Goal: Task Accomplishment & Management: Manage account settings

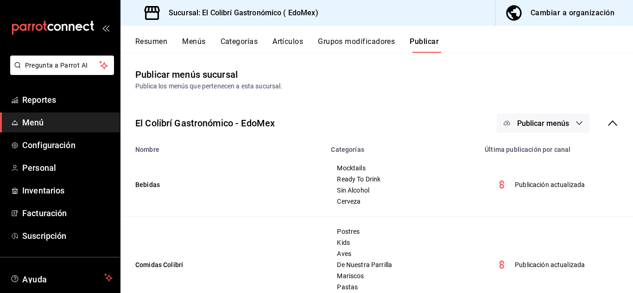
click at [530, 21] on button "Cambiar a organización" at bounding box center [561, 13] width 130 height 26
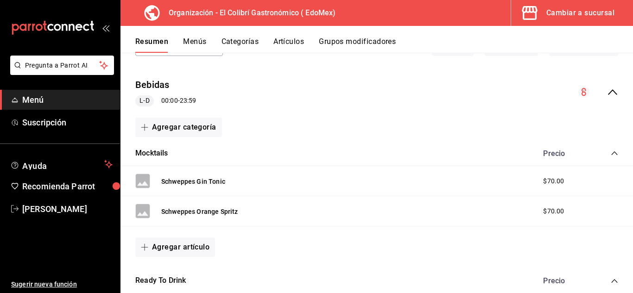
scroll to position [72, 0]
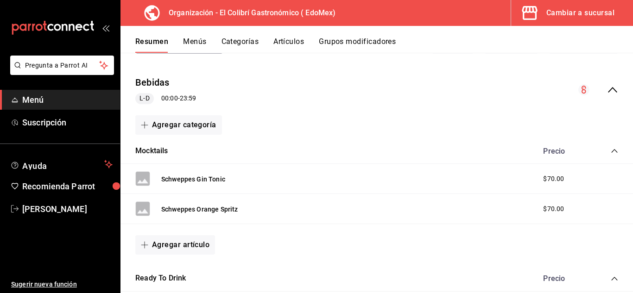
click at [253, 39] on button "Categorías" at bounding box center [241, 45] width 38 height 16
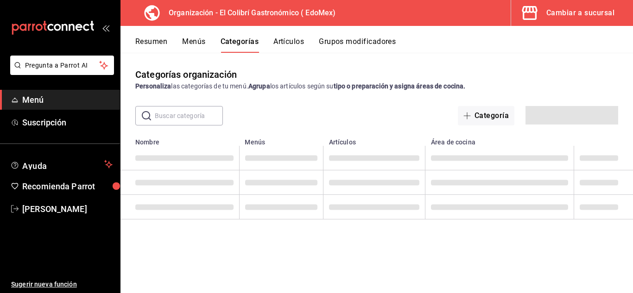
click at [304, 46] on button "Artículos" at bounding box center [289, 45] width 31 height 16
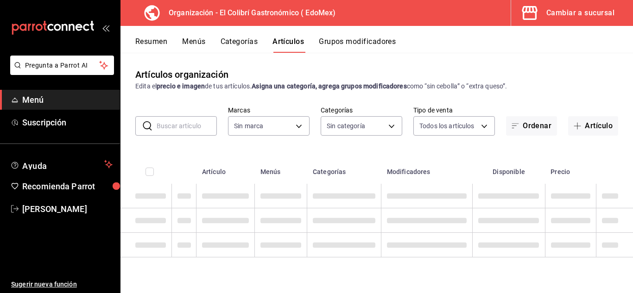
type input "02d79155-410a-4a52-ba4e-8d9765c47241"
click at [365, 48] on button "Grupos modificadores" at bounding box center [357, 45] width 77 height 16
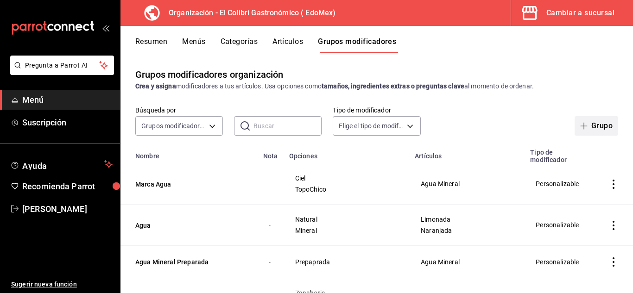
click at [601, 125] on button "Grupo" at bounding box center [597, 125] width 44 height 19
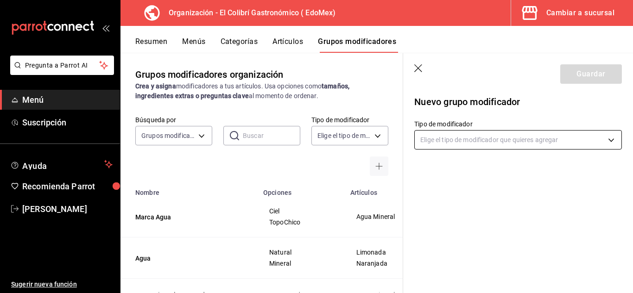
click at [523, 137] on body "Pregunta a Parrot AI Menú Suscripción Ayuda Recomienda Parrot [PERSON_NAME] Sug…" at bounding box center [316, 146] width 633 height 293
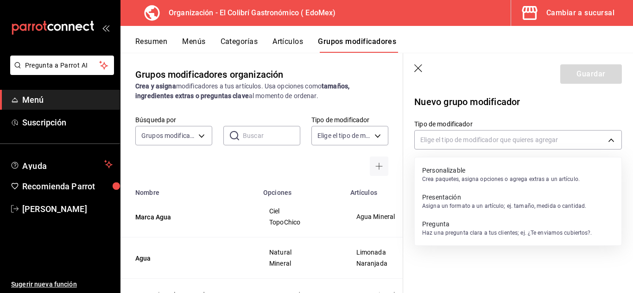
click at [499, 181] on p "Crea paquetes, asigna opciones o agrega extras a un artículo." at bounding box center [501, 179] width 158 height 8
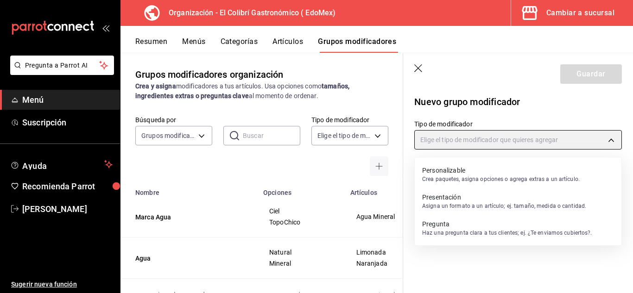
type input "CUSTOMIZABLE"
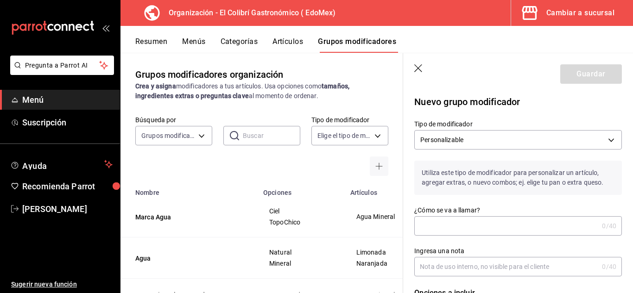
click at [523, 211] on label "¿Cómo se va a llamar?" at bounding box center [519, 210] width 208 height 6
click at [523, 217] on input "¿Cómo se va a llamar?" at bounding box center [507, 226] width 184 height 19
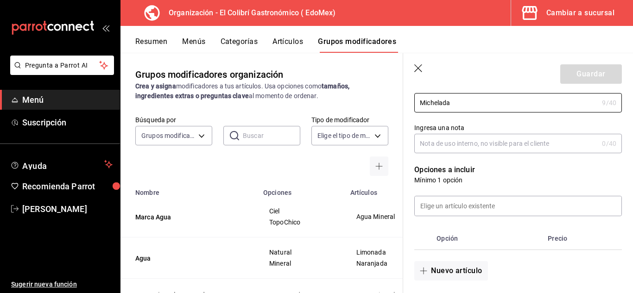
scroll to position [113, 0]
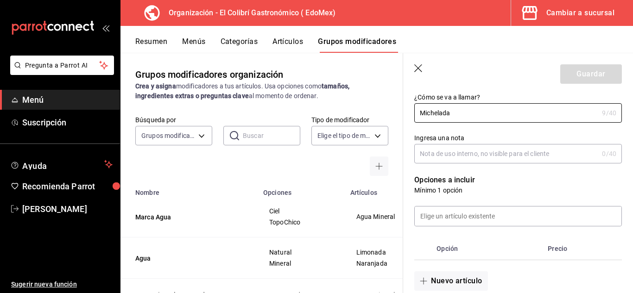
type input "Michelada"
click at [515, 150] on input "Ingresa una nota" at bounding box center [507, 154] width 184 height 19
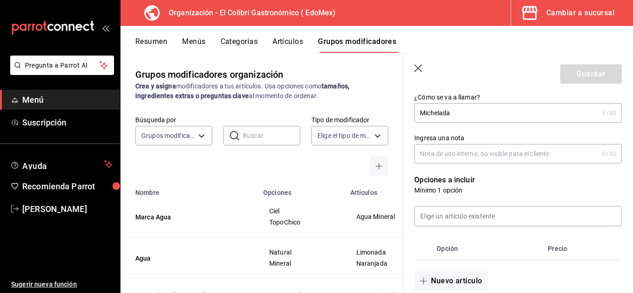
click at [516, 204] on div at bounding box center [512, 211] width 219 height 32
click at [498, 222] on input at bounding box center [518, 216] width 207 height 19
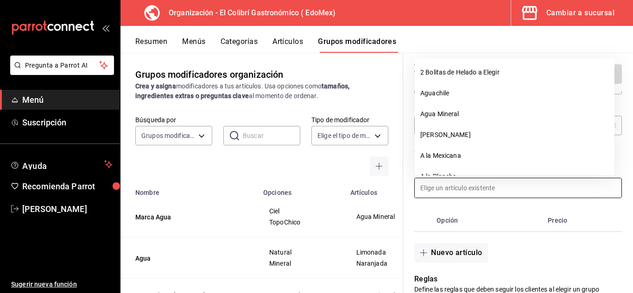
scroll to position [146, 0]
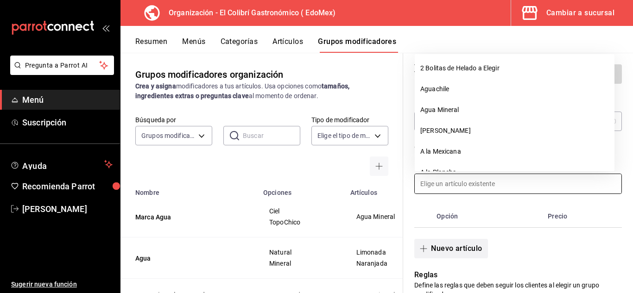
click at [473, 249] on button "Nuevo artículo" at bounding box center [451, 248] width 73 height 19
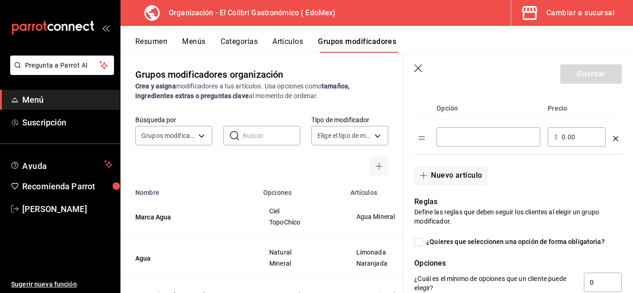
scroll to position [251, 0]
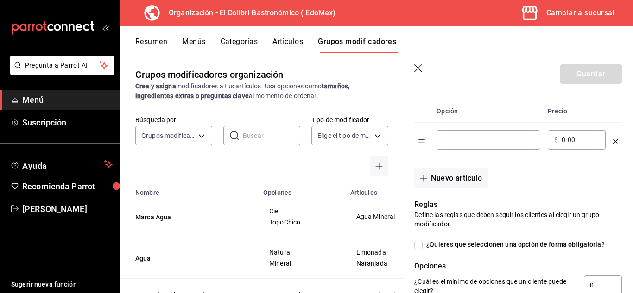
click at [502, 147] on div "​" at bounding box center [489, 139] width 104 height 19
click at [488, 144] on input "optionsTable" at bounding box center [488, 139] width 91 height 9
paste input "Bohemia Clásica"
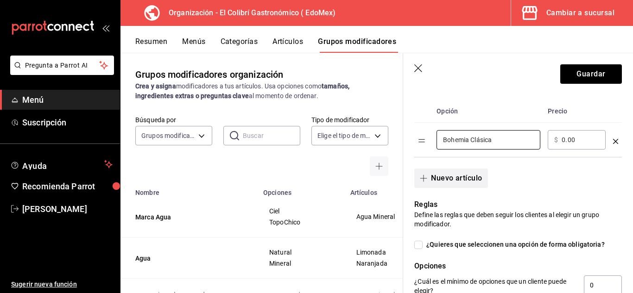
type input "Bohemia Clásica"
click at [471, 181] on button "Nuevo artículo" at bounding box center [451, 178] width 73 height 19
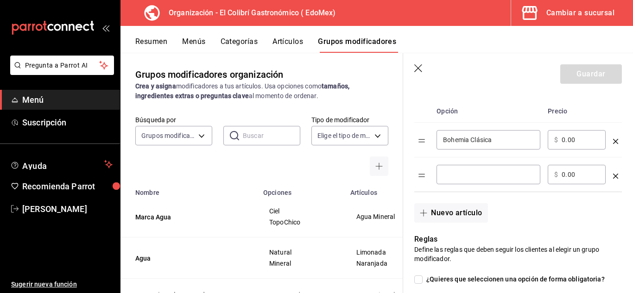
click at [466, 183] on div "​" at bounding box center [489, 174] width 104 height 19
paste input "Bohemia Obscura"
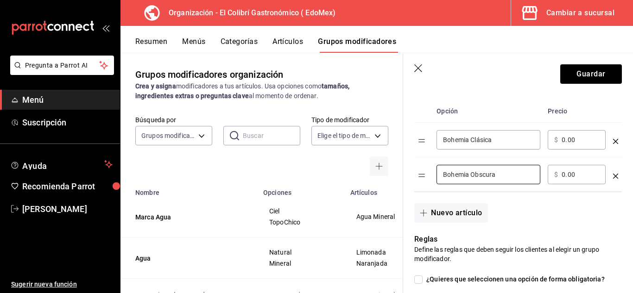
type input "Bohemia Obscura"
click at [431, 218] on button "Nuevo artículo" at bounding box center [451, 213] width 73 height 19
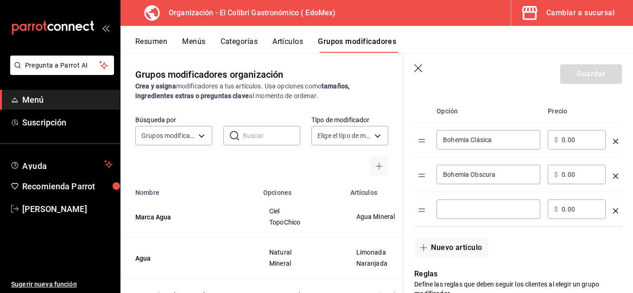
click at [476, 212] on input "optionsTable" at bounding box center [488, 209] width 91 height 9
paste input "Bohemia Cristal"
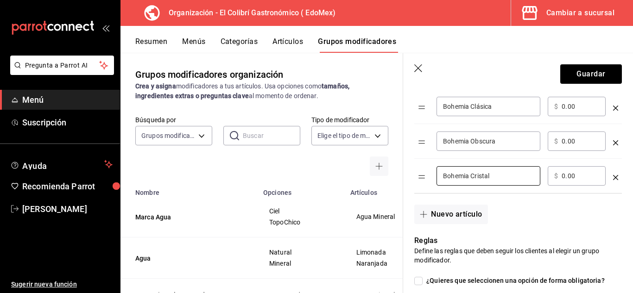
scroll to position [286, 0]
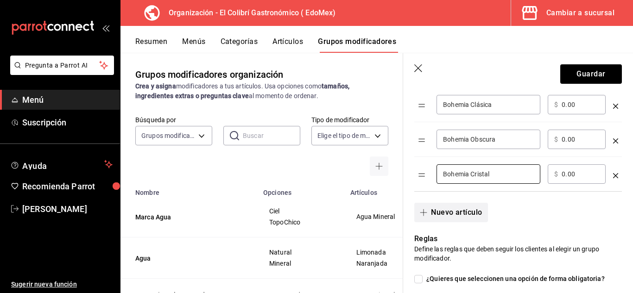
type input "Bohemia Cristal"
click at [462, 207] on button "Nuevo artículo" at bounding box center [451, 212] width 73 height 19
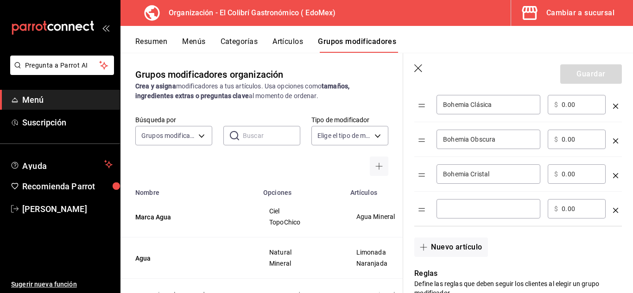
click at [487, 215] on div "​" at bounding box center [489, 208] width 104 height 19
paste input "Bohemia Weizen"
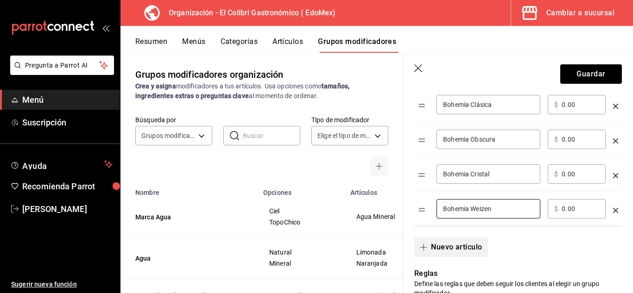
type input "Bohemia Weizen"
click at [465, 245] on button "Nuevo artículo" at bounding box center [451, 247] width 73 height 19
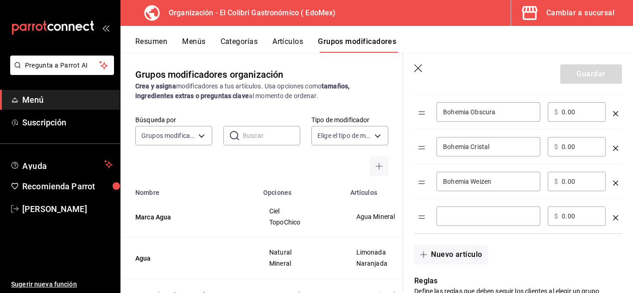
scroll to position [315, 0]
click at [502, 206] on div "​" at bounding box center [489, 214] width 104 height 19
paste input "Tecate Original"
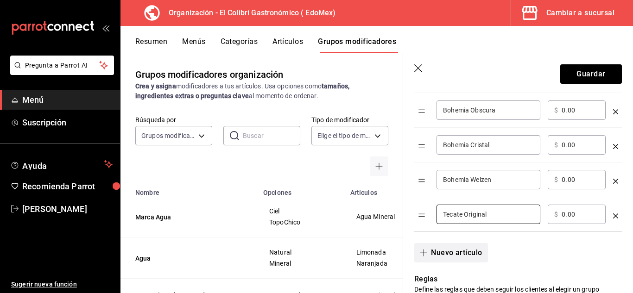
type input "Tecate Original"
click at [457, 249] on button "Nuevo artículo" at bounding box center [451, 252] width 73 height 19
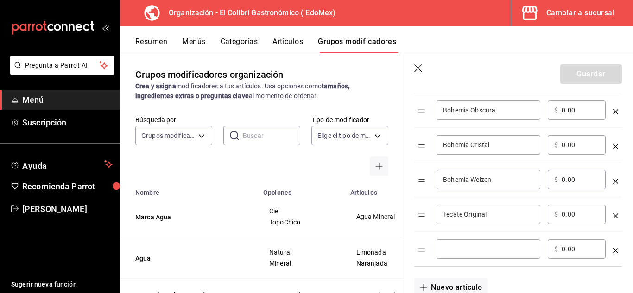
click at [445, 246] on input "optionsTable" at bounding box center [488, 249] width 91 height 9
paste input "Tecate Light"
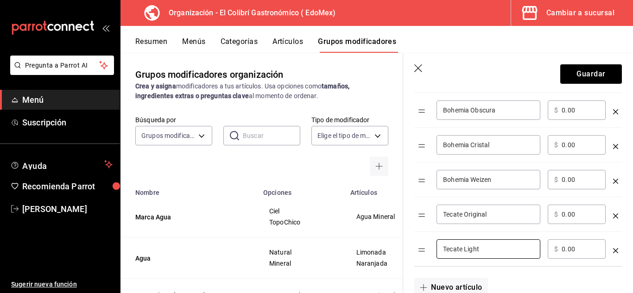
type input "Tecate Light"
click at [440, 283] on button "Nuevo artículo" at bounding box center [451, 287] width 73 height 19
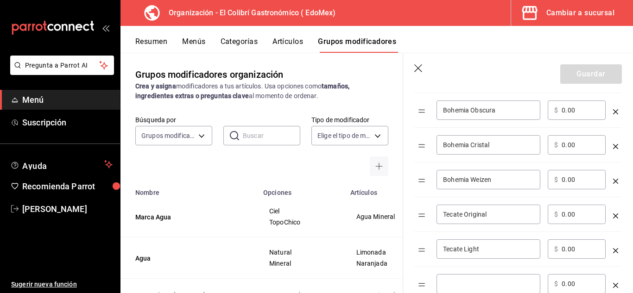
click at [474, 281] on input "optionsTable" at bounding box center [488, 284] width 91 height 9
paste input "Amstel Ultra"
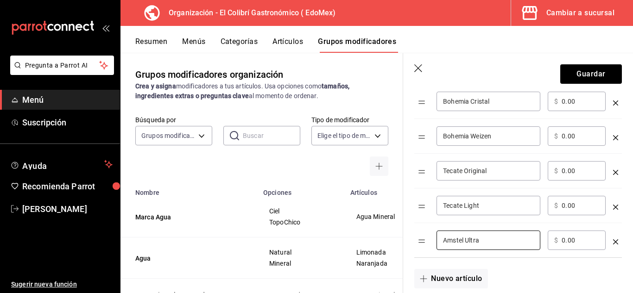
scroll to position [381, 0]
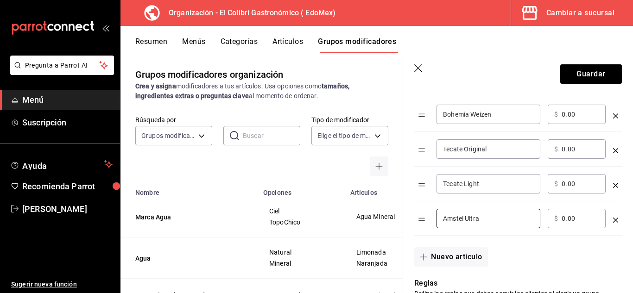
type input "Amstel Ultra"
click at [479, 254] on button "Nuevo artículo" at bounding box center [451, 257] width 73 height 19
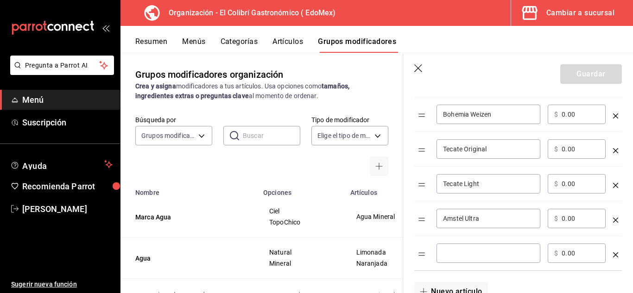
click at [480, 246] on div "​" at bounding box center [489, 253] width 104 height 19
paste input "[PERSON_NAME] High Life"
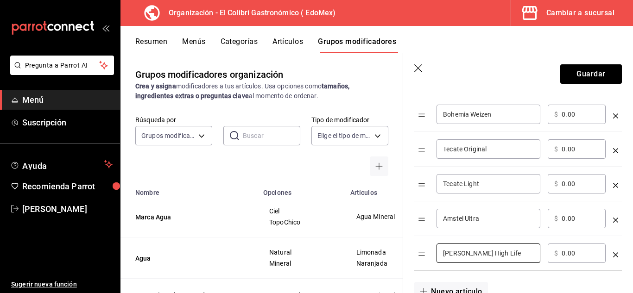
type input "[PERSON_NAME] High Life"
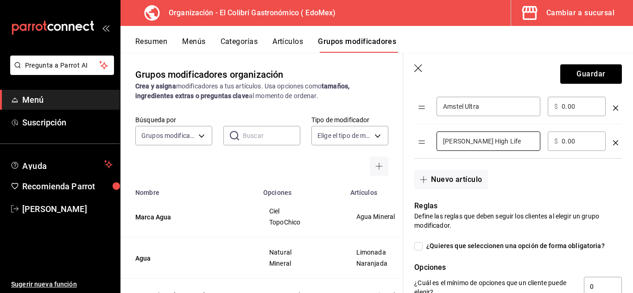
scroll to position [499, 0]
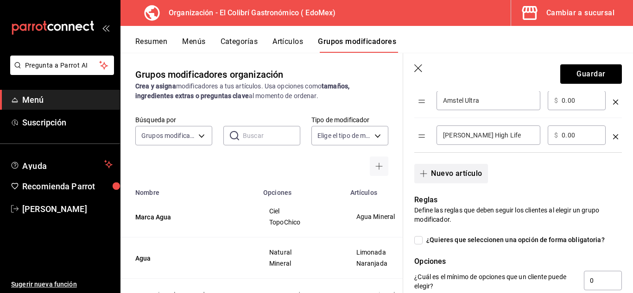
click at [445, 172] on button "Nuevo artículo" at bounding box center [451, 173] width 73 height 19
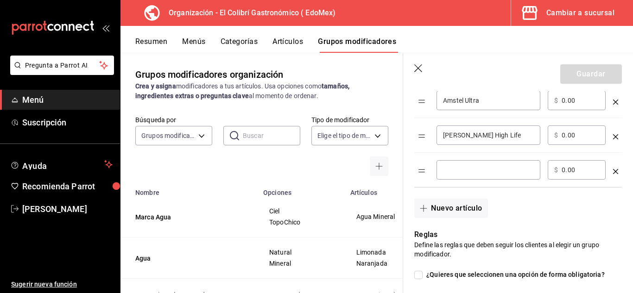
click at [468, 181] on td "​" at bounding box center [488, 170] width 111 height 35
click at [472, 178] on div "​" at bounding box center [489, 169] width 104 height 19
paste input "XX Lager"
type input "XX Lager"
click at [448, 208] on button "Nuevo artículo" at bounding box center [451, 208] width 73 height 19
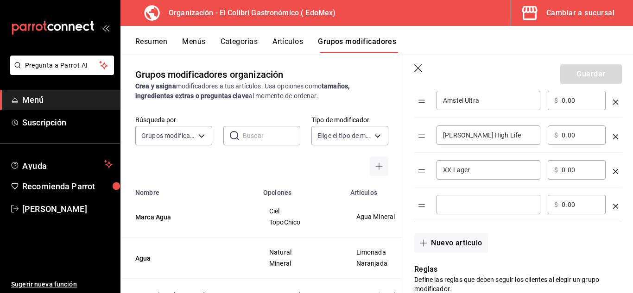
click at [498, 210] on input "optionsTable" at bounding box center [488, 204] width 91 height 9
paste input "XX Ambar"
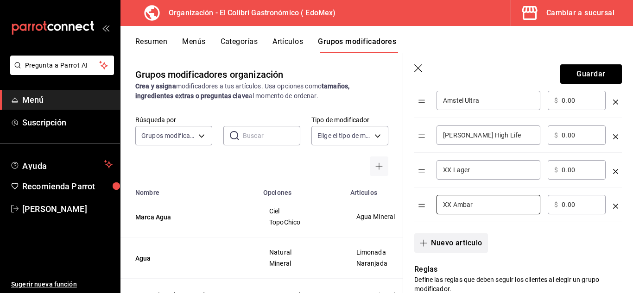
type input "XX Ambar"
click at [450, 243] on button "Nuevo artículo" at bounding box center [451, 243] width 73 height 19
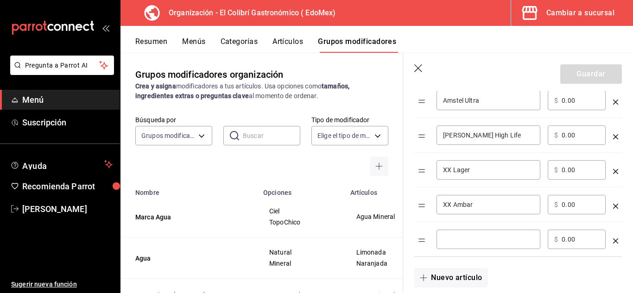
click at [482, 247] on div "​" at bounding box center [489, 239] width 104 height 19
paste input "Indio"
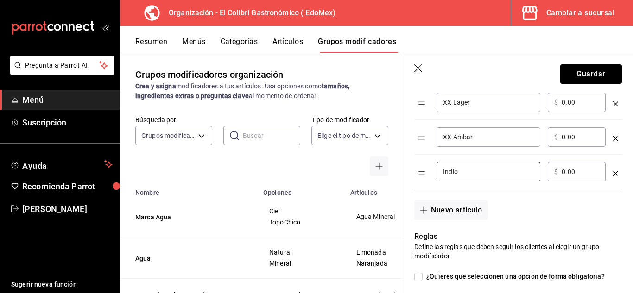
scroll to position [571, 0]
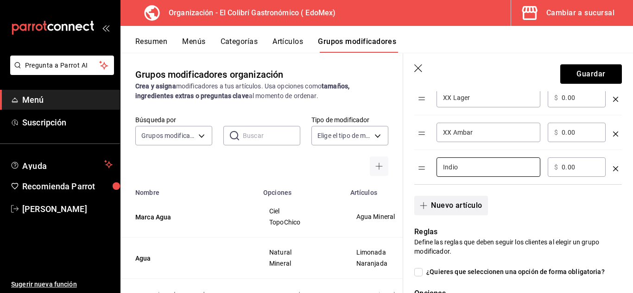
type input "Indio"
click at [462, 210] on button "Nuevo artículo" at bounding box center [451, 205] width 73 height 19
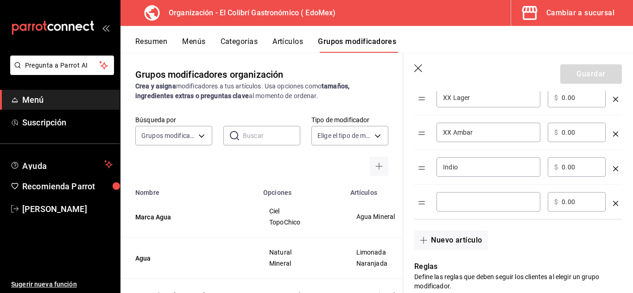
click at [516, 204] on input "optionsTable" at bounding box center [488, 202] width 91 height 9
paste input "Heineken"
type input "Heineken"
click at [451, 236] on button "Nuevo artículo" at bounding box center [451, 240] width 73 height 19
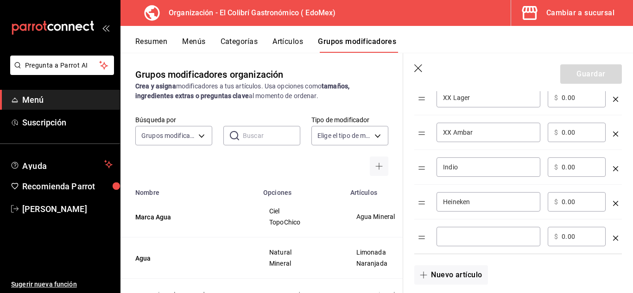
click at [500, 249] on td "​" at bounding box center [488, 237] width 111 height 35
click at [500, 244] on div "​" at bounding box center [489, 236] width 104 height 19
paste input "Heineken 0.0"
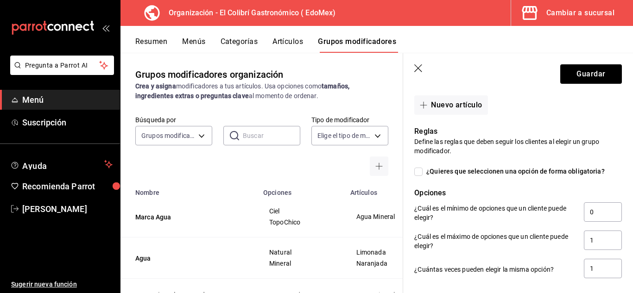
scroll to position [744, 0]
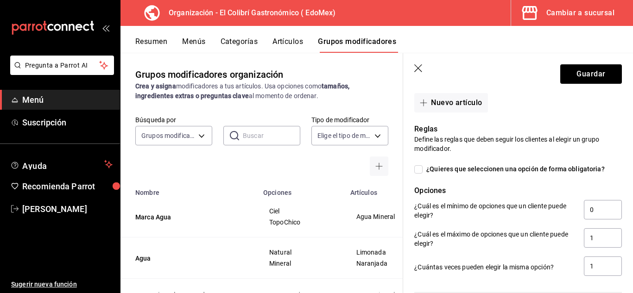
type input "Heineken 0.0"
click at [571, 174] on span "¿Quieres que seleccionen una opción de forma obligatoria?" at bounding box center [514, 170] width 182 height 10
click at [423, 174] on input "¿Quieres que seleccionen una opción de forma obligatoria?" at bounding box center [419, 170] width 8 height 8
checkbox input "true"
type input "1"
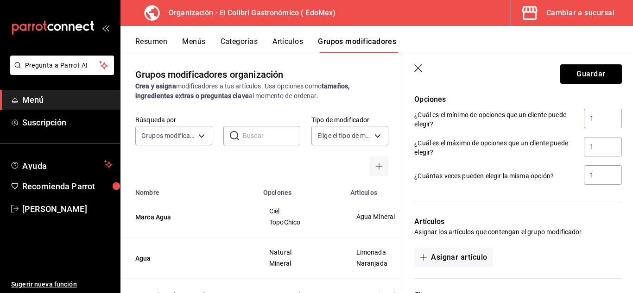
scroll to position [871, 0]
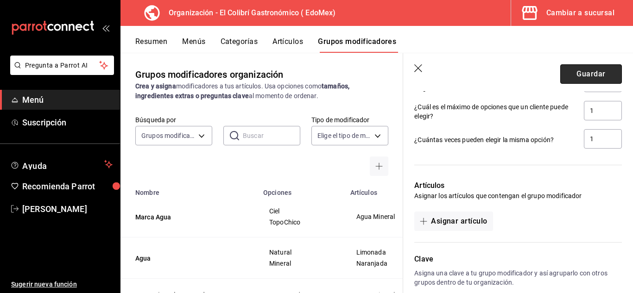
click at [586, 81] on button "Guardar" at bounding box center [592, 73] width 62 height 19
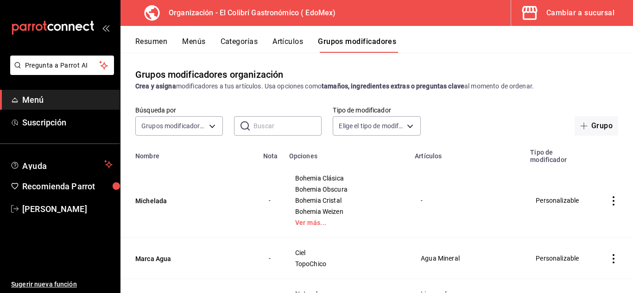
click at [283, 40] on button "Artículos" at bounding box center [288, 45] width 31 height 16
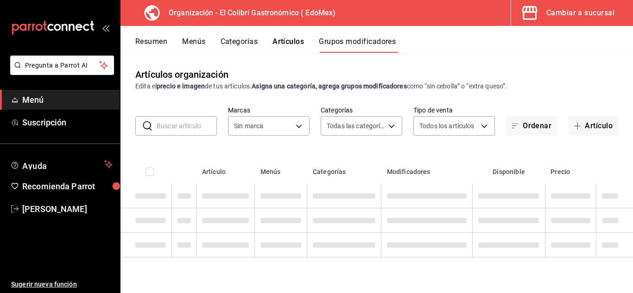
type input "02d79155-410a-4a52-ba4e-8d9765c47241"
click at [599, 128] on button "Artículo" at bounding box center [593, 125] width 50 height 19
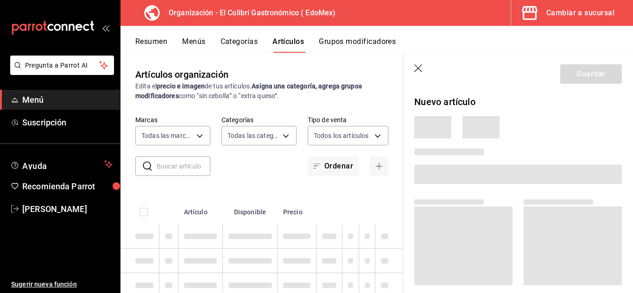
type input "02d79155-410a-4a52-ba4e-8d9765c47241"
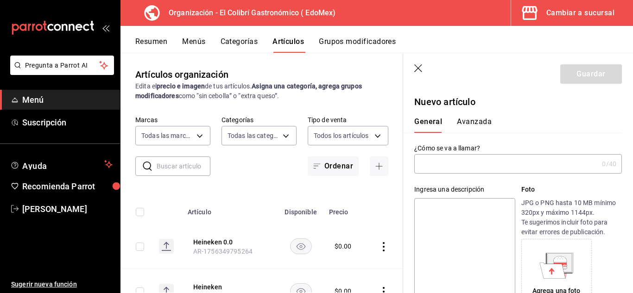
paste input "Bohemia Clásica"
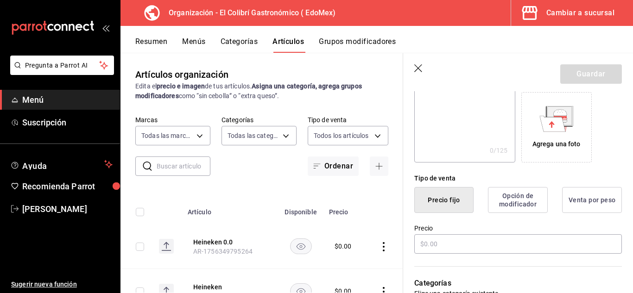
scroll to position [146, 0]
type input "Bohemia Clásica"
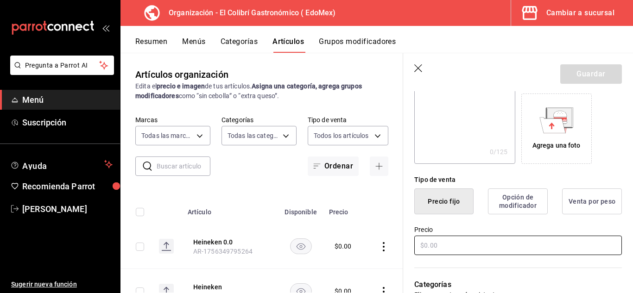
click at [494, 243] on input "text" at bounding box center [519, 245] width 208 height 19
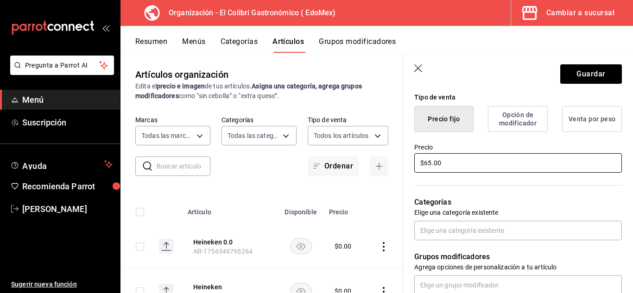
scroll to position [230, 0]
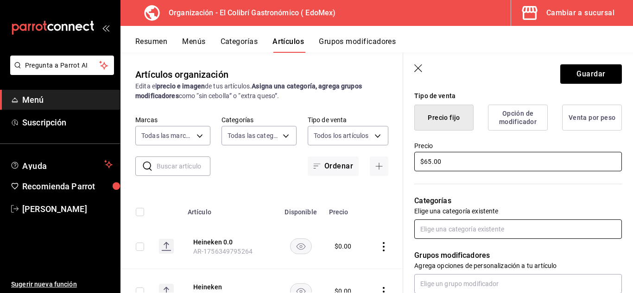
type input "$65.00"
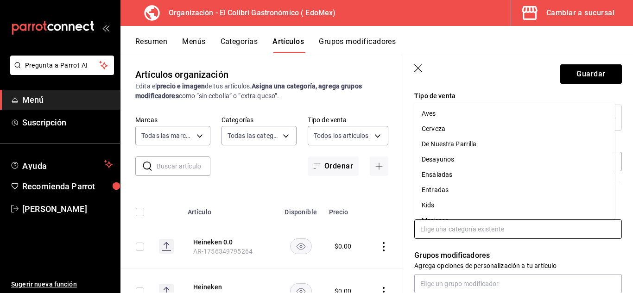
click at [518, 237] on input "text" at bounding box center [519, 229] width 208 height 19
type input "c"
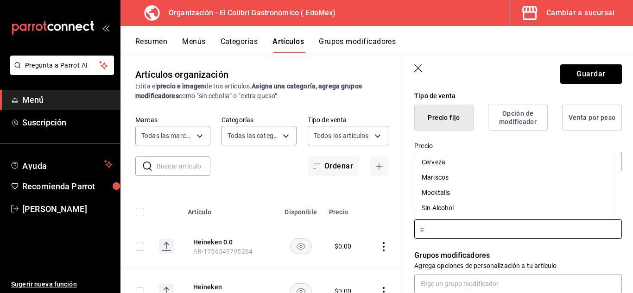
click at [500, 164] on li "Cerveza" at bounding box center [515, 162] width 201 height 15
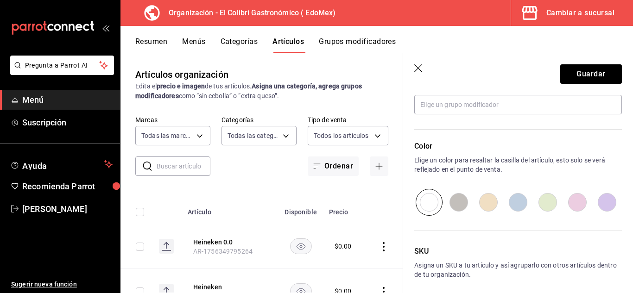
scroll to position [316, 0]
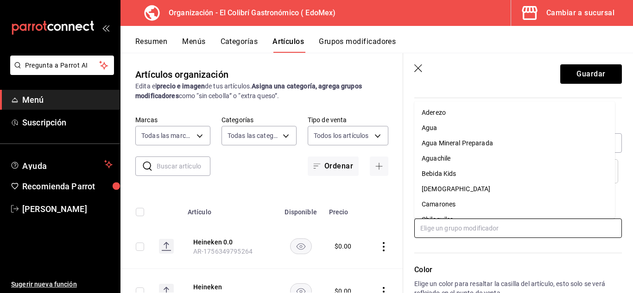
click at [574, 224] on input "text" at bounding box center [519, 228] width 208 height 19
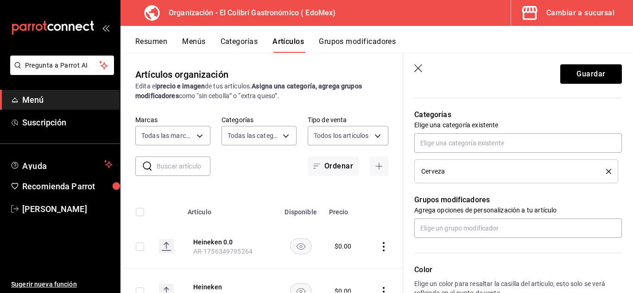
click at [560, 255] on div "Color Elige un color para resaltar la casilla del artículo, esto solo se verá r…" at bounding box center [512, 289] width 219 height 102
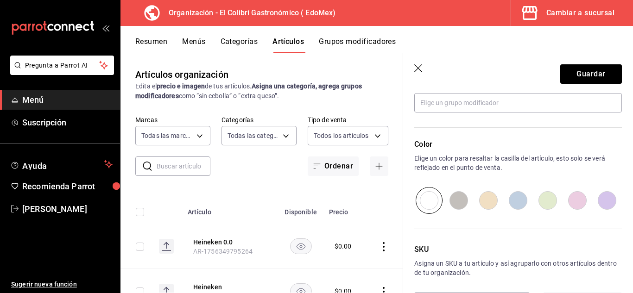
scroll to position [479, 0]
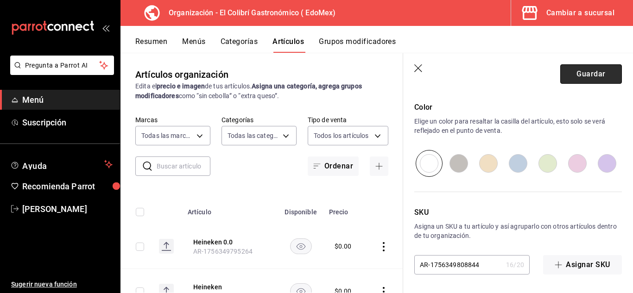
click at [572, 68] on button "Guardar" at bounding box center [592, 73] width 62 height 19
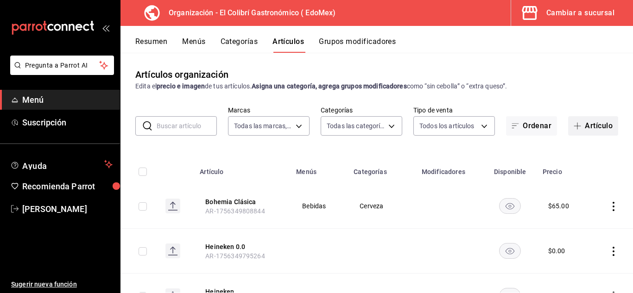
click at [593, 125] on button "Artículo" at bounding box center [593, 125] width 50 height 19
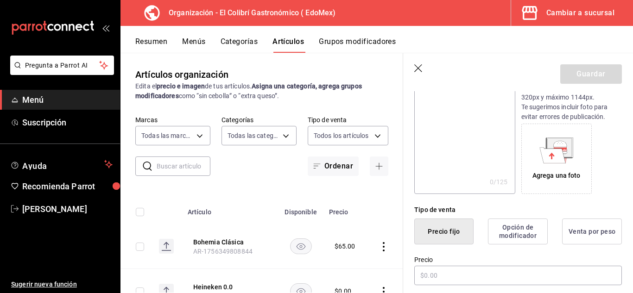
scroll to position [168, 0]
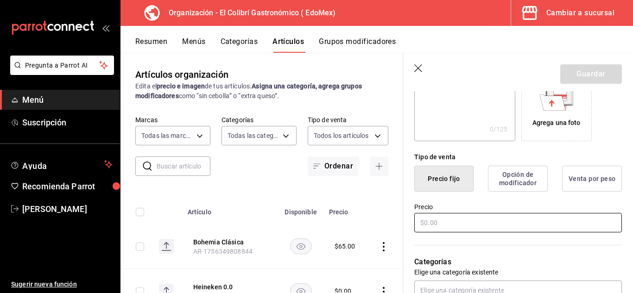
type input "Bohemia Obscura"
click at [502, 223] on input "text" at bounding box center [519, 222] width 208 height 19
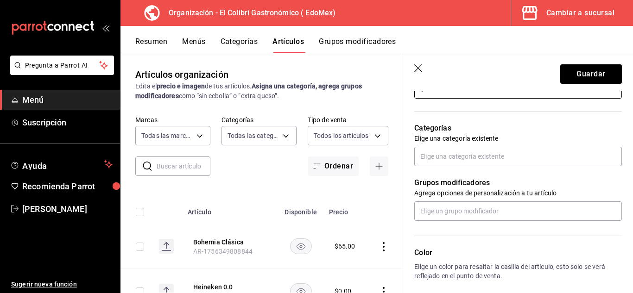
scroll to position [304, 0]
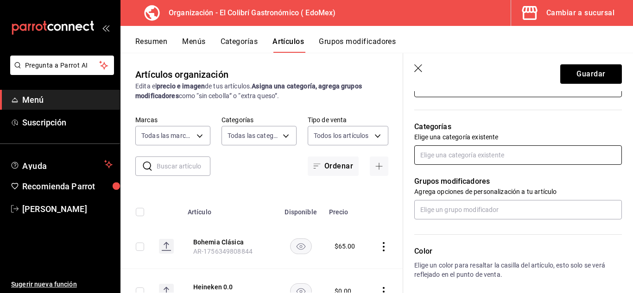
type input "$65.00"
click at [566, 150] on input "text" at bounding box center [519, 155] width 208 height 19
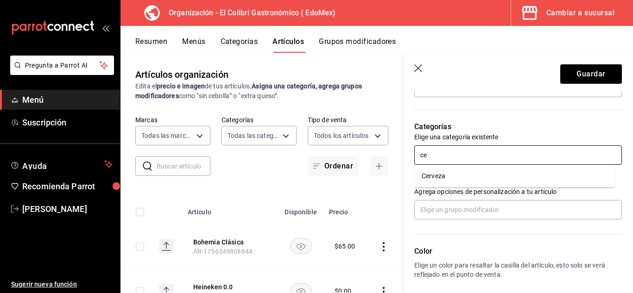
type input "cer"
click at [534, 175] on li "Cerveza" at bounding box center [515, 176] width 201 height 15
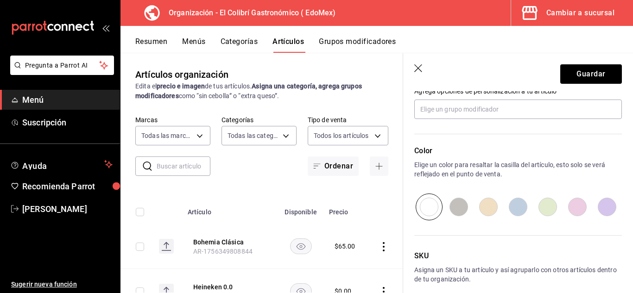
scroll to position [434, 0]
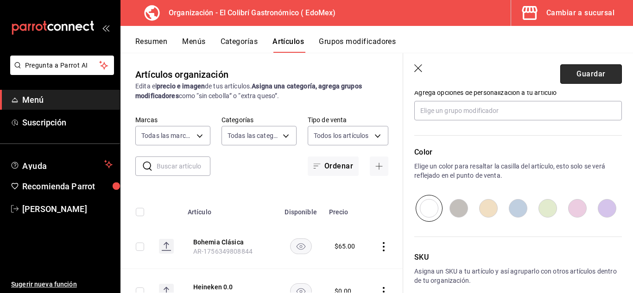
click at [570, 79] on button "Guardar" at bounding box center [592, 73] width 62 height 19
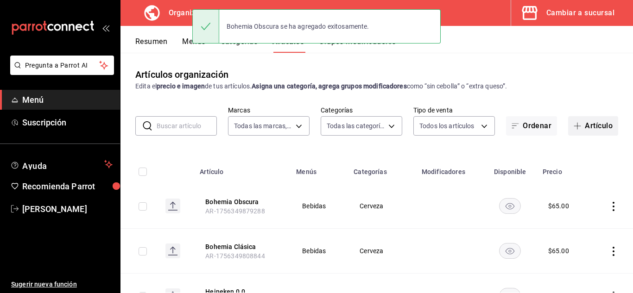
click at [601, 129] on button "Artículo" at bounding box center [593, 125] width 50 height 19
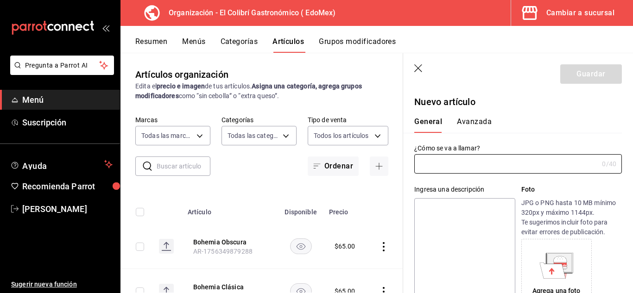
click at [514, 172] on input "text" at bounding box center [507, 164] width 184 height 19
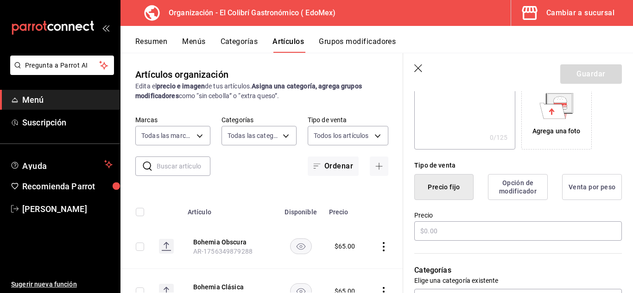
scroll to position [168, 0]
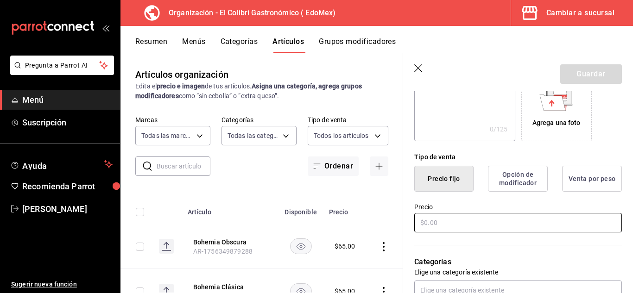
type input "Bohemia Cristal"
click at [483, 222] on input "text" at bounding box center [519, 222] width 208 height 19
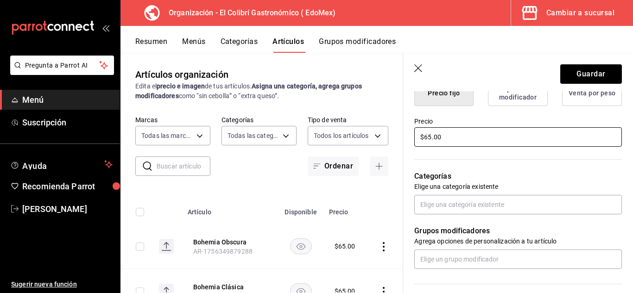
scroll to position [253, 0]
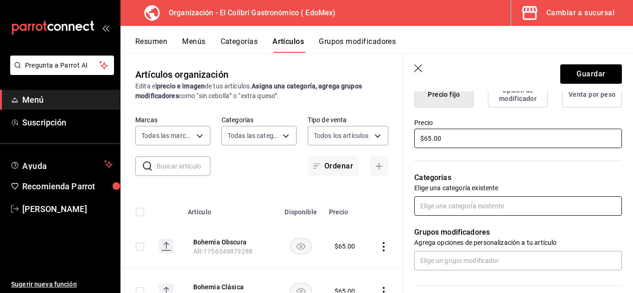
type input "$65.00"
click at [535, 197] on input "text" at bounding box center [519, 206] width 208 height 19
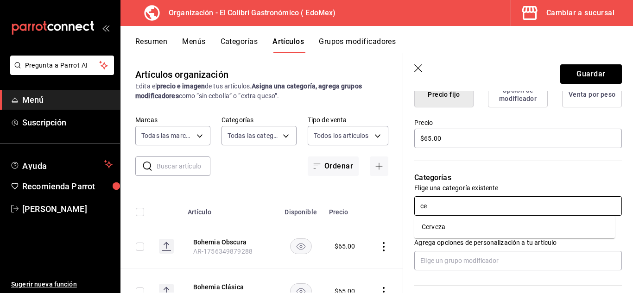
type input "cer"
drag, startPoint x: 494, startPoint y: 217, endPoint x: 487, endPoint y: 224, distance: 10.8
click at [487, 224] on ul "Cerveza" at bounding box center [515, 227] width 201 height 23
click at [487, 224] on li "Cerveza" at bounding box center [515, 227] width 201 height 15
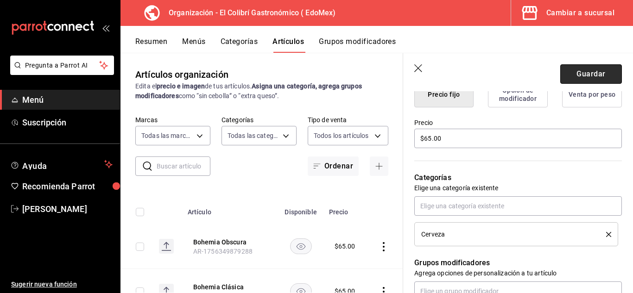
click at [598, 69] on button "Guardar" at bounding box center [592, 73] width 62 height 19
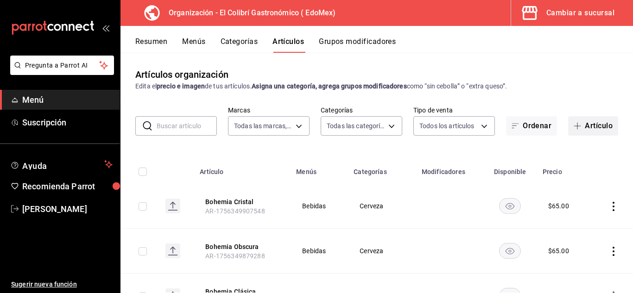
click at [597, 130] on button "Artículo" at bounding box center [593, 125] width 50 height 19
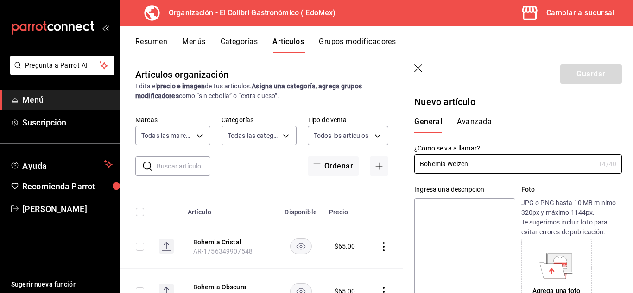
type input "Bohemia Weizen"
click at [481, 232] on textarea at bounding box center [465, 253] width 101 height 111
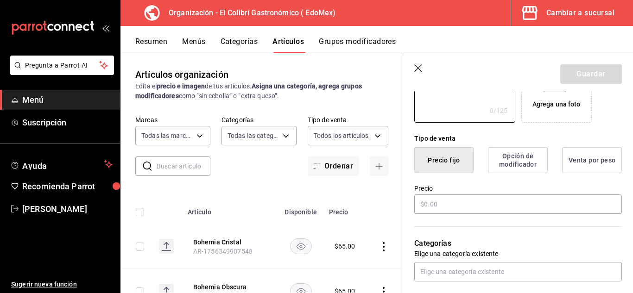
scroll to position [160, 0]
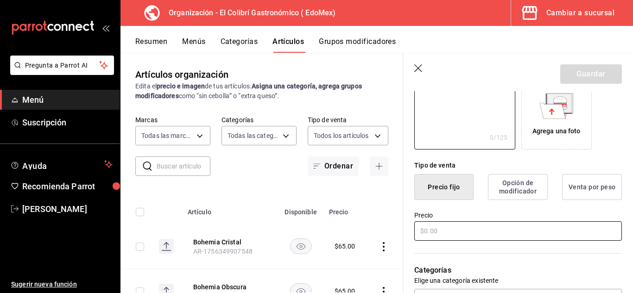
click at [449, 236] on input "text" at bounding box center [519, 231] width 208 height 19
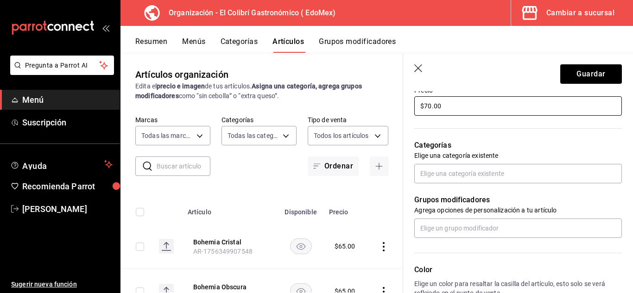
scroll to position [287, 0]
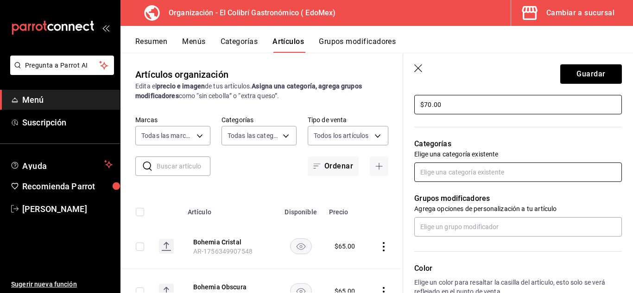
type input "$70.00"
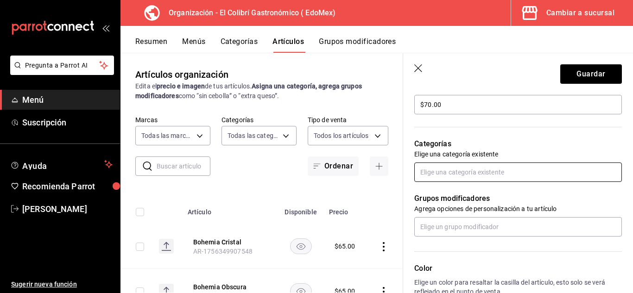
click at [568, 175] on input "text" at bounding box center [519, 172] width 208 height 19
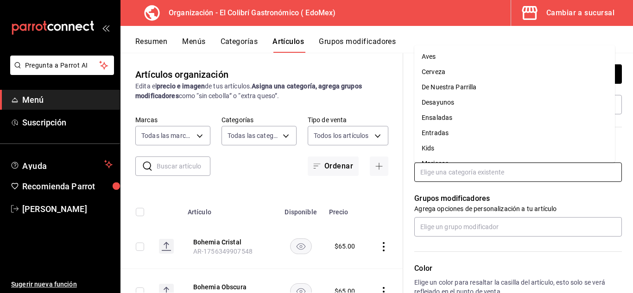
click at [542, 76] on li "Cerveza" at bounding box center [515, 71] width 201 height 15
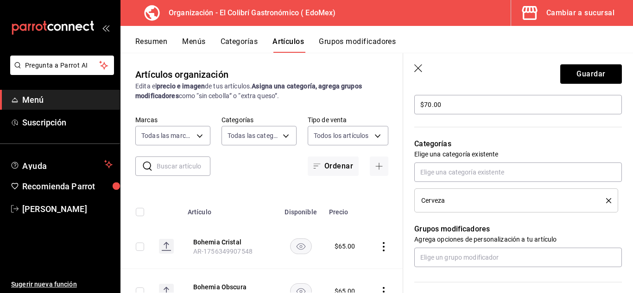
click at [600, 87] on header "Guardar" at bounding box center [518, 72] width 230 height 38
click at [602, 74] on button "Guardar" at bounding box center [592, 73] width 62 height 19
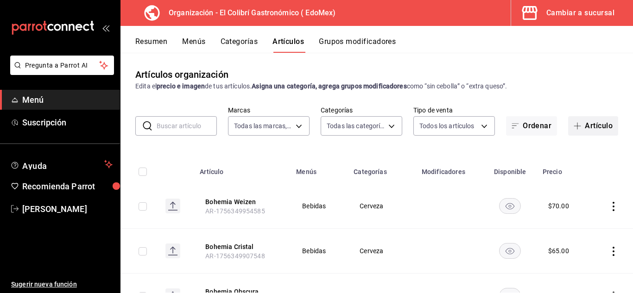
click at [579, 129] on button "Artículo" at bounding box center [593, 125] width 50 height 19
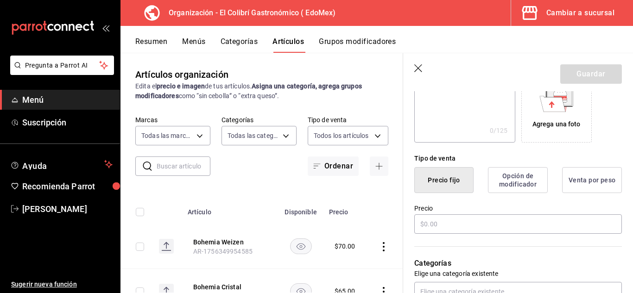
scroll to position [168, 0]
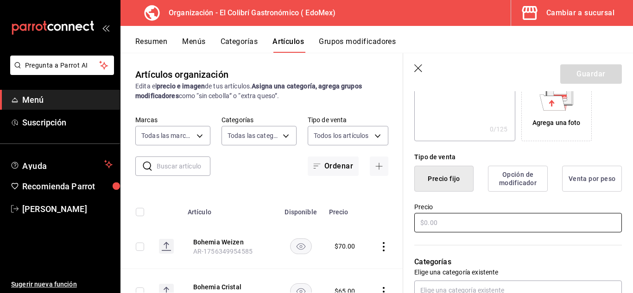
type input "Tecate Original"
click at [529, 217] on input "text" at bounding box center [519, 222] width 208 height 19
type input "$65.00"
click at [614, 69] on button "Guardar" at bounding box center [592, 73] width 62 height 19
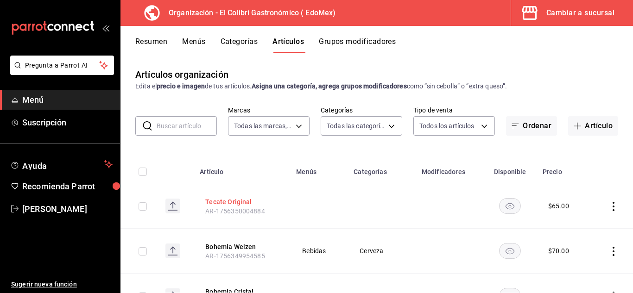
click at [234, 202] on button "Tecate Original" at bounding box center [242, 202] width 74 height 9
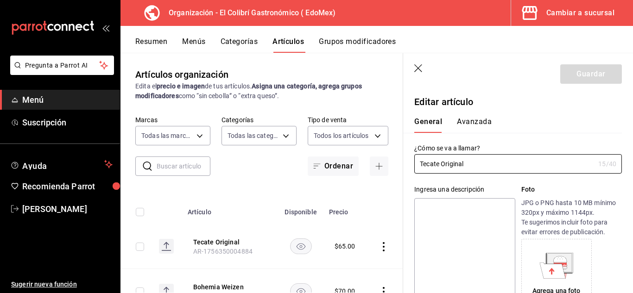
type input "$65.00"
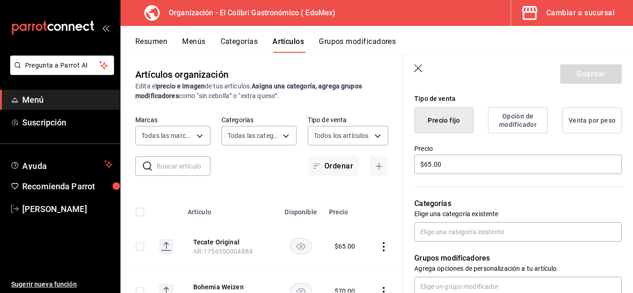
scroll to position [228, 0]
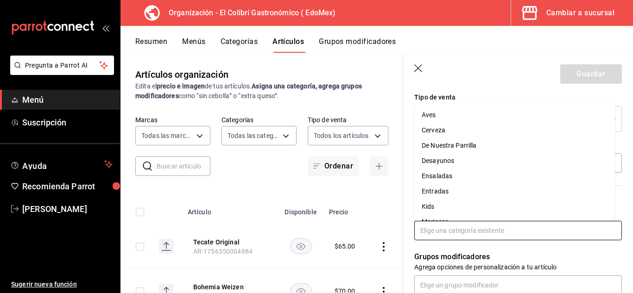
click at [530, 238] on input "text" at bounding box center [519, 230] width 208 height 19
click at [459, 124] on li "Cerveza" at bounding box center [515, 130] width 201 height 15
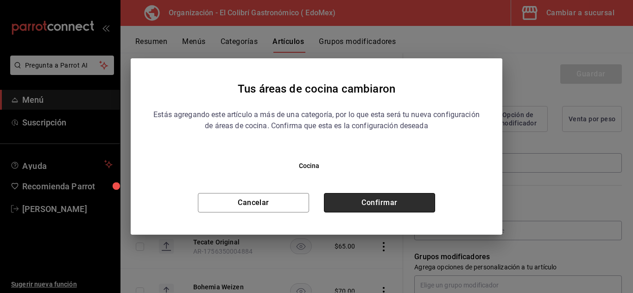
click at [423, 196] on button "Confirmar" at bounding box center [379, 202] width 111 height 19
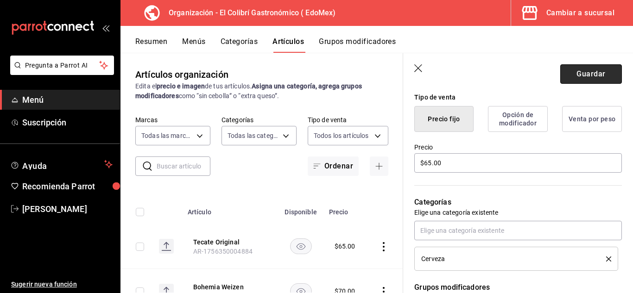
click at [594, 74] on button "Guardar" at bounding box center [592, 73] width 62 height 19
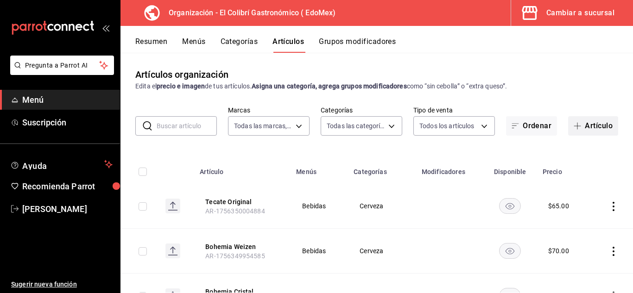
click at [577, 128] on span "button" at bounding box center [579, 125] width 11 height 7
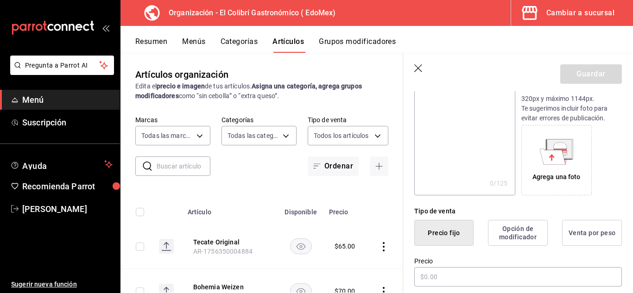
scroll to position [179, 0]
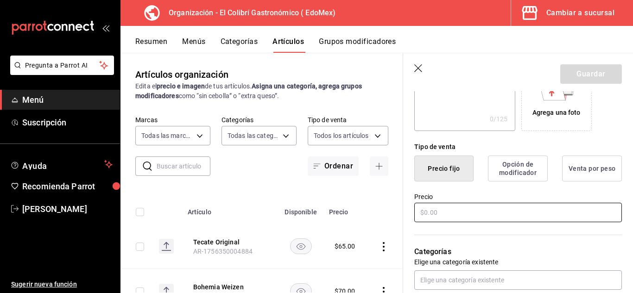
type input "Tecate Light"
click at [588, 211] on input "text" at bounding box center [519, 212] width 208 height 19
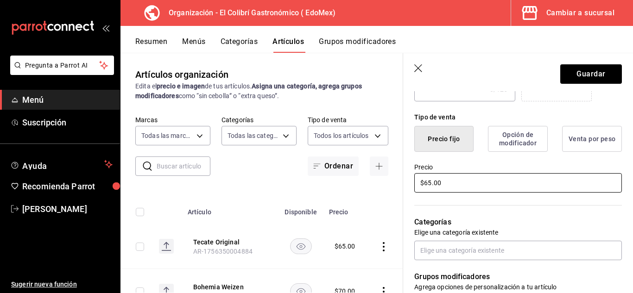
scroll to position [297, 0]
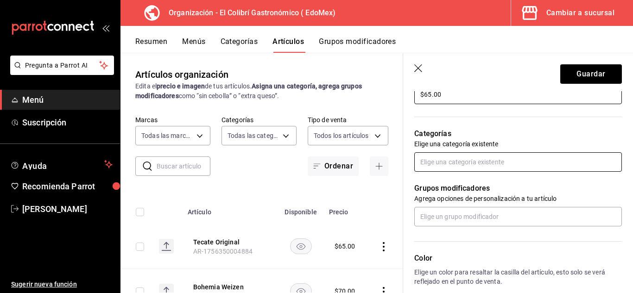
type input "$65.00"
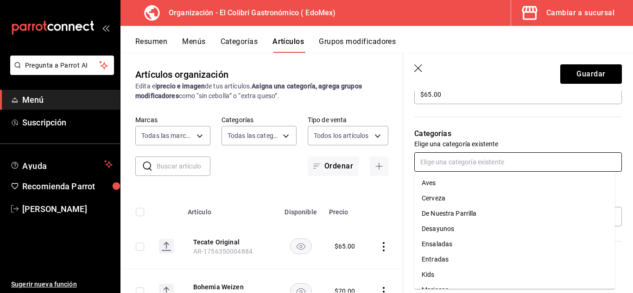
click at [561, 162] on input "text" at bounding box center [519, 162] width 208 height 19
click at [527, 193] on li "Cerveza" at bounding box center [515, 198] width 201 height 15
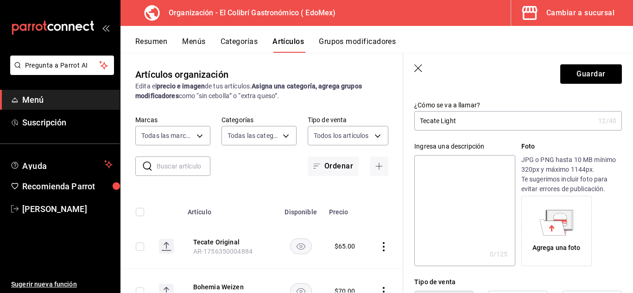
scroll to position [0, 0]
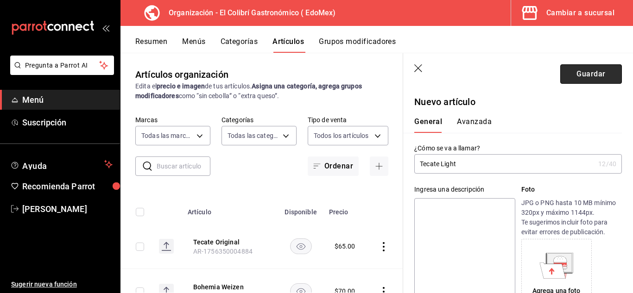
click at [586, 68] on button "Guardar" at bounding box center [592, 73] width 62 height 19
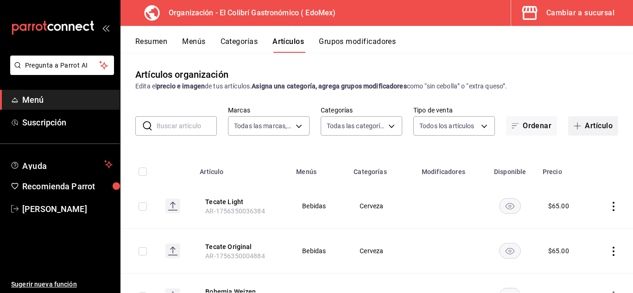
click at [592, 120] on button "Artículo" at bounding box center [593, 125] width 50 height 19
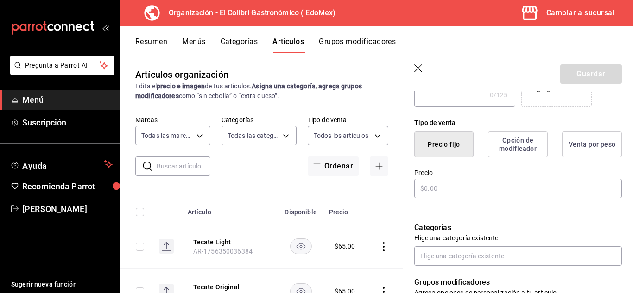
scroll to position [204, 0]
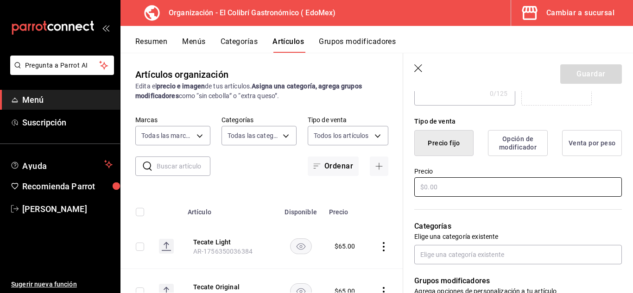
type input "Amstel Ultra"
click at [508, 188] on input "text" at bounding box center [519, 187] width 208 height 19
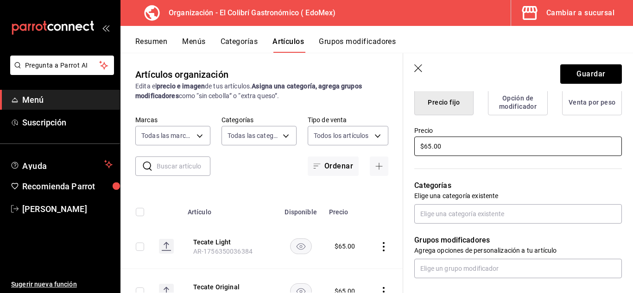
scroll to position [0, 0]
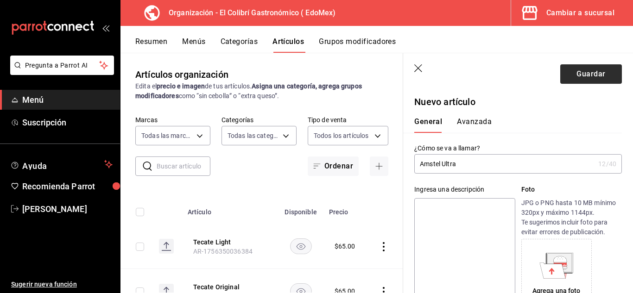
type input "$65.00"
click at [599, 76] on button "Guardar" at bounding box center [592, 73] width 62 height 19
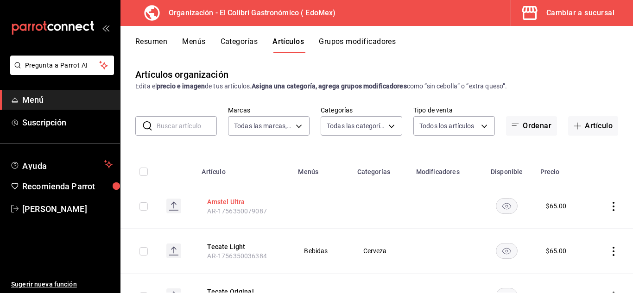
click at [220, 205] on button "Amstel Ultra" at bounding box center [244, 202] width 74 height 9
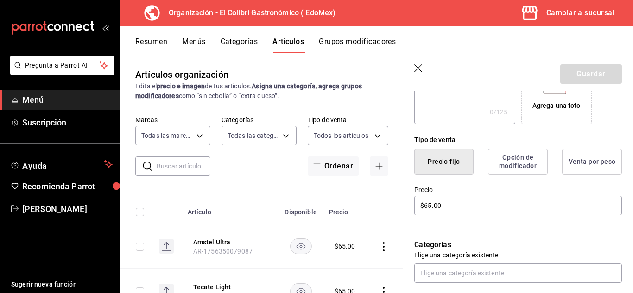
scroll to position [191, 0]
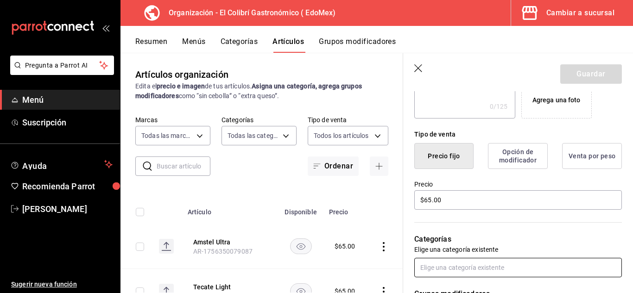
click at [494, 265] on input "text" at bounding box center [519, 267] width 208 height 19
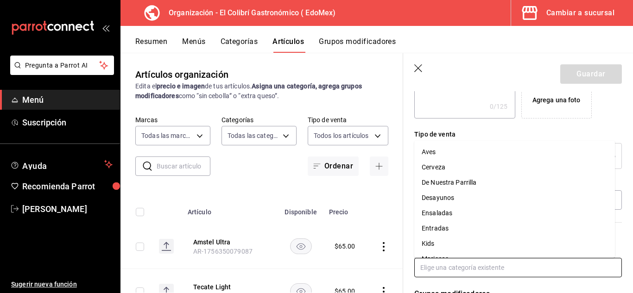
type input "á"
type input "p"
type input "c"
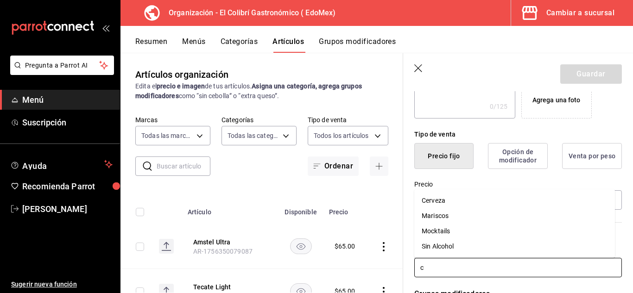
click at [499, 201] on li "Cerveza" at bounding box center [515, 200] width 201 height 15
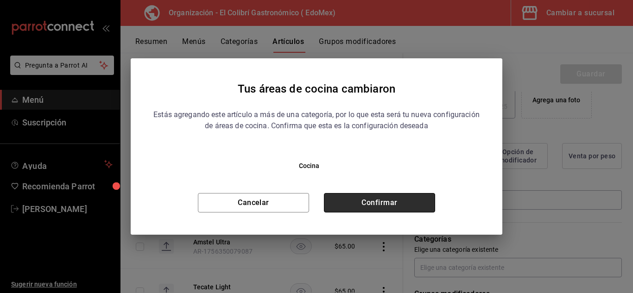
click at [434, 206] on button "Confirmar" at bounding box center [379, 202] width 111 height 19
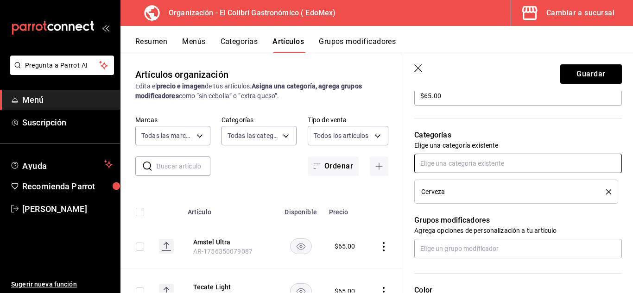
scroll to position [319, 0]
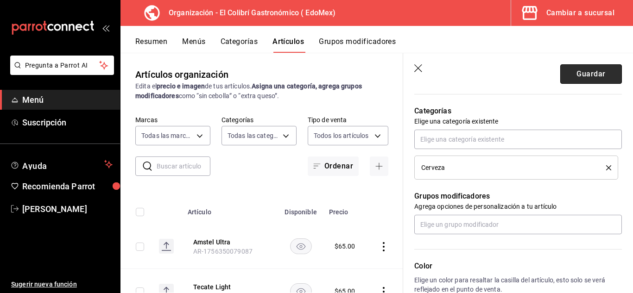
click at [561, 72] on button "Guardar" at bounding box center [592, 73] width 62 height 19
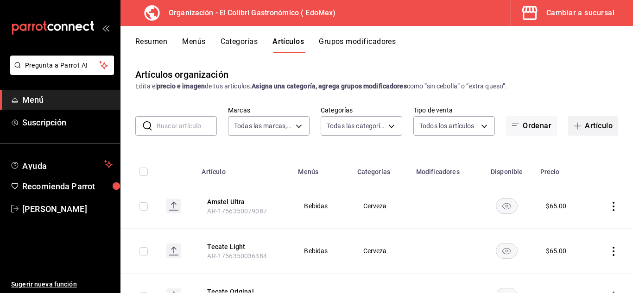
click at [594, 135] on button "Artículo" at bounding box center [593, 125] width 50 height 19
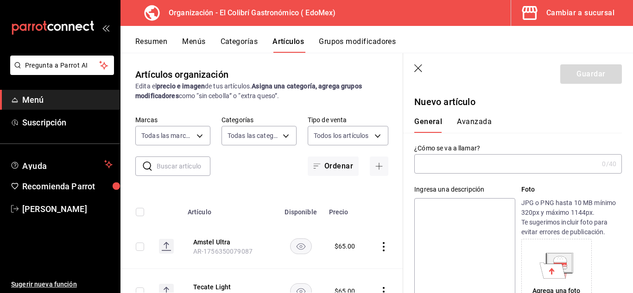
click at [474, 172] on input "text" at bounding box center [507, 164] width 184 height 19
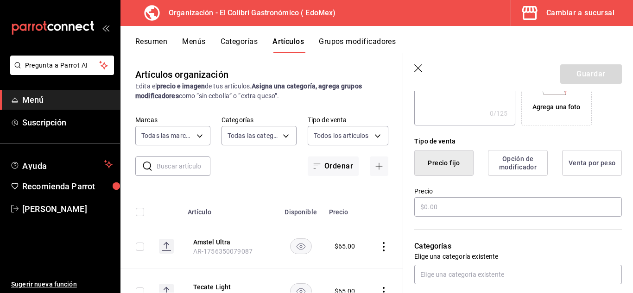
scroll to position [223, 0]
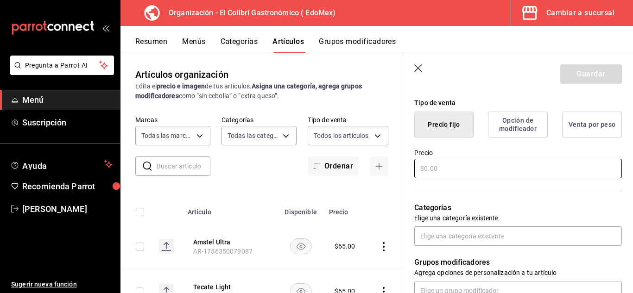
type input "[PERSON_NAME] High Life"
click at [523, 177] on input "text" at bounding box center [519, 168] width 208 height 19
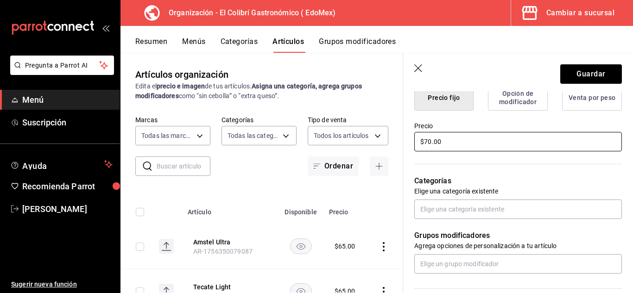
scroll to position [247, 0]
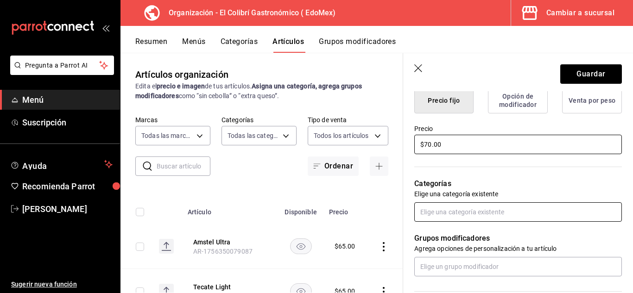
type input "$70.00"
click at [535, 212] on input "text" at bounding box center [519, 212] width 208 height 19
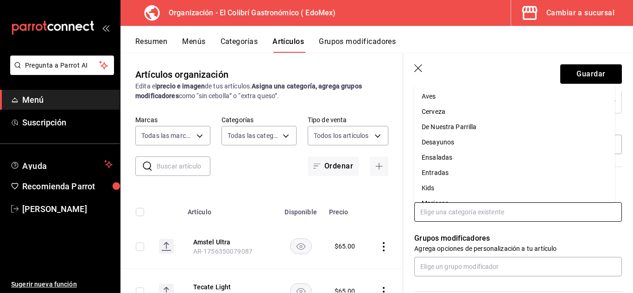
click at [478, 110] on li "Cerveza" at bounding box center [515, 111] width 201 height 15
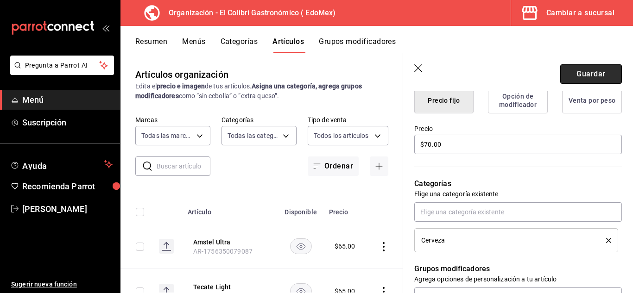
click at [596, 72] on button "Guardar" at bounding box center [592, 73] width 62 height 19
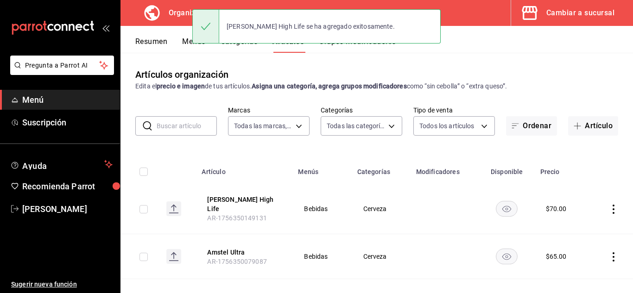
click at [603, 126] on button "Artículo" at bounding box center [593, 125] width 50 height 19
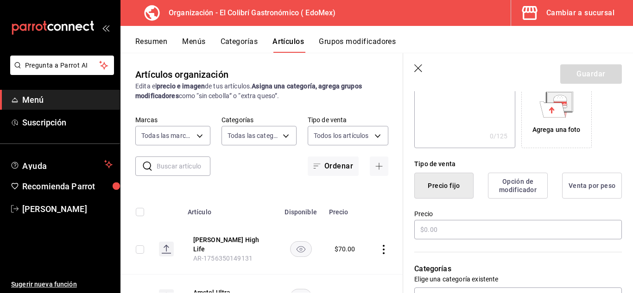
scroll to position [163, 0]
type input "XX Lager"
click at [528, 223] on input "text" at bounding box center [519, 228] width 208 height 19
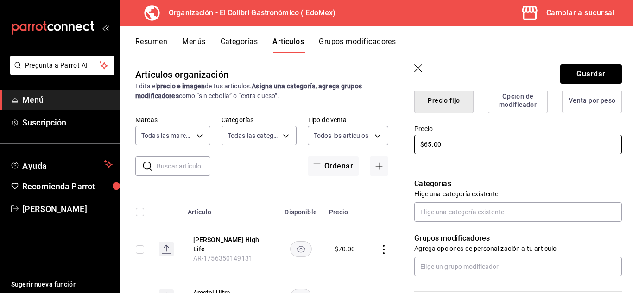
scroll to position [261, 0]
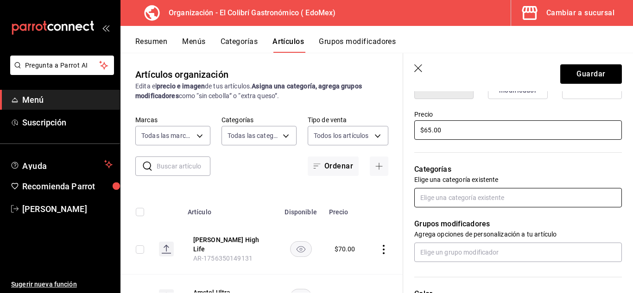
type input "$65.00"
click at [589, 201] on input "text" at bounding box center [519, 197] width 208 height 19
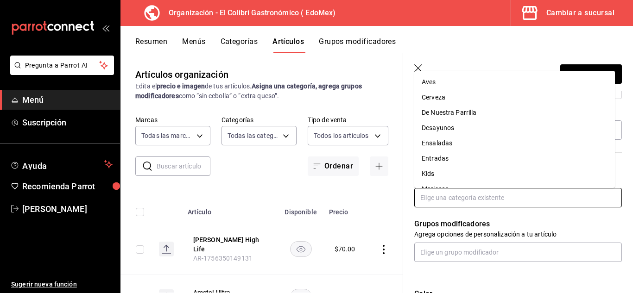
click at [525, 94] on li "Cerveza" at bounding box center [515, 97] width 201 height 15
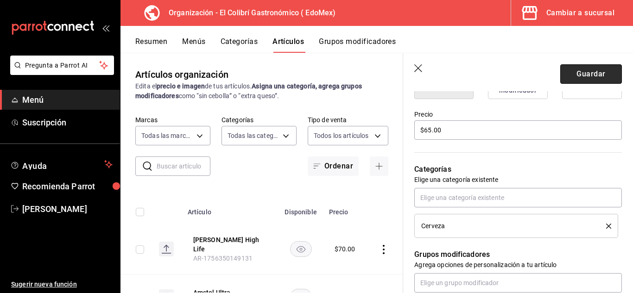
click at [573, 68] on button "Guardar" at bounding box center [592, 73] width 62 height 19
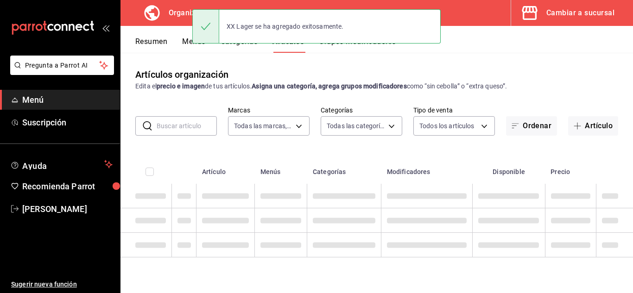
drag, startPoint x: 633, startPoint y: 167, endPoint x: 633, endPoint y: 184, distance: 16.7
click at [633, 184] on main "Artículos organización Edita el precio e imagen de tus artículos. Asigna una ca…" at bounding box center [377, 173] width 513 height 241
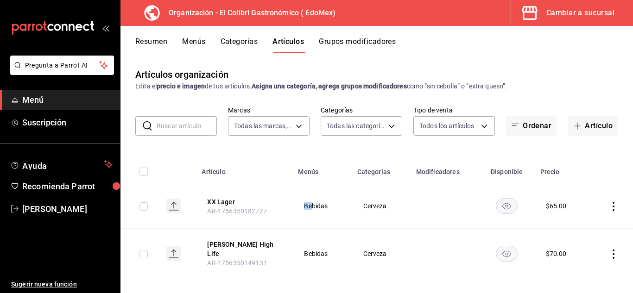
drag, startPoint x: 311, startPoint y: 207, endPoint x: 296, endPoint y: 202, distance: 15.5
click at [296, 202] on td "Bebidas" at bounding box center [322, 206] width 59 height 45
click at [336, 204] on span "Bebidas" at bounding box center [322, 206] width 36 height 6
click at [585, 126] on button "Artículo" at bounding box center [593, 125] width 50 height 19
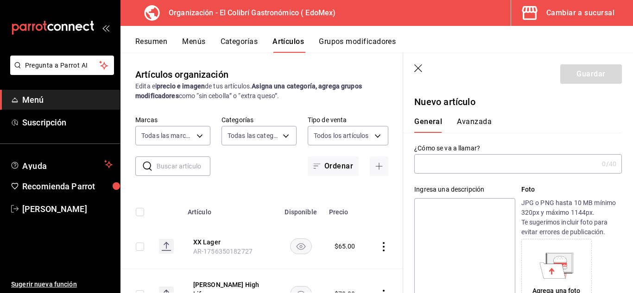
click at [536, 160] on input "text" at bounding box center [507, 164] width 184 height 19
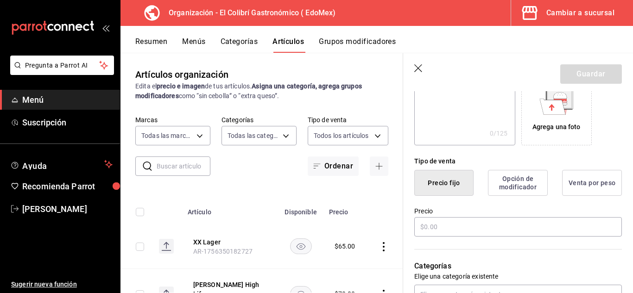
scroll to position [170, 0]
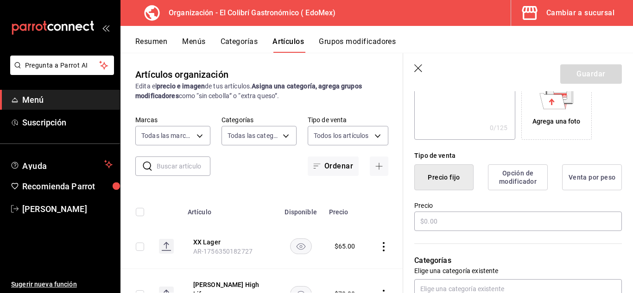
type input "XX Ambar"
click at [525, 235] on div "Categorías Elige una categoría existente" at bounding box center [512, 266] width 219 height 66
click at [543, 227] on input "text" at bounding box center [519, 221] width 208 height 19
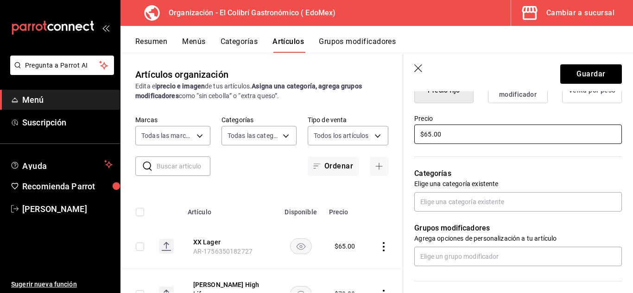
scroll to position [257, 0]
type input "$65.00"
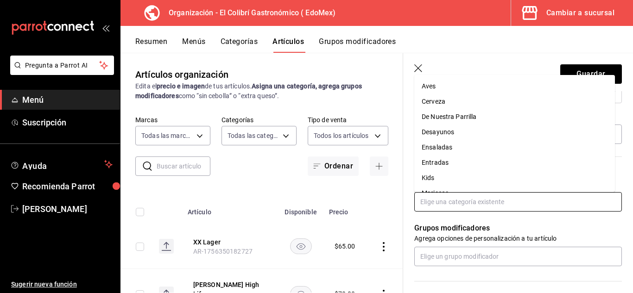
click at [610, 200] on input "text" at bounding box center [519, 201] width 208 height 19
click at [526, 102] on li "Cerveza" at bounding box center [515, 101] width 201 height 15
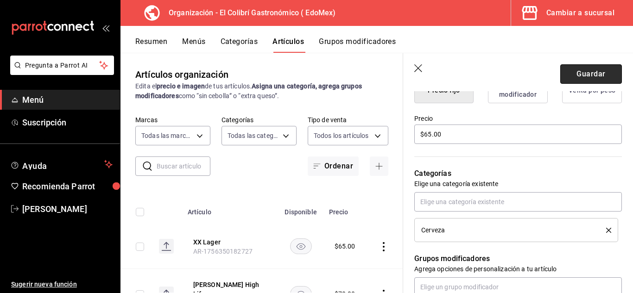
click at [584, 74] on button "Guardar" at bounding box center [592, 73] width 62 height 19
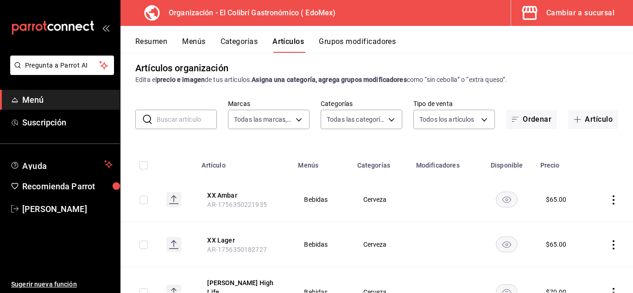
scroll to position [18, 0]
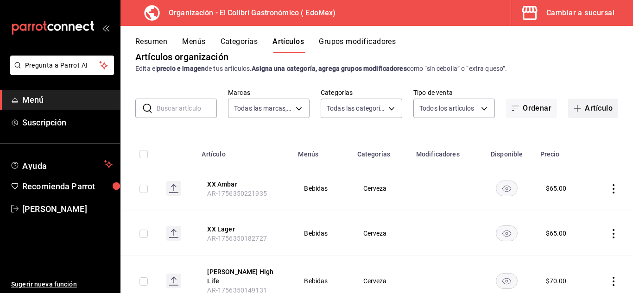
click at [583, 109] on button "Artículo" at bounding box center [593, 108] width 50 height 19
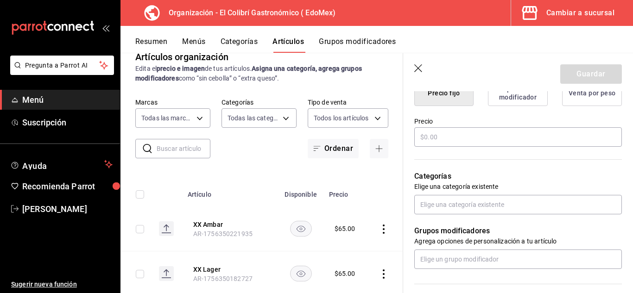
scroll to position [253, 0]
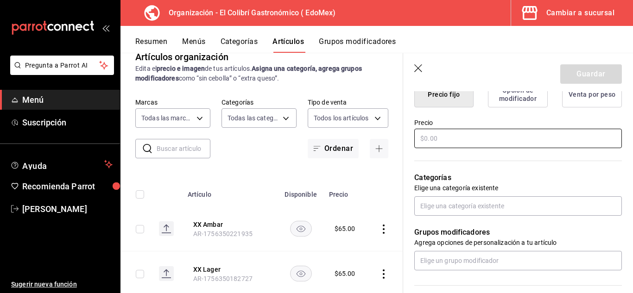
type input "Indio"
click at [520, 140] on input "text" at bounding box center [519, 138] width 208 height 19
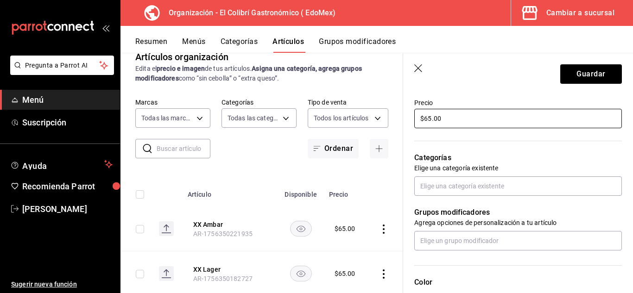
scroll to position [271, 0]
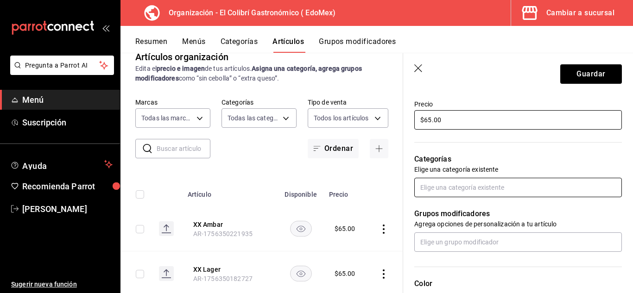
type input "$65.00"
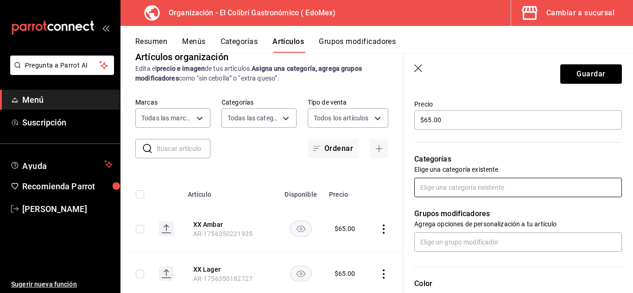
click at [570, 189] on input "text" at bounding box center [519, 187] width 208 height 19
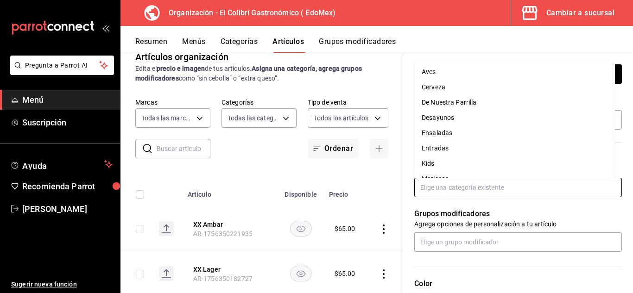
click at [501, 92] on li "Cerveza" at bounding box center [515, 87] width 201 height 15
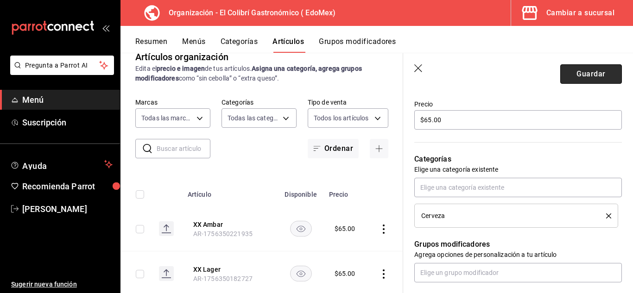
click at [592, 72] on button "Guardar" at bounding box center [592, 73] width 62 height 19
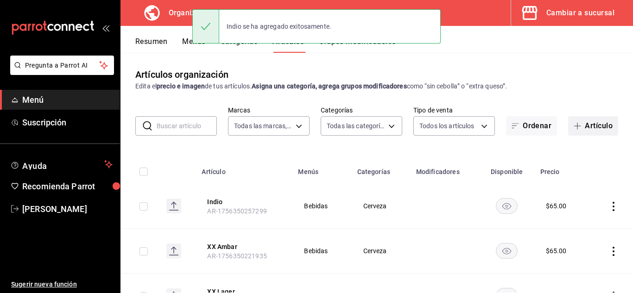
click at [598, 129] on button "Artículo" at bounding box center [593, 125] width 50 height 19
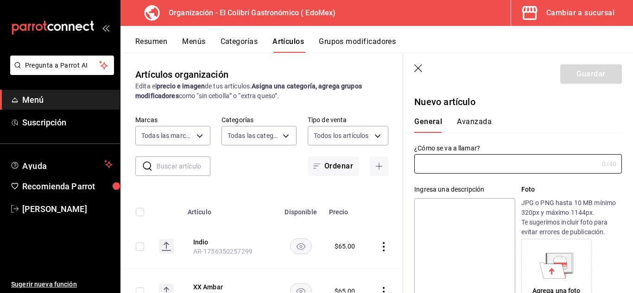
click at [474, 173] on input "text" at bounding box center [507, 164] width 184 height 19
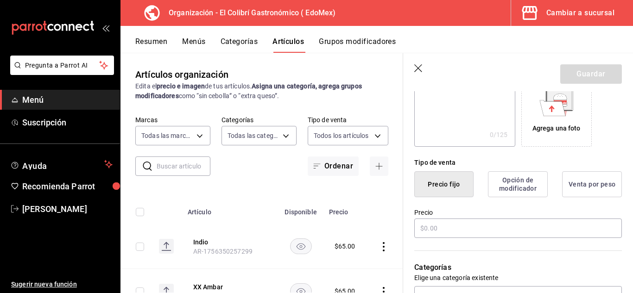
scroll to position [154, 0]
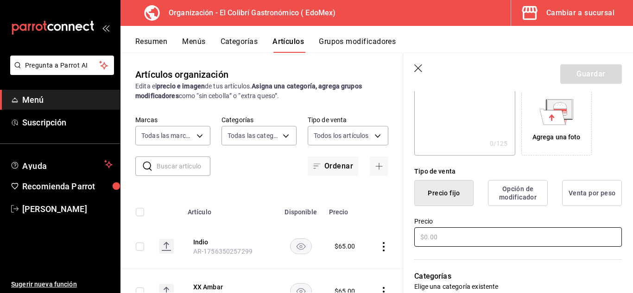
type input "Heineken"
click at [508, 246] on input "text" at bounding box center [519, 237] width 208 height 19
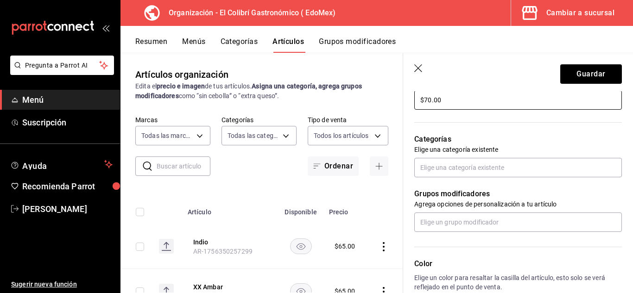
scroll to position [290, 0]
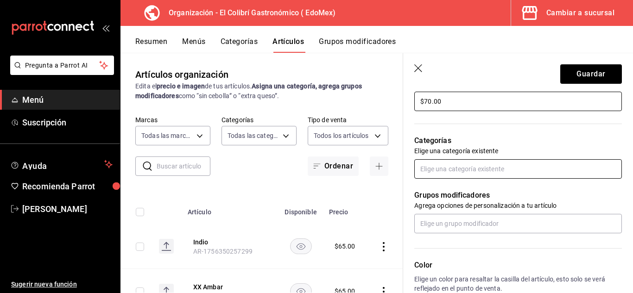
type input "$70.00"
click at [567, 160] on input "text" at bounding box center [519, 169] width 208 height 19
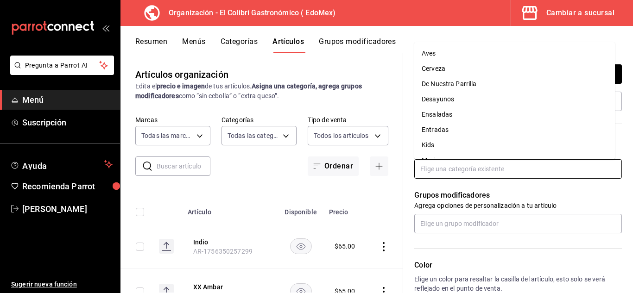
click at [560, 71] on li "Cerveza" at bounding box center [515, 68] width 201 height 15
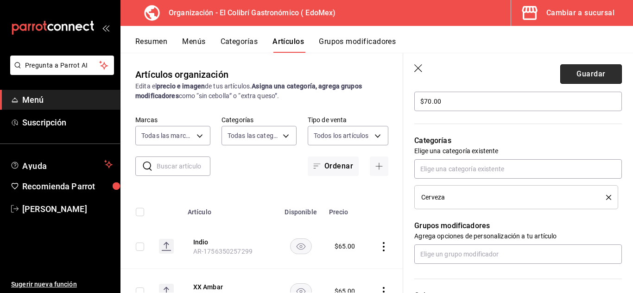
click at [585, 65] on button "Guardar" at bounding box center [592, 73] width 62 height 19
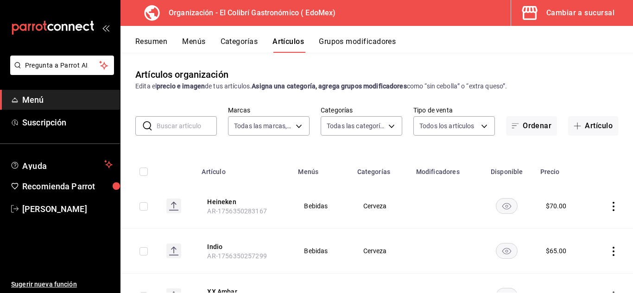
click at [323, 40] on button "Grupos modificadores" at bounding box center [357, 45] width 77 height 16
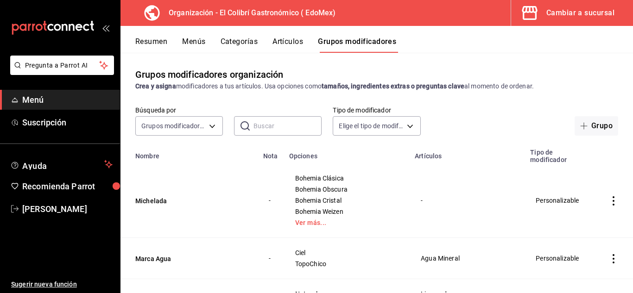
click at [301, 45] on button "Artículos" at bounding box center [288, 45] width 31 height 16
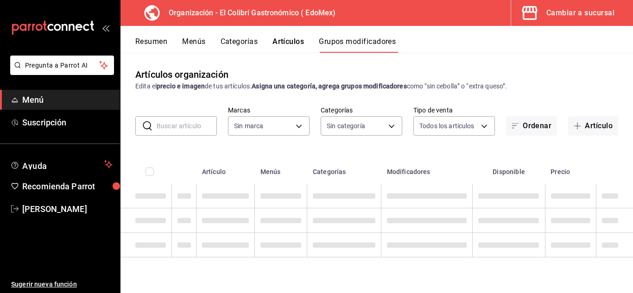
type input "02d79155-410a-4a52-ba4e-8d9765c47241"
type input "aee3d622-982e-4097-a373-4a250b7a1f64,f4fdbcd1-cd51-496d-8860-869e08e81b3d,9a402…"
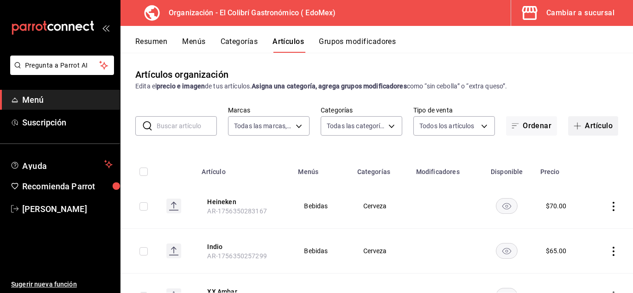
click at [605, 134] on button "Artículo" at bounding box center [593, 125] width 50 height 19
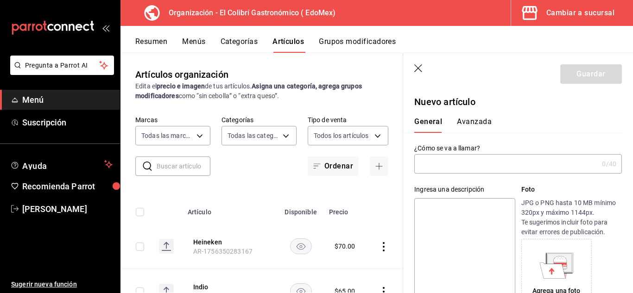
click at [579, 166] on input "text" at bounding box center [507, 164] width 184 height 19
type input "Hazlo Paquete"
click at [477, 227] on textarea at bounding box center [465, 253] width 101 height 111
type textarea "F"
type textarea "x"
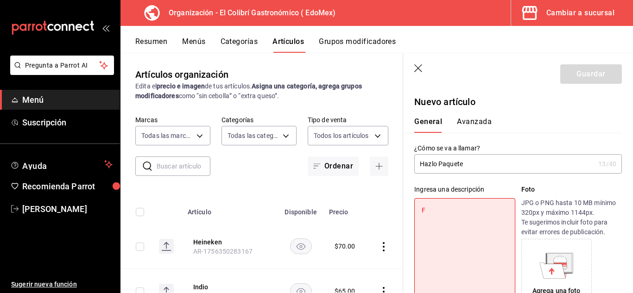
type textarea "Fr"
type textarea "x"
type textarea "Fru"
type textarea "x"
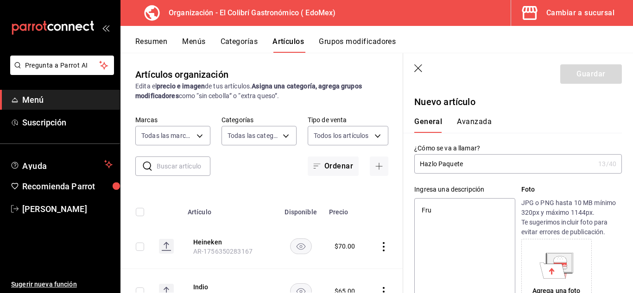
type textarea "Frut"
type textarea "x"
type textarea "Fruta"
type textarea "x"
type textarea "Fruta."
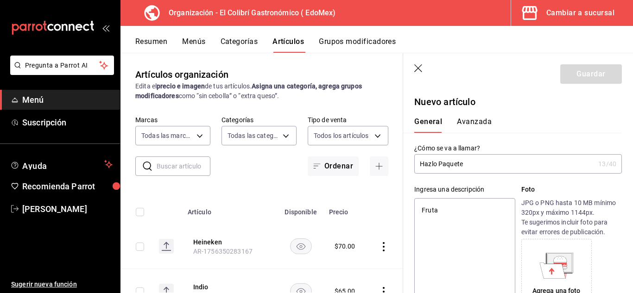
type textarea "x"
type textarea "Fruta"
type textarea "x"
type textarea "Fruta"
type textarea "x"
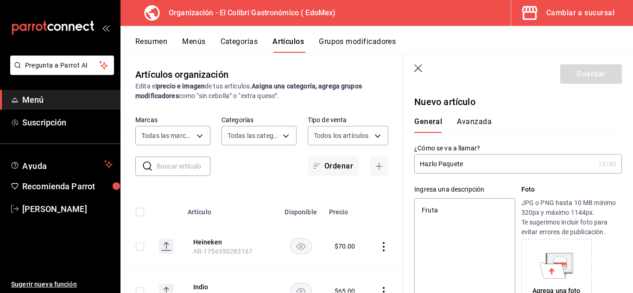
type textarea "Fruta o"
type textarea "x"
type textarea "Fruta o"
type textarea "x"
type textarea "Fruta o J"
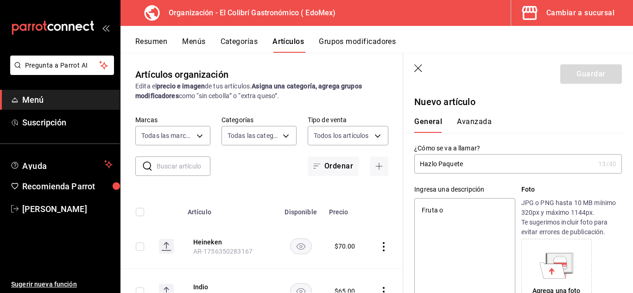
type textarea "x"
type textarea "Fruta o JU"
type textarea "x"
type textarea "Fruta o J"
type textarea "x"
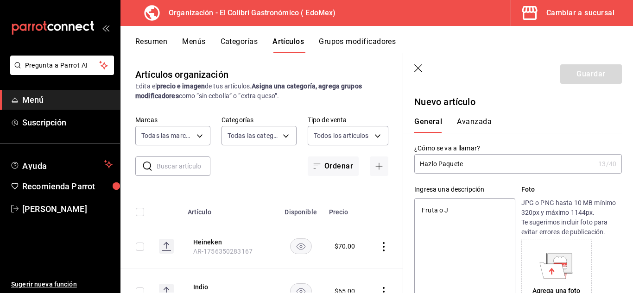
type textarea "Fruta o J¿"
type textarea "x"
type textarea "Fruta o J¿¿"
type textarea "x"
type textarea "Fruta o J¿¿¿"
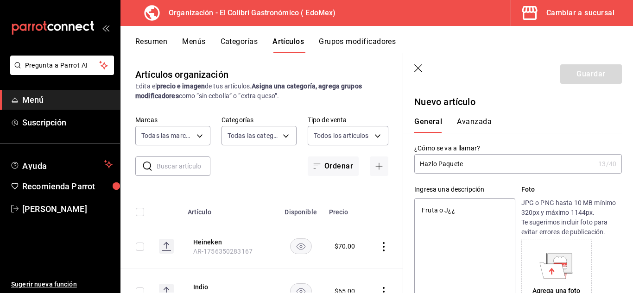
type textarea "x"
type textarea "Fruta o J¿¿"
type textarea "x"
type textarea "Fruta o J¿"
type textarea "x"
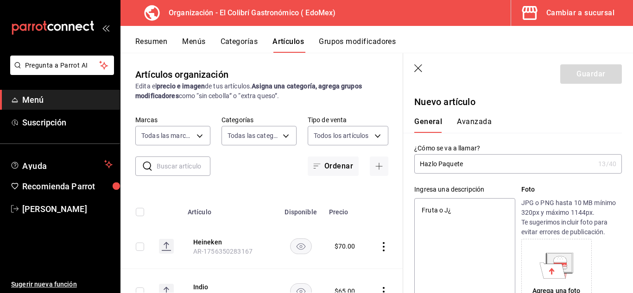
type textarea "Fruta o J"
type textarea "x"
type textarea "Fruta o"
type textarea "x"
type textarea "Fruta o"
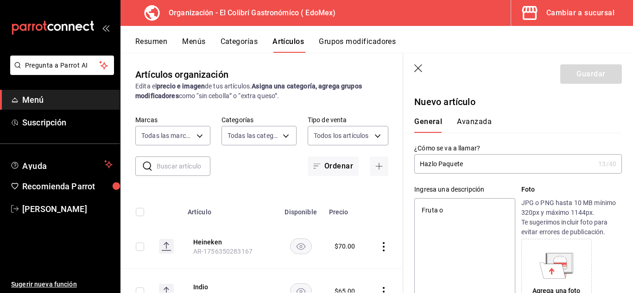
type textarea "x"
type textarea "Fruta"
type textarea "x"
type textarea "Fruta"
type textarea "x"
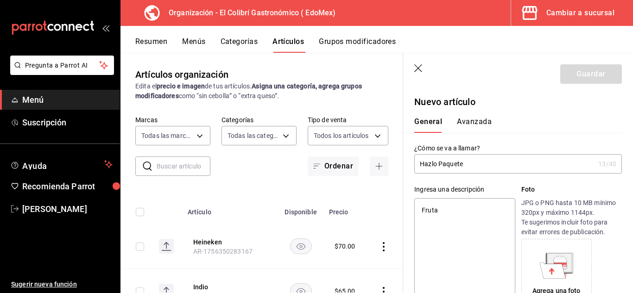
type textarea "Fruta,"
type textarea "x"
type textarea "Fruta,,"
type textarea "x"
type textarea "Fruta,"
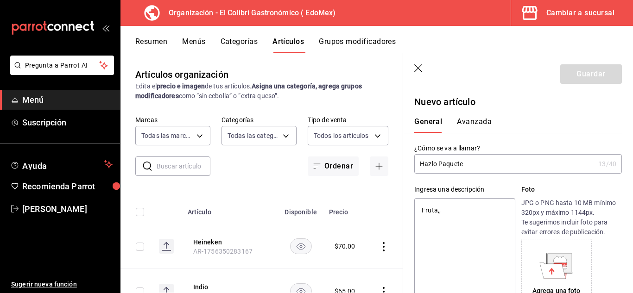
type textarea "x"
type textarea "Fruta,"
type textarea "x"
type textarea "Fruta, J"
type textarea "x"
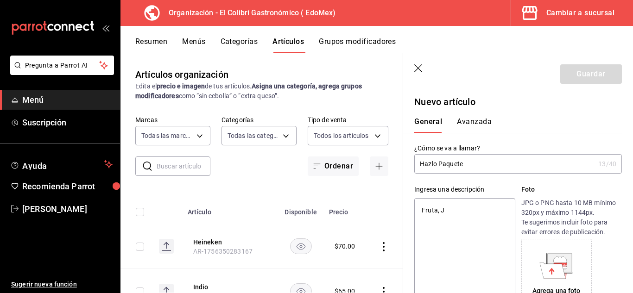
type textarea "Fruta, Ju"
type textarea "x"
type textarea "Fruta, Jug"
type textarea "x"
type textarea "Fruta, Jugo"
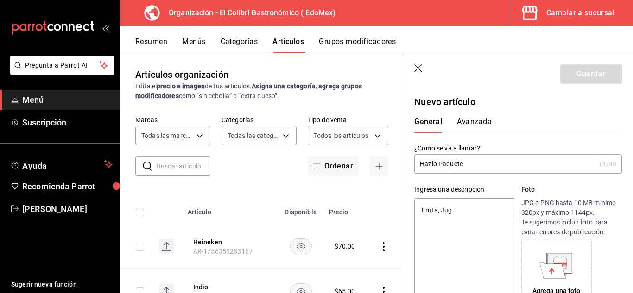
type textarea "x"
type textarea "Fruta, Jugo"
type textarea "x"
type textarea "Fruta, Jugo"
type textarea "x"
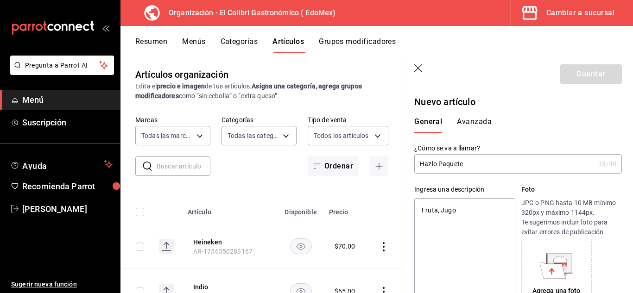
type textarea "Fruta, Jugo"
type textarea "x"
type textarea "Fruta, Jugo"
type textarea "x"
type textarea "Fruta, Jugo"
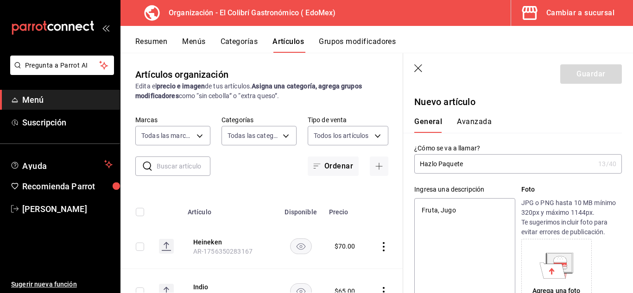
type textarea "x"
type textarea "Fruta, Jugo"
type textarea "x"
type textarea "F"
type textarea "x"
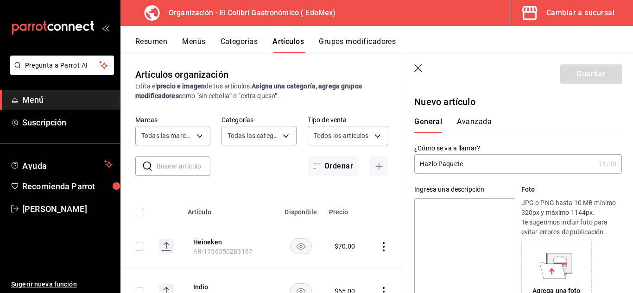
type textarea "E"
type textarea "x"
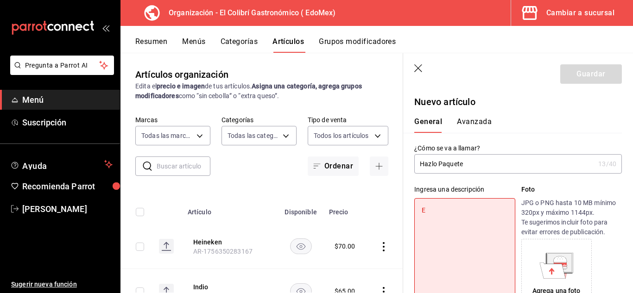
type textarea "El"
type textarea "x"
type textarea "Eli"
type textarea "x"
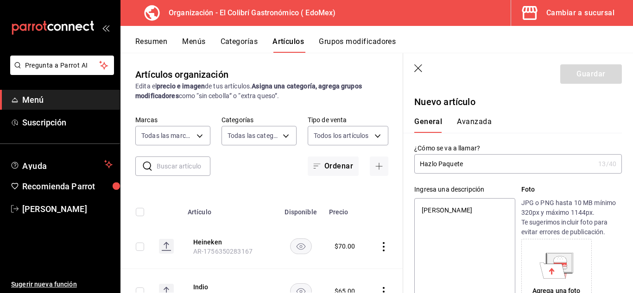
type textarea "Elig"
type textarea "x"
type textarea "Elig¿"
type textarea "x"
type textarea "Elig"
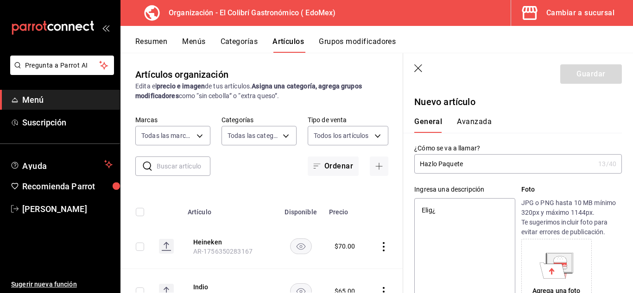
type textarea "x"
type textarea "Eli"
type textarea "x"
type textarea "Elig"
type textarea "x"
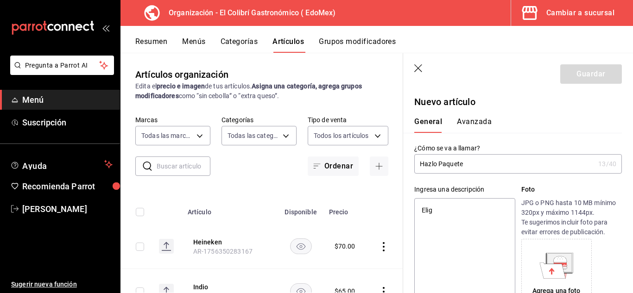
type textarea "Elige"
type textarea "x"
type textarea "Elige"
type textarea "x"
type textarea "Elige j"
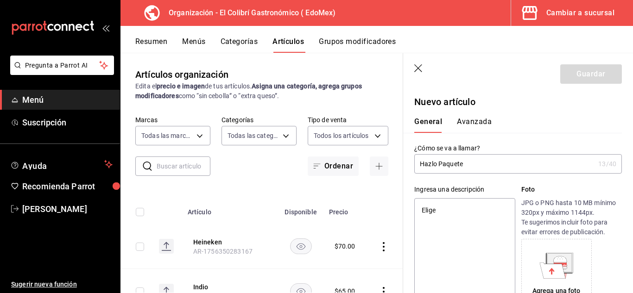
type textarea "x"
type textarea "Elige ju"
type textarea "x"
type textarea "Elige jug"
type textarea "x"
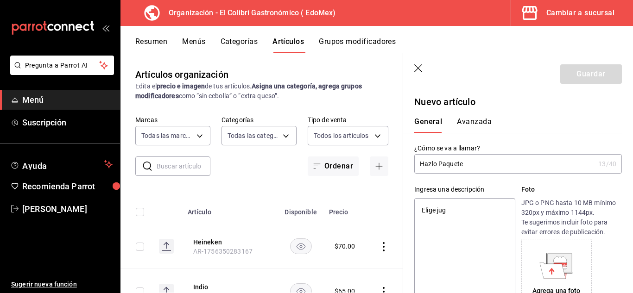
type textarea "Elige jugi"
type textarea "x"
type textarea "Elige jug"
type textarea "x"
type textarea "Elige jugo"
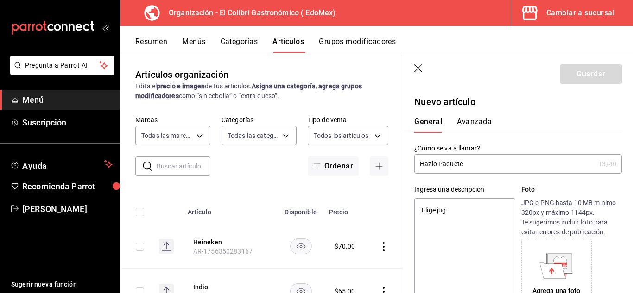
type textarea "x"
type textarea "Elige jugo"
type textarea "x"
type textarea "Elige jugo o"
type textarea "x"
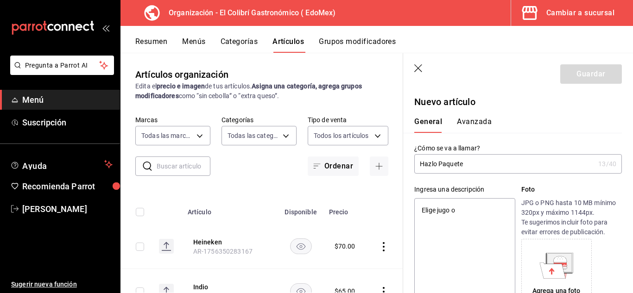
type textarea "Elige jugo o"
type textarea "x"
type textarea "Elige jugo o f"
type textarea "x"
type textarea "Elige jugo o fr"
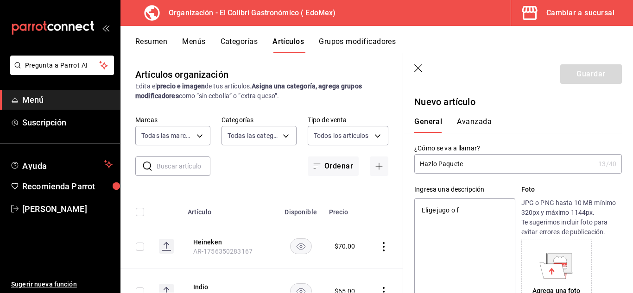
type textarea "x"
type textarea "Elige jugo o fru"
type textarea "x"
type textarea "Elige jugo o frut"
type textarea "x"
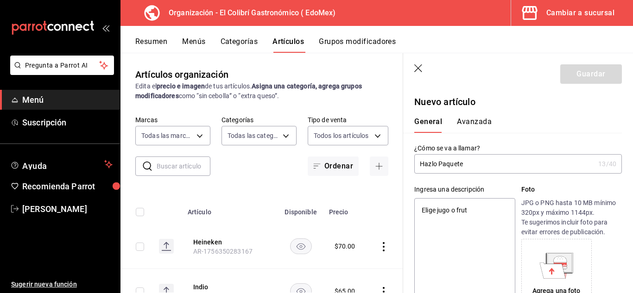
type textarea "Elige jugo o fruta"
type textarea "x"
type textarea "Elige jugo o fruta."
type textarea "x"
type textarea "Elige jugo o fruta."
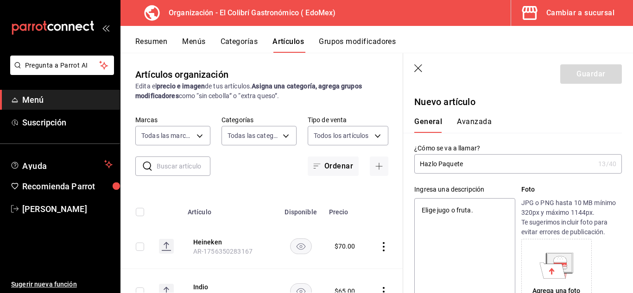
type textarea "x"
type textarea "Elige jugo o fruta. E"
type textarea "x"
type textarea "Elige jugo o fruta. El"
type textarea "x"
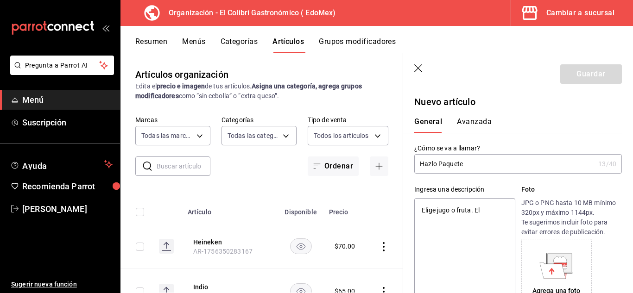
type textarea "Elige jugo o fruta. Eli"
type textarea "x"
type textarea "Elige jugo o fruta. El"
type textarea "x"
type textarea "Elige jugo o fruta. E"
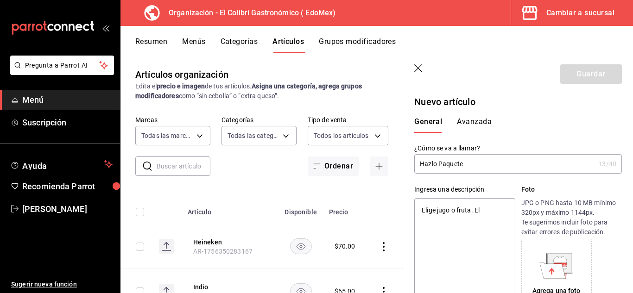
type textarea "x"
type textarea "Elige jugo o fruta."
type textarea "x"
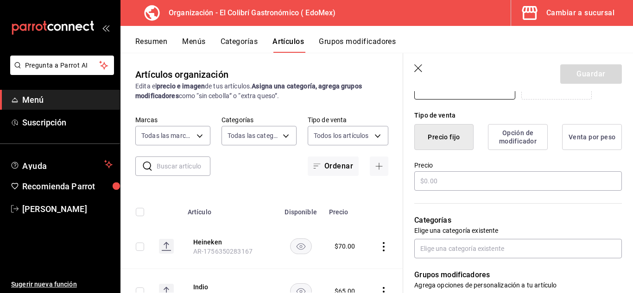
scroll to position [191, 0]
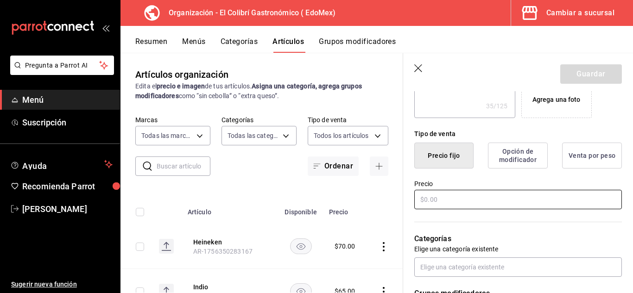
click at [542, 195] on input "text" at bounding box center [519, 199] width 208 height 19
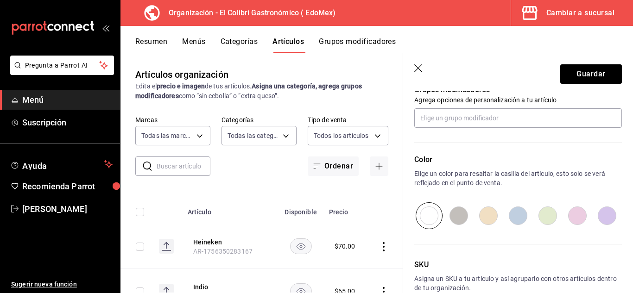
scroll to position [0, 0]
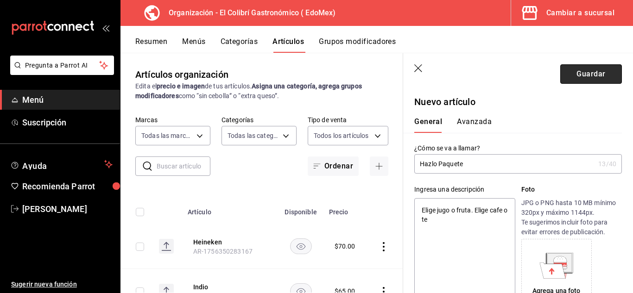
click at [597, 73] on button "Guardar" at bounding box center [592, 73] width 62 height 19
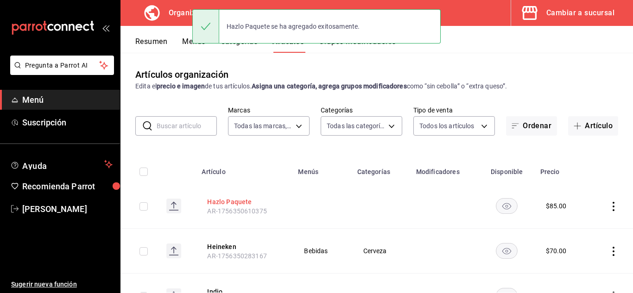
click at [245, 200] on button "Hazlo Paquete" at bounding box center [244, 202] width 74 height 9
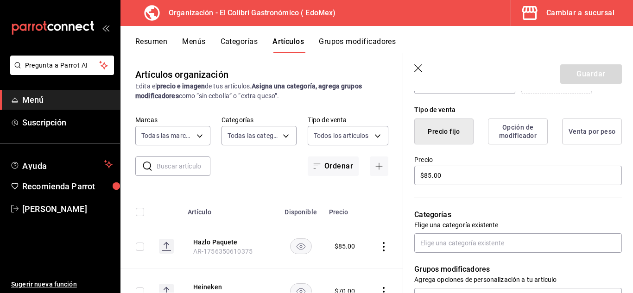
scroll to position [217, 0]
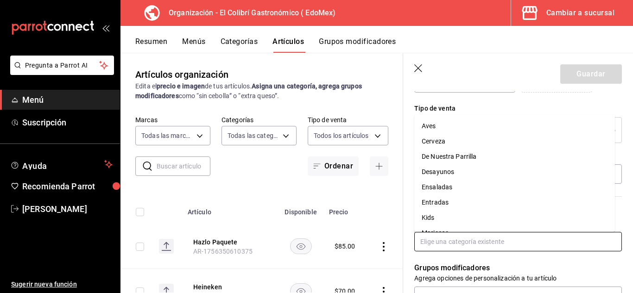
click at [513, 232] on input "text" at bounding box center [519, 241] width 208 height 19
click at [477, 176] on li "Desayunos" at bounding box center [515, 172] width 201 height 15
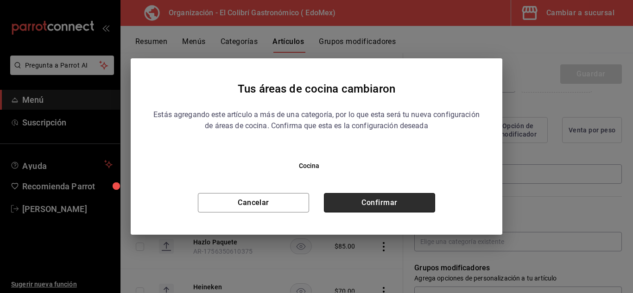
click at [401, 201] on button "Confirmar" at bounding box center [379, 202] width 111 height 19
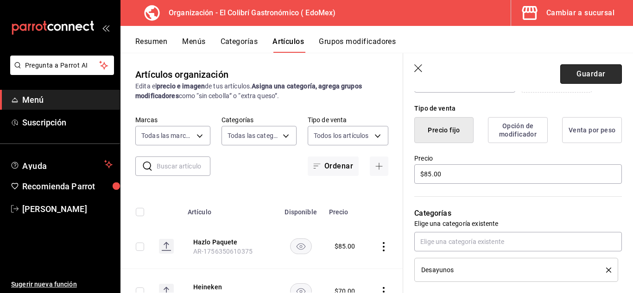
click at [587, 70] on button "Guardar" at bounding box center [592, 73] width 62 height 19
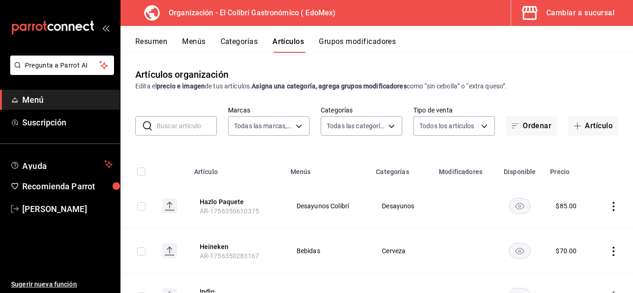
click at [237, 38] on button "Categorías" at bounding box center [240, 45] width 38 height 16
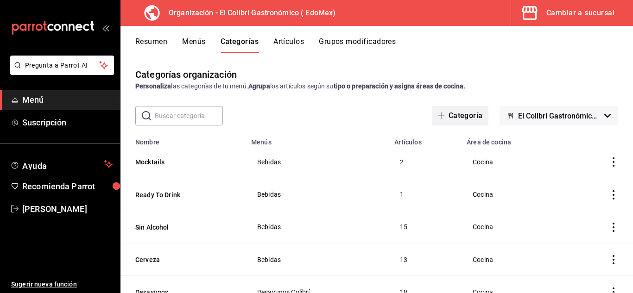
click at [467, 116] on button "Categoría" at bounding box center [460, 115] width 57 height 19
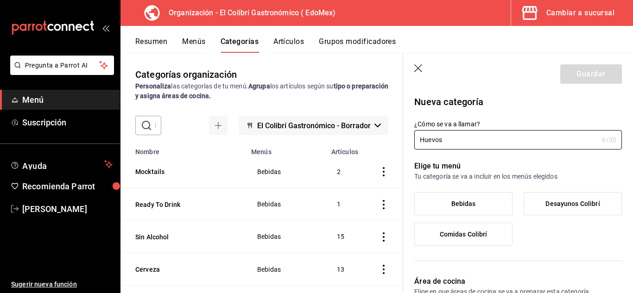
click at [549, 209] on label "Desayunos Colibrí" at bounding box center [572, 204] width 97 height 22
click at [0, 0] on input "Desayunos Colibrí" at bounding box center [0, 0] width 0 height 0
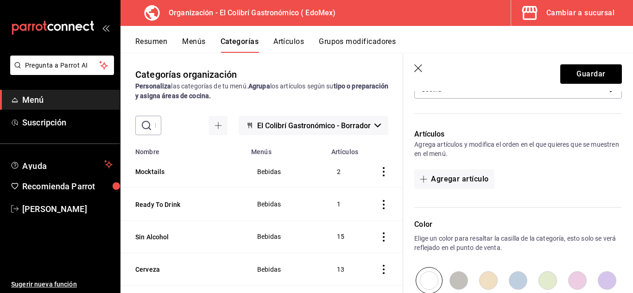
scroll to position [208, 0]
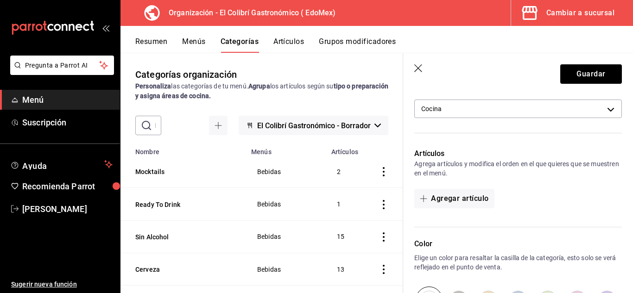
click at [471, 188] on div "Artículos Agrega artículos y modifica el orden en el que quieres que se muestre…" at bounding box center [512, 182] width 219 height 90
click at [467, 193] on button "Agregar artículo" at bounding box center [455, 198] width 80 height 19
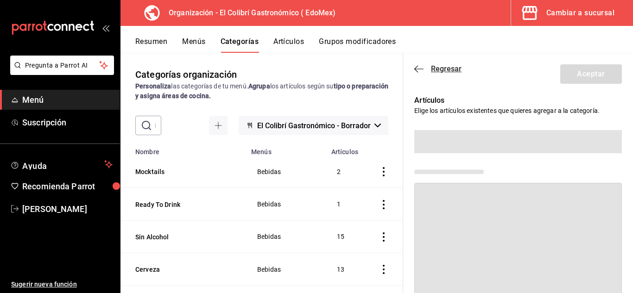
click at [423, 70] on icon "button" at bounding box center [419, 69] width 9 height 8
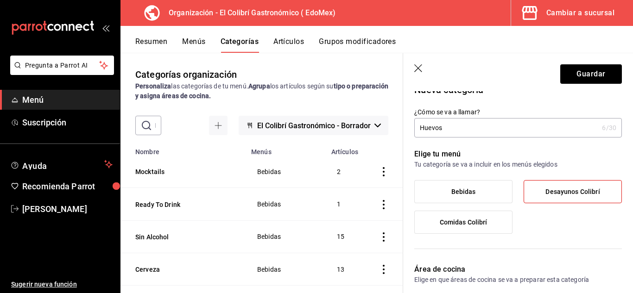
scroll to position [0, 0]
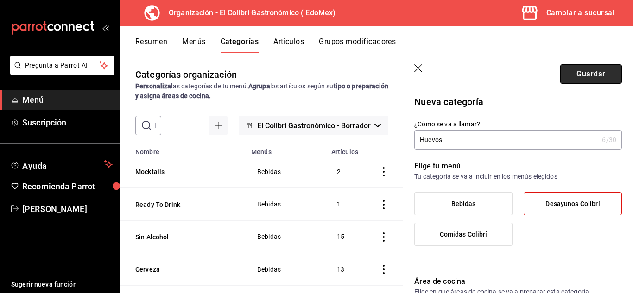
click at [607, 65] on button "Guardar" at bounding box center [592, 73] width 62 height 19
click at [550, 72] on header "Guardar" at bounding box center [518, 72] width 230 height 38
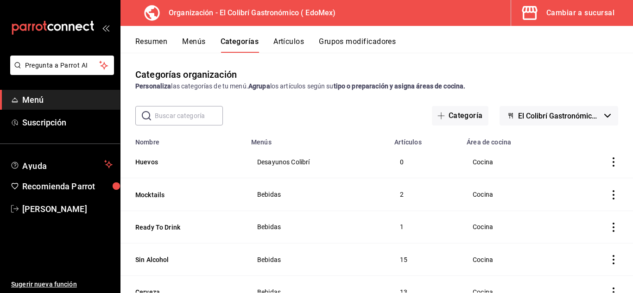
click at [297, 40] on button "Artículos" at bounding box center [289, 45] width 31 height 16
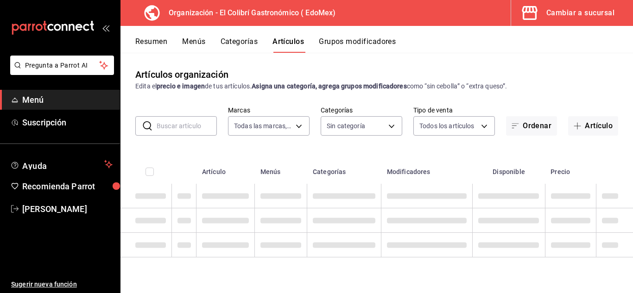
click at [203, 125] on input "text" at bounding box center [187, 126] width 60 height 19
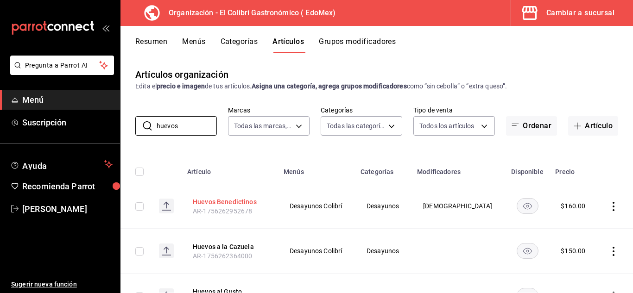
click at [228, 202] on button "Huevos Benedictinos" at bounding box center [230, 202] width 74 height 9
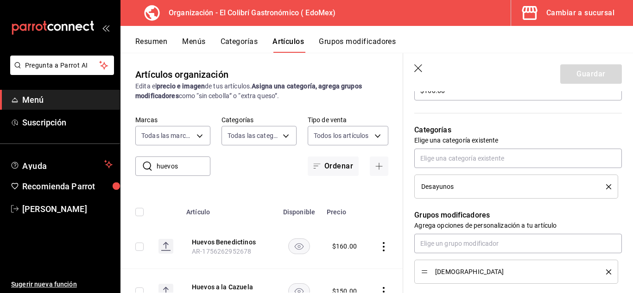
scroll to position [308, 0]
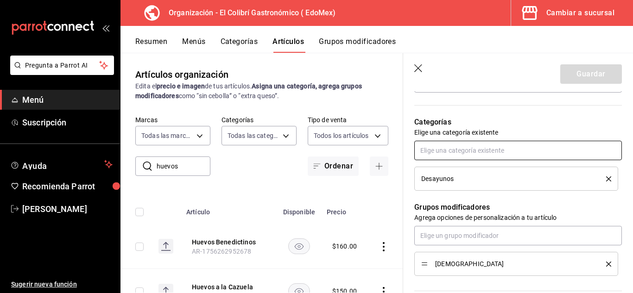
click at [581, 146] on input "text" at bounding box center [519, 150] width 208 height 19
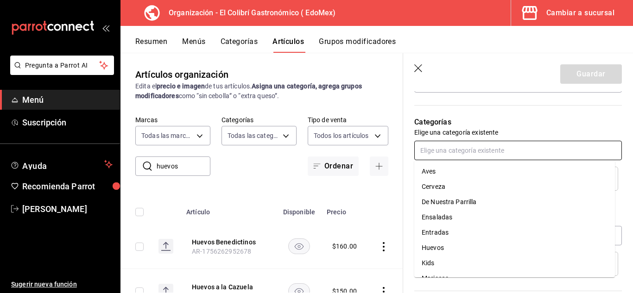
click at [509, 240] on li "Entradas" at bounding box center [515, 232] width 201 height 15
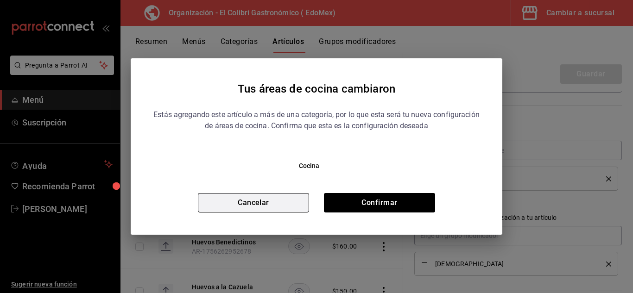
click at [285, 199] on button "Cancelar" at bounding box center [253, 202] width 111 height 19
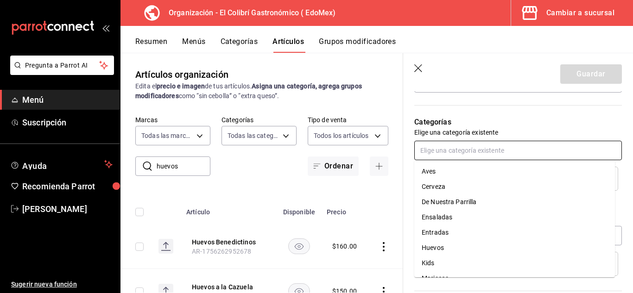
click at [505, 158] on input "text" at bounding box center [519, 150] width 208 height 19
click at [456, 242] on li "Huevos" at bounding box center [515, 248] width 201 height 15
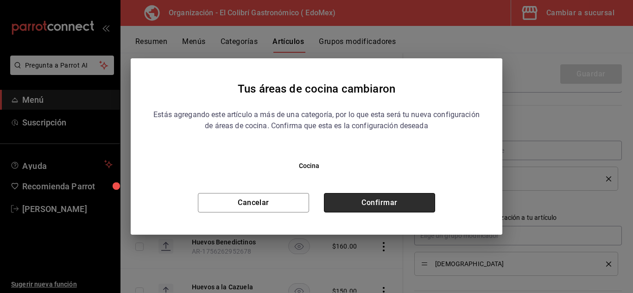
click at [420, 197] on button "Confirmar" at bounding box center [379, 202] width 111 height 19
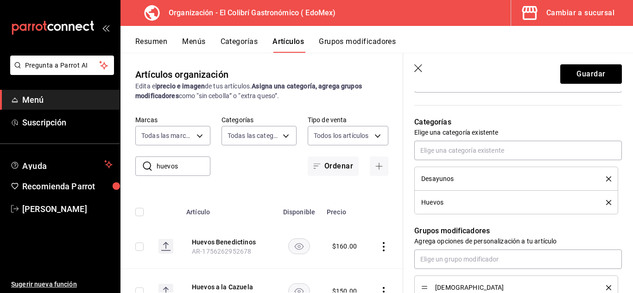
click at [603, 183] on div "Desayunos" at bounding box center [516, 179] width 190 height 10
click at [606, 181] on icon "delete" at bounding box center [608, 179] width 5 height 5
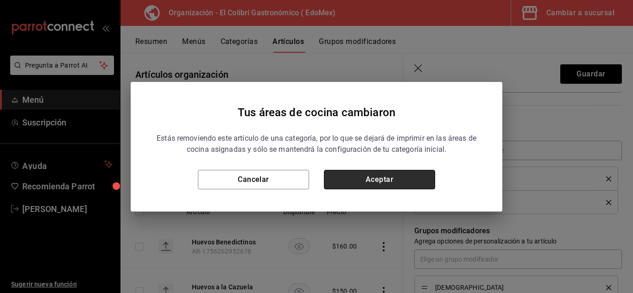
click at [408, 178] on button "Aceptar" at bounding box center [379, 179] width 111 height 19
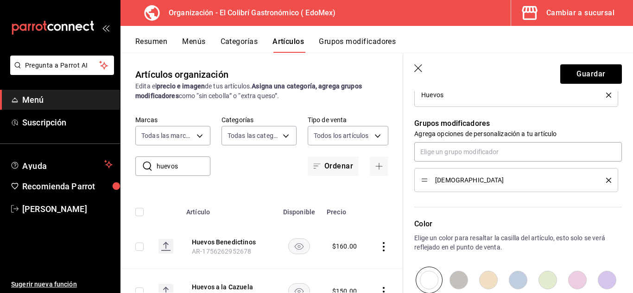
scroll to position [406, 0]
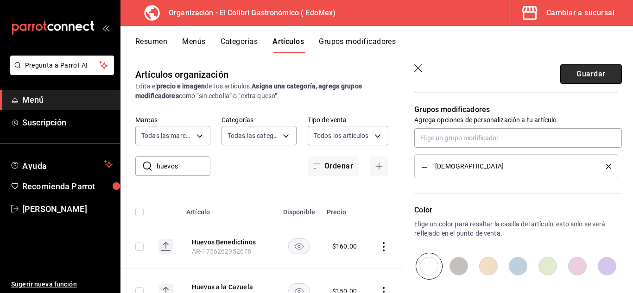
click at [593, 79] on button "Guardar" at bounding box center [592, 73] width 62 height 19
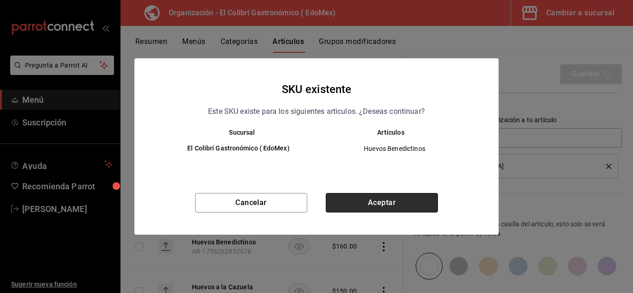
click at [427, 201] on button "Aceptar" at bounding box center [382, 202] width 112 height 19
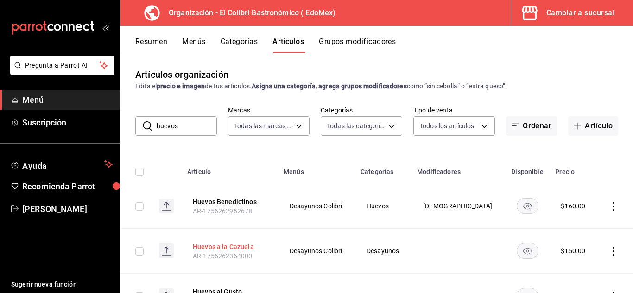
click at [232, 243] on button "Huevos a la Cazuela" at bounding box center [230, 246] width 74 height 9
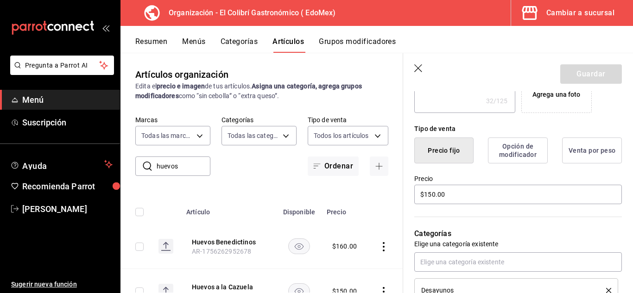
scroll to position [242, 0]
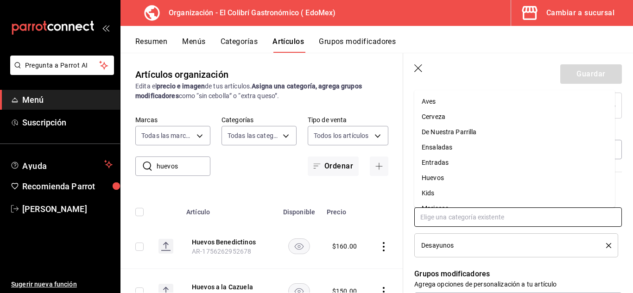
click at [554, 211] on input "text" at bounding box center [519, 217] width 208 height 19
click at [529, 180] on li "Huevos" at bounding box center [515, 178] width 201 height 15
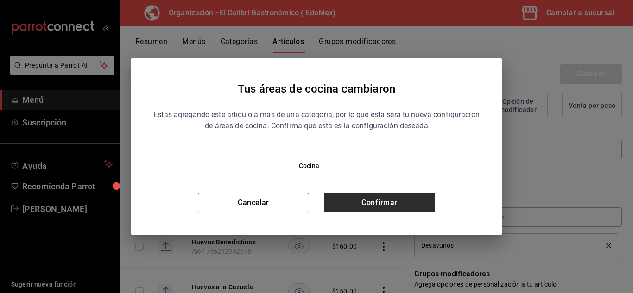
click at [397, 199] on button "Confirmar" at bounding box center [379, 202] width 111 height 19
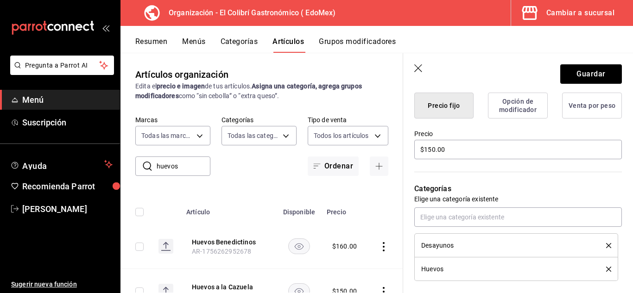
click at [600, 243] on button "delete" at bounding box center [606, 245] width 12 height 5
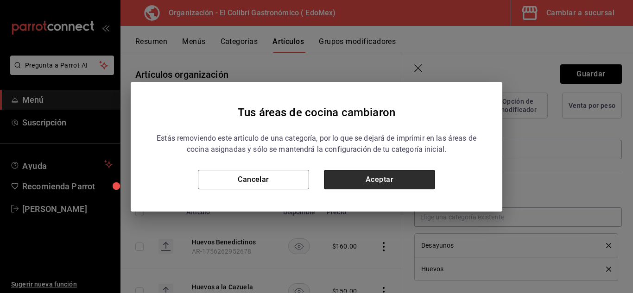
click at [404, 171] on button "Aceptar" at bounding box center [379, 179] width 111 height 19
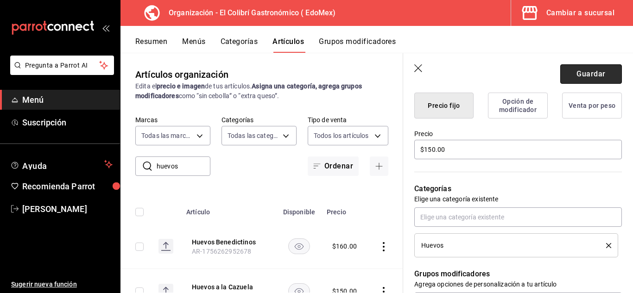
click at [600, 74] on button "Guardar" at bounding box center [592, 73] width 62 height 19
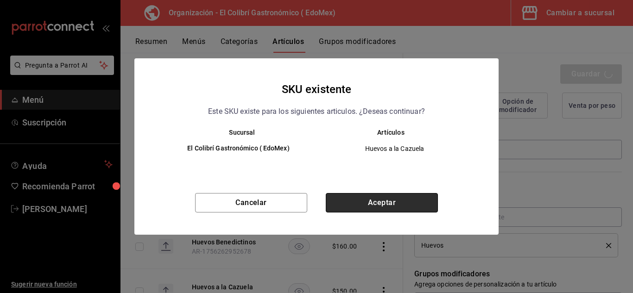
click at [408, 202] on button "Aceptar" at bounding box center [382, 202] width 112 height 19
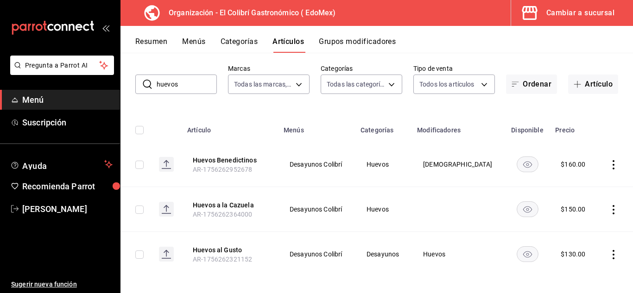
scroll to position [48, 0]
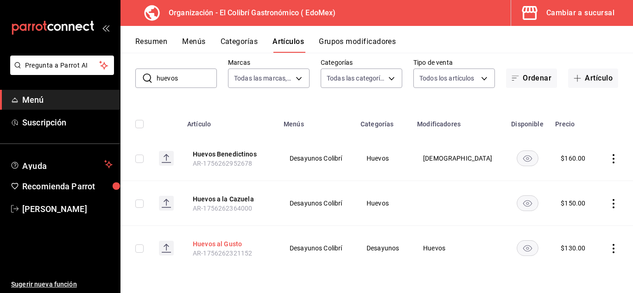
click at [237, 244] on button "Huevos al Gusto" at bounding box center [230, 244] width 74 height 9
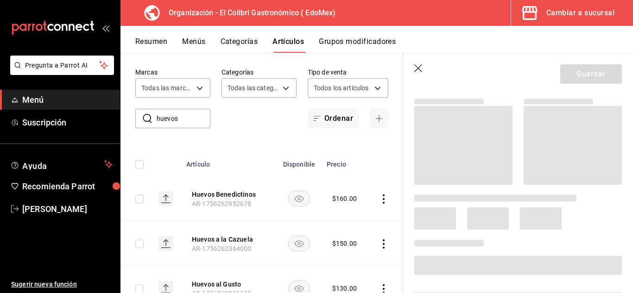
scroll to position [67, 0]
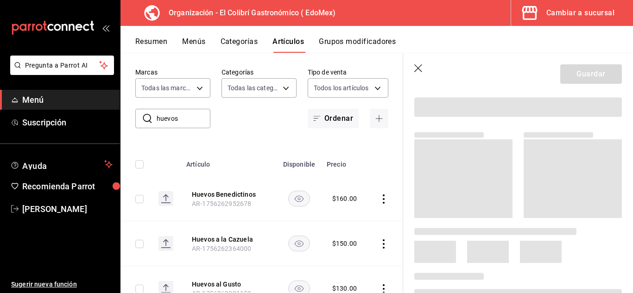
click at [418, 68] on icon "button" at bounding box center [419, 68] width 8 height 8
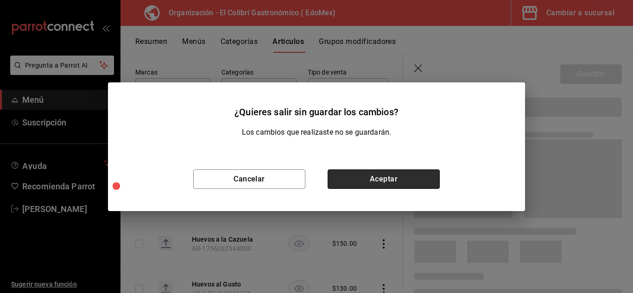
click at [384, 178] on button "Aceptar" at bounding box center [384, 179] width 112 height 19
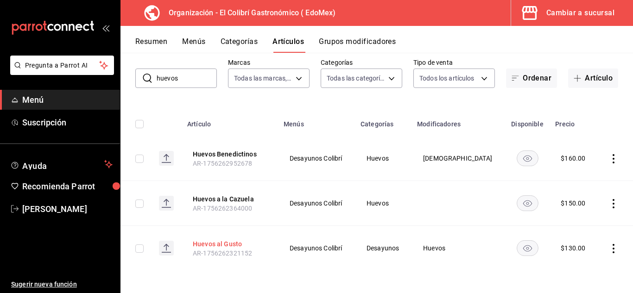
click at [227, 248] on button "Huevos al Gusto" at bounding box center [230, 244] width 74 height 9
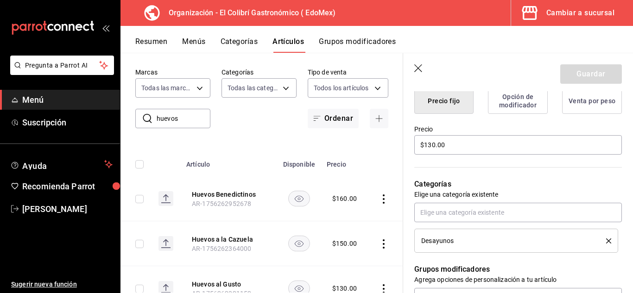
scroll to position [243, 0]
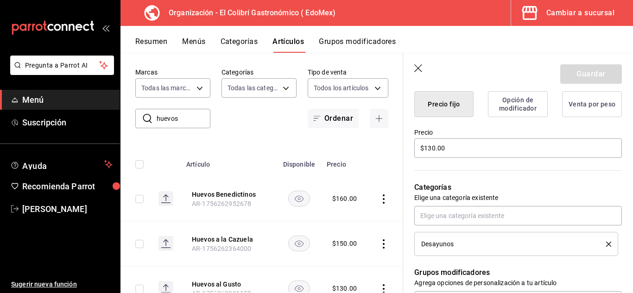
click at [546, 230] on div "Desayunos" at bounding box center [519, 231] width 208 height 50
click at [552, 226] on div "Desayunos" at bounding box center [519, 231] width 208 height 50
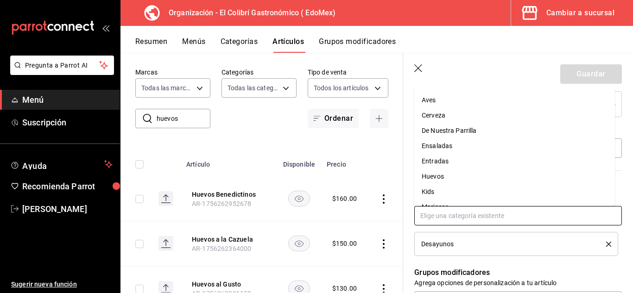
click at [558, 222] on input "text" at bounding box center [519, 215] width 208 height 19
click at [482, 171] on li "Huevos" at bounding box center [515, 176] width 201 height 15
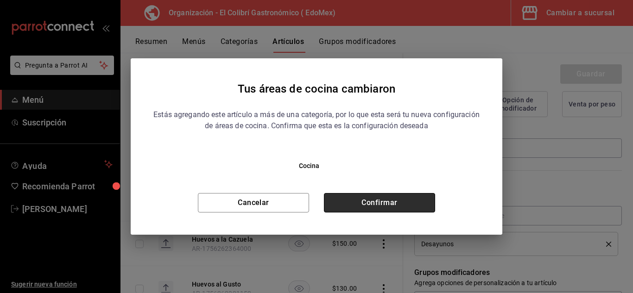
click at [428, 200] on button "Confirmar" at bounding box center [379, 202] width 111 height 19
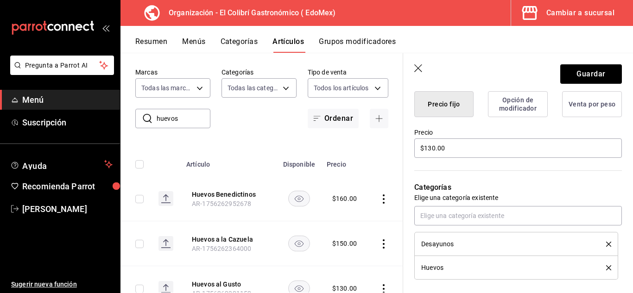
click at [600, 247] on button "delete" at bounding box center [606, 244] width 12 height 5
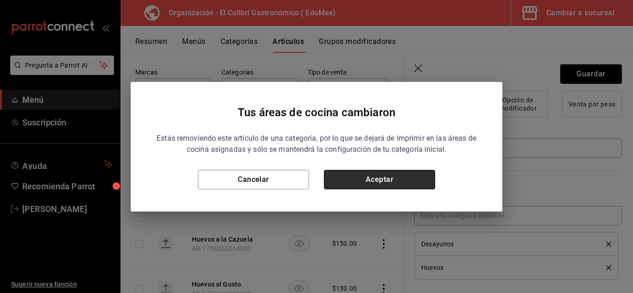
click at [409, 187] on button "Aceptar" at bounding box center [379, 179] width 111 height 19
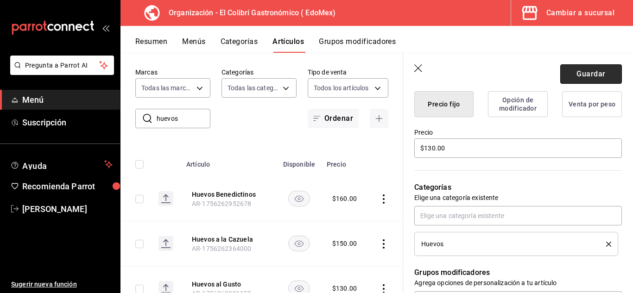
click at [580, 74] on button "Guardar" at bounding box center [592, 73] width 62 height 19
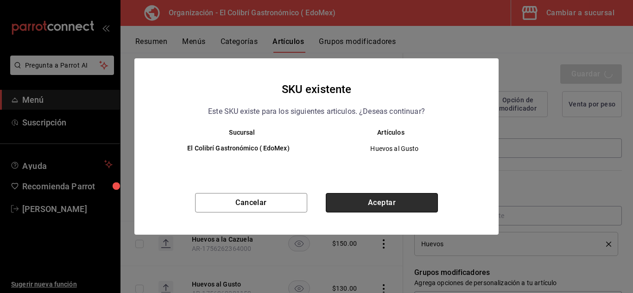
click at [398, 211] on button "Aceptar" at bounding box center [382, 202] width 112 height 19
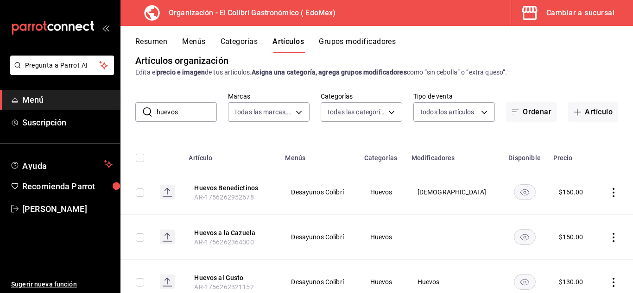
scroll to position [9, 0]
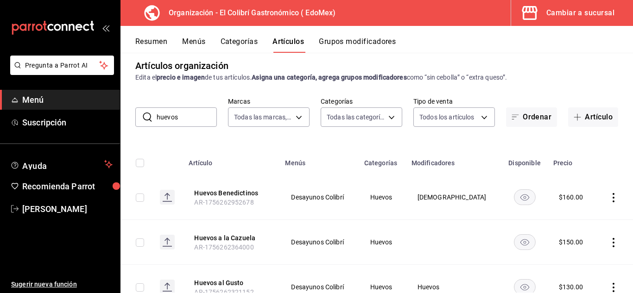
click at [190, 121] on input "huevos" at bounding box center [187, 117] width 60 height 19
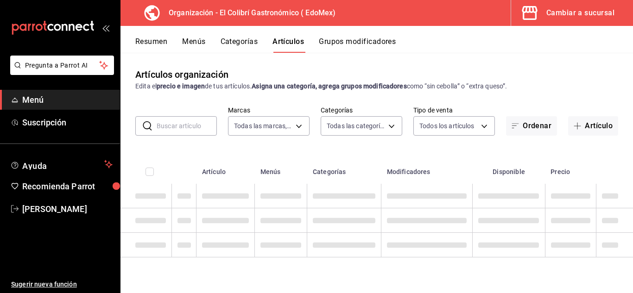
scroll to position [0, 0]
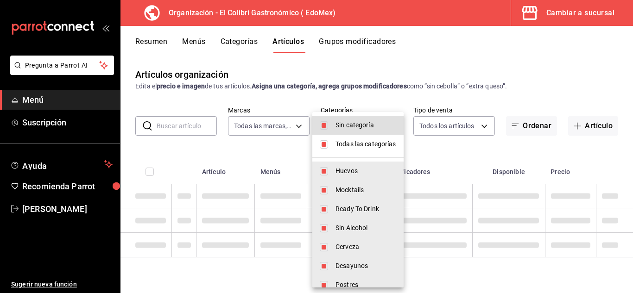
click at [376, 126] on body "Pregunta a Parrot AI Menú Suscripción Ayuda Recomienda Parrot Emilio Nagib Tera…" at bounding box center [316, 146] width 633 height 293
click at [391, 131] on li "Sin categoría" at bounding box center [358, 125] width 91 height 19
click at [372, 139] on li "Todas las categorías" at bounding box center [358, 144] width 91 height 19
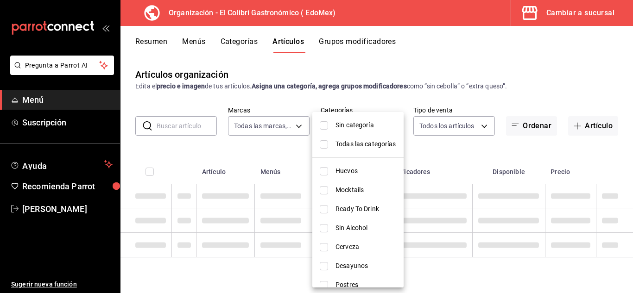
scroll to position [12, 0]
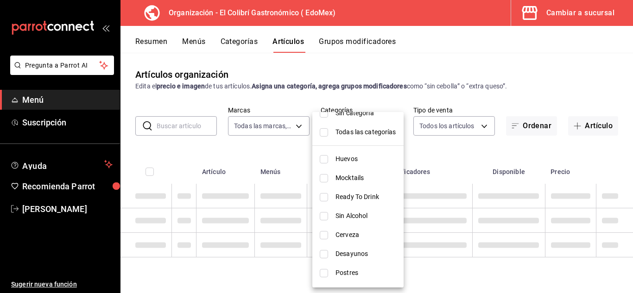
click at [374, 250] on span "Desayunos" at bounding box center [366, 254] width 61 height 10
click at [447, 151] on div at bounding box center [316, 146] width 633 height 293
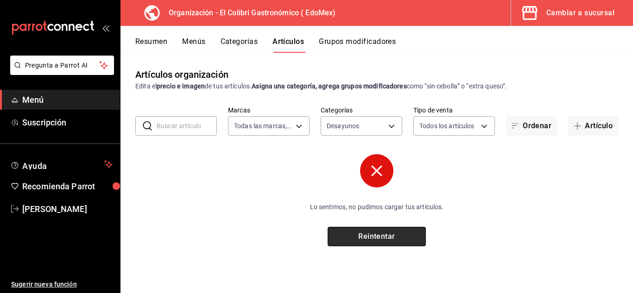
click at [401, 237] on button "Reintentar" at bounding box center [377, 236] width 98 height 19
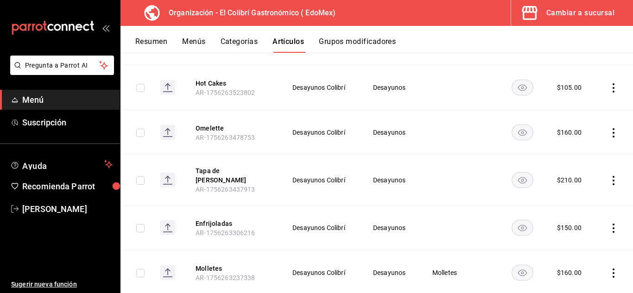
scroll to position [466, 0]
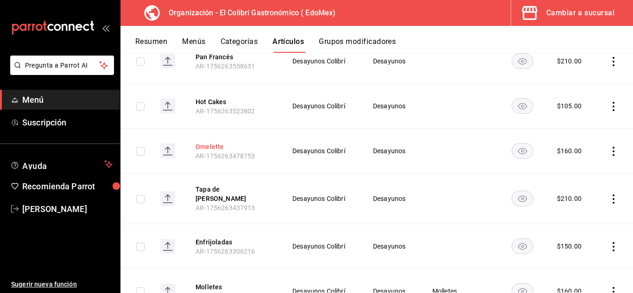
click at [217, 143] on button "Omelette" at bounding box center [233, 146] width 74 height 9
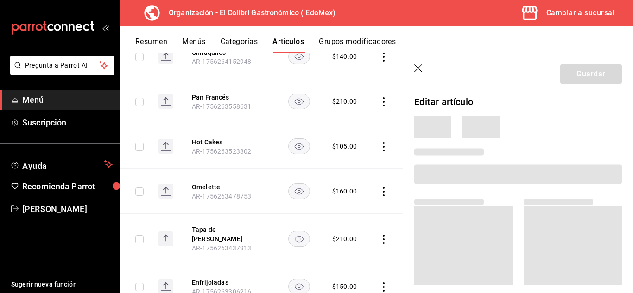
click at [502, 89] on header "Guardar" at bounding box center [518, 72] width 230 height 38
click at [499, 92] on div "Editar artículo" at bounding box center [514, 98] width 215 height 21
click at [480, 144] on div at bounding box center [514, 164] width 215 height 51
click at [510, 95] on div "Editar artículo" at bounding box center [514, 98] width 215 height 21
click at [491, 86] on header "Guardar" at bounding box center [518, 72] width 230 height 38
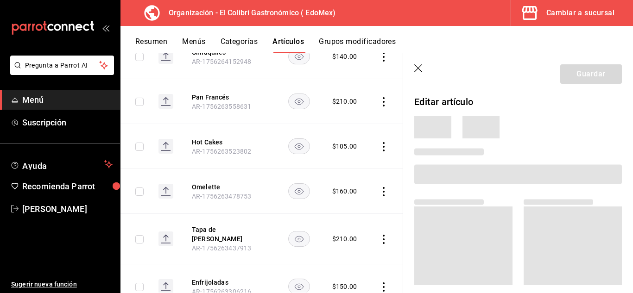
click at [416, 68] on icon "button" at bounding box center [419, 68] width 9 height 9
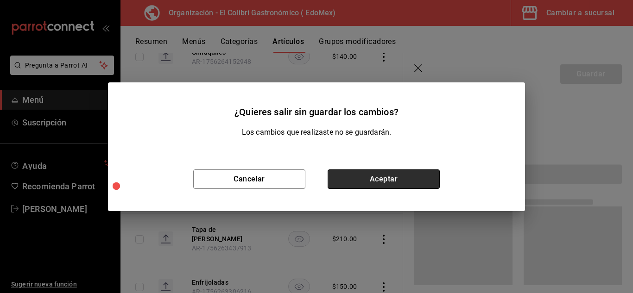
click at [373, 172] on button "Aceptar" at bounding box center [384, 179] width 112 height 19
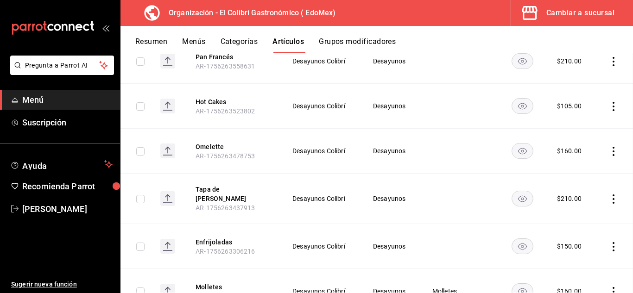
scroll to position [436, 0]
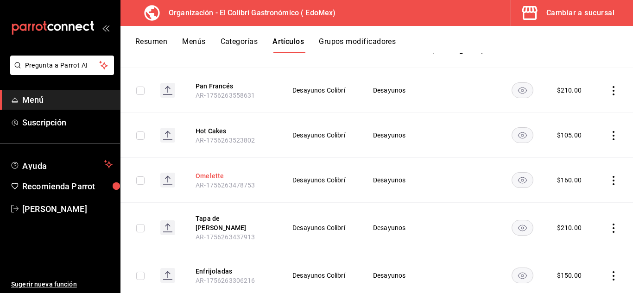
click at [211, 172] on button "Omelette" at bounding box center [233, 176] width 74 height 9
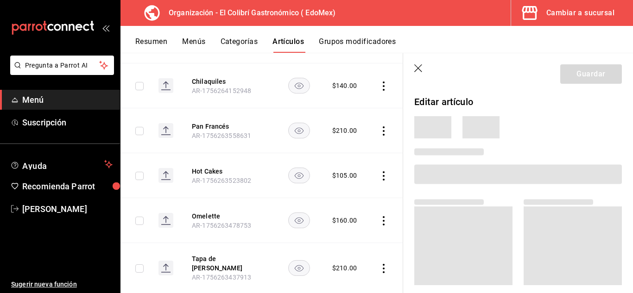
click at [418, 77] on header "Guardar" at bounding box center [518, 72] width 230 height 38
click at [418, 73] on icon "button" at bounding box center [419, 68] width 9 height 9
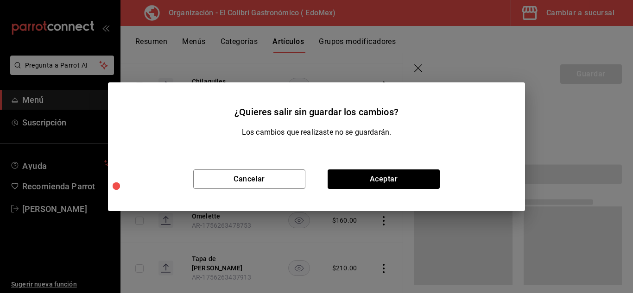
click at [366, 164] on div "Cancelar Aceptar" at bounding box center [316, 179] width 417 height 64
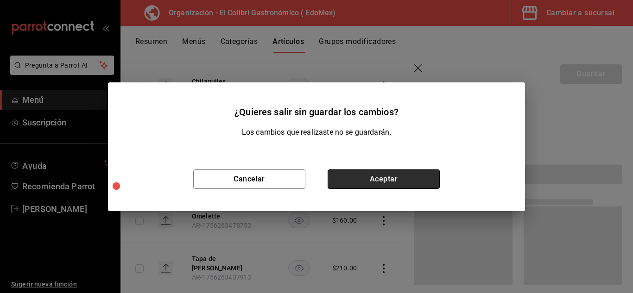
click at [362, 170] on button "Aceptar" at bounding box center [384, 179] width 112 height 19
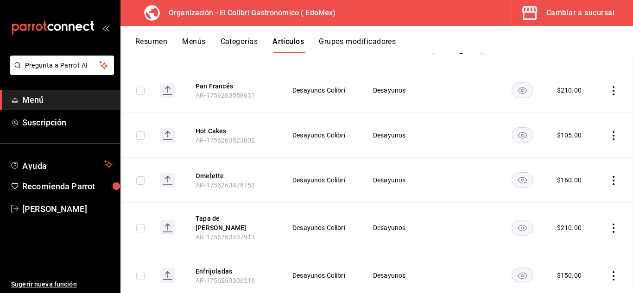
scroll to position [406, 0]
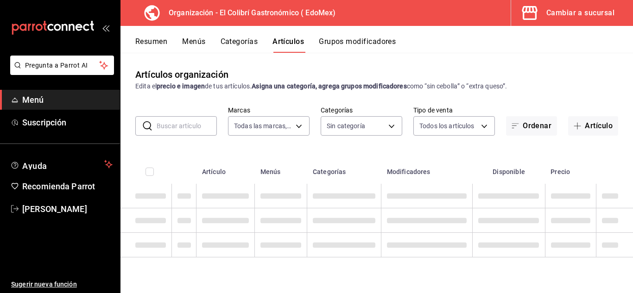
type input "02d79155-410a-4a52-ba4e-8d9765c47241"
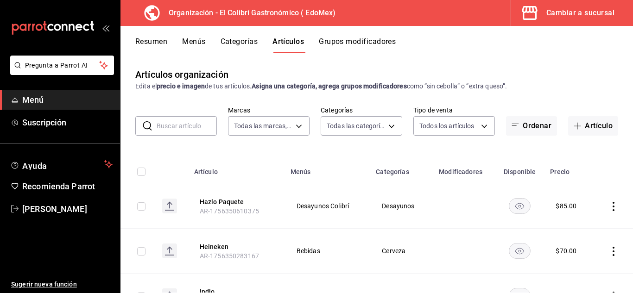
type input "43bf4a65-ec95-450b-92ba-aadc7b1c3d19,aee3d622-982e-4097-a373-4a250b7a1f64,f4fdb…"
click at [363, 121] on body "Pregunta a Parrot AI Menú Suscripción Ayuda Recomienda Parrot Emilio Nagib Tera…" at bounding box center [316, 146] width 633 height 293
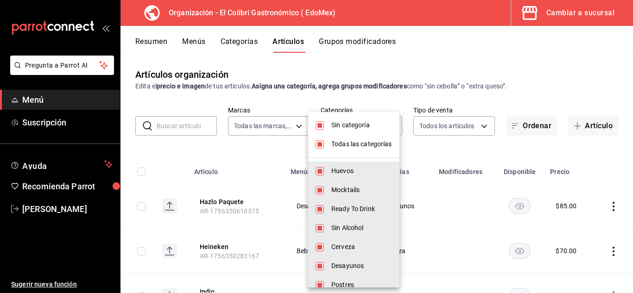
click at [319, 125] on input "checkbox" at bounding box center [320, 125] width 8 height 8
checkbox input "false"
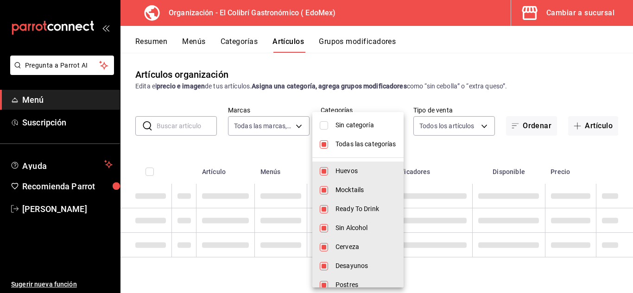
click at [325, 147] on input "checkbox" at bounding box center [324, 144] width 8 height 8
checkbox input "false"
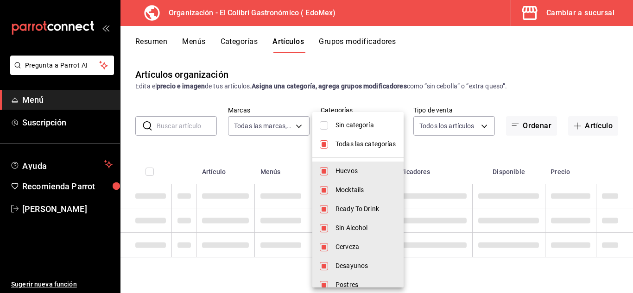
checkbox input "false"
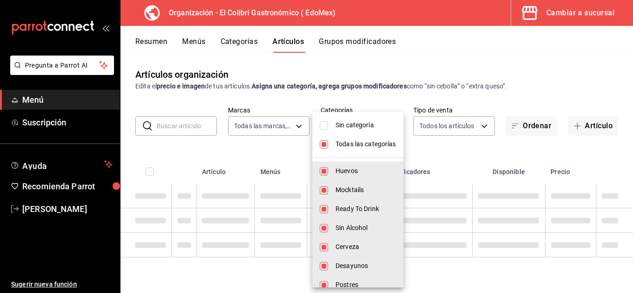
checkbox input "false"
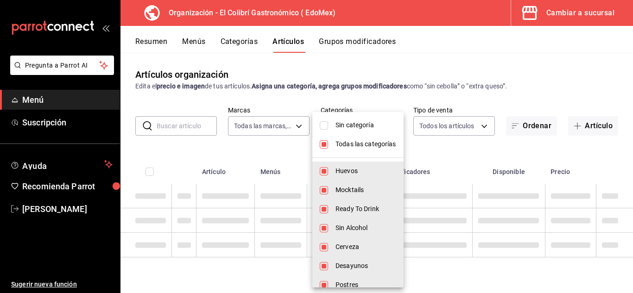
checkbox input "false"
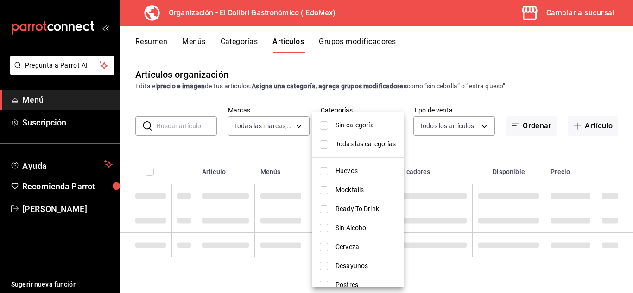
click at [316, 268] on li "Desayunos" at bounding box center [358, 266] width 91 height 19
type input "e5dfa168-b21f-4538-997e-cc0eb95416ce"
checkbox input "true"
click at [439, 149] on div at bounding box center [316, 146] width 633 height 293
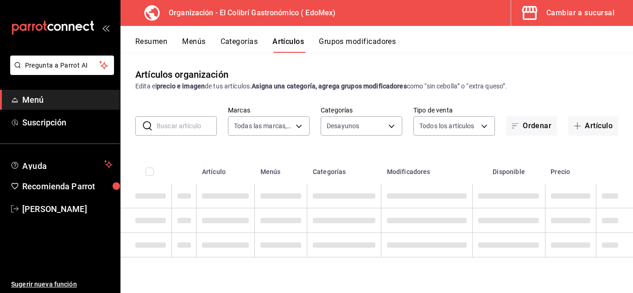
click at [554, 82] on div "Edita el precio e imagen de tus artículos. Asigna una categoría, agrega grupos …" at bounding box center [376, 87] width 483 height 10
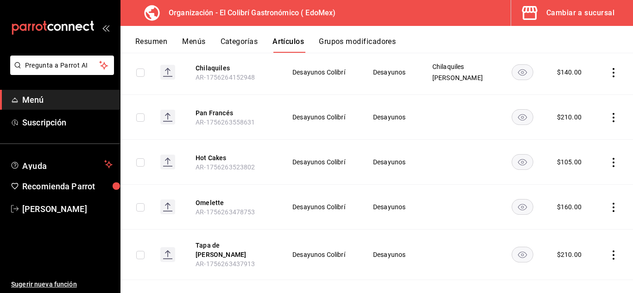
scroll to position [424, 0]
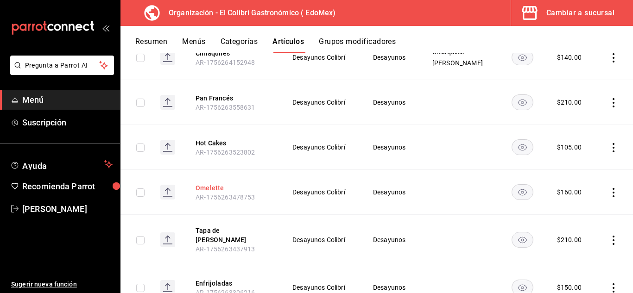
click at [222, 184] on button "Omelette" at bounding box center [233, 188] width 74 height 9
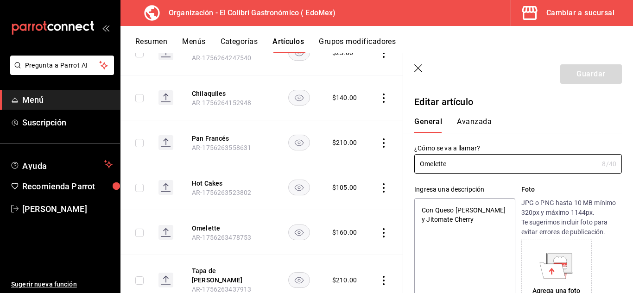
type textarea "x"
type input "$160.00"
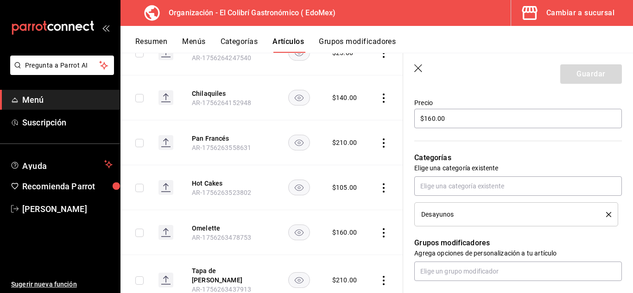
scroll to position [292, 0]
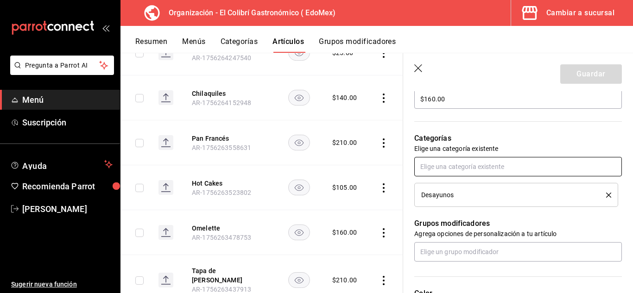
click at [532, 173] on input "text" at bounding box center [519, 166] width 208 height 19
type input "huev"
click at [503, 191] on li "Huevos" at bounding box center [515, 187] width 201 height 15
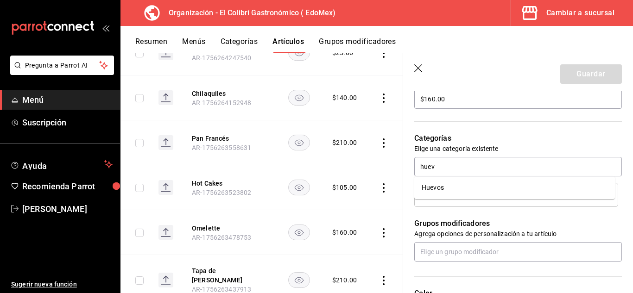
type textarea "x"
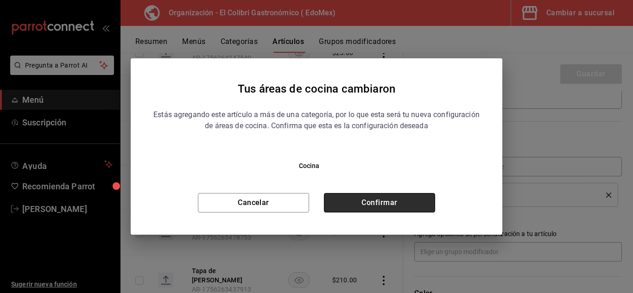
click at [412, 211] on button "Confirmar" at bounding box center [379, 202] width 111 height 19
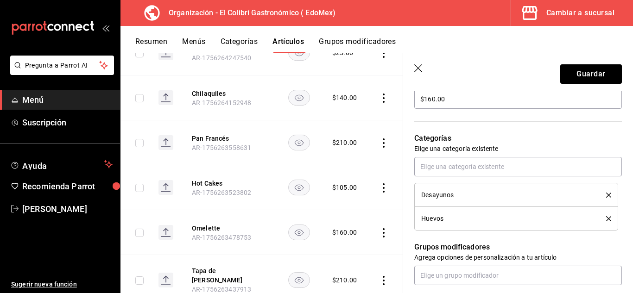
drag, startPoint x: 603, startPoint y: 189, endPoint x: 603, endPoint y: 196, distance: 6.5
click at [603, 196] on li "Desayunos" at bounding box center [517, 195] width 204 height 24
click at [606, 196] on icon "delete" at bounding box center [608, 195] width 5 height 5
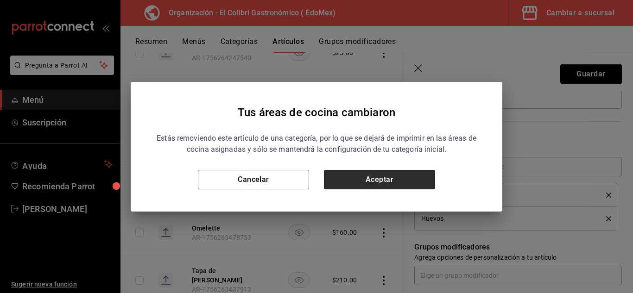
click at [391, 177] on button "Aceptar" at bounding box center [379, 179] width 111 height 19
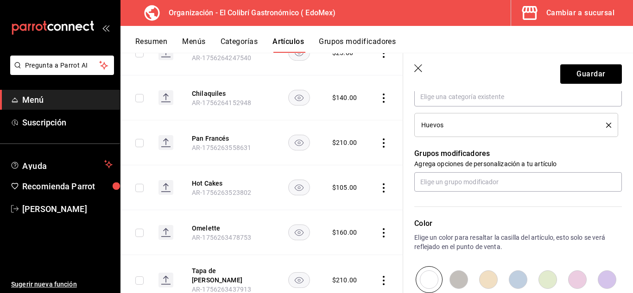
scroll to position [421, 0]
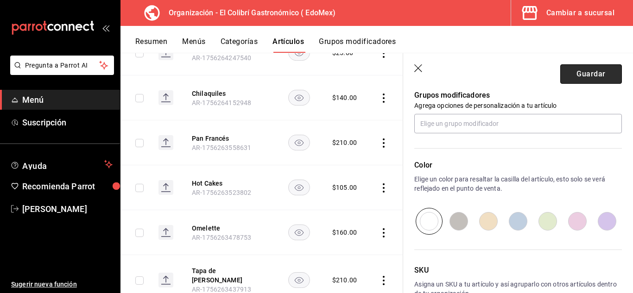
click at [594, 70] on button "Guardar" at bounding box center [592, 73] width 62 height 19
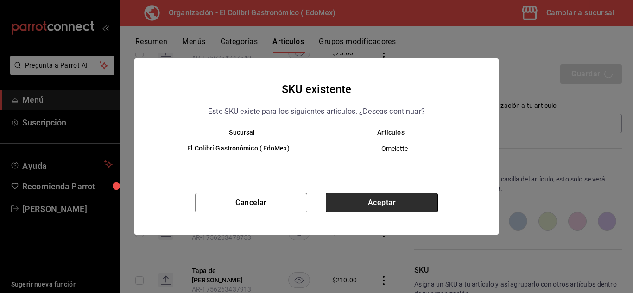
click at [408, 198] on button "Aceptar" at bounding box center [382, 202] width 112 height 19
type textarea "x"
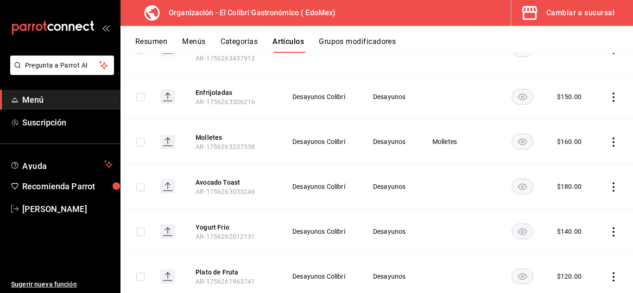
scroll to position [587, 0]
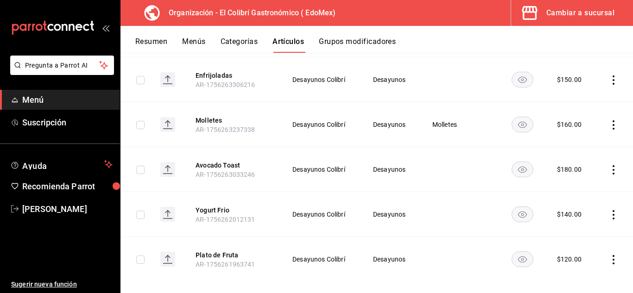
click at [191, 44] on button "Menús" at bounding box center [193, 45] width 23 height 16
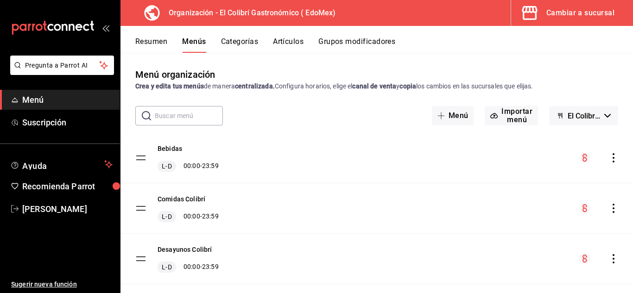
click at [236, 47] on button "Categorías" at bounding box center [240, 45] width 38 height 16
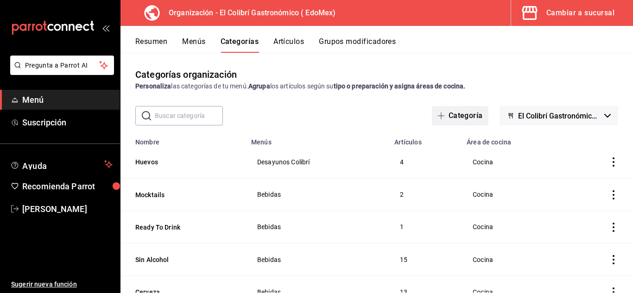
click at [453, 113] on button "Categoría" at bounding box center [460, 115] width 57 height 19
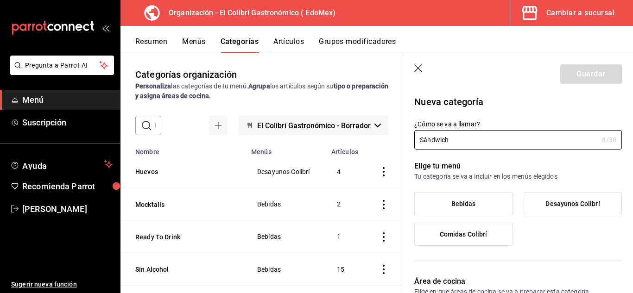
type input "Sándwich"
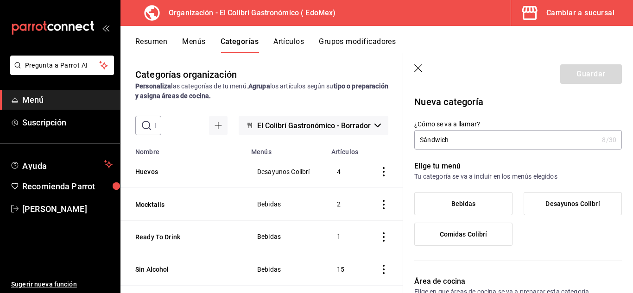
click at [594, 205] on span "Desayunos Colibrí" at bounding box center [573, 204] width 54 height 8
click at [0, 0] on input "Desayunos Colibrí" at bounding box center [0, 0] width 0 height 0
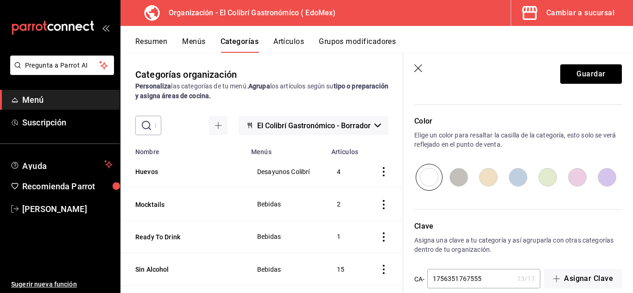
scroll to position [308, 0]
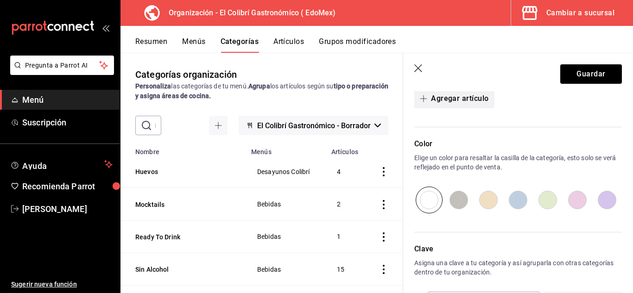
click at [472, 95] on button "Agregar artículo" at bounding box center [455, 98] width 80 height 19
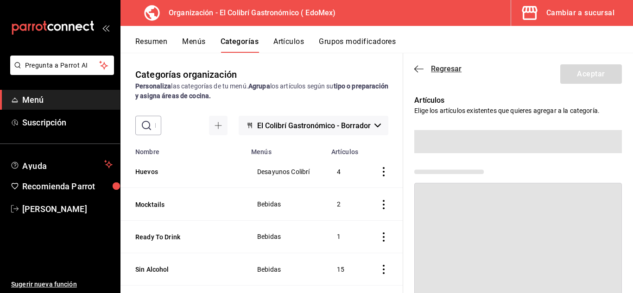
click at [422, 71] on icon "button" at bounding box center [419, 69] width 9 height 8
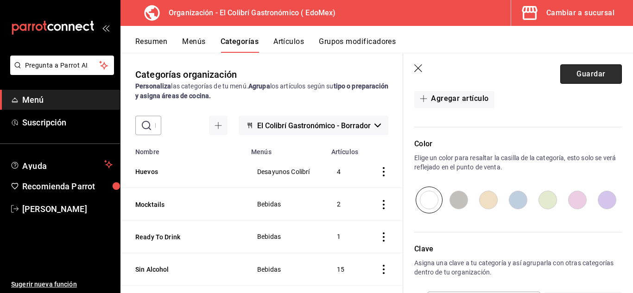
click at [588, 80] on button "Guardar" at bounding box center [592, 73] width 62 height 19
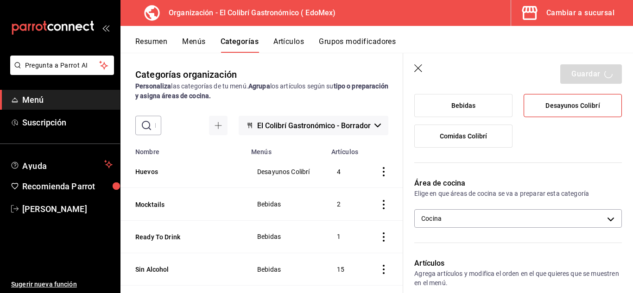
scroll to position [28, 0]
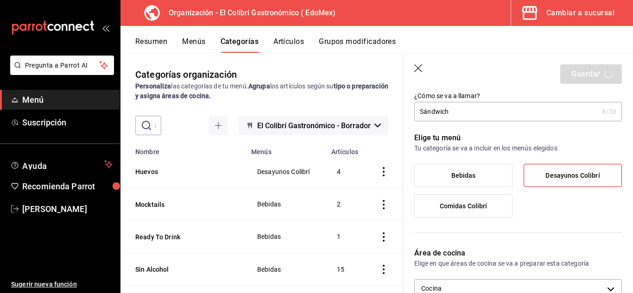
click at [527, 80] on header "Guardar" at bounding box center [518, 72] width 230 height 38
click at [509, 86] on header "Guardar" at bounding box center [518, 72] width 230 height 38
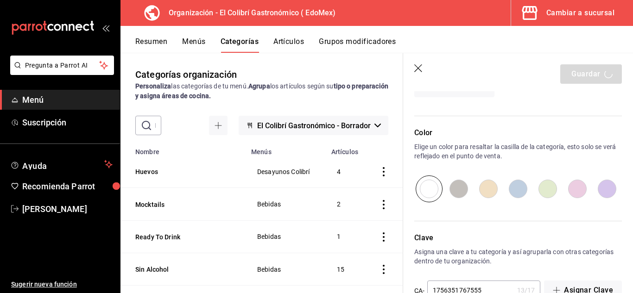
scroll to position [346, 0]
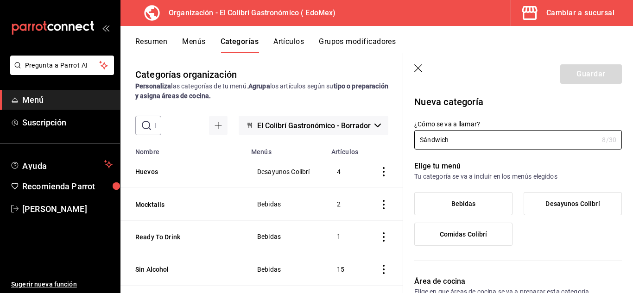
type input "Sándwich"
click at [556, 211] on label "Desayunos Colibrí" at bounding box center [572, 204] width 97 height 22
click at [0, 0] on input "Desayunos Colibrí" at bounding box center [0, 0] width 0 height 0
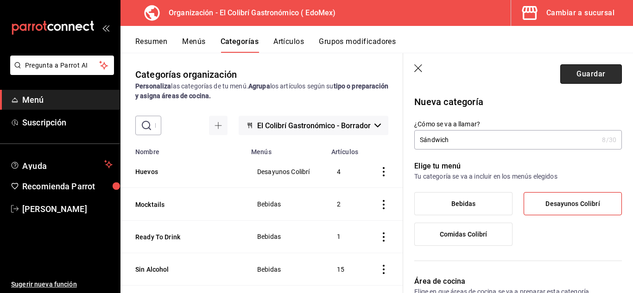
click at [601, 77] on button "Guardar" at bounding box center [592, 73] width 62 height 19
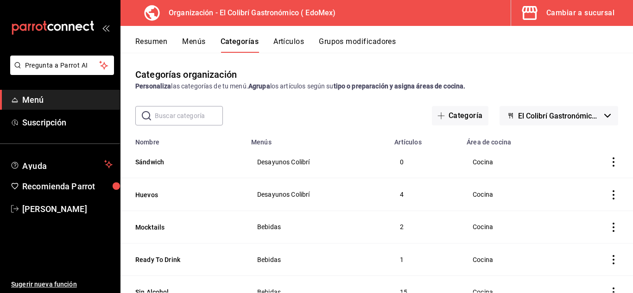
click at [294, 161] on span "Desayunos Colibrí" at bounding box center [317, 162] width 120 height 6
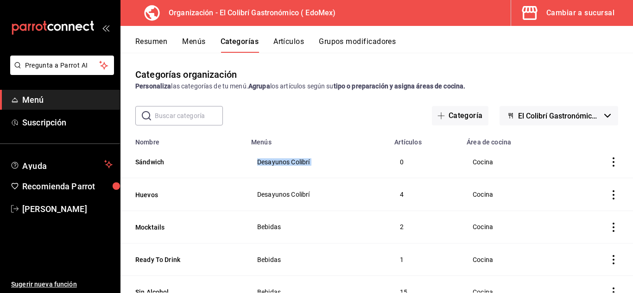
click at [294, 161] on span "Desayunos Colibrí" at bounding box center [317, 162] width 120 height 6
click at [309, 40] on div "Resumen Menús Categorías Artículos Grupos modificadores" at bounding box center [384, 45] width 498 height 16
click at [308, 41] on div "Resumen Menús Categorías Artículos Grupos modificadores" at bounding box center [384, 45] width 498 height 16
click at [295, 40] on button "Artículos" at bounding box center [289, 45] width 31 height 16
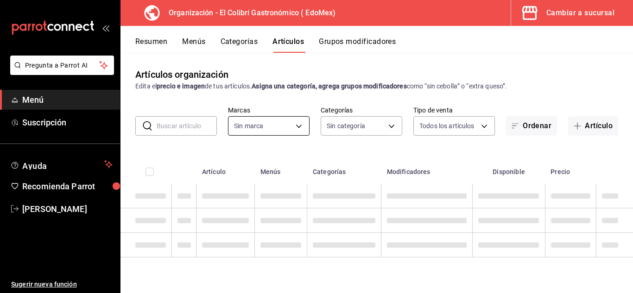
type input "02d79155-410a-4a52-ba4e-8d9765c47241"
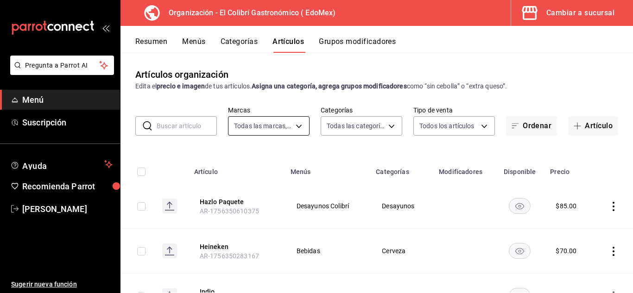
type input "90dbb128-4325-42a5-b03c-8d9d85bebe68,43bf4a65-ec95-450b-92ba-aadc7b1c3d19,aee3d…"
click at [308, 125] on div "​ ​ Marcas Todas las marcas, Sin marca 02d79155-410a-4a52-ba4e-8d9765c47241 Cat…" at bounding box center [377, 121] width 513 height 30
click at [289, 125] on body "Pregunta a Parrot AI Menú Suscripción Ayuda Recomienda Parrot Emilio Nagib Tera…" at bounding box center [316, 146] width 633 height 293
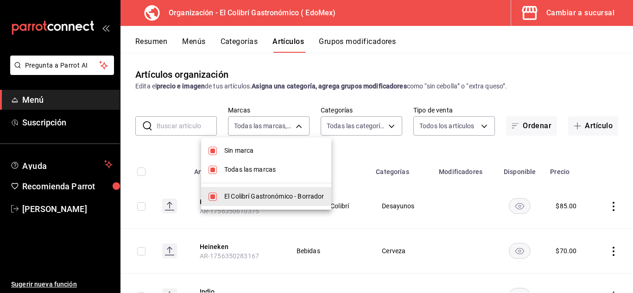
click at [346, 132] on div at bounding box center [316, 146] width 633 height 293
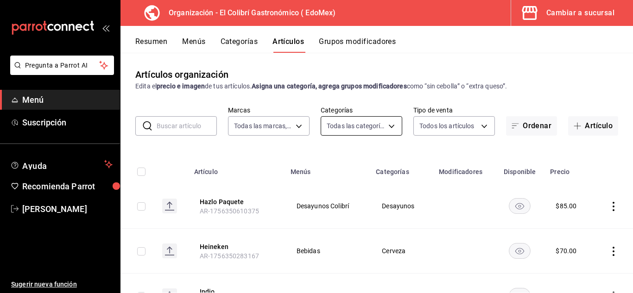
click at [367, 119] on body "Pregunta a Parrot AI Menú Suscripción Ayuda Recomienda Parrot Emilio Nagib Tera…" at bounding box center [316, 146] width 633 height 293
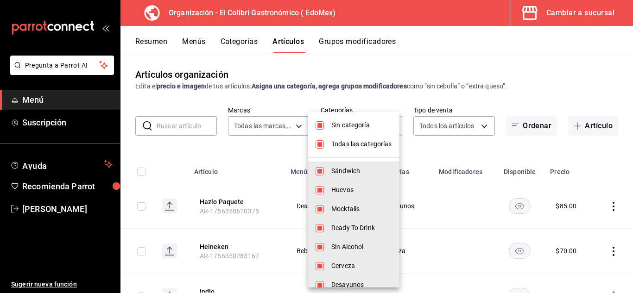
click at [364, 128] on span "Sin categoría" at bounding box center [362, 126] width 61 height 10
checkbox input "false"
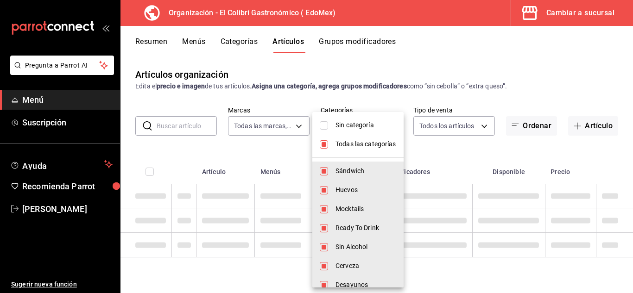
click at [362, 148] on span "Todas las categorías" at bounding box center [366, 145] width 61 height 10
checkbox input "false"
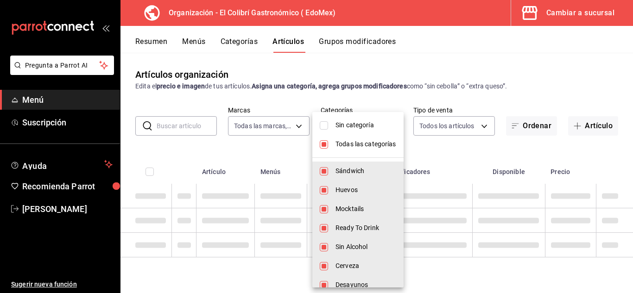
checkbox input "false"
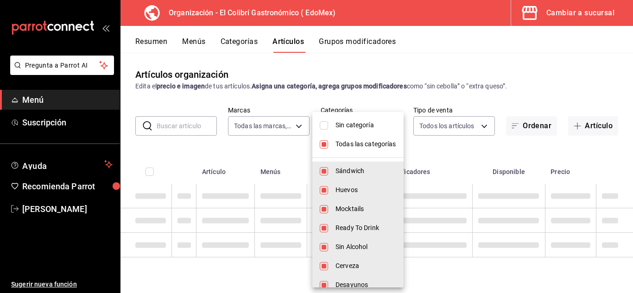
checkbox input "false"
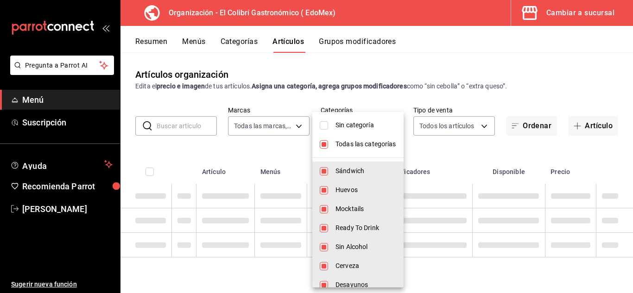
checkbox input "false"
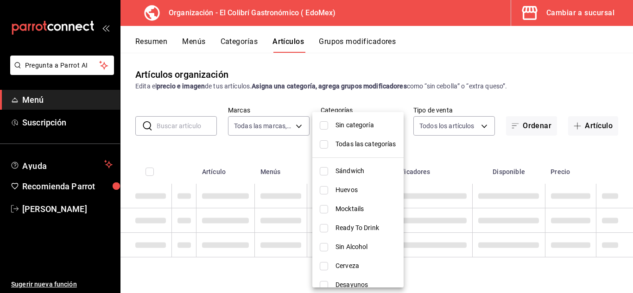
click at [359, 286] on span "Desayunos" at bounding box center [366, 286] width 61 height 10
type input "e5dfa168-b21f-4538-997e-cc0eb95416ce"
checkbox input "true"
click at [436, 151] on div at bounding box center [316, 146] width 633 height 293
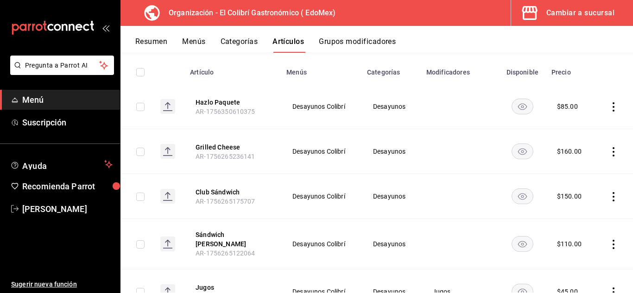
scroll to position [103, 0]
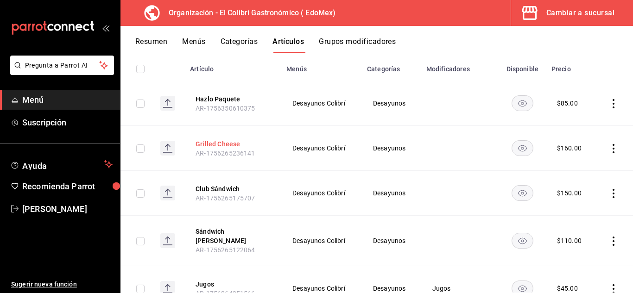
click at [223, 143] on button "Grilled Cheese" at bounding box center [233, 144] width 74 height 9
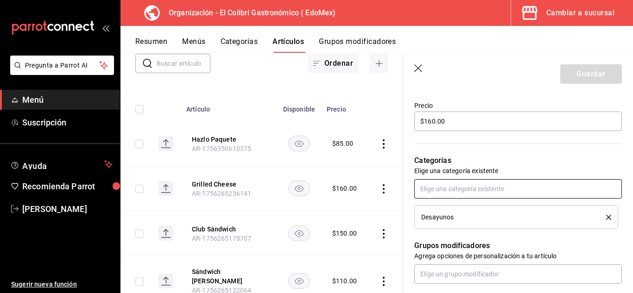
scroll to position [273, 0]
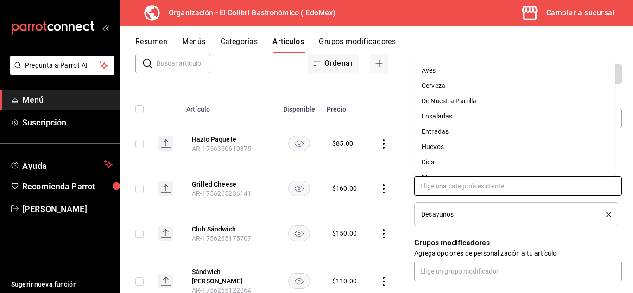
click at [567, 180] on input "text" at bounding box center [519, 186] width 208 height 19
type input "sa"
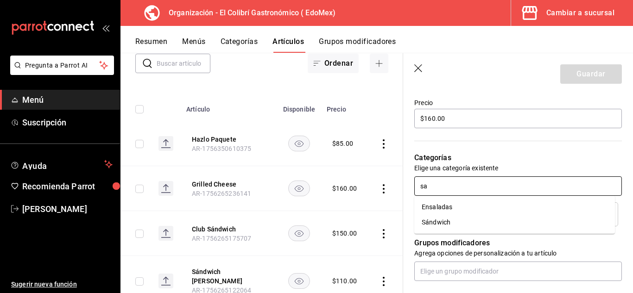
click at [497, 223] on li "Sándwich" at bounding box center [515, 222] width 201 height 15
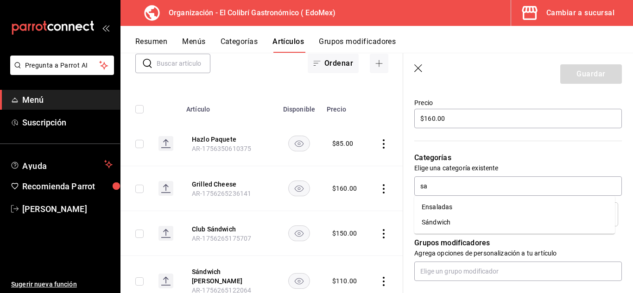
type textarea "x"
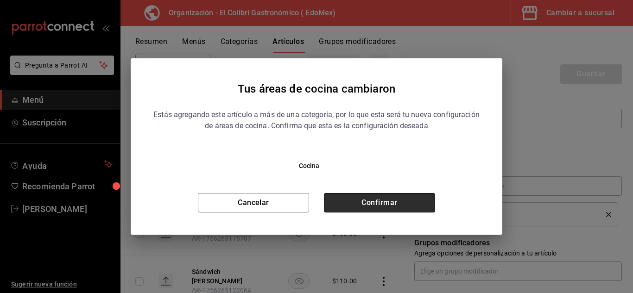
click at [421, 203] on button "Confirmar" at bounding box center [379, 202] width 111 height 19
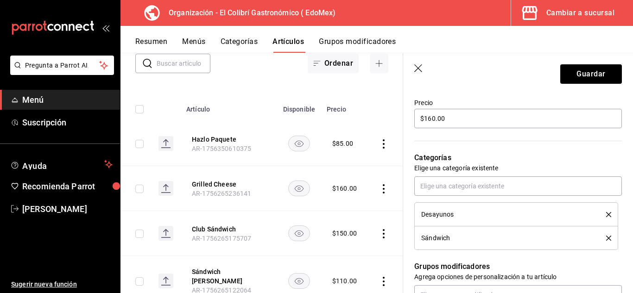
click at [602, 211] on div "Desayunos" at bounding box center [516, 215] width 190 height 10
click at [606, 213] on icon "delete" at bounding box center [608, 214] width 5 height 5
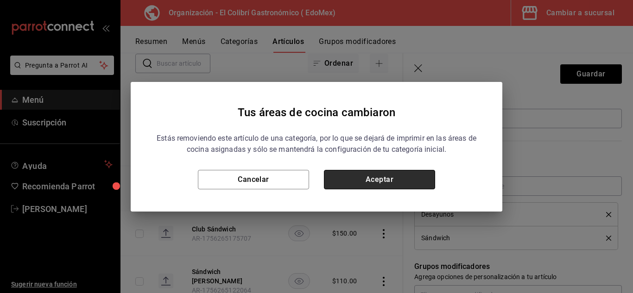
click at [423, 184] on button "Aceptar" at bounding box center [379, 179] width 111 height 19
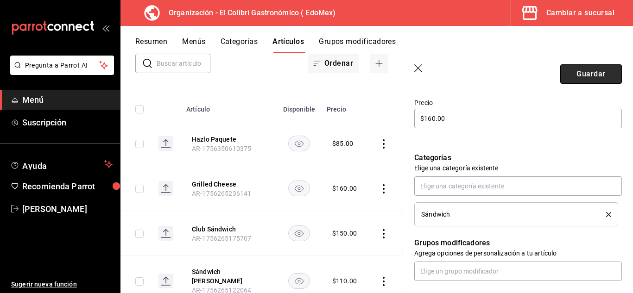
click at [589, 74] on button "Guardar" at bounding box center [592, 73] width 62 height 19
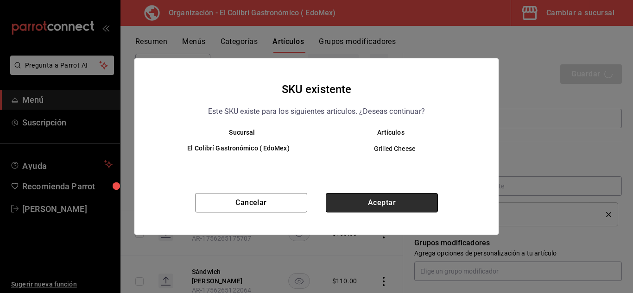
click at [373, 208] on button "Aceptar" at bounding box center [382, 202] width 112 height 19
type textarea "x"
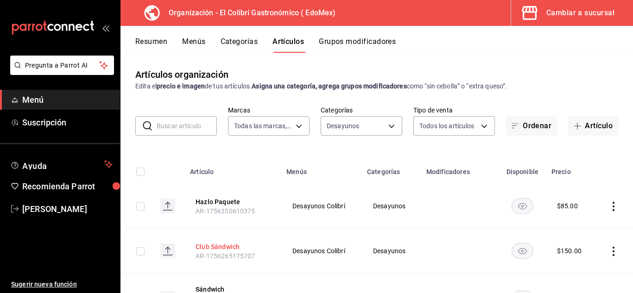
click at [222, 249] on button "Club Sándwich" at bounding box center [233, 246] width 74 height 9
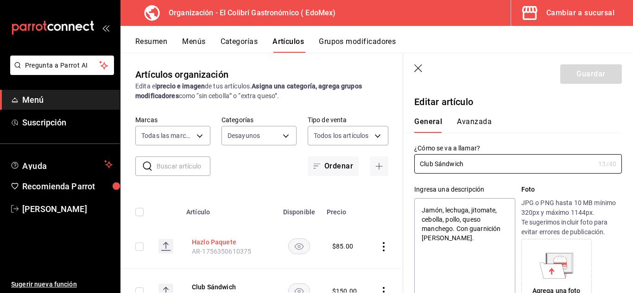
type textarea "x"
type input "$150.00"
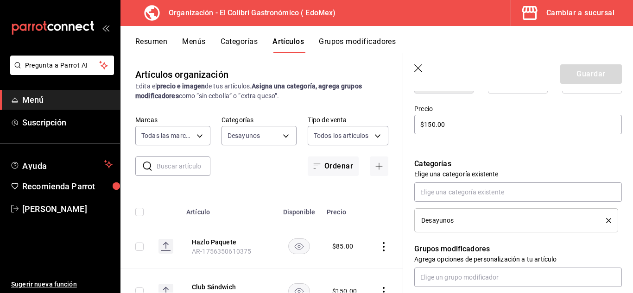
scroll to position [273, 0]
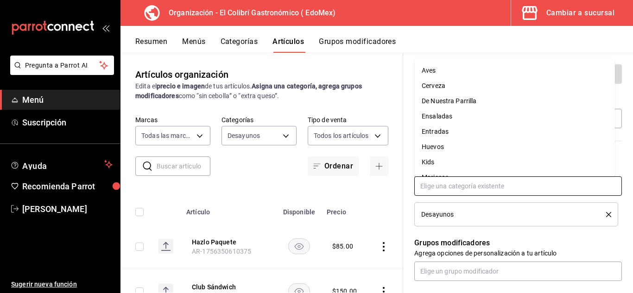
click at [575, 189] on input "text" at bounding box center [519, 186] width 208 height 19
type input "sa"
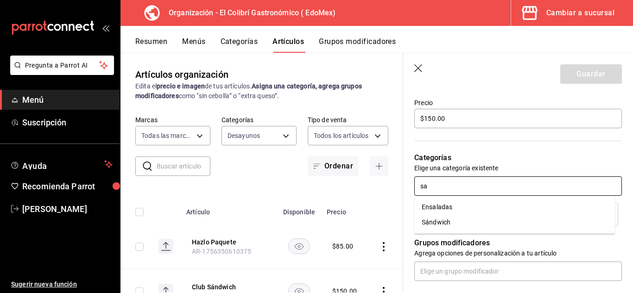
click at [487, 230] on li "Sándwich" at bounding box center [515, 222] width 201 height 15
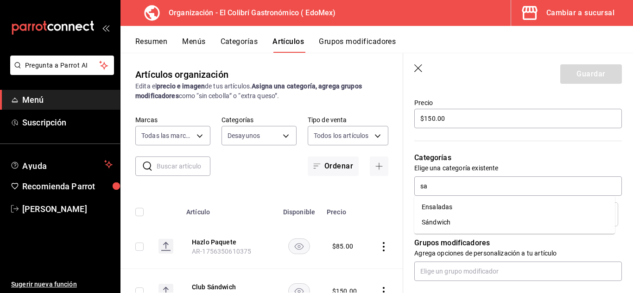
type textarea "x"
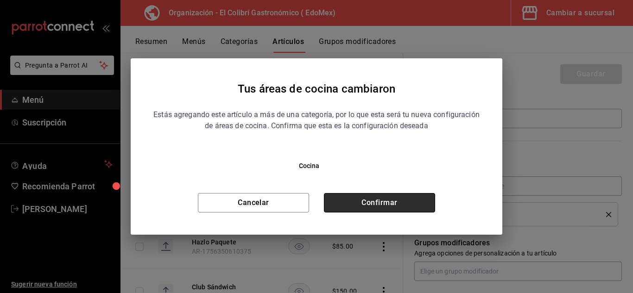
click at [426, 207] on button "Confirmar" at bounding box center [379, 202] width 111 height 19
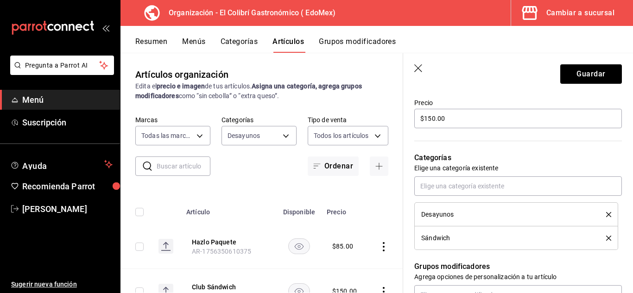
click at [605, 217] on li "Desayunos" at bounding box center [517, 215] width 204 height 24
click at [606, 215] on icon "delete" at bounding box center [608, 214] width 5 height 5
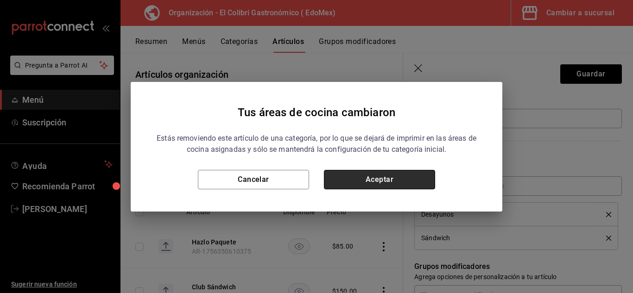
click at [422, 175] on button "Aceptar" at bounding box center [379, 179] width 111 height 19
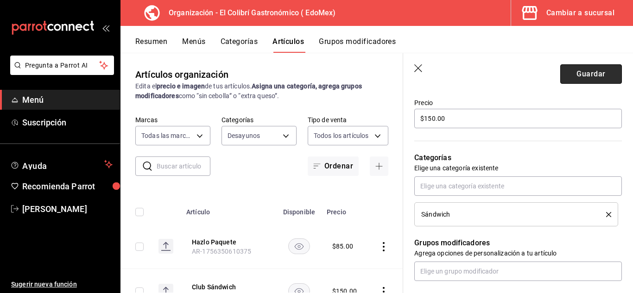
click at [609, 76] on button "Guardar" at bounding box center [592, 73] width 62 height 19
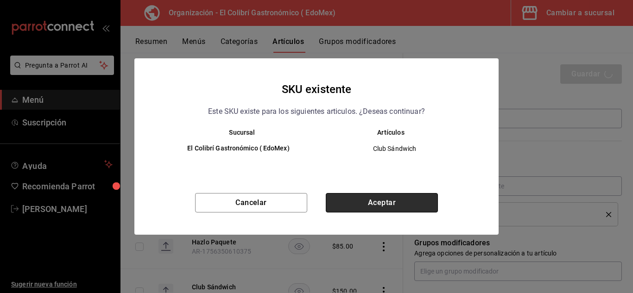
click at [346, 204] on button "Aceptar" at bounding box center [382, 202] width 112 height 19
type textarea "x"
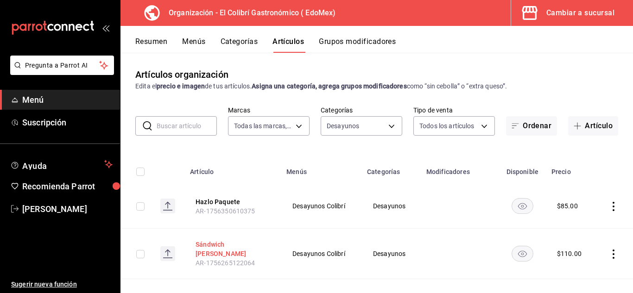
click at [229, 248] on button "Sándwich Monte Cristo" at bounding box center [233, 249] width 74 height 19
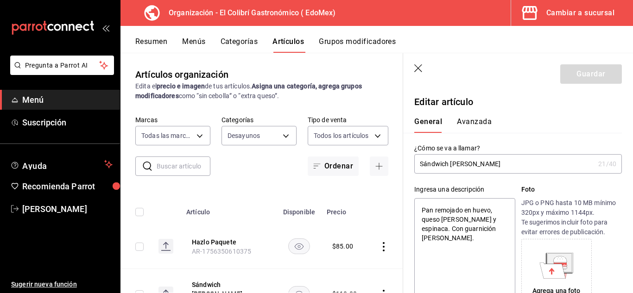
type textarea "x"
type input "$110.00"
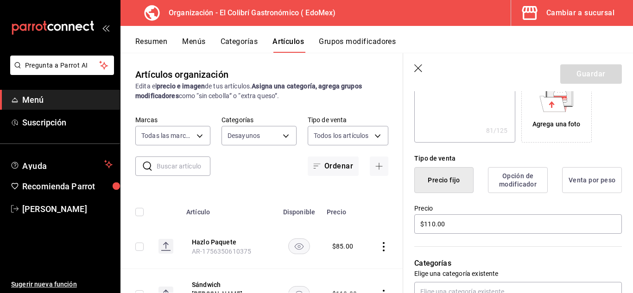
scroll to position [198, 0]
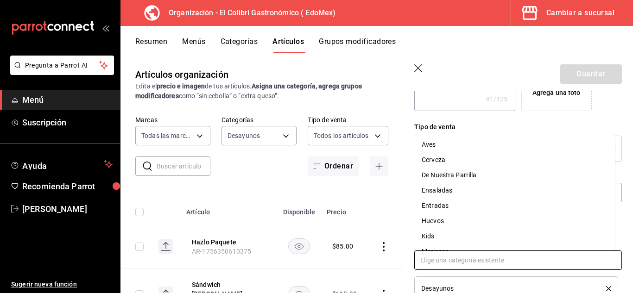
click at [510, 260] on input "text" at bounding box center [519, 260] width 208 height 19
type input "sa"
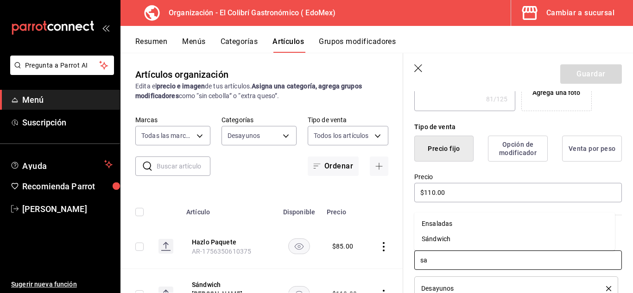
click at [483, 242] on li "Sándwich" at bounding box center [515, 239] width 201 height 15
type textarea "x"
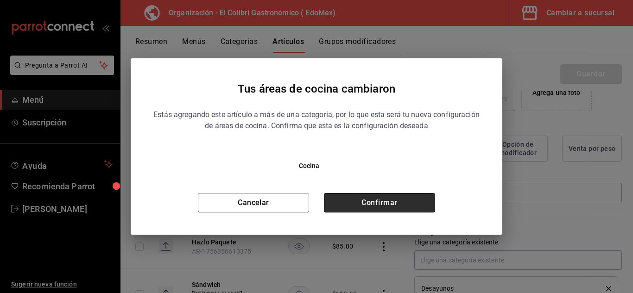
click at [375, 201] on button "Confirmar" at bounding box center [379, 202] width 111 height 19
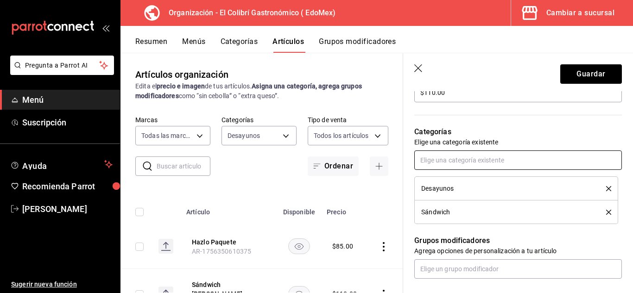
scroll to position [301, 0]
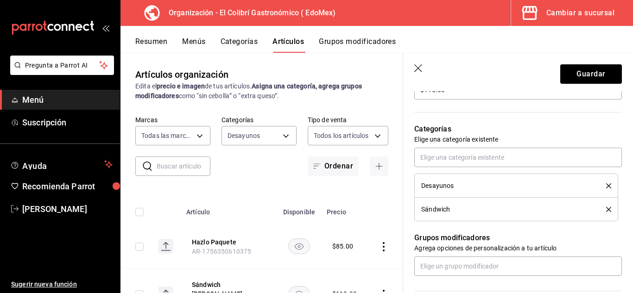
click at [606, 186] on icon "delete" at bounding box center [608, 186] width 5 height 5
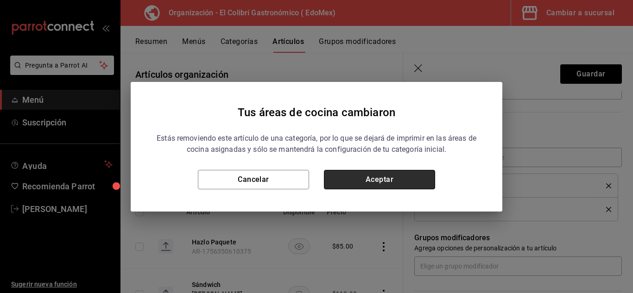
click at [420, 180] on button "Aceptar" at bounding box center [379, 179] width 111 height 19
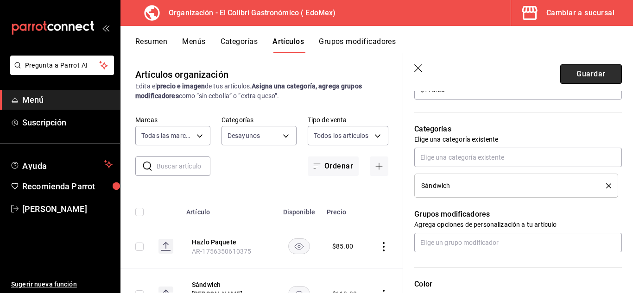
click at [588, 66] on button "Guardar" at bounding box center [592, 73] width 62 height 19
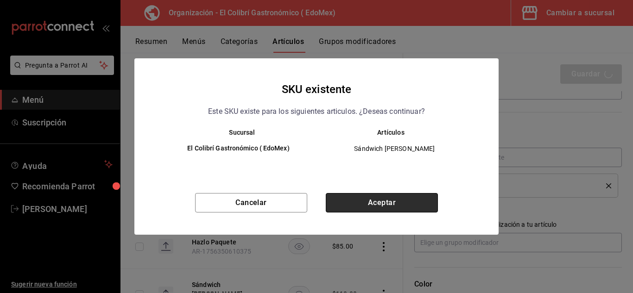
click at [383, 204] on button "Aceptar" at bounding box center [382, 202] width 112 height 19
type textarea "x"
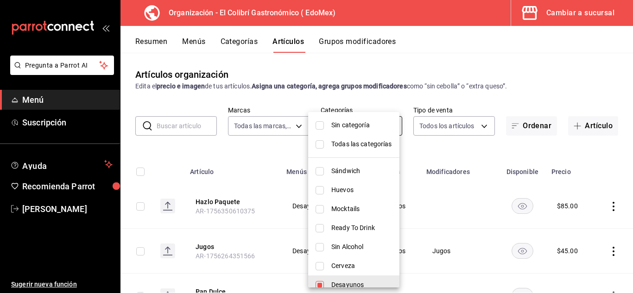
click at [373, 134] on body "Pregunta a Parrot AI Menú Suscripción Ayuda Recomienda Parrot Emilio Nagib Tera…" at bounding box center [316, 146] width 633 height 293
click at [356, 140] on span "Todas las categorías" at bounding box center [362, 145] width 61 height 10
type input "90dbb128-4325-42a5-b03c-8d9d85bebe68,43bf4a65-ec95-450b-92ba-aadc7b1c3d19,aee3d…"
checkbox input "true"
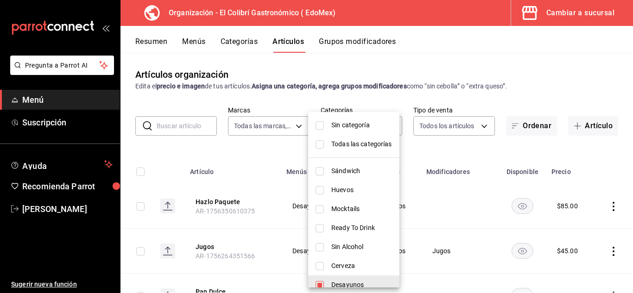
checkbox input "true"
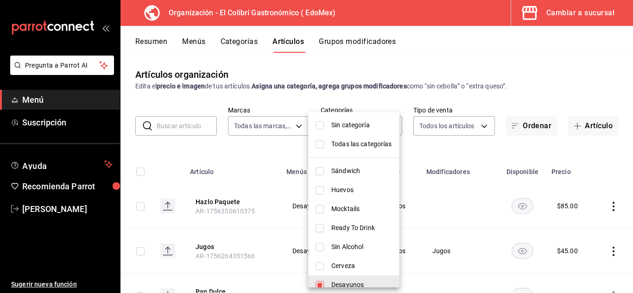
checkbox input "true"
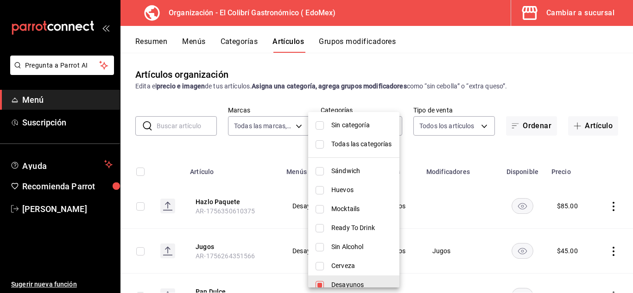
checkbox input "true"
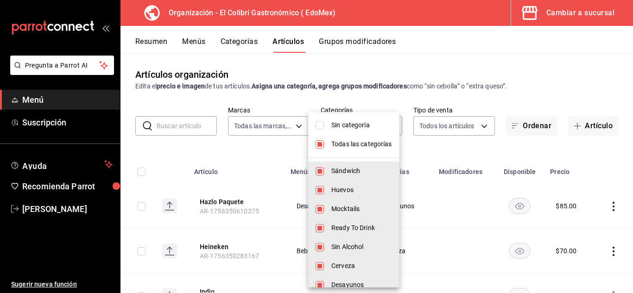
click at [408, 74] on div at bounding box center [316, 146] width 633 height 293
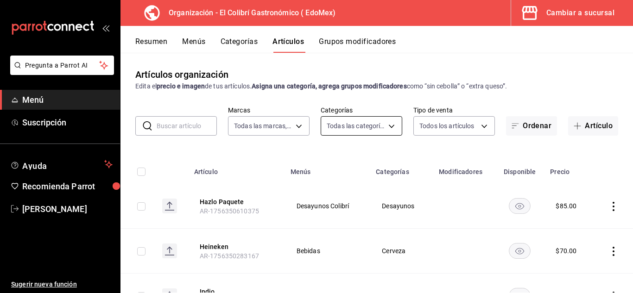
click at [342, 116] on body "Pregunta a Parrot AI Menú Suscripción Ayuda Recomienda Parrot Emilio Nagib Tera…" at bounding box center [316, 146] width 633 height 293
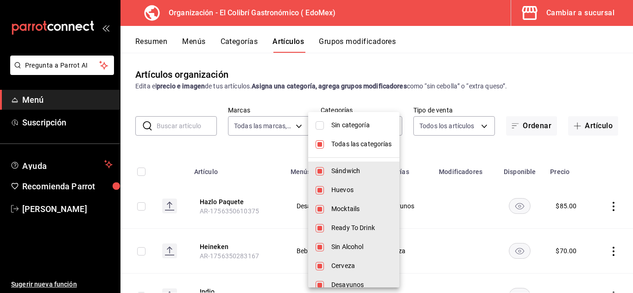
click at [348, 149] on li "Todas las categorías" at bounding box center [353, 144] width 91 height 19
checkbox input "false"
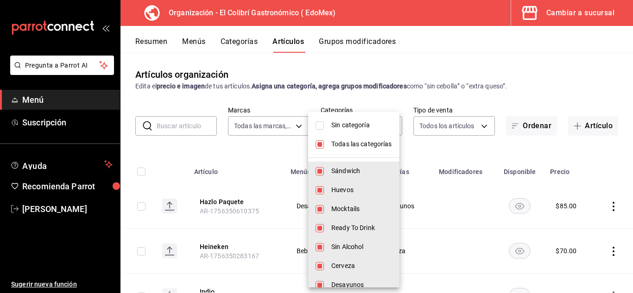
checkbox input "false"
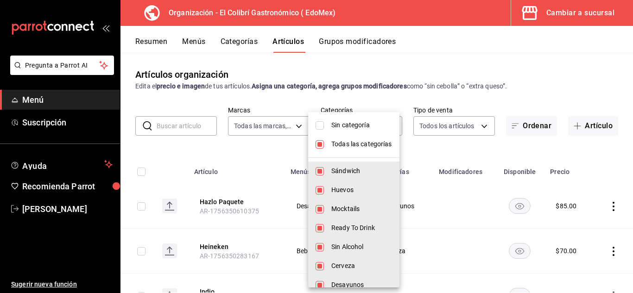
checkbox input "false"
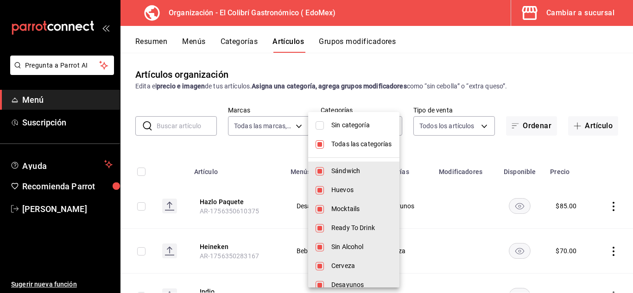
checkbox input "false"
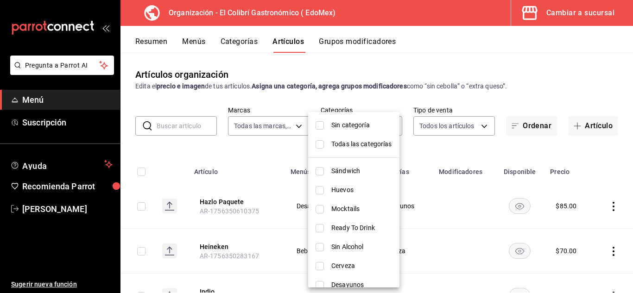
click at [369, 130] on span "Sin categoría" at bounding box center [362, 126] width 61 height 10
checkbox input "true"
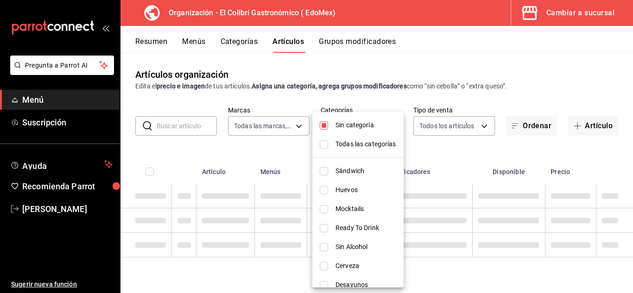
click at [411, 85] on div at bounding box center [316, 146] width 633 height 293
click at [376, 125] on body "Pregunta a Parrot AI Menú Suscripción Ayuda Recomienda Parrot Emilio Nagib Tera…" at bounding box center [316, 146] width 633 height 293
click at [365, 144] on span "Todas las categorías" at bounding box center [366, 145] width 61 height 10
type input "90dbb128-4325-42a5-b03c-8d9d85bebe68,43bf4a65-ec95-450b-92ba-aadc7b1c3d19,aee3d…"
checkbox input "true"
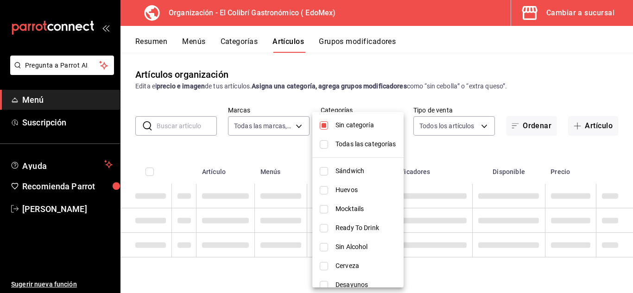
checkbox input "true"
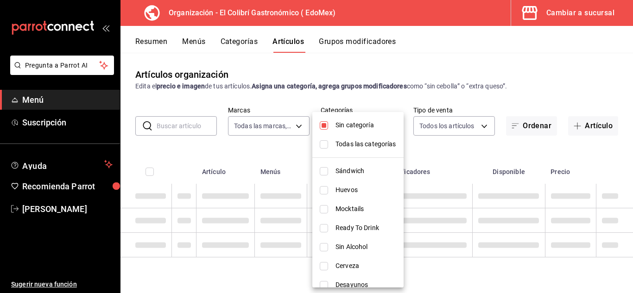
checkbox input "true"
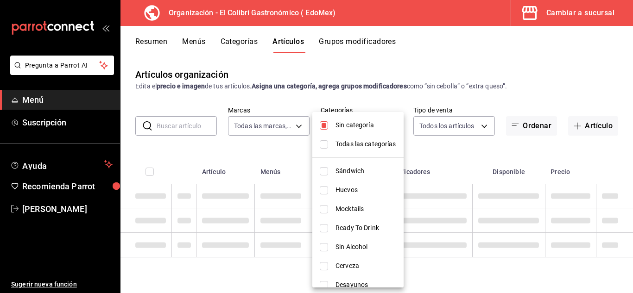
checkbox input "true"
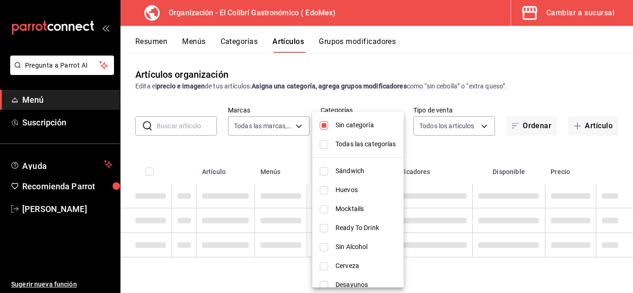
checkbox input "true"
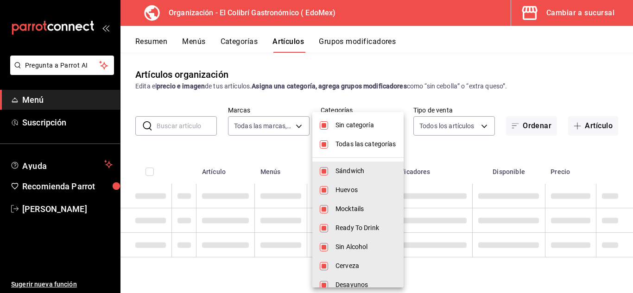
click at [426, 85] on div at bounding box center [316, 146] width 633 height 293
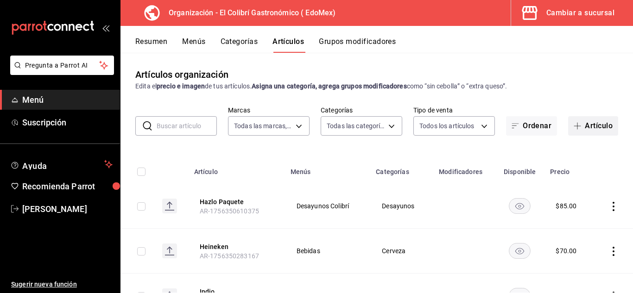
click at [583, 120] on button "Artículo" at bounding box center [593, 125] width 50 height 19
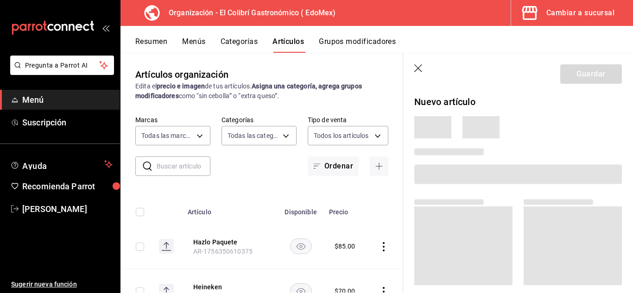
click at [420, 69] on icon "button" at bounding box center [419, 68] width 9 height 9
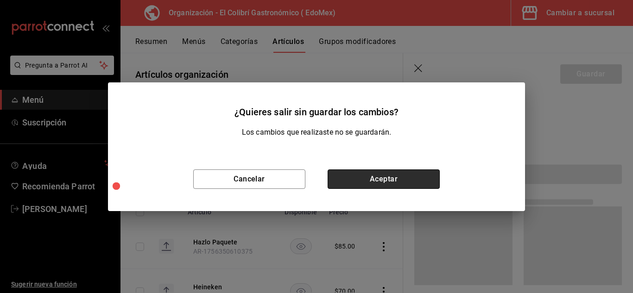
click at [355, 183] on button "Aceptar" at bounding box center [384, 179] width 112 height 19
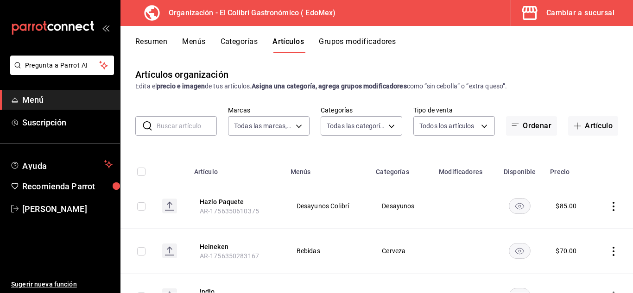
click at [249, 45] on button "Categorías" at bounding box center [240, 45] width 38 height 16
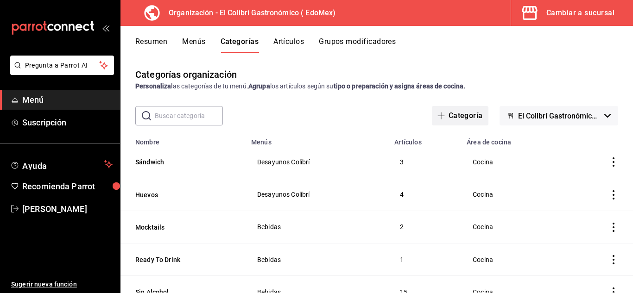
click at [455, 116] on button "Categoría" at bounding box center [460, 115] width 57 height 19
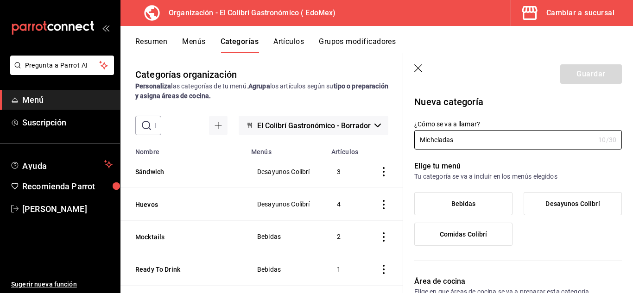
type input "Micheladas"
click at [454, 198] on label "Bebidas" at bounding box center [463, 204] width 97 height 22
click at [0, 0] on input "Bebidas" at bounding box center [0, 0] width 0 height 0
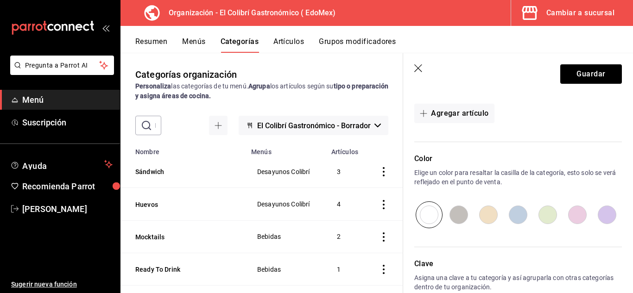
scroll to position [292, 0]
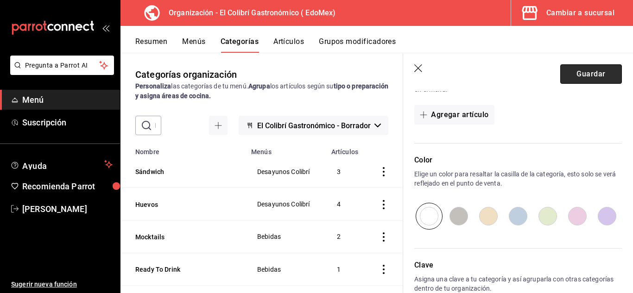
click at [584, 71] on button "Guardar" at bounding box center [592, 73] width 62 height 19
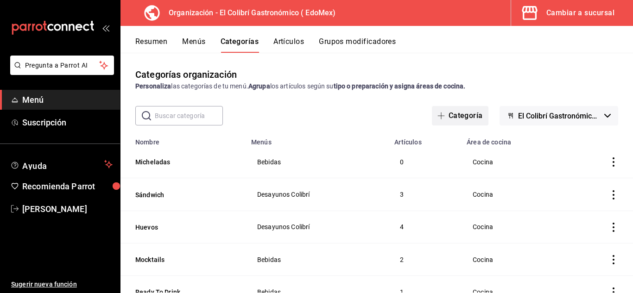
click at [465, 109] on button "Categoría" at bounding box center [460, 115] width 57 height 19
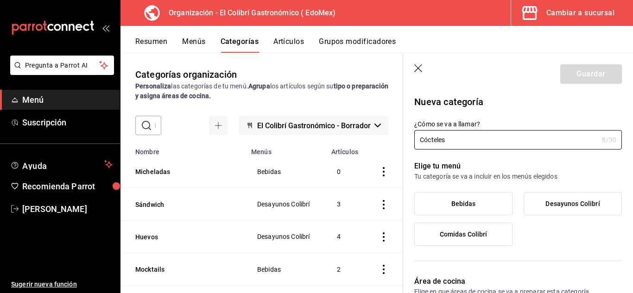
type input "Cócteles"
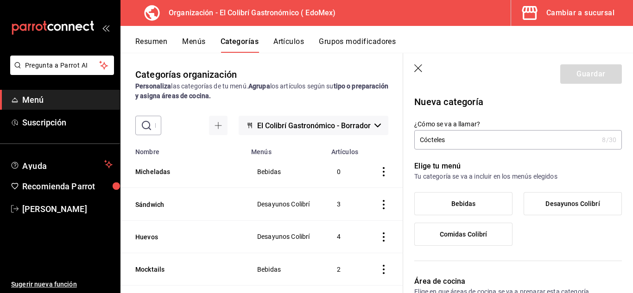
click at [459, 195] on label "Bebidas" at bounding box center [463, 204] width 97 height 22
click at [0, 0] on input "Bebidas" at bounding box center [0, 0] width 0 height 0
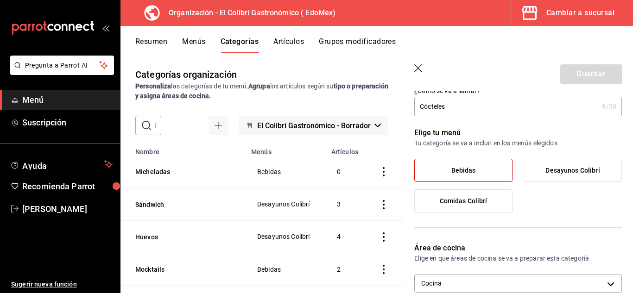
scroll to position [32, 0]
click at [478, 179] on label "Bebidas" at bounding box center [463, 172] width 97 height 22
click at [0, 0] on input "Bebidas" at bounding box center [0, 0] width 0 height 0
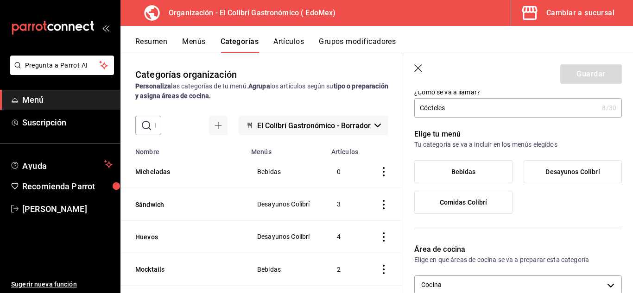
click at [478, 108] on input "Cócteles" at bounding box center [507, 108] width 184 height 19
click at [442, 167] on label "Bebidas" at bounding box center [463, 172] width 97 height 22
click at [0, 0] on input "Bebidas" at bounding box center [0, 0] width 0 height 0
click at [418, 72] on icon "button" at bounding box center [419, 68] width 9 height 9
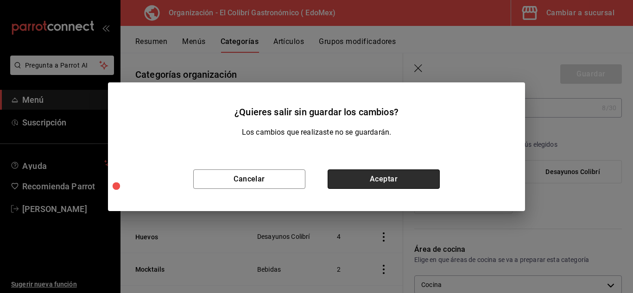
click at [418, 179] on button "Aceptar" at bounding box center [384, 179] width 112 height 19
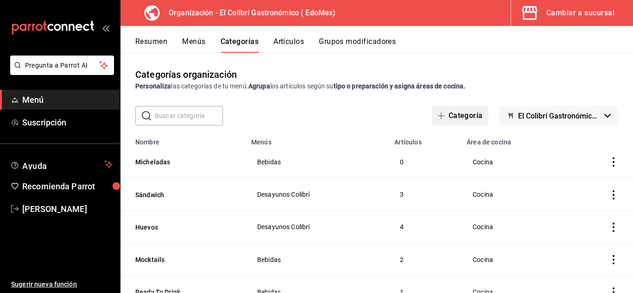
click at [443, 119] on span "button" at bounding box center [443, 115] width 11 height 7
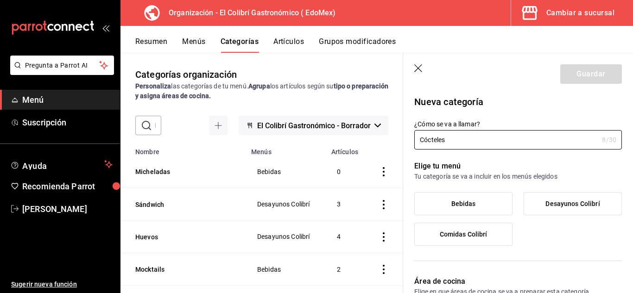
type input "Cócteles"
click at [449, 213] on label "Bebidas" at bounding box center [463, 204] width 97 height 22
click at [0, 0] on input "Bebidas" at bounding box center [0, 0] width 0 height 0
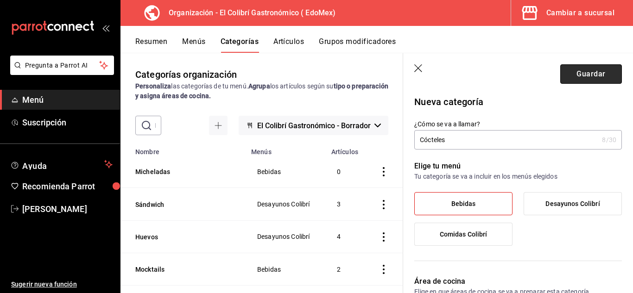
click at [602, 65] on button "Guardar" at bounding box center [592, 73] width 62 height 19
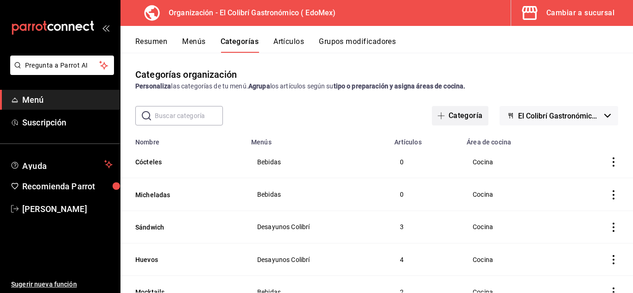
click at [468, 121] on button "Categoría" at bounding box center [460, 115] width 57 height 19
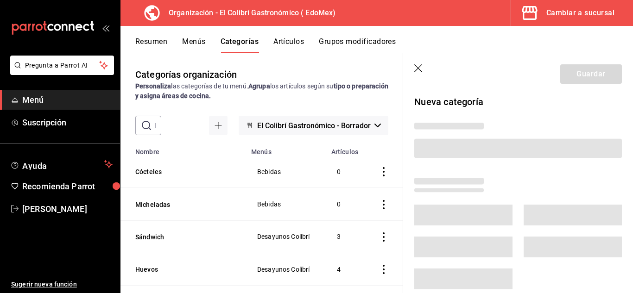
click at [413, 62] on header "Guardar" at bounding box center [518, 72] width 230 height 38
click at [418, 69] on icon "button" at bounding box center [419, 68] width 9 height 9
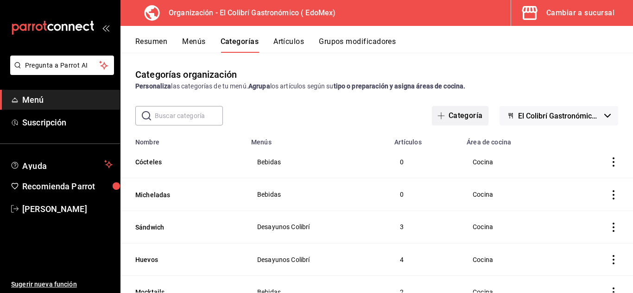
click at [443, 108] on button "Categoría" at bounding box center [460, 115] width 57 height 19
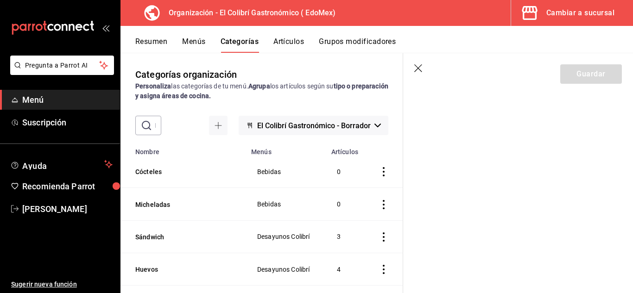
click at [481, 78] on header "Guardar" at bounding box center [518, 72] width 230 height 38
click at [419, 66] on icon "button" at bounding box center [419, 68] width 9 height 9
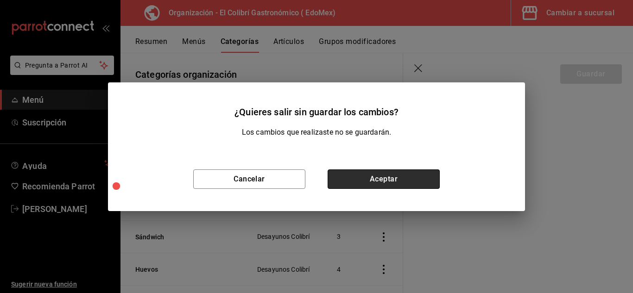
click at [392, 182] on button "Aceptar" at bounding box center [384, 179] width 112 height 19
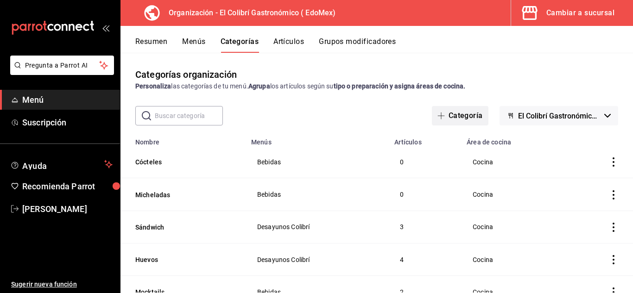
click at [459, 118] on button "Categoría" at bounding box center [460, 115] width 57 height 19
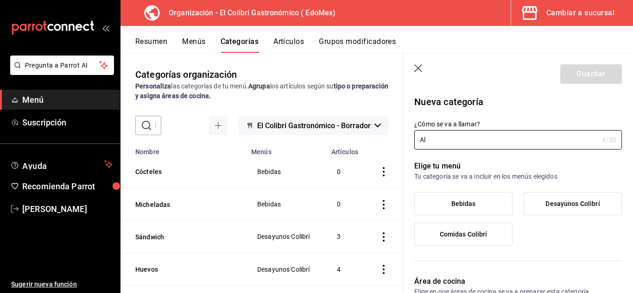
type input "A"
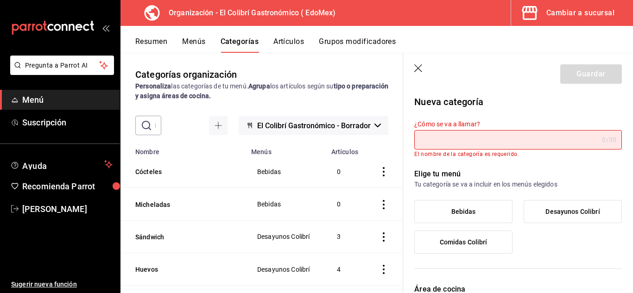
click at [417, 66] on icon "button" at bounding box center [419, 68] width 8 height 8
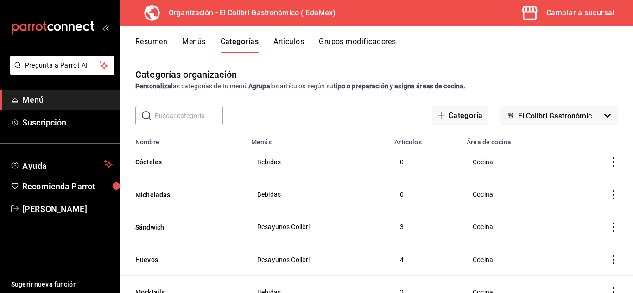
click at [289, 46] on button "Artículos" at bounding box center [289, 45] width 31 height 16
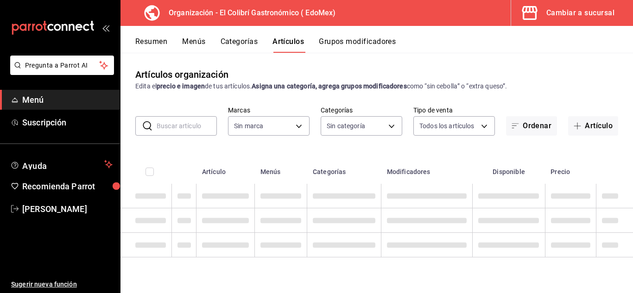
type input "02d79155-410a-4a52-ba4e-8d9765c47241"
type input "4ea69895-7229-499f-9fae-d8f5f35b12a7,60969999-77b8-4574-8646-deef4aa83fce,90dbb…"
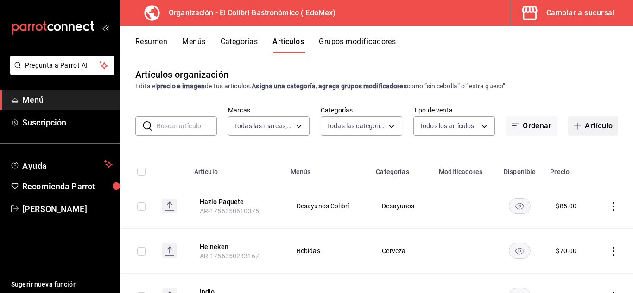
click at [583, 118] on button "Artículo" at bounding box center [593, 125] width 50 height 19
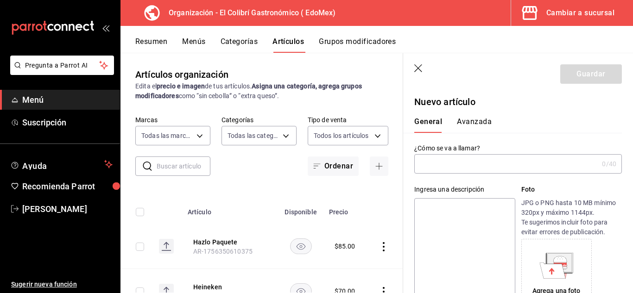
paste input "Michelada Clásica"
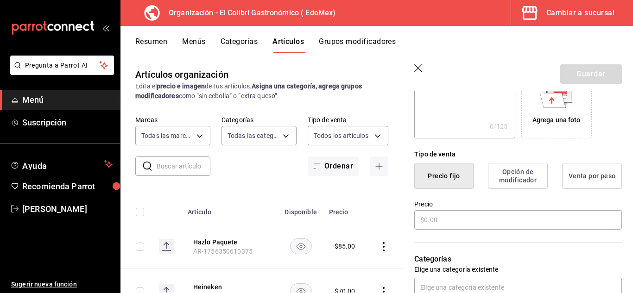
scroll to position [172, 0]
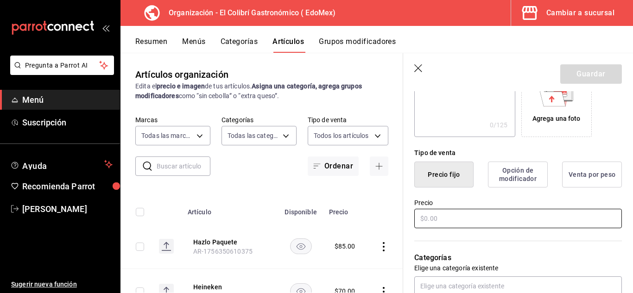
type input "Michelada Clásica"
click at [490, 215] on input "text" at bounding box center [519, 218] width 208 height 19
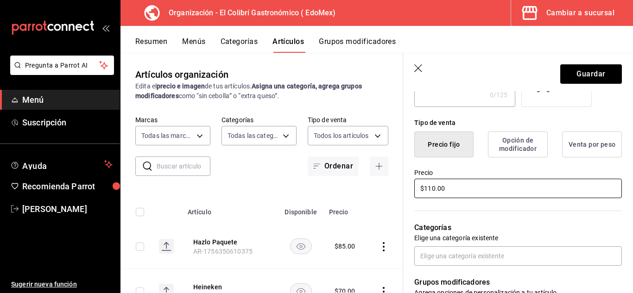
scroll to position [223, 0]
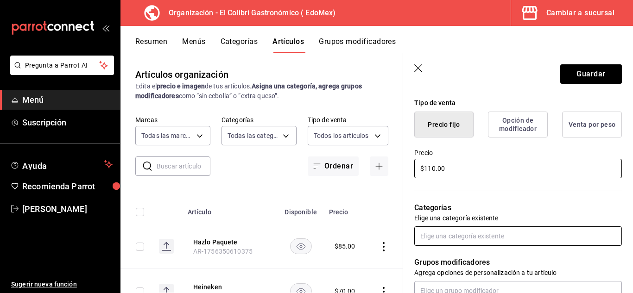
type input "$110.00"
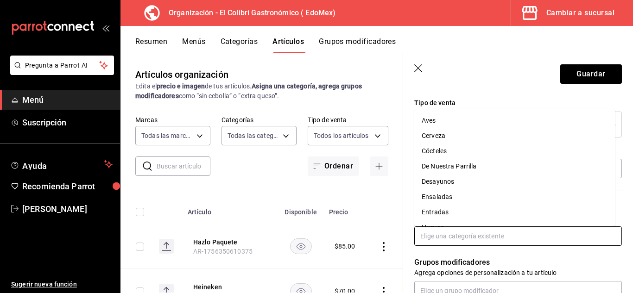
click at [525, 236] on input "text" at bounding box center [519, 236] width 208 height 19
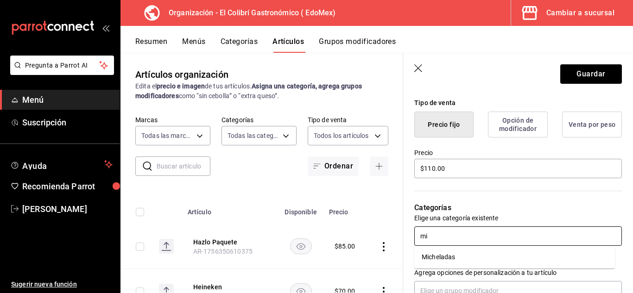
type input "m"
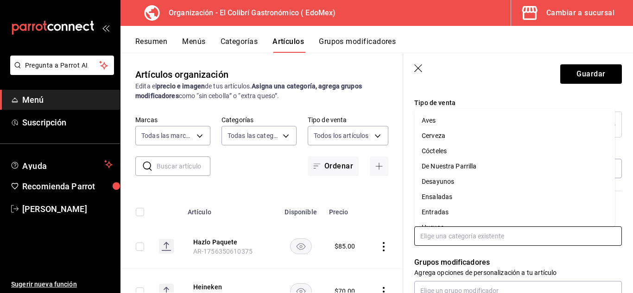
type input ","
type input "m"
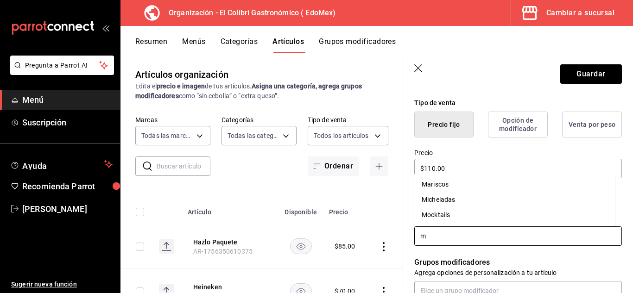
click at [514, 204] on li "Micheladas" at bounding box center [515, 199] width 201 height 15
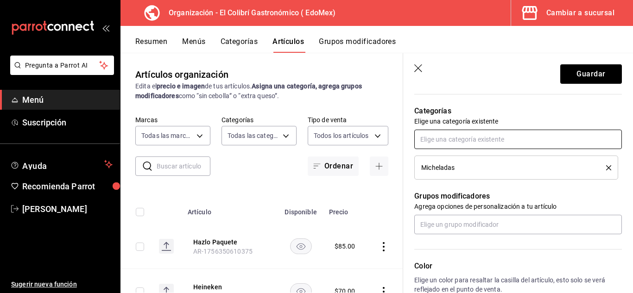
scroll to position [337, 0]
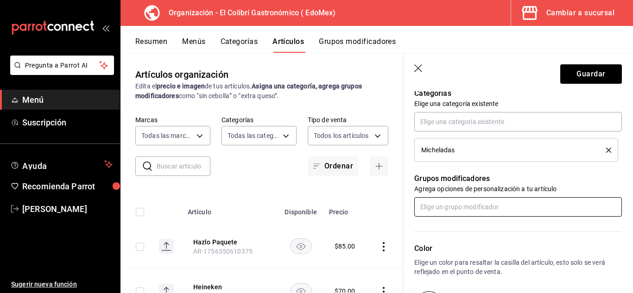
click at [527, 215] on input "text" at bounding box center [519, 207] width 208 height 19
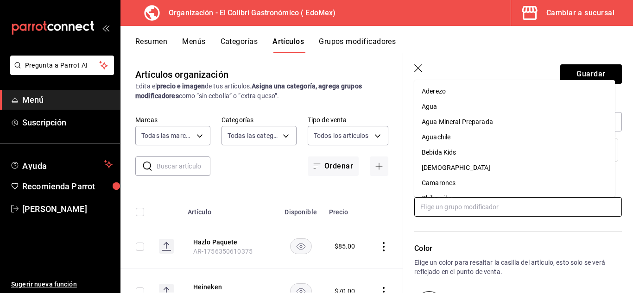
type input "m"
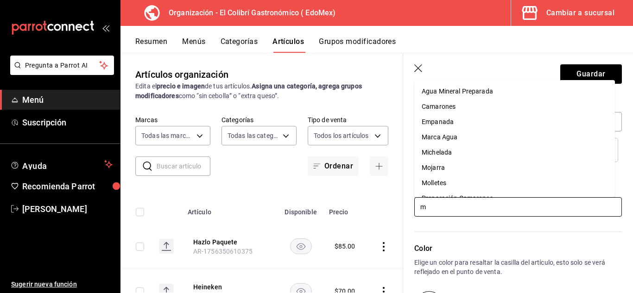
click at [518, 147] on li "Michelada" at bounding box center [515, 152] width 201 height 15
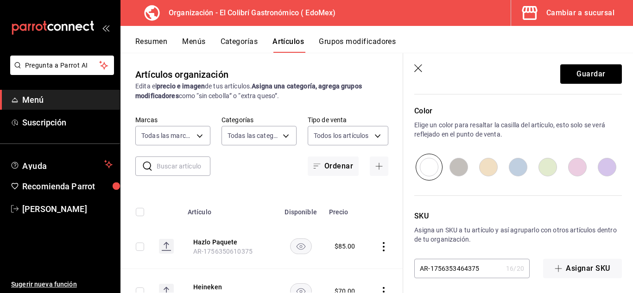
scroll to position [509, 0]
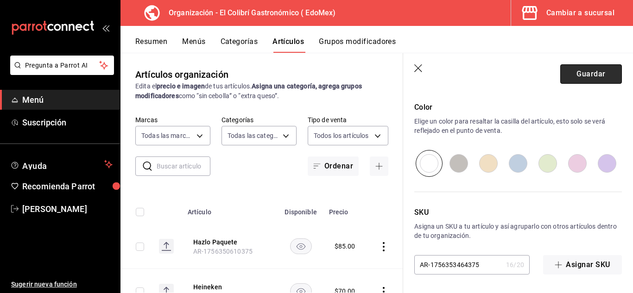
click at [600, 81] on button "Guardar" at bounding box center [592, 73] width 62 height 19
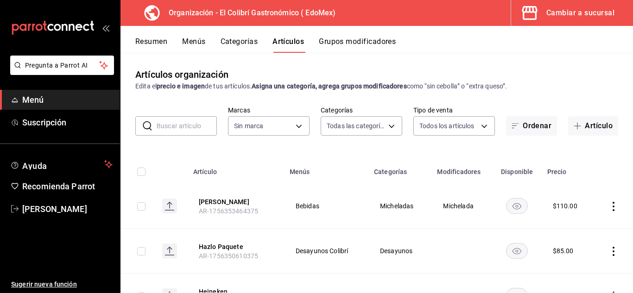
type input "4ea69895-7229-499f-9fae-d8f5f35b12a7,60969999-77b8-4574-8646-deef4aa83fce,90dbb…"
type input "02d79155-410a-4a52-ba4e-8d9765c47241"
click at [570, 120] on button "Artículo" at bounding box center [593, 125] width 50 height 19
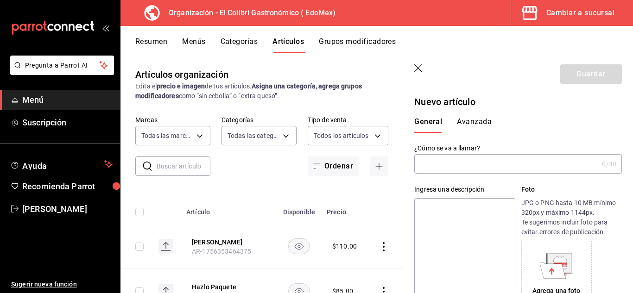
click at [479, 160] on input "text" at bounding box center [507, 164] width 184 height 19
click at [568, 165] on input "text" at bounding box center [507, 164] width 184 height 19
paste input "[PERSON_NAME]"
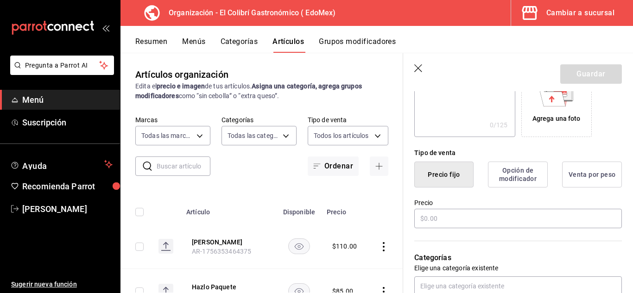
scroll to position [177, 0]
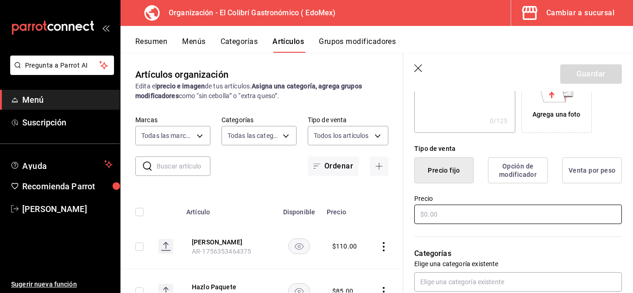
type input "[PERSON_NAME]"
click at [554, 215] on input "text" at bounding box center [519, 214] width 208 height 19
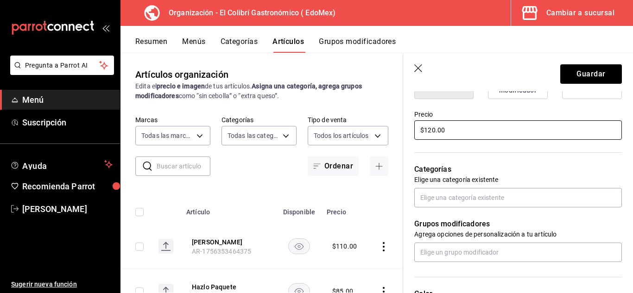
scroll to position [255, 0]
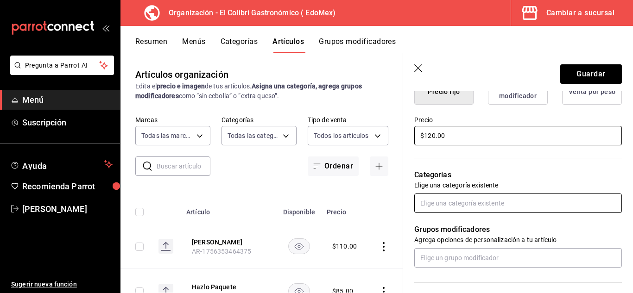
type input "$120.00"
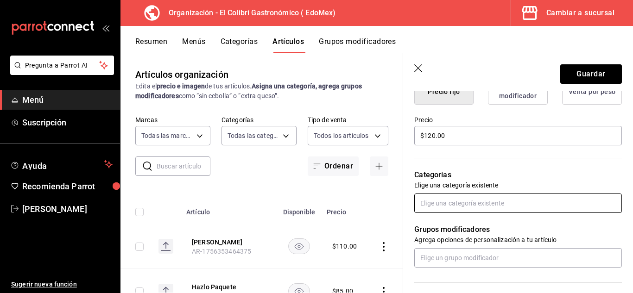
click at [569, 207] on input "text" at bounding box center [519, 203] width 208 height 19
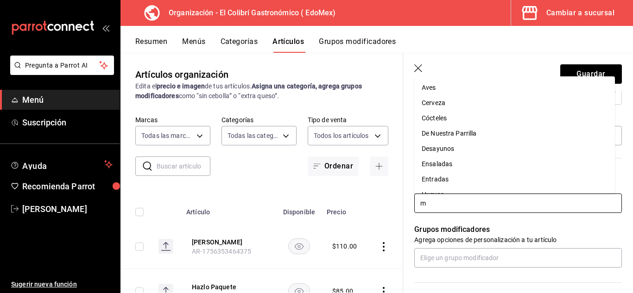
type input "mi"
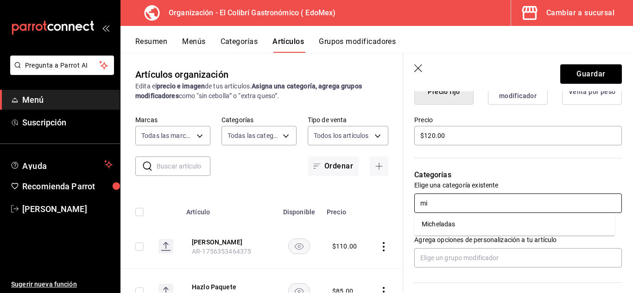
click at [542, 223] on li "Micheladas" at bounding box center [515, 224] width 201 height 15
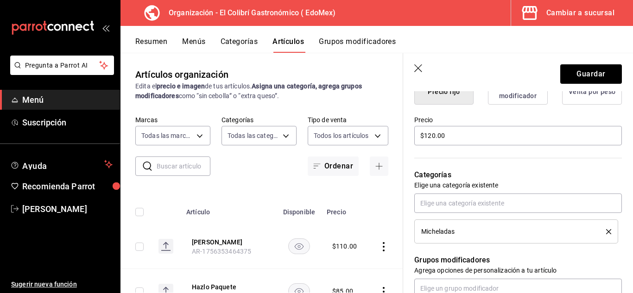
click at [554, 277] on div "Grupos modificadores Agrega opciones de personalización a tu artículo" at bounding box center [512, 271] width 219 height 55
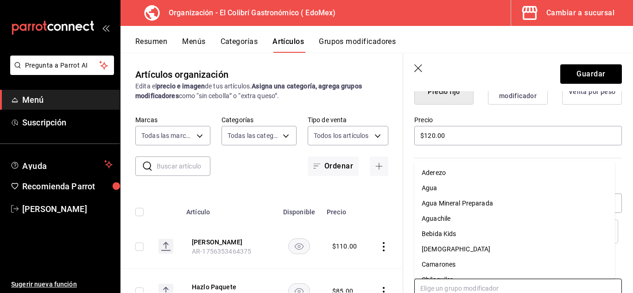
click at [551, 280] on input "text" at bounding box center [519, 288] width 208 height 19
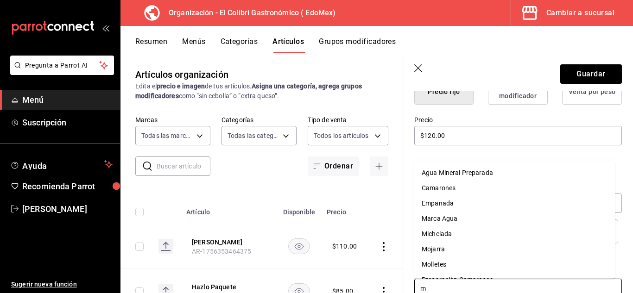
type input "mi"
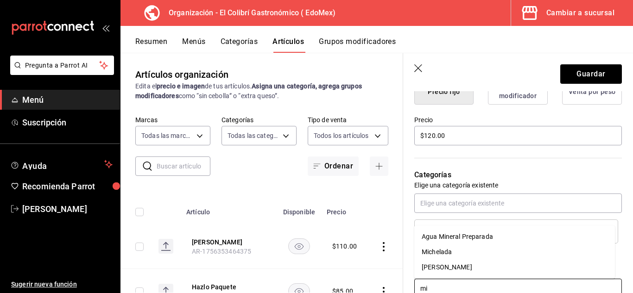
drag, startPoint x: 528, startPoint y: 244, endPoint x: 536, endPoint y: 251, distance: 11.2
click at [536, 251] on ul "Agua Mineral Preparada [PERSON_NAME]" at bounding box center [515, 252] width 201 height 53
click at [536, 251] on li "Michelada" at bounding box center [515, 252] width 201 height 15
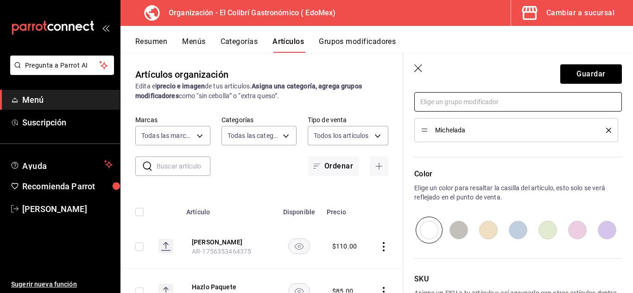
scroll to position [454, 0]
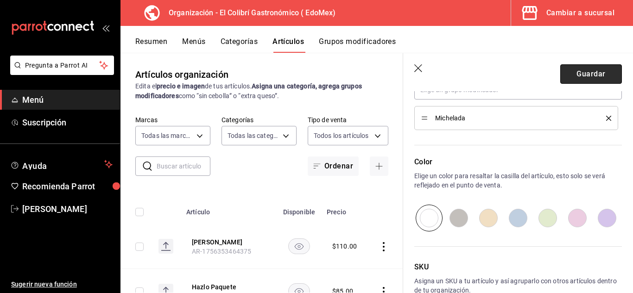
click at [581, 79] on button "Guardar" at bounding box center [592, 73] width 62 height 19
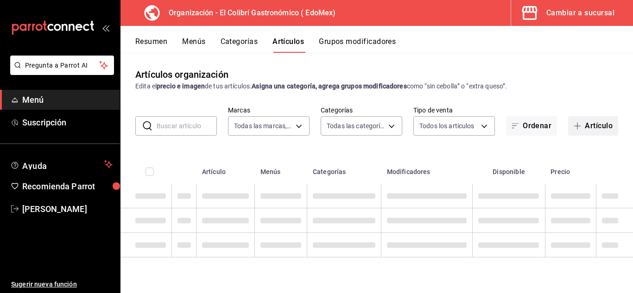
click at [597, 127] on button "Artículo" at bounding box center [593, 125] width 50 height 19
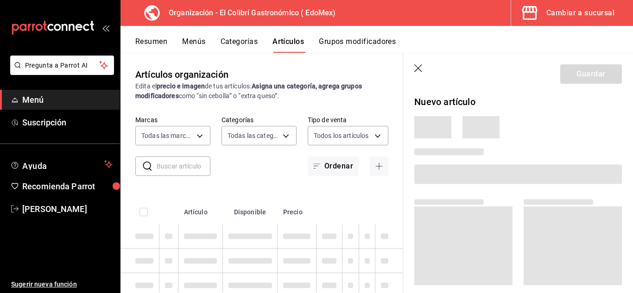
click at [416, 68] on icon "button" at bounding box center [419, 68] width 9 height 9
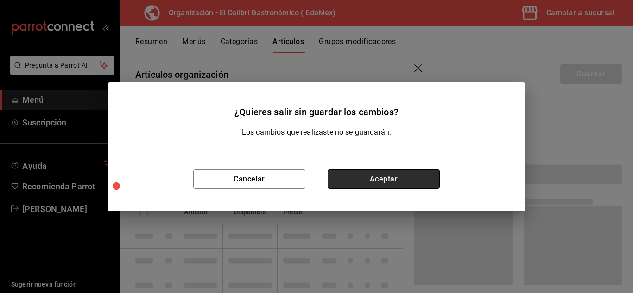
click at [388, 179] on button "Aceptar" at bounding box center [384, 179] width 112 height 19
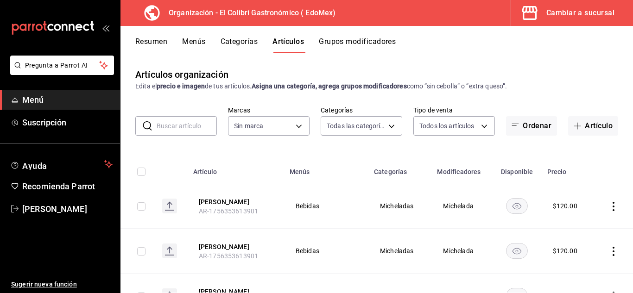
type input "4ea69895-7229-499f-9fae-d8f5f35b12a7,60969999-77b8-4574-8646-deef4aa83fce,90dbb…"
type input "02d79155-410a-4a52-ba4e-8d9765c47241"
click at [584, 133] on button "Artículo" at bounding box center [593, 125] width 50 height 19
click at [586, 130] on main "Artículos organización Edita el precio e imagen de tus artículos. Asigna una ca…" at bounding box center [377, 173] width 513 height 241
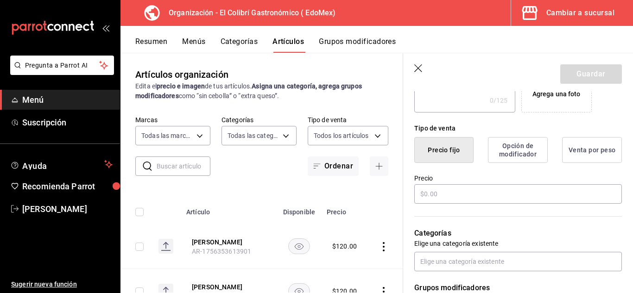
scroll to position [214, 0]
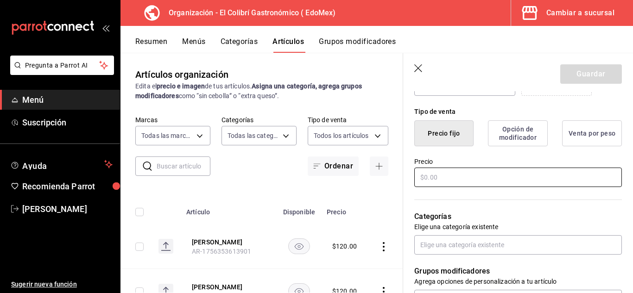
type input "Michelada Marinera"
click at [527, 184] on input "text" at bounding box center [519, 177] width 208 height 19
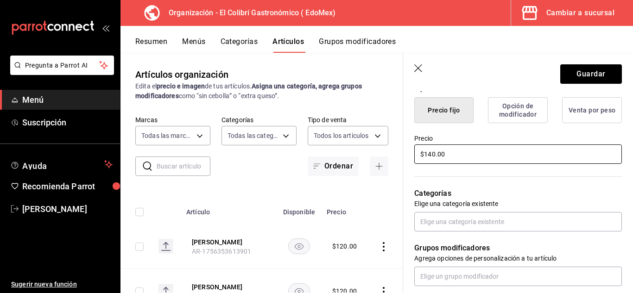
scroll to position [225, 0]
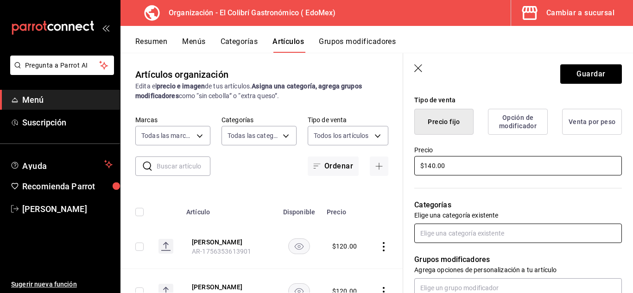
type input "$140.00"
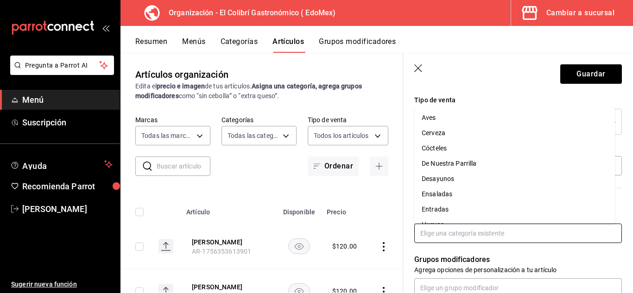
click at [532, 229] on input "text" at bounding box center [519, 233] width 208 height 19
type input "mi"
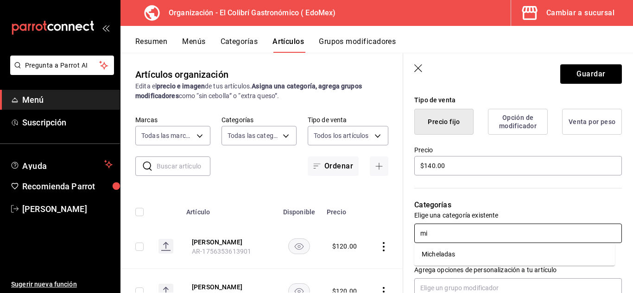
click at [504, 251] on li "Micheladas" at bounding box center [515, 254] width 201 height 15
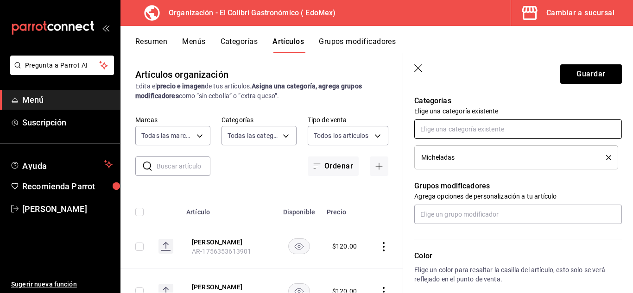
scroll to position [325, 0]
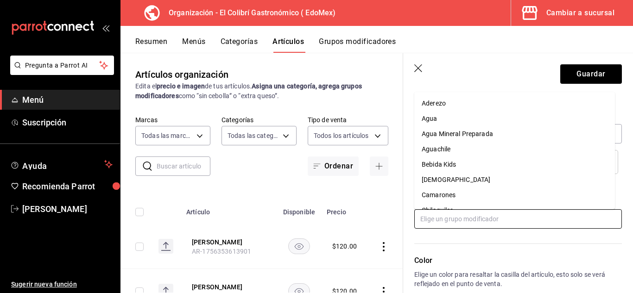
click at [540, 221] on input "text" at bounding box center [519, 219] width 208 height 19
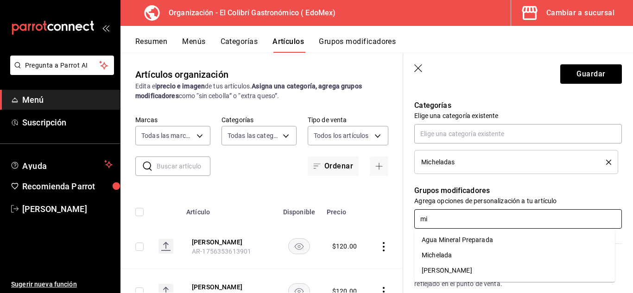
type input "mic"
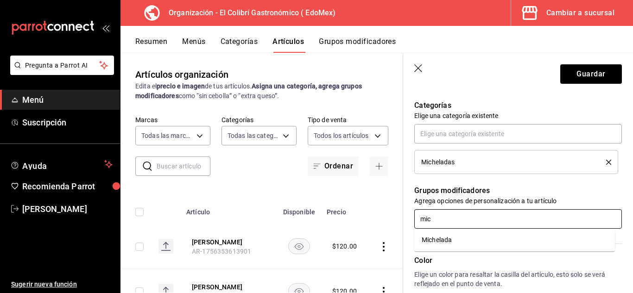
click at [514, 245] on li "Michelada" at bounding box center [515, 240] width 201 height 15
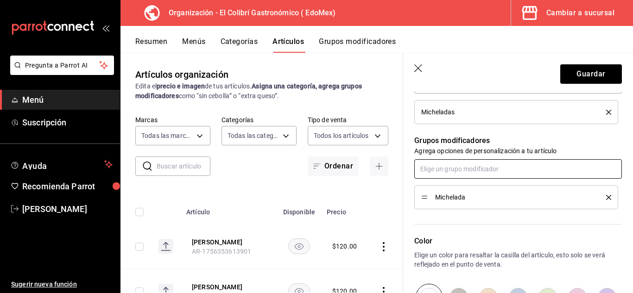
scroll to position [428, 0]
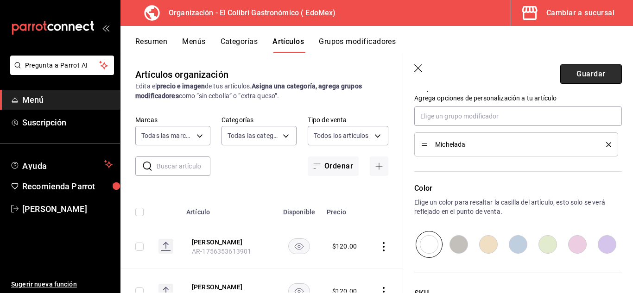
click at [587, 70] on button "Guardar" at bounding box center [592, 73] width 62 height 19
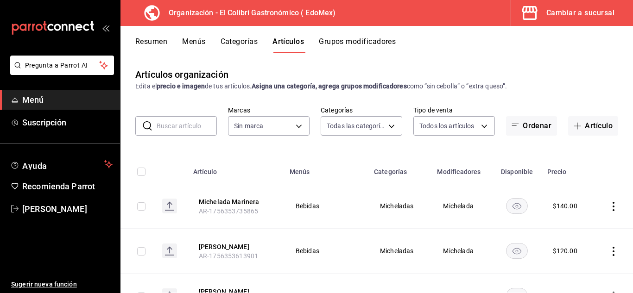
type input "4ea69895-7229-499f-9fae-d8f5f35b12a7,60969999-77b8-4574-8646-deef4aa83fce,90dbb…"
type input "02d79155-410a-4a52-ba4e-8d9765c47241"
click at [568, 131] on button "Artículo" at bounding box center [593, 125] width 50 height 19
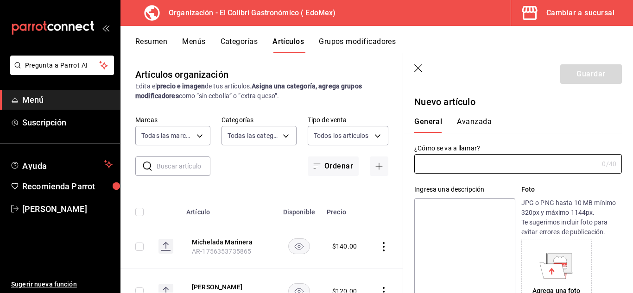
click at [469, 169] on input "text" at bounding box center [507, 164] width 184 height 19
type input "[PERSON_NAME]"
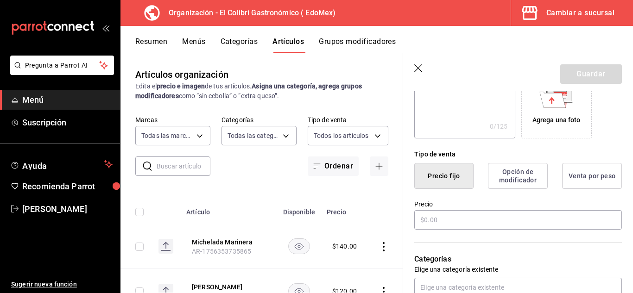
scroll to position [177, 0]
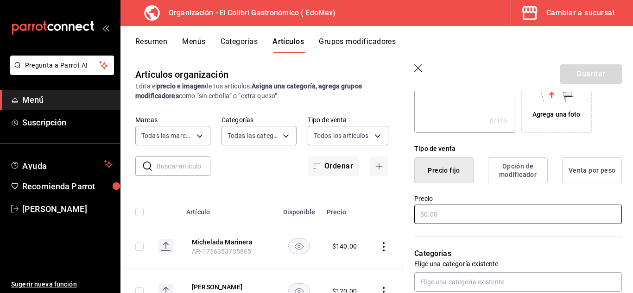
click at [532, 209] on input "text" at bounding box center [519, 214] width 208 height 19
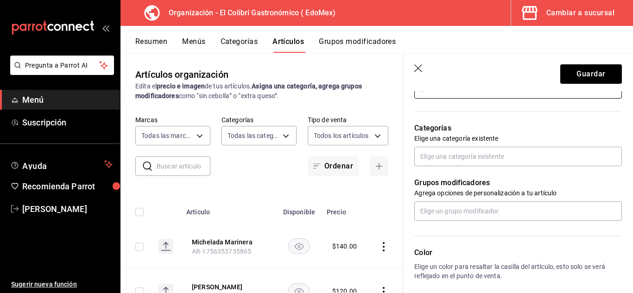
scroll to position [318, 0]
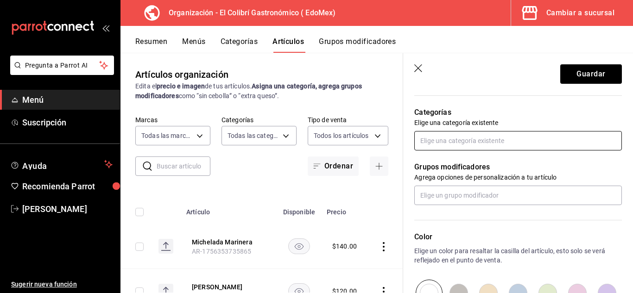
type input "$130.00"
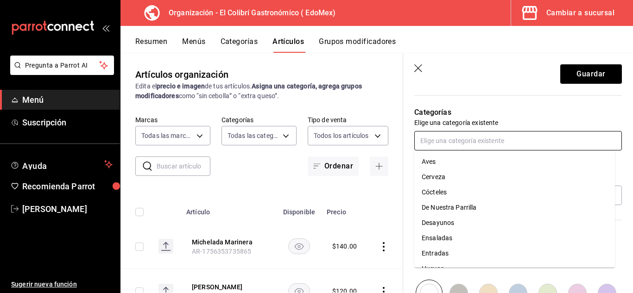
click at [552, 146] on input "text" at bounding box center [519, 140] width 208 height 19
type input "m"
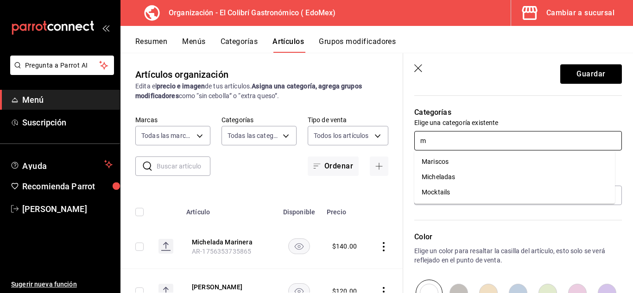
click at [518, 174] on li "Micheladas" at bounding box center [515, 177] width 201 height 15
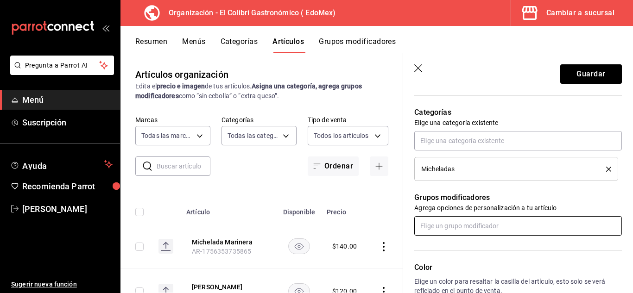
click at [484, 221] on input "text" at bounding box center [519, 226] width 208 height 19
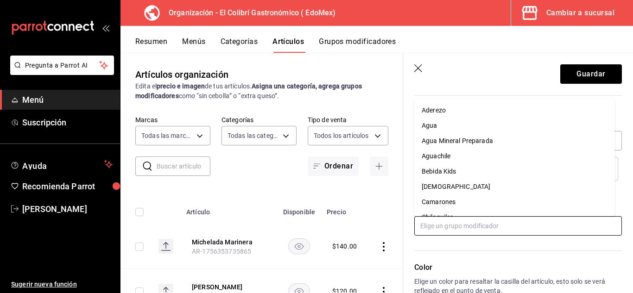
type input "m"
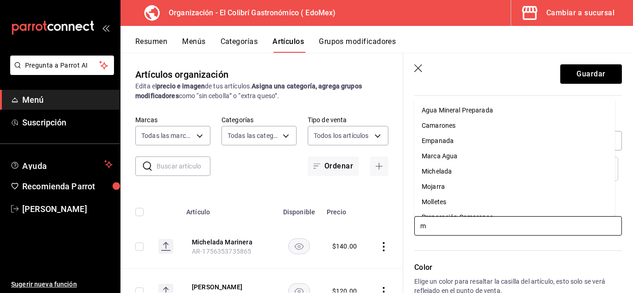
click at [479, 172] on li "Michelada" at bounding box center [515, 171] width 201 height 15
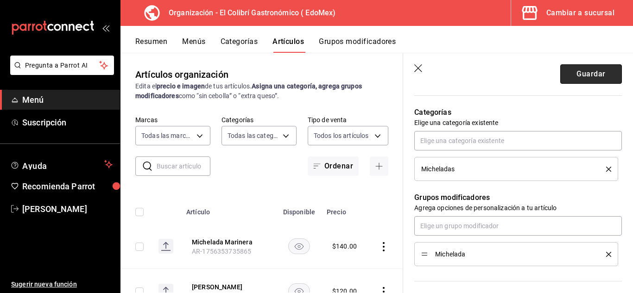
click at [568, 79] on button "Guardar" at bounding box center [592, 73] width 62 height 19
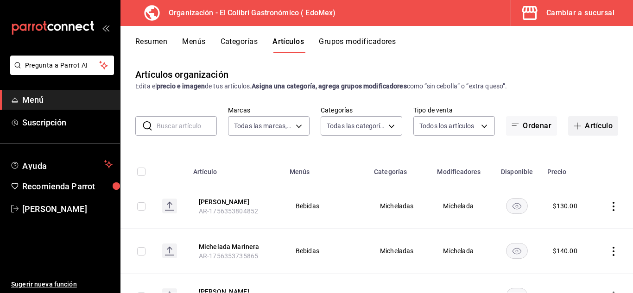
click at [587, 127] on button "Artículo" at bounding box center [593, 125] width 50 height 19
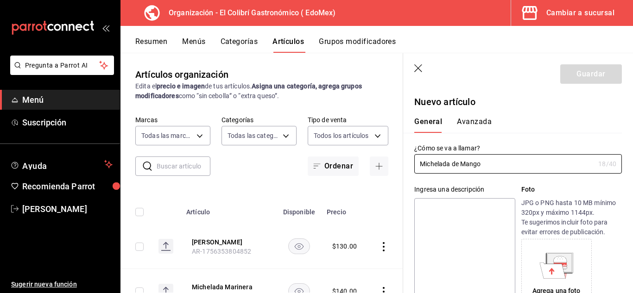
type input "Michelada de Mango"
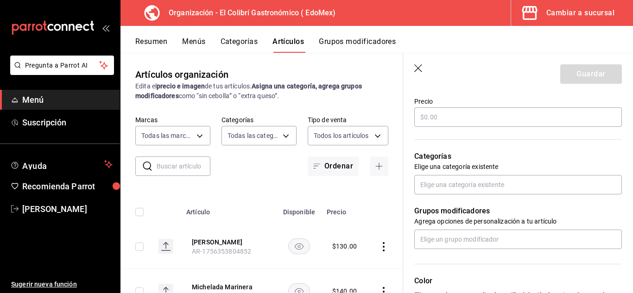
scroll to position [228, 0]
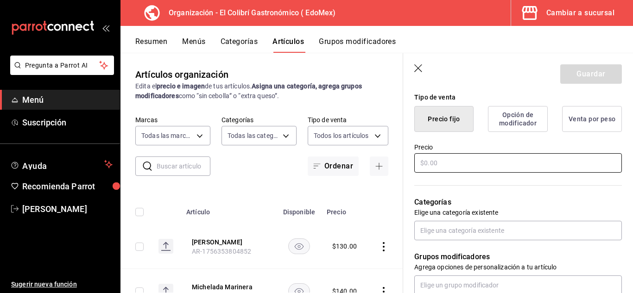
click at [506, 160] on input "text" at bounding box center [519, 162] width 208 height 19
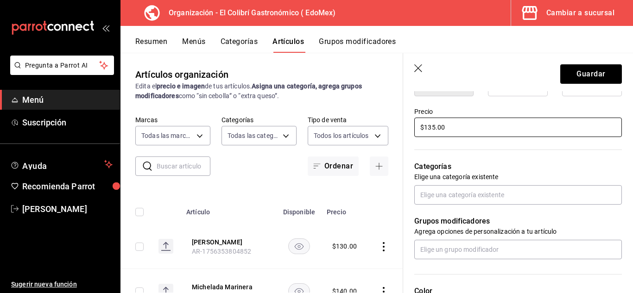
scroll to position [265, 0]
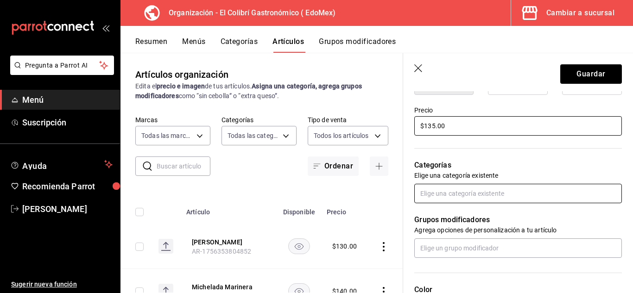
type input "$135.00"
click at [498, 189] on input "text" at bounding box center [519, 193] width 208 height 19
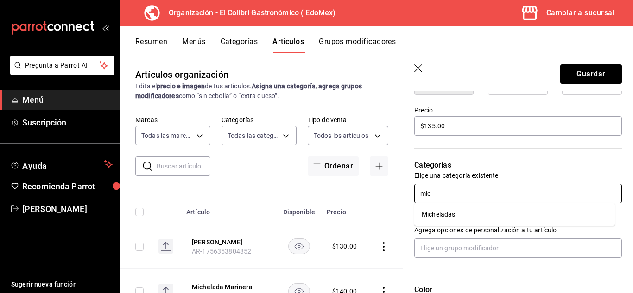
type input "mich"
click at [475, 215] on li "Micheladas" at bounding box center [515, 214] width 201 height 15
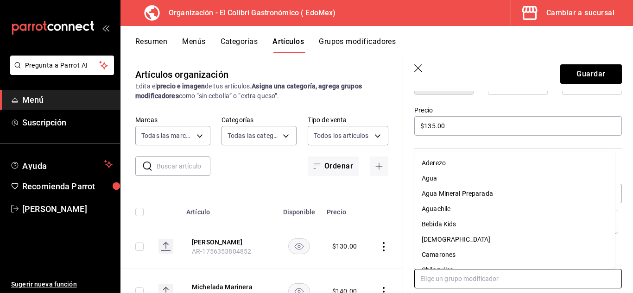
click at [449, 269] on input "text" at bounding box center [519, 278] width 208 height 19
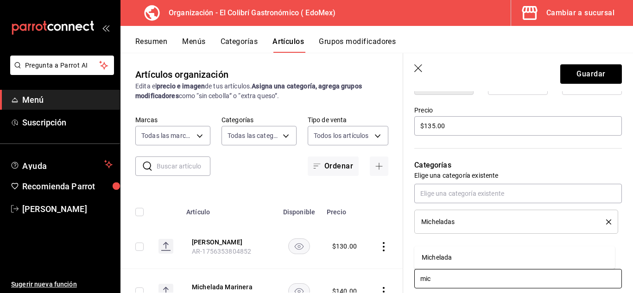
type input "mich"
click at [465, 255] on li "Michelada" at bounding box center [515, 257] width 201 height 15
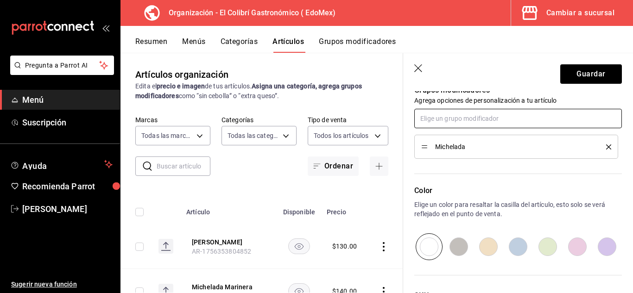
scroll to position [404, 0]
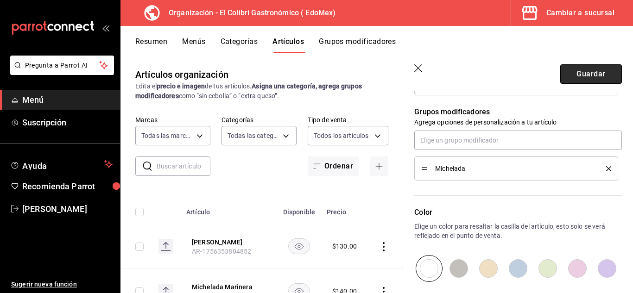
click at [587, 78] on button "Guardar" at bounding box center [592, 73] width 62 height 19
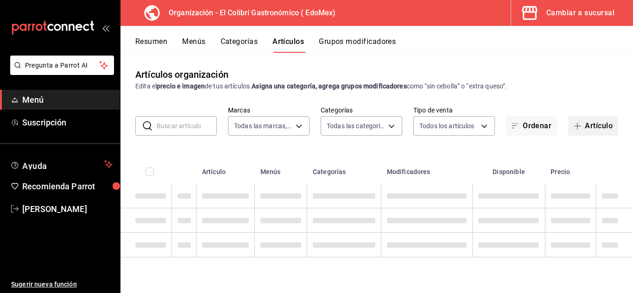
click at [600, 131] on button "Artículo" at bounding box center [593, 125] width 50 height 19
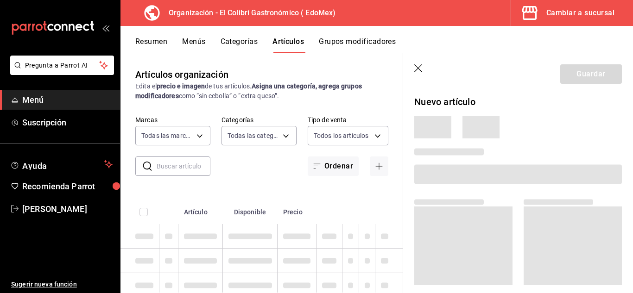
click at [421, 73] on icon "button" at bounding box center [419, 68] width 9 height 9
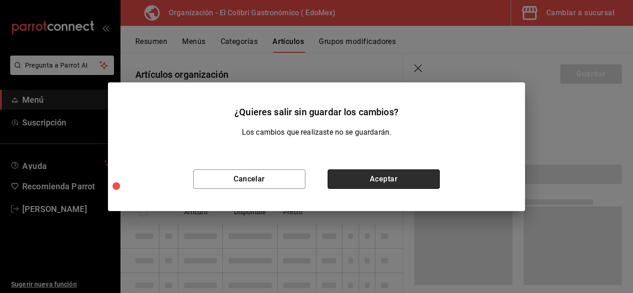
click at [411, 180] on button "Aceptar" at bounding box center [384, 179] width 112 height 19
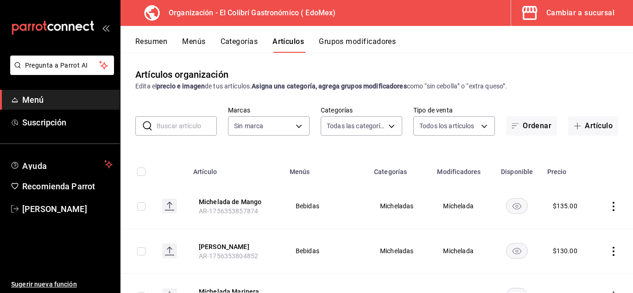
type input "4ea69895-7229-499f-9fae-d8f5f35b12a7,60969999-77b8-4574-8646-deef4aa83fce,90dbb…"
type input "02d79155-410a-4a52-ba4e-8d9765c47241"
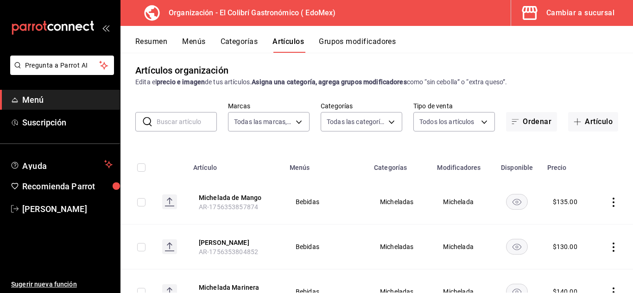
scroll to position [2, 0]
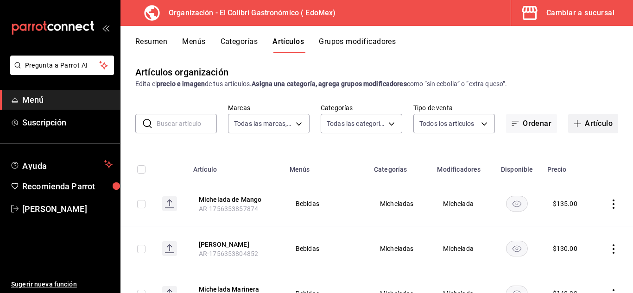
click at [586, 125] on button "Artículo" at bounding box center [593, 123] width 50 height 19
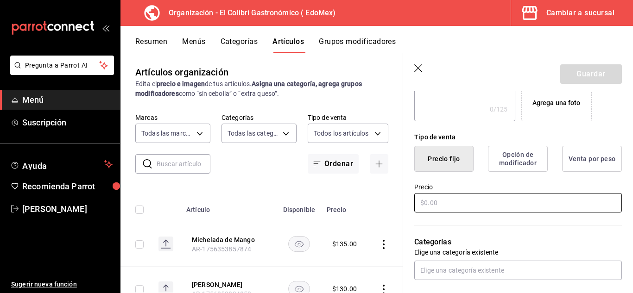
scroll to position [191, 0]
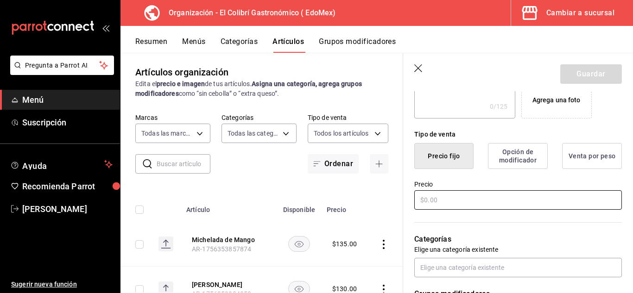
type input "Michelada de Fresa"
click at [526, 205] on input "text" at bounding box center [519, 200] width 208 height 19
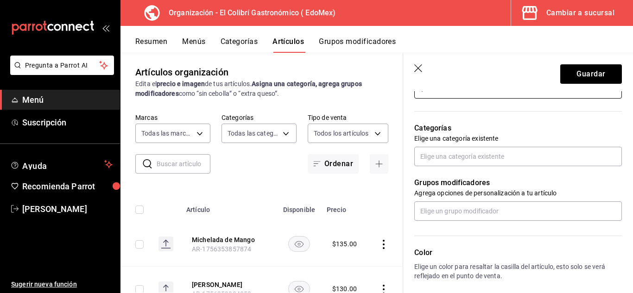
scroll to position [321, 0]
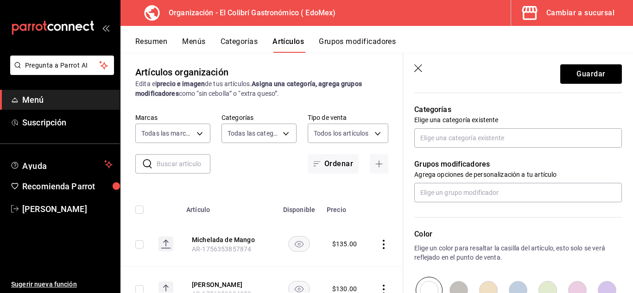
type input "$135.00"
click at [568, 128] on div "Categorías Elige una categoría existente" at bounding box center [512, 115] width 219 height 66
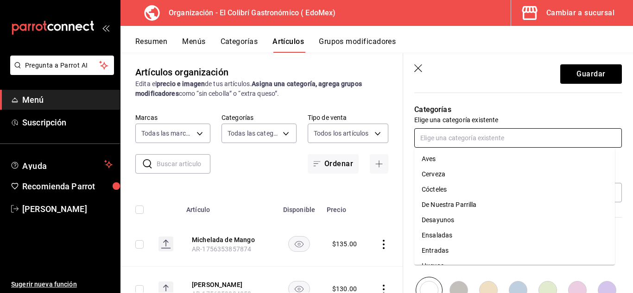
click at [566, 135] on input "text" at bounding box center [519, 137] width 208 height 19
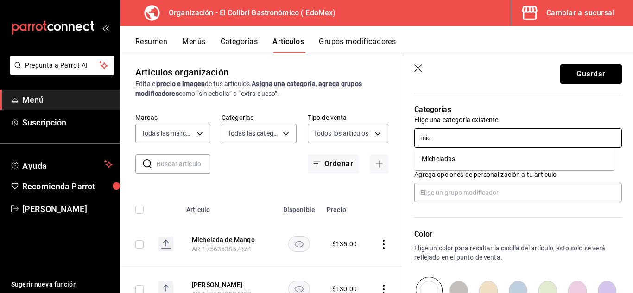
type input "mich"
click at [530, 157] on li "Micheladas" at bounding box center [515, 159] width 201 height 15
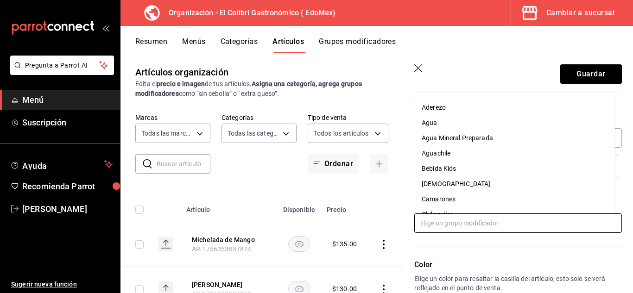
click at [486, 216] on input "text" at bounding box center [519, 223] width 208 height 19
type input "mi"
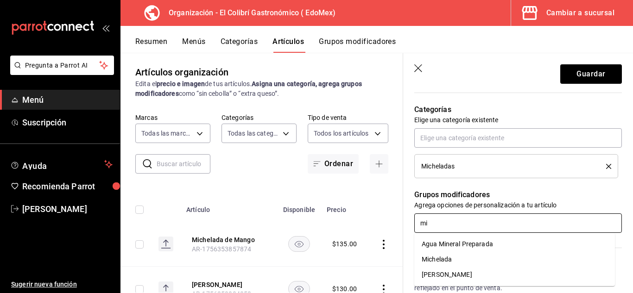
click at [457, 262] on li "Michelada" at bounding box center [515, 259] width 201 height 15
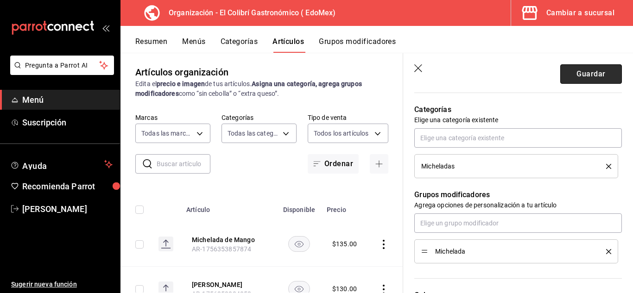
click at [580, 75] on button "Guardar" at bounding box center [592, 73] width 62 height 19
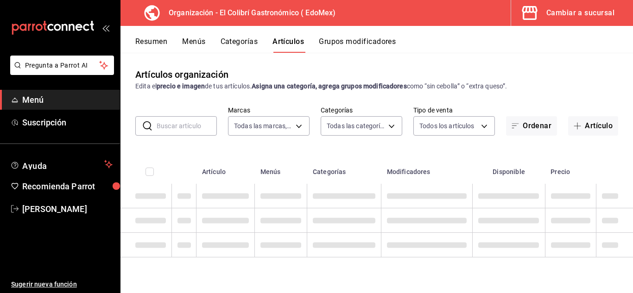
click at [559, 20] on button "Cambiar a sucursal" at bounding box center [568, 13] width 115 height 26
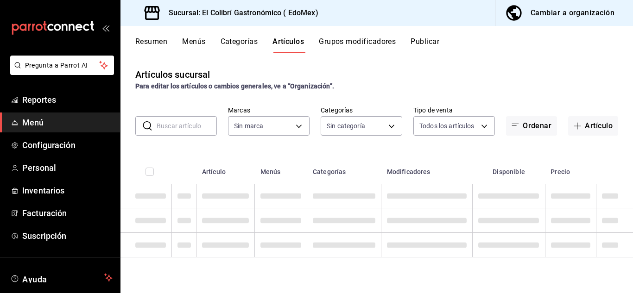
type input "ccd929dc-dcd2-4f8c-8271-b3d414da8f7a,8813b6ce-4b17-415a-b4f0-465852957cd3,f96ba…"
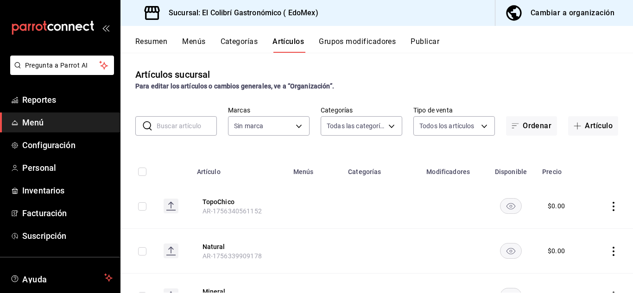
type input "d4f20551-9377-4971-9074-0a47c404ef09"
click at [540, 15] on div "Cambiar a organización" at bounding box center [573, 12] width 84 height 13
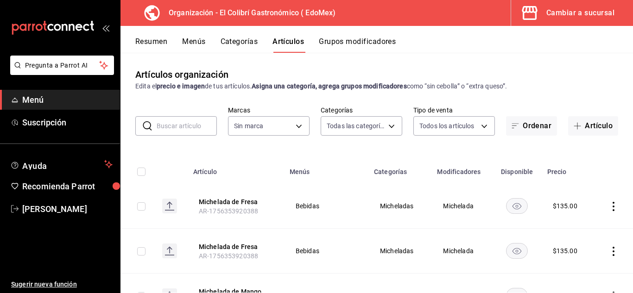
type input "4ea69895-7229-499f-9fae-d8f5f35b12a7,60969999-77b8-4574-8646-deef4aa83fce,90dbb…"
type input "02d79155-410a-4a52-ba4e-8d9765c47241"
click at [205, 41] on button "Menús" at bounding box center [193, 45] width 23 height 16
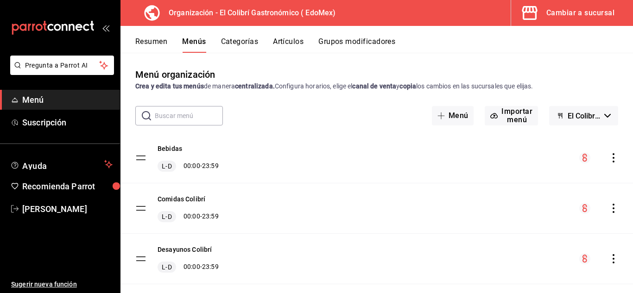
click at [609, 156] on icon "actions" at bounding box center [613, 157] width 9 height 9
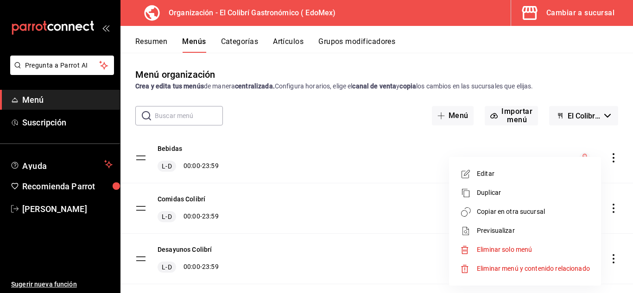
click at [513, 212] on span "Copiar en otra sucursal" at bounding box center [533, 212] width 113 height 10
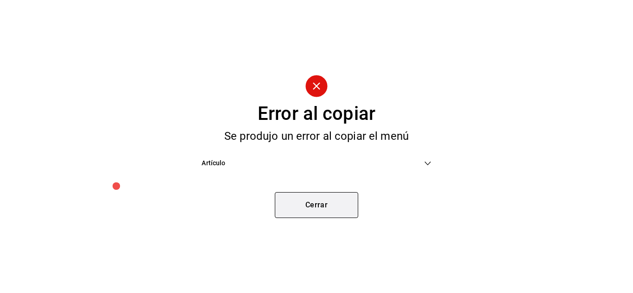
click at [347, 199] on button "Cerrar" at bounding box center [316, 205] width 83 height 26
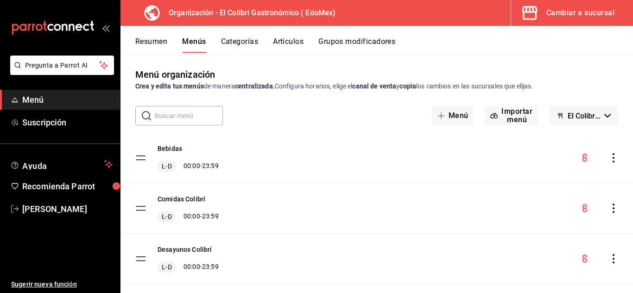
click at [609, 156] on icon "actions" at bounding box center [613, 157] width 9 height 9
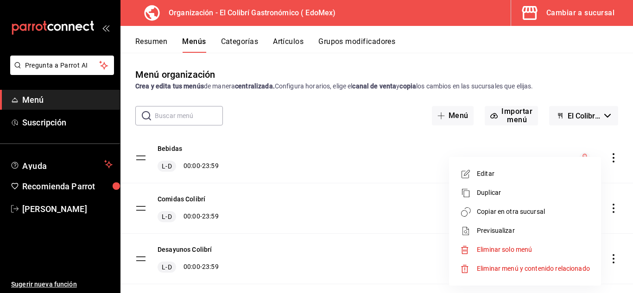
click at [518, 209] on span "Copiar en otra sucursal" at bounding box center [533, 212] width 113 height 10
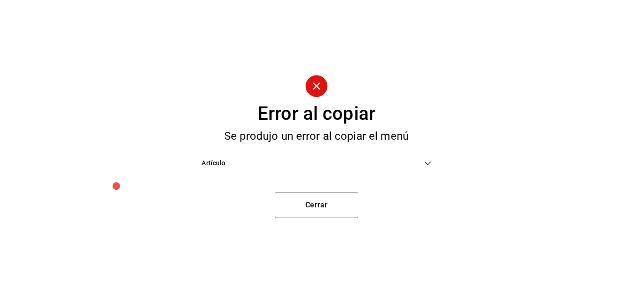
click at [267, 166] on span "Artículo" at bounding box center [313, 164] width 222 height 10
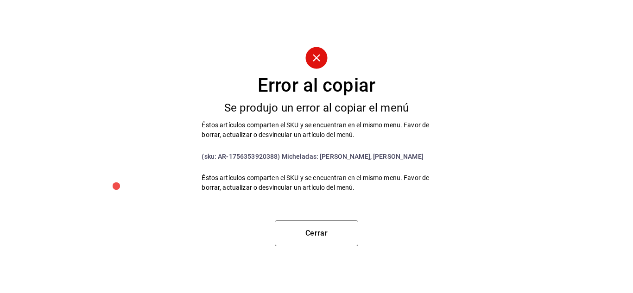
scroll to position [79, 0]
click at [313, 225] on button "Cerrar" at bounding box center [316, 234] width 83 height 26
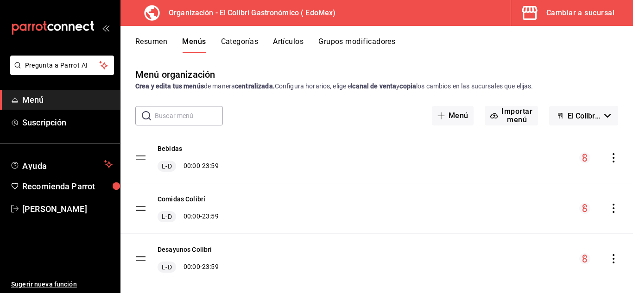
click at [282, 40] on button "Artículos" at bounding box center [288, 45] width 31 height 16
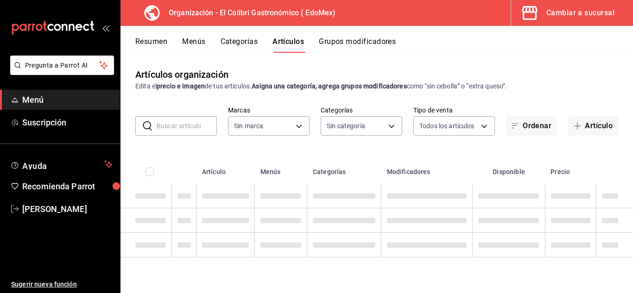
type input "02d79155-410a-4a52-ba4e-8d9765c47241"
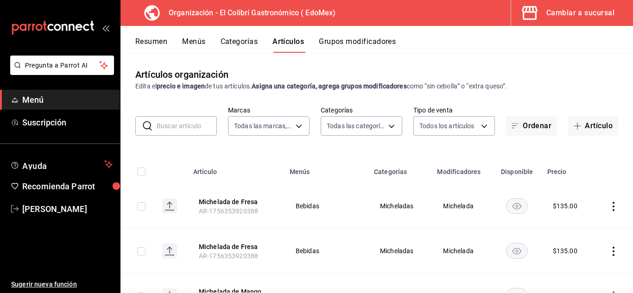
type input "4ea69895-7229-499f-9fae-d8f5f35b12a7,60969999-77b8-4574-8646-deef4aa83fce,90dbb…"
click at [609, 210] on icon "actions" at bounding box center [613, 206] width 9 height 9
click at [573, 263] on span "Eliminar" at bounding box center [579, 265] width 24 height 7
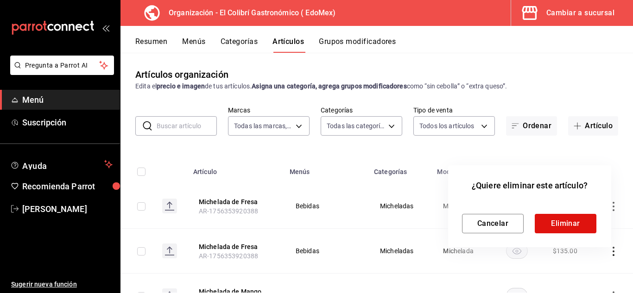
drag, startPoint x: 633, startPoint y: 85, endPoint x: 629, endPoint y: 124, distance: 39.2
click at [629, 124] on div at bounding box center [316, 146] width 633 height 293
click at [567, 210] on div "Cancelar Eliminar" at bounding box center [529, 216] width 135 height 34
click at [556, 218] on button "Eliminar" at bounding box center [566, 223] width 62 height 19
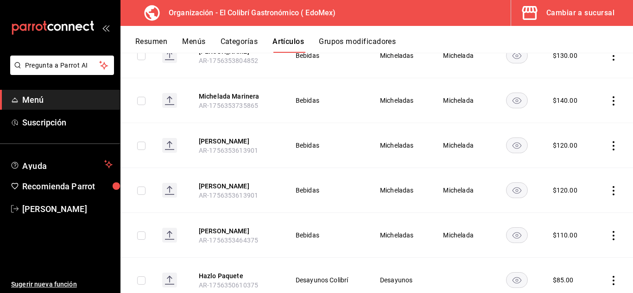
scroll to position [245, 0]
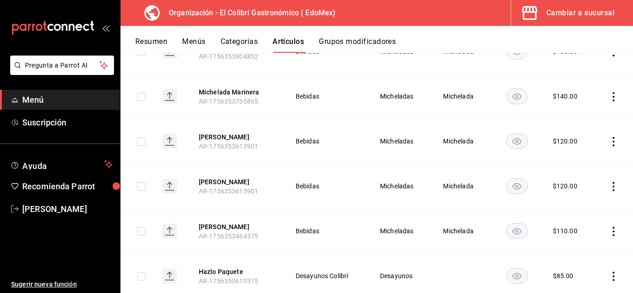
click at [609, 184] on icon "actions" at bounding box center [613, 186] width 9 height 9
click at [576, 242] on span "Eliminar" at bounding box center [579, 245] width 24 height 7
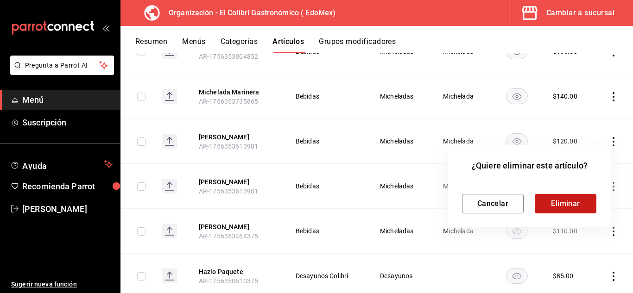
click at [540, 206] on button "Eliminar" at bounding box center [566, 203] width 62 height 19
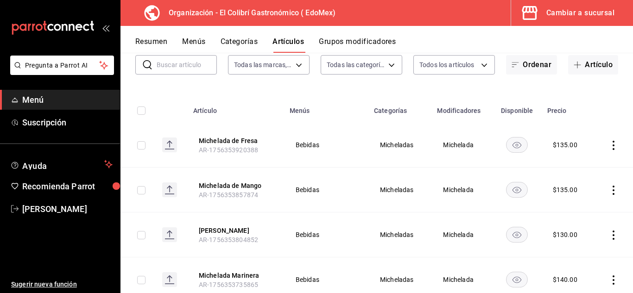
scroll to position [57, 0]
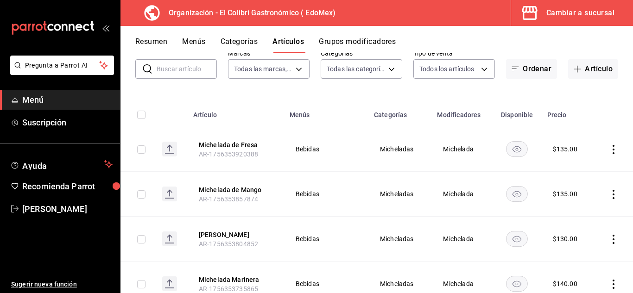
click at [194, 41] on button "Menús" at bounding box center [193, 45] width 23 height 16
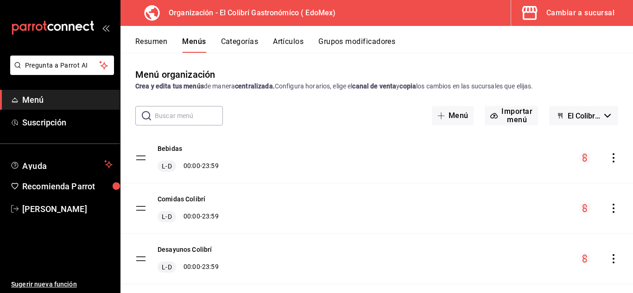
click at [611, 155] on icon "actions" at bounding box center [613, 157] width 9 height 9
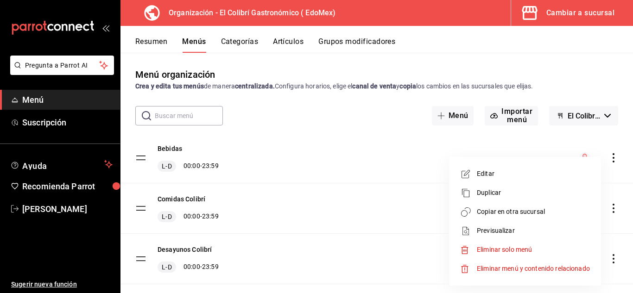
click at [524, 217] on span "Copiar en otra sucursal" at bounding box center [533, 212] width 113 height 10
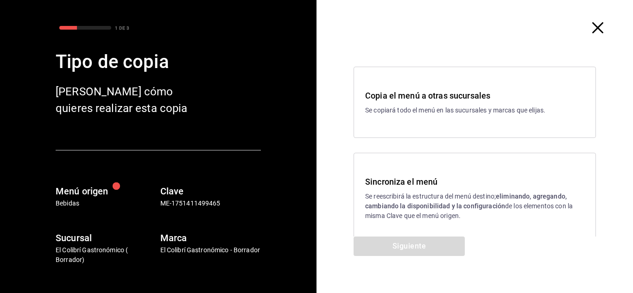
click at [418, 209] on strong "eliminando, agregando, cambiando la disponibilidad y la configuración" at bounding box center [466, 201] width 202 height 17
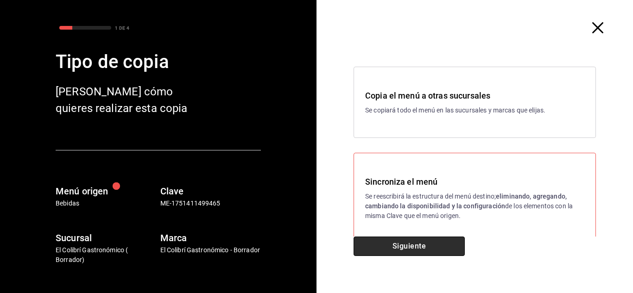
click at [413, 248] on button "Siguiente" at bounding box center [409, 246] width 111 height 19
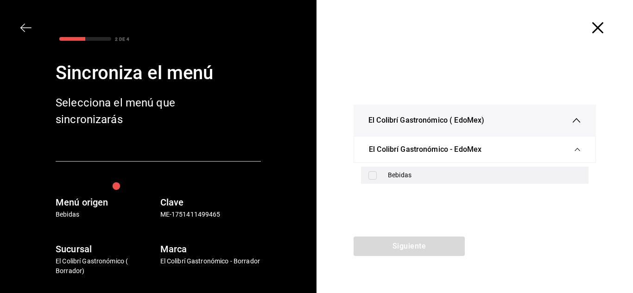
click at [405, 179] on div "Bebidas" at bounding box center [484, 176] width 193 height 10
checkbox input "true"
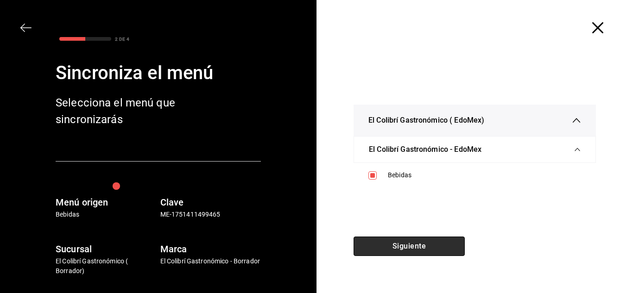
click at [389, 251] on button "Siguiente" at bounding box center [409, 246] width 111 height 19
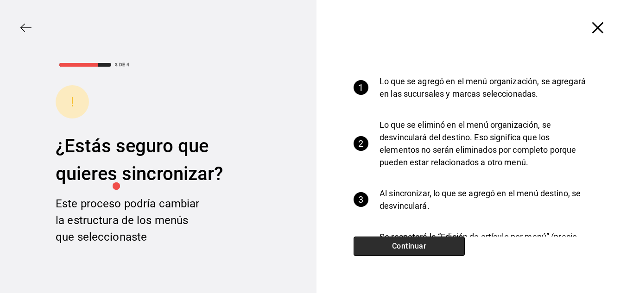
click at [389, 251] on button "Continuar" at bounding box center [409, 246] width 111 height 19
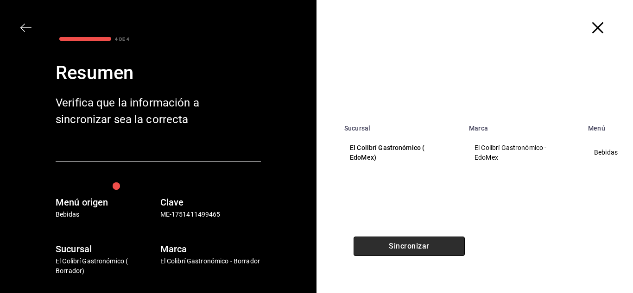
click at [389, 251] on button "Sincronizar" at bounding box center [409, 246] width 111 height 19
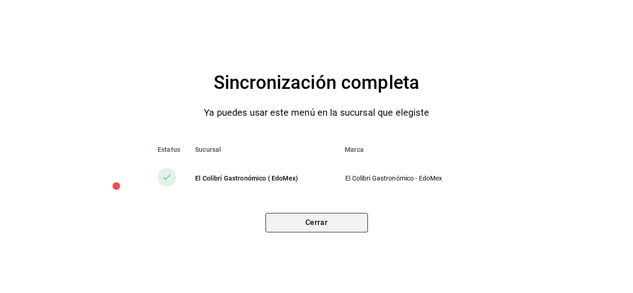
click at [364, 222] on button "Cerrar" at bounding box center [317, 222] width 102 height 19
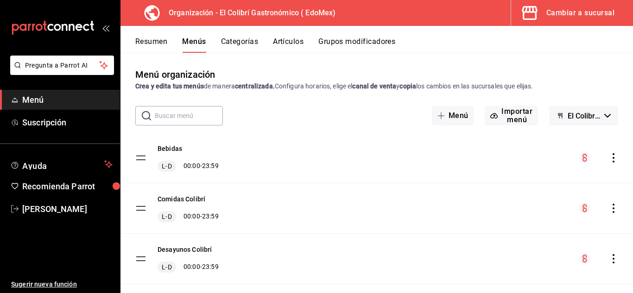
click at [607, 254] on div "menu-maker-table" at bounding box center [599, 259] width 39 height 11
click at [609, 255] on icon "actions" at bounding box center [613, 259] width 9 height 9
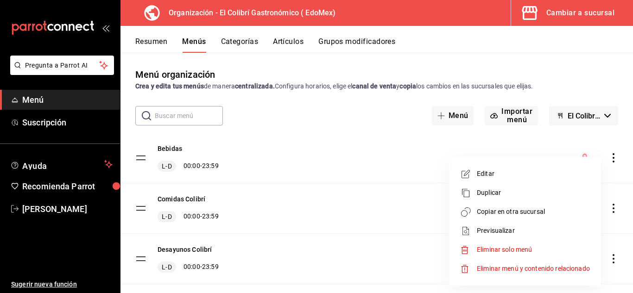
click at [544, 205] on li "Copiar en otra sucursal" at bounding box center [525, 212] width 145 height 19
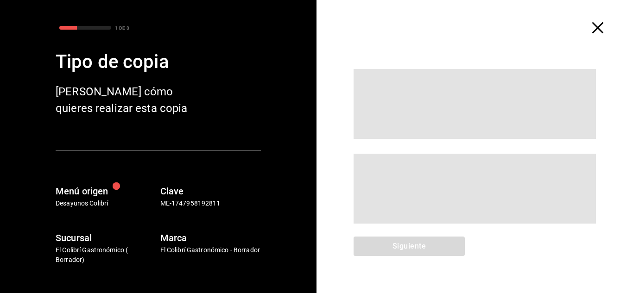
click at [431, 213] on span at bounding box center [475, 189] width 242 height 70
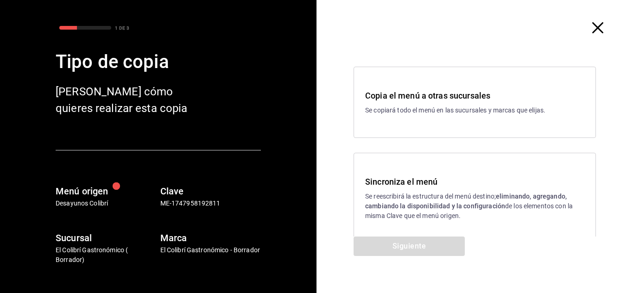
click at [415, 215] on p "Se reescribirá la estructura del menú destino; eliminando, agregando, cambiando…" at bounding box center [474, 206] width 219 height 29
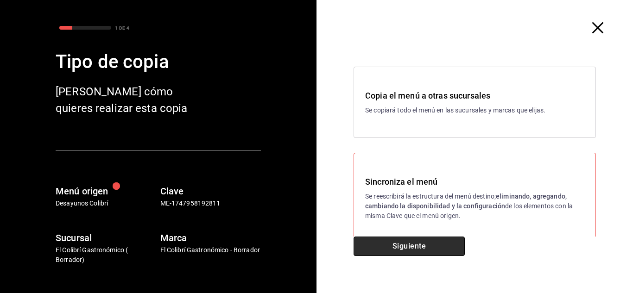
click at [413, 241] on button "Siguiente" at bounding box center [409, 246] width 111 height 19
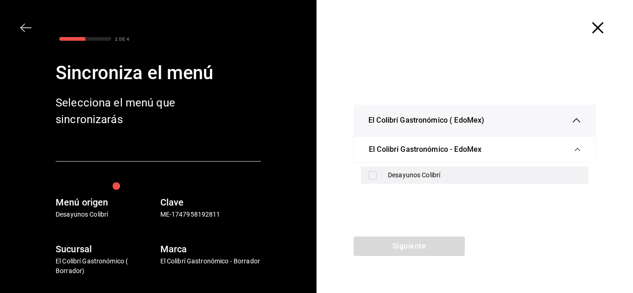
click at [400, 172] on div "Desayunos Colibrí" at bounding box center [484, 176] width 193 height 10
checkbox input "true"
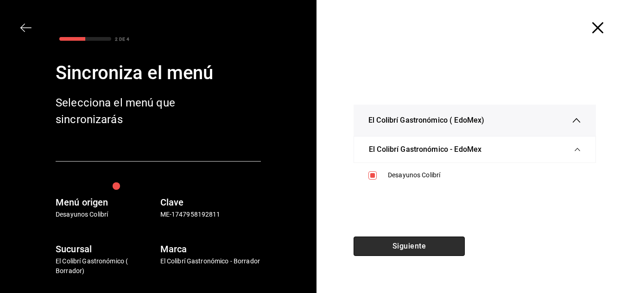
click at [398, 245] on button "Siguiente" at bounding box center [409, 246] width 111 height 19
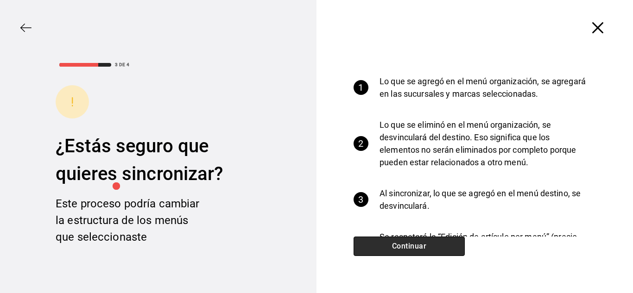
click at [398, 245] on button "Continuar" at bounding box center [409, 246] width 111 height 19
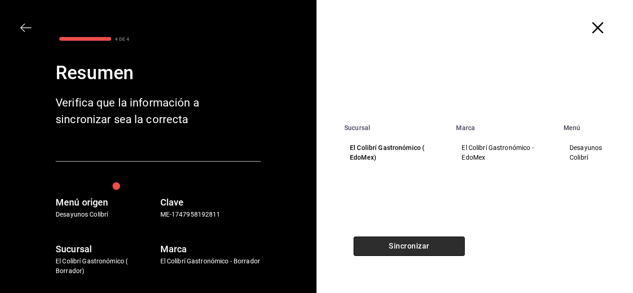
click at [398, 245] on button "Sincronizar" at bounding box center [409, 246] width 111 height 19
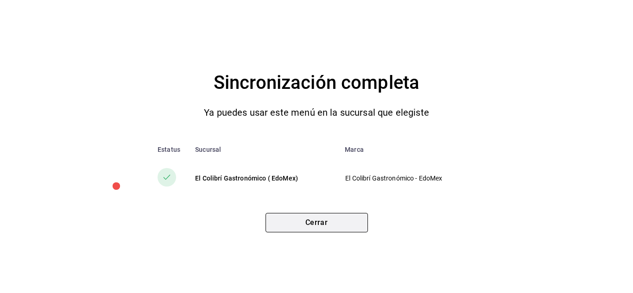
click at [303, 227] on button "Cerrar" at bounding box center [317, 222] width 102 height 19
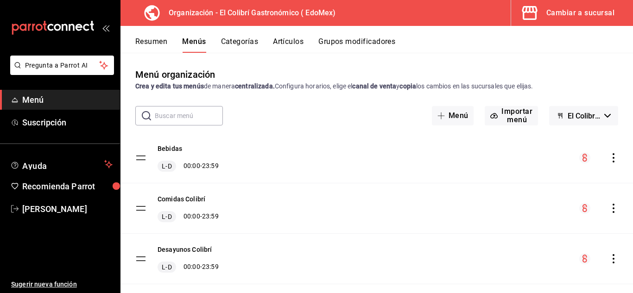
click at [574, 22] on button "Cambiar a sucursal" at bounding box center [568, 13] width 115 height 26
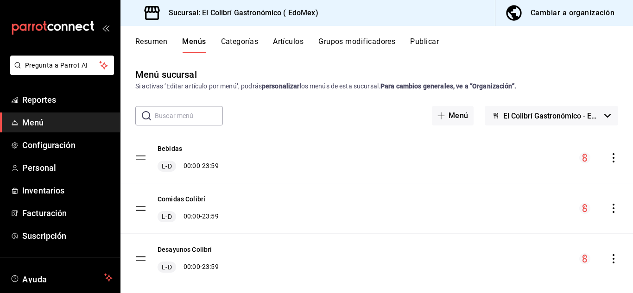
click at [331, 46] on button "Grupos modificadores" at bounding box center [357, 45] width 77 height 16
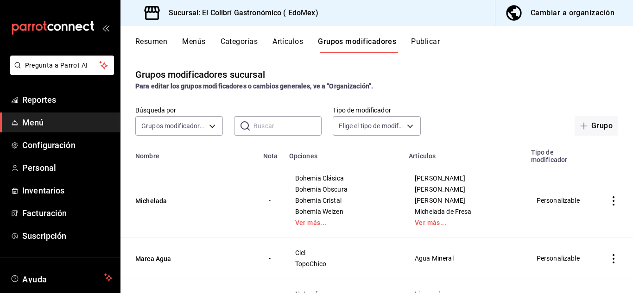
click at [235, 41] on button "Categorías" at bounding box center [240, 45] width 38 height 16
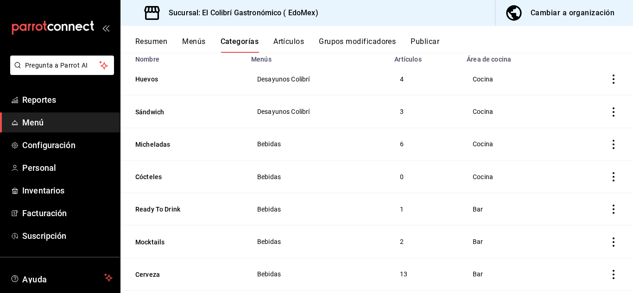
scroll to position [92, 0]
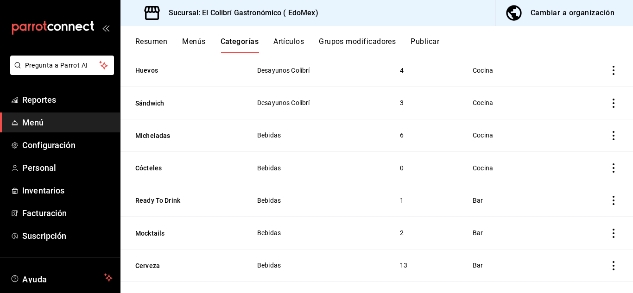
click at [609, 135] on icon "actions" at bounding box center [613, 135] width 9 height 9
click at [584, 161] on li "Editar" at bounding box center [571, 156] width 56 height 19
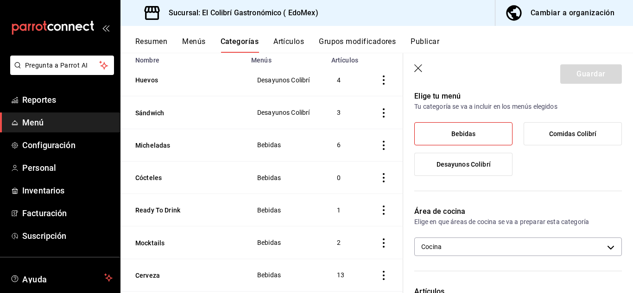
scroll to position [88, 0]
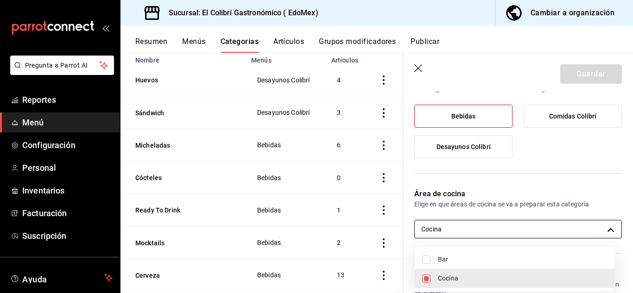
click at [498, 230] on body "Pregunta a Parrot AI Reportes Menú Configuración Personal Inventarios Facturaci…" at bounding box center [316, 146] width 633 height 293
click at [479, 261] on span "Bar" at bounding box center [522, 260] width 169 height 10
type input "11a787ad-2b2b-4174-84b1-52ed50727101,24c050a1-d01a-4728-ba01-2a44c246bd13"
checkbox input "true"
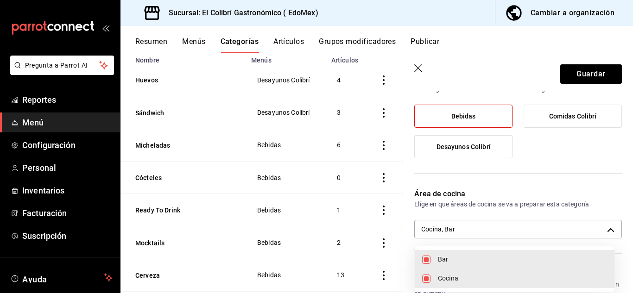
click at [468, 275] on span "Cocina" at bounding box center [522, 279] width 169 height 10
type input "24c050a1-d01a-4728-ba01-2a44c246bd13"
checkbox input "false"
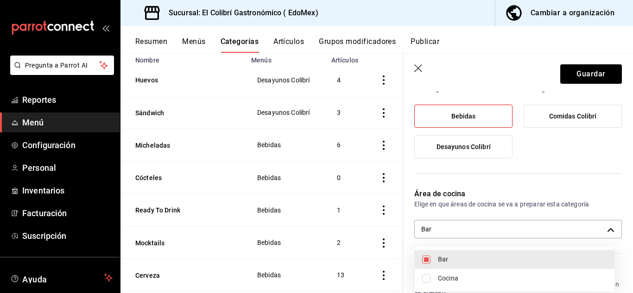
click at [581, 76] on div at bounding box center [316, 146] width 633 height 293
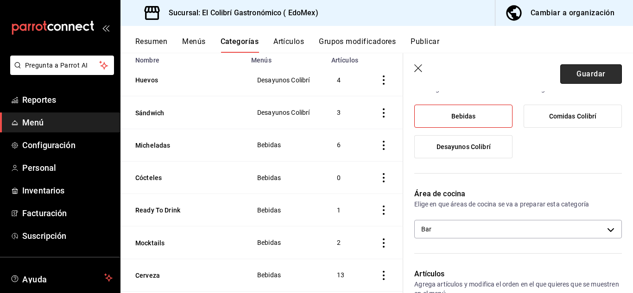
click at [590, 70] on button "Guardar" at bounding box center [592, 73] width 62 height 19
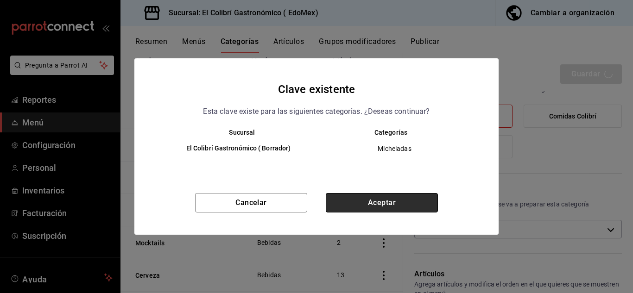
click at [422, 199] on button "Aceptar" at bounding box center [382, 202] width 112 height 19
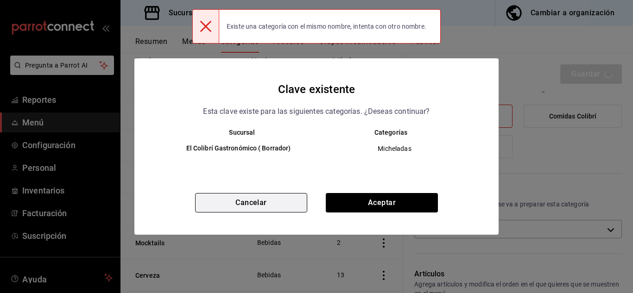
click at [269, 213] on button "Cancelar" at bounding box center [251, 202] width 112 height 19
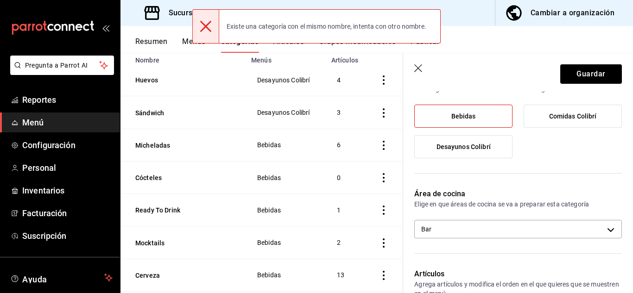
click at [420, 69] on icon "button" at bounding box center [419, 68] width 8 height 8
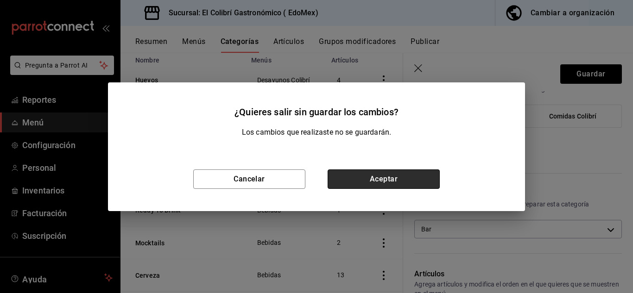
click at [397, 171] on button "Aceptar" at bounding box center [384, 179] width 112 height 19
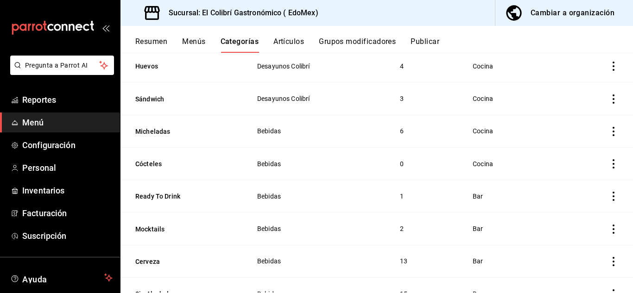
click at [609, 162] on icon "actions" at bounding box center [613, 164] width 9 height 9
click at [575, 185] on span "Editar" at bounding box center [579, 184] width 24 height 10
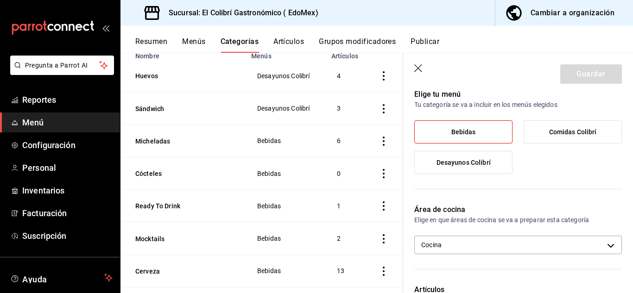
scroll to position [68, 0]
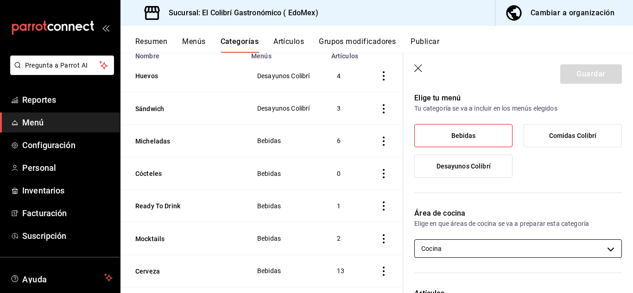
click at [511, 245] on body "Pregunta a Parrot AI Reportes Menú Configuración Personal Inventarios Facturaci…" at bounding box center [316, 146] width 633 height 293
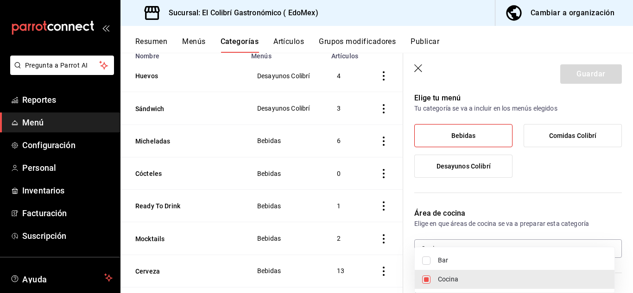
click at [467, 267] on li "Bar" at bounding box center [515, 260] width 200 height 19
type input "11a787ad-2b2b-4174-84b1-52ed50727101,24c050a1-d01a-4728-ba01-2a44c246bd13"
checkbox input "true"
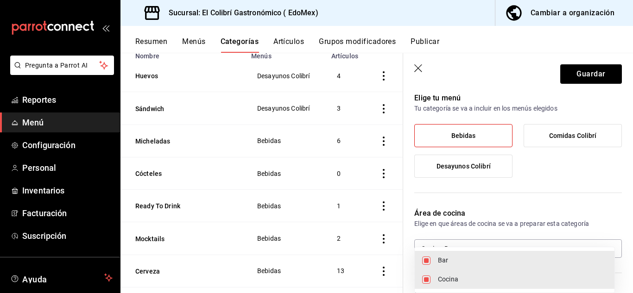
click at [464, 275] on span "Cocina" at bounding box center [522, 280] width 169 height 10
type input "24c050a1-d01a-4728-ba01-2a44c246bd13"
checkbox input "false"
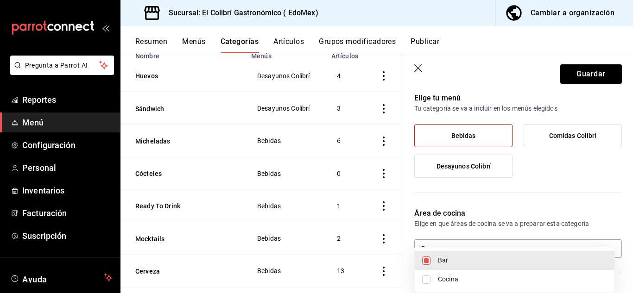
click at [592, 86] on div at bounding box center [316, 146] width 633 height 293
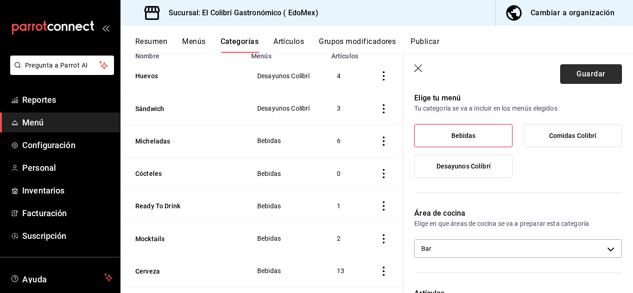
click at [600, 83] on button "Guardar" at bounding box center [592, 73] width 62 height 19
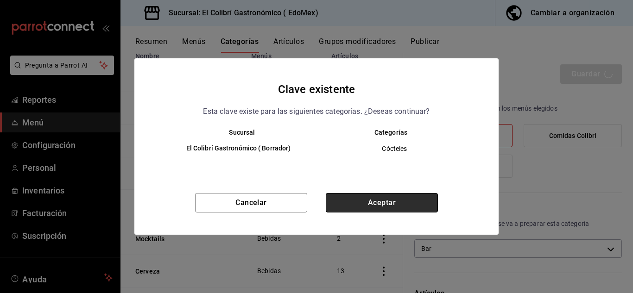
click at [410, 211] on button "Aceptar" at bounding box center [382, 202] width 112 height 19
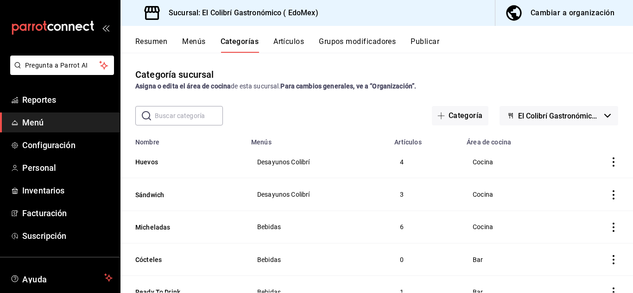
click at [580, 10] on div "Cambiar a organización" at bounding box center [573, 12] width 84 height 13
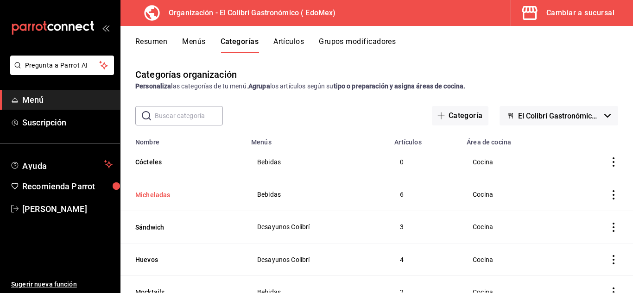
click at [163, 194] on button "Micheladas" at bounding box center [181, 195] width 93 height 9
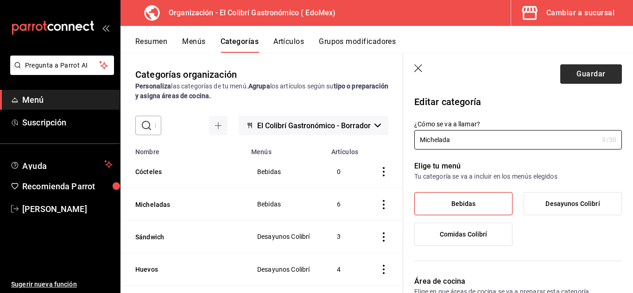
type input "Michelada"
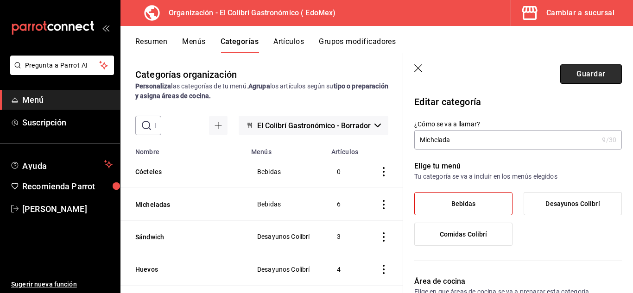
click at [587, 72] on button "Guardar" at bounding box center [592, 73] width 62 height 19
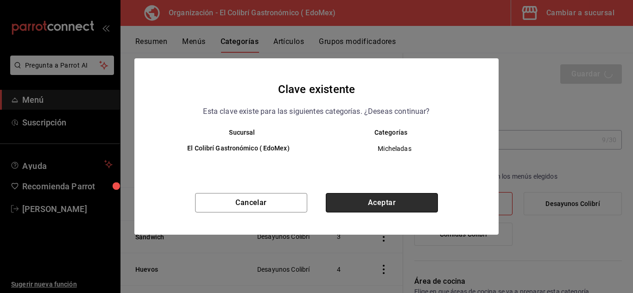
click at [425, 200] on button "Aceptar" at bounding box center [382, 202] width 112 height 19
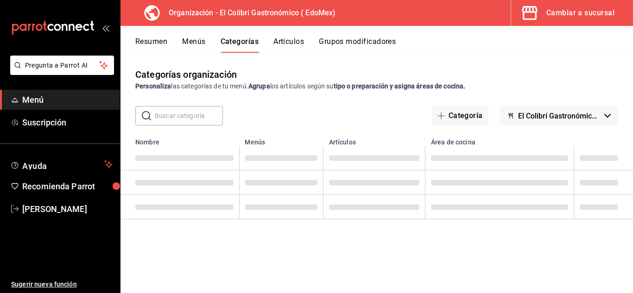
click at [413, 171] on td "categoriesTable" at bounding box center [375, 183] width 102 height 25
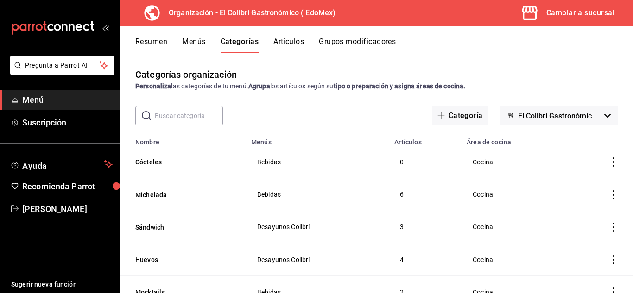
click at [328, 44] on button "Grupos modificadores" at bounding box center [357, 45] width 77 height 16
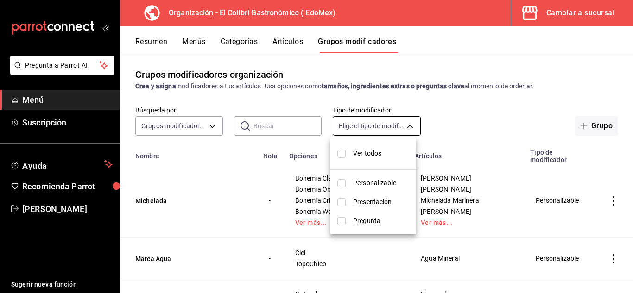
click at [397, 132] on body "Pregunta a Parrot AI Menú Suscripción Ayuda Recomienda Parrot [PERSON_NAME] Sug…" at bounding box center [316, 146] width 633 height 293
click at [397, 132] on div at bounding box center [316, 146] width 633 height 293
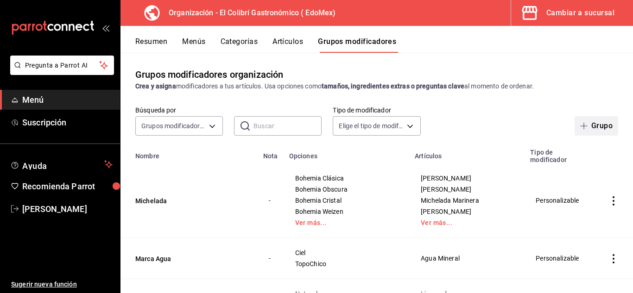
click at [575, 126] on button "Grupo" at bounding box center [597, 125] width 44 height 19
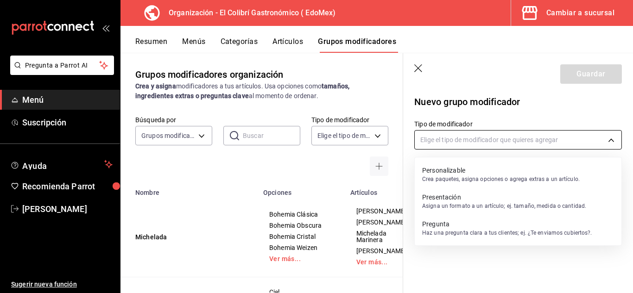
click at [551, 140] on body "Pregunta a Parrot AI Menú Suscripción Ayuda Recomienda Parrot [PERSON_NAME] Sug…" at bounding box center [316, 146] width 633 height 293
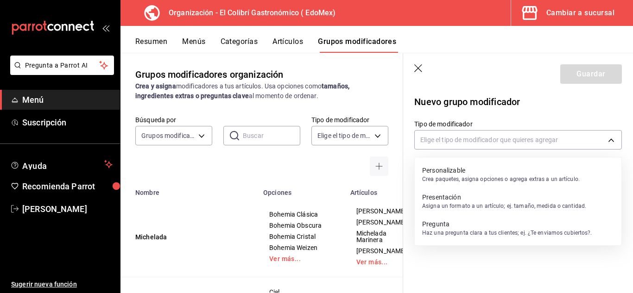
click at [531, 160] on ul "Personalizable Crea paquetes, asigna opciones o agrega extras a un artículo. Pr…" at bounding box center [518, 202] width 207 height 88
click at [525, 167] on p "Personalizable" at bounding box center [501, 170] width 158 height 9
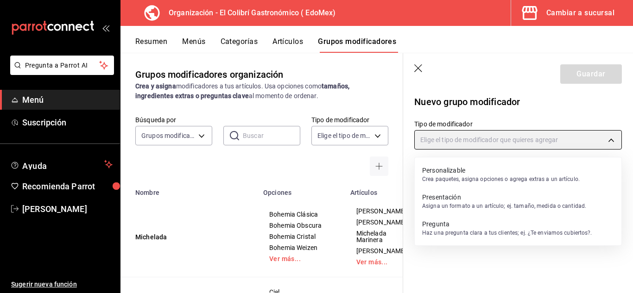
type input "CUSTOMIZABLE"
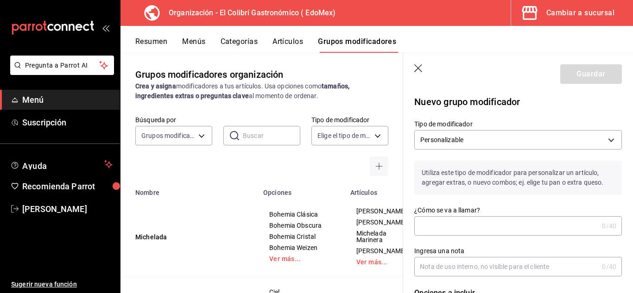
click at [493, 212] on label "¿Cómo se va a llamar?" at bounding box center [519, 210] width 208 height 6
click at [493, 217] on input "¿Cómo se va a llamar?" at bounding box center [507, 226] width 184 height 19
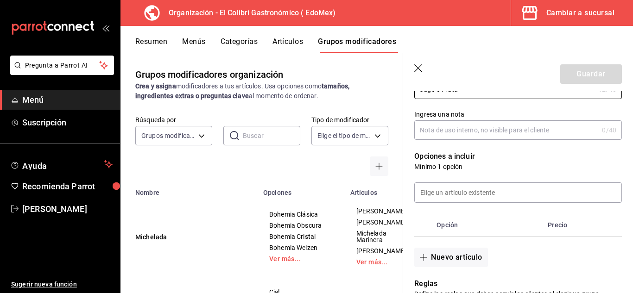
scroll to position [140, 0]
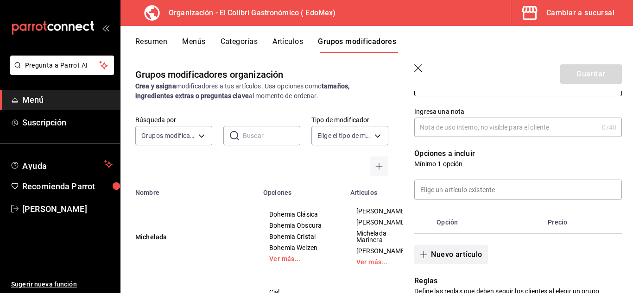
type input "Jugo o Fruta"
click at [455, 257] on button "Nuevo artículo" at bounding box center [451, 254] width 73 height 19
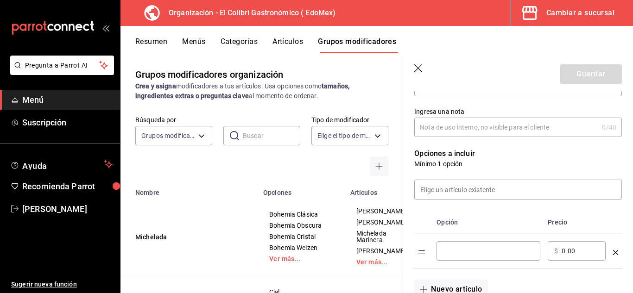
click at [462, 257] on div "​" at bounding box center [489, 251] width 104 height 19
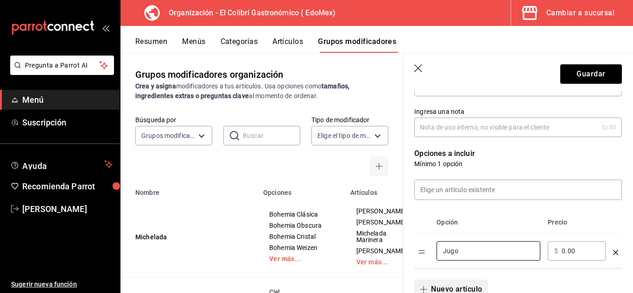
type input "Jugo"
click at [446, 284] on button "Nuevo artículo" at bounding box center [451, 289] width 73 height 19
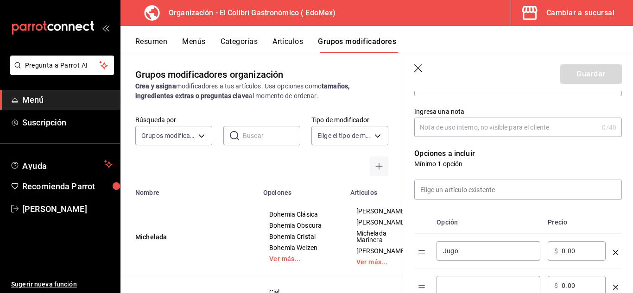
click at [459, 284] on input "optionsTable" at bounding box center [488, 285] width 91 height 9
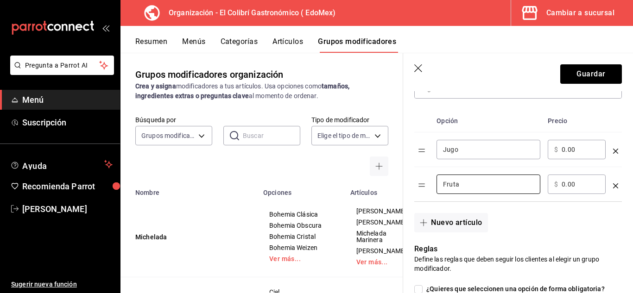
scroll to position [262, 0]
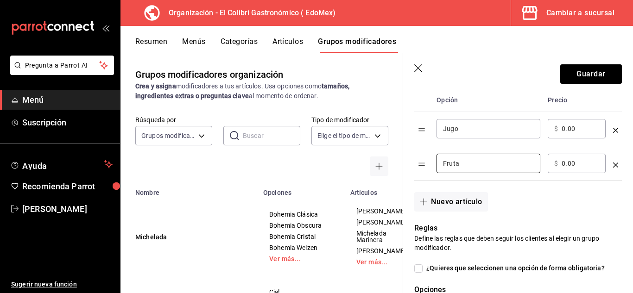
type input "Fruta"
click at [592, 262] on div "Reglas Define las reglas que deben seguir los clientes al elegir un grupo modif…" at bounding box center [512, 294] width 219 height 165
click at [590, 269] on span "¿Quieres que seleccionen una opción de forma obligatoria?" at bounding box center [514, 269] width 182 height 10
click at [423, 269] on input "¿Quieres que seleccionen una opción de forma obligatoria?" at bounding box center [419, 269] width 8 height 8
checkbox input "true"
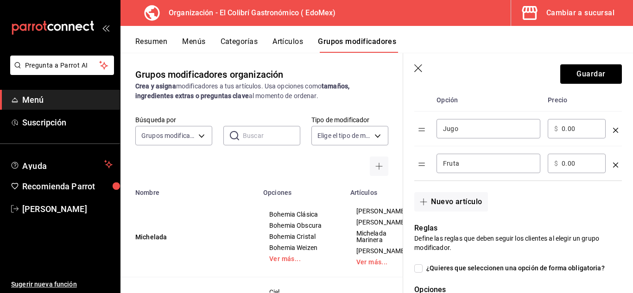
type input "1"
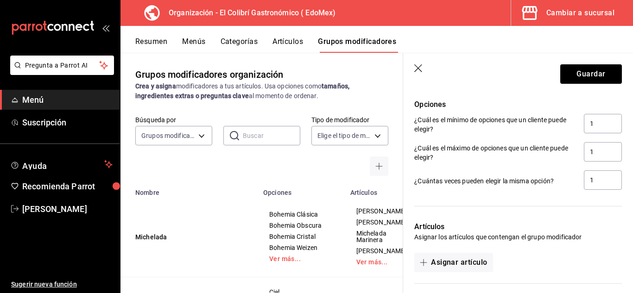
scroll to position [449, 0]
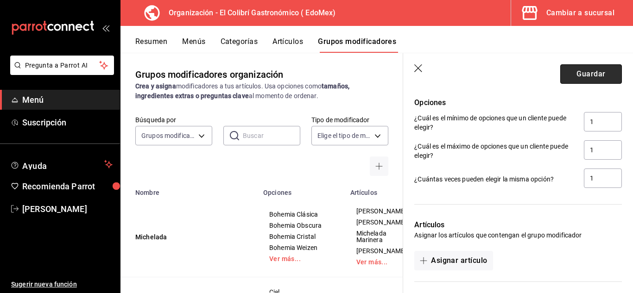
click at [588, 78] on button "Guardar" at bounding box center [592, 73] width 62 height 19
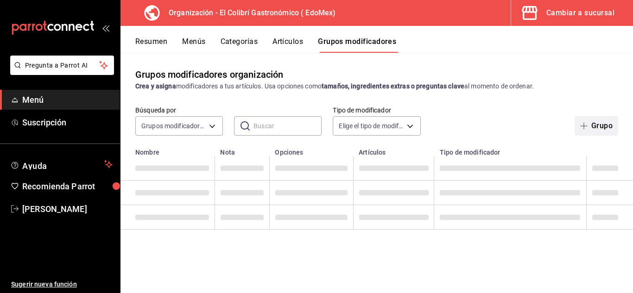
click at [591, 125] on span "button" at bounding box center [586, 125] width 11 height 7
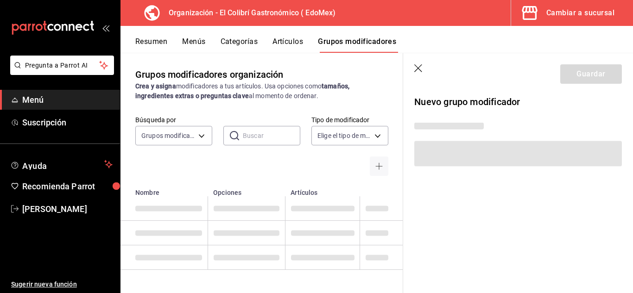
drag, startPoint x: 424, startPoint y: 74, endPoint x: 420, endPoint y: 64, distance: 10.6
click at [420, 64] on header "Guardar" at bounding box center [518, 72] width 230 height 38
drag, startPoint x: 420, startPoint y: 64, endPoint x: 419, endPoint y: 74, distance: 10.2
click at [419, 74] on header "Guardar" at bounding box center [518, 72] width 230 height 38
click at [419, 72] on header "Guardar" at bounding box center [518, 72] width 230 height 38
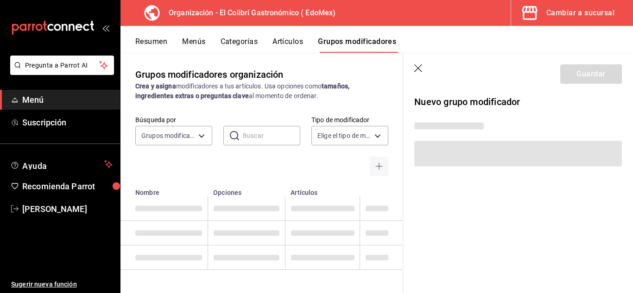
click at [419, 72] on icon "button" at bounding box center [419, 68] width 9 height 9
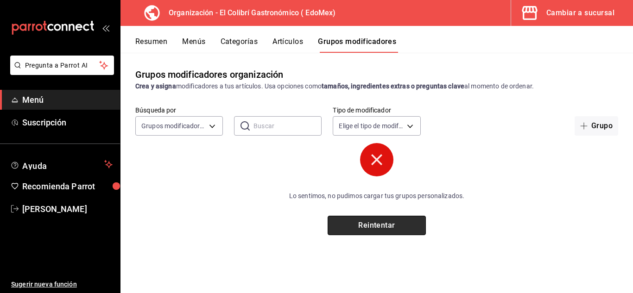
click at [404, 227] on button "Reintentar" at bounding box center [377, 225] width 98 height 19
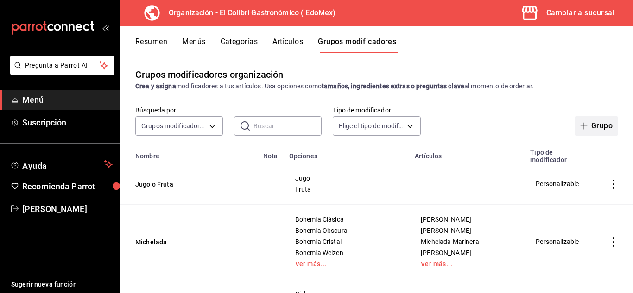
click at [582, 128] on span "button" at bounding box center [586, 125] width 11 height 7
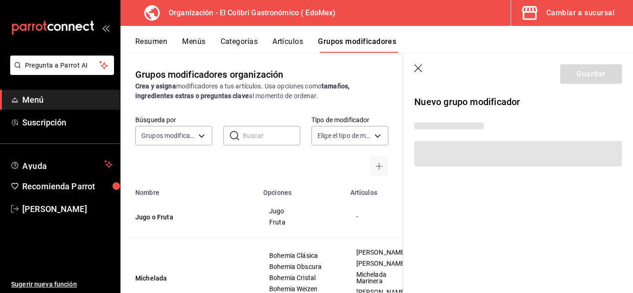
click at [425, 71] on header "Guardar" at bounding box center [518, 72] width 230 height 38
click at [421, 70] on icon "button" at bounding box center [419, 68] width 9 height 9
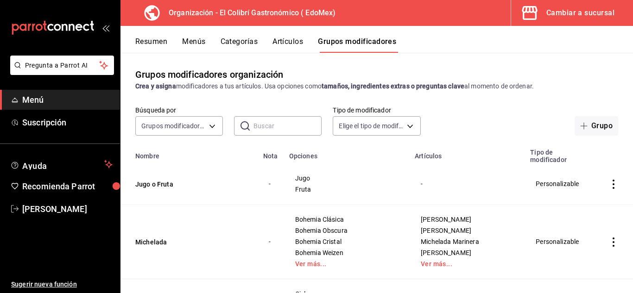
click at [293, 41] on button "Artículos" at bounding box center [288, 45] width 31 height 16
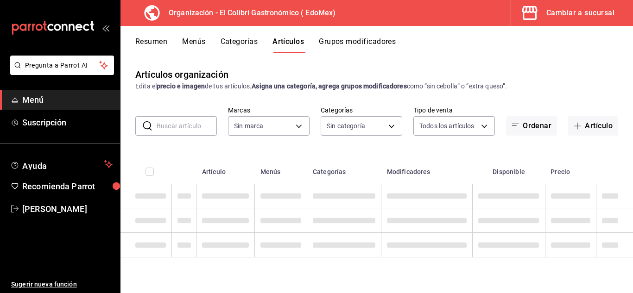
type input "02d79155-410a-4a52-ba4e-8d9765c47241"
type input "4ea69895-7229-499f-9fae-d8f5f35b12a7,60969999-77b8-4574-8646-deef4aa83fce,90dbb…"
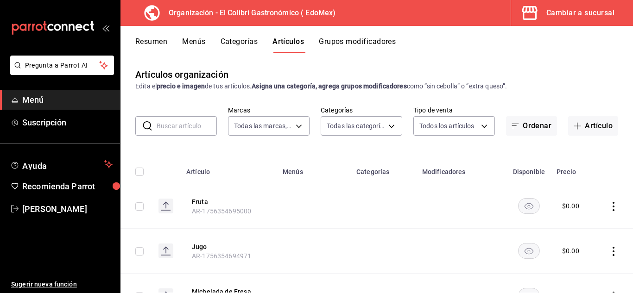
click at [360, 47] on button "Grupos modificadores" at bounding box center [357, 45] width 77 height 16
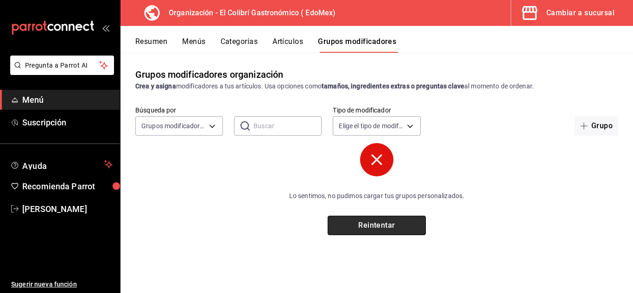
click at [404, 228] on button "Reintentar" at bounding box center [377, 225] width 98 height 19
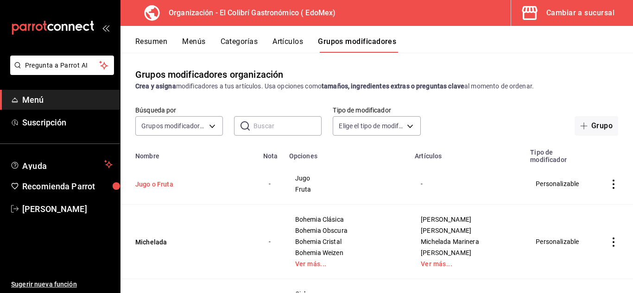
click at [158, 189] on button "Jugo o Fruta" at bounding box center [190, 184] width 111 height 9
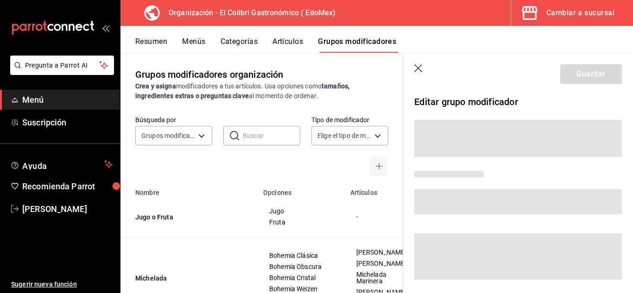
click at [176, 184] on th "Nombre" at bounding box center [189, 190] width 137 height 13
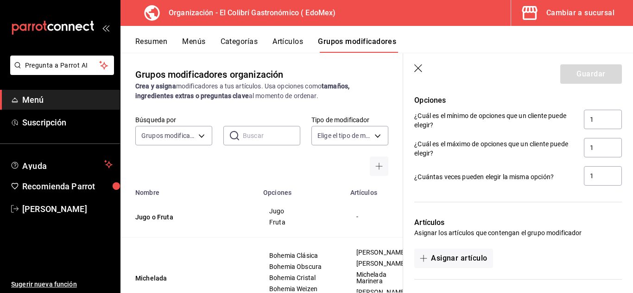
scroll to position [538, 0]
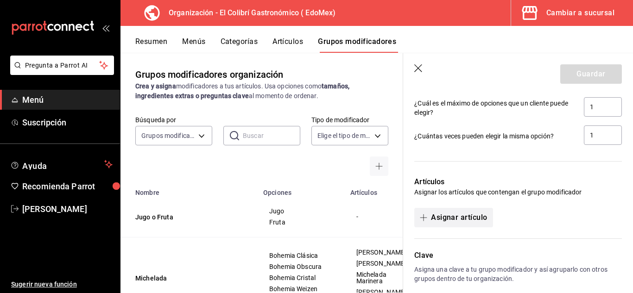
click at [440, 215] on button "Asignar artículo" at bounding box center [454, 217] width 78 height 19
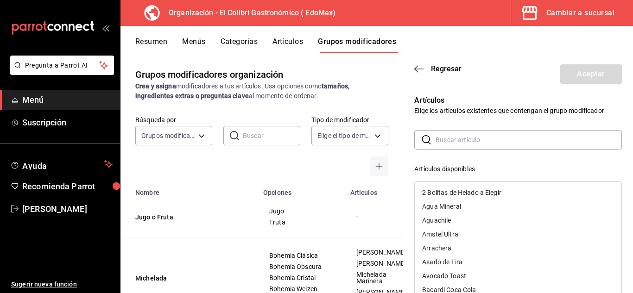
click at [493, 143] on input "text" at bounding box center [529, 140] width 186 height 19
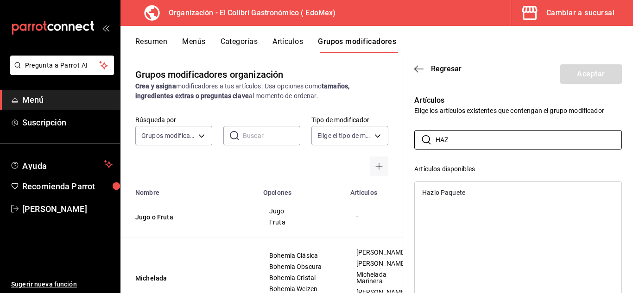
type input "HAZ"
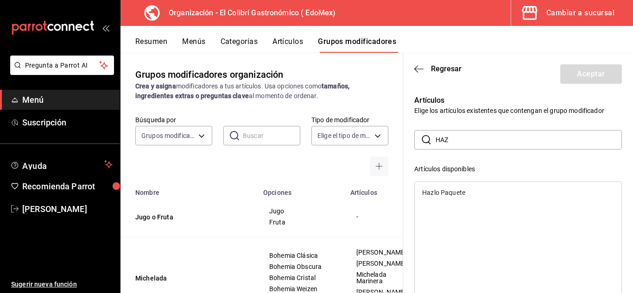
click at [467, 188] on div "Hazlo Paquete" at bounding box center [518, 193] width 207 height 14
click at [592, 71] on button "Aceptar" at bounding box center [592, 73] width 62 height 19
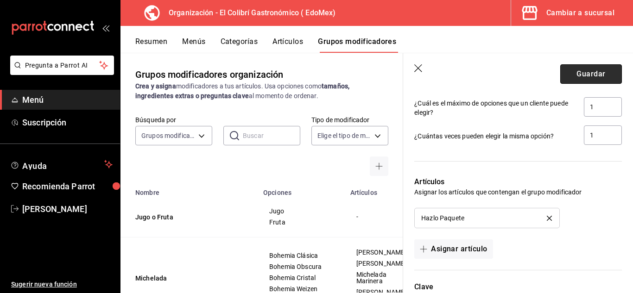
click at [595, 65] on button "Guardar" at bounding box center [592, 73] width 62 height 19
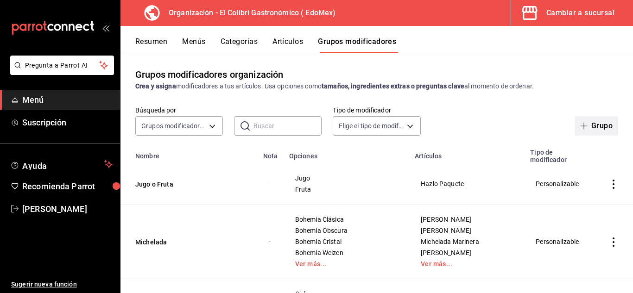
click at [590, 122] on button "Grupo" at bounding box center [597, 125] width 44 height 19
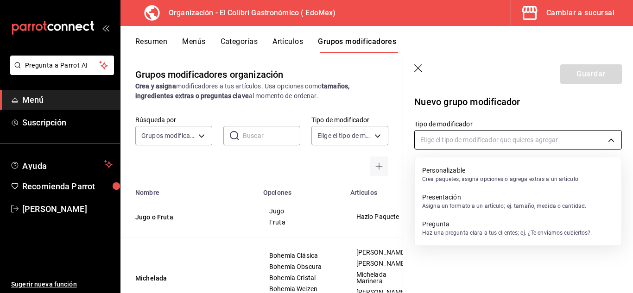
click at [512, 140] on body "Pregunta a Parrot AI Menú Suscripción Ayuda Recomienda Parrot Emilio Nagib Tera…" at bounding box center [316, 146] width 633 height 293
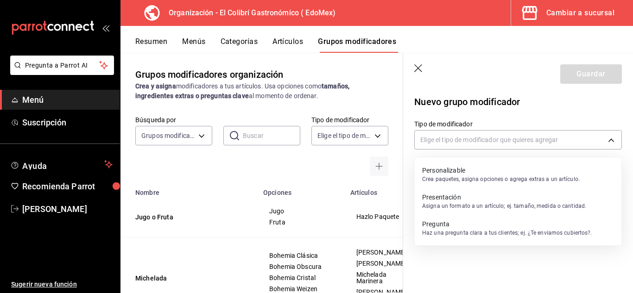
click at [479, 171] on p "Personalizable" at bounding box center [501, 170] width 158 height 9
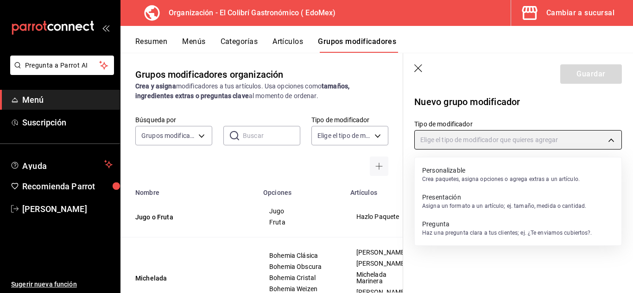
type input "CUSTOMIZABLE"
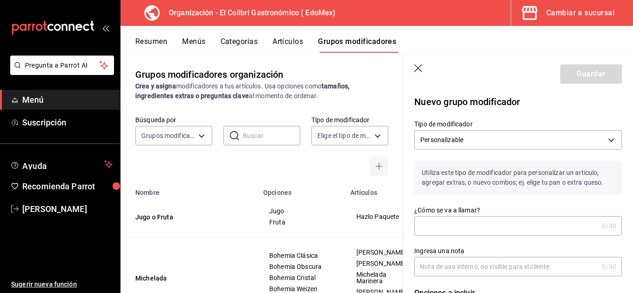
click at [488, 214] on div "¿Cómo se va a llamar? 0 /40 ¿Cómo se va a llamar?" at bounding box center [519, 221] width 208 height 30
click at [483, 221] on input "¿Cómo se va a llamar?" at bounding box center [507, 226] width 184 height 19
type input "c"
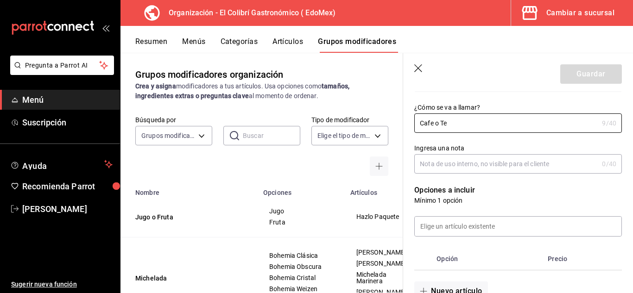
scroll to position [112, 0]
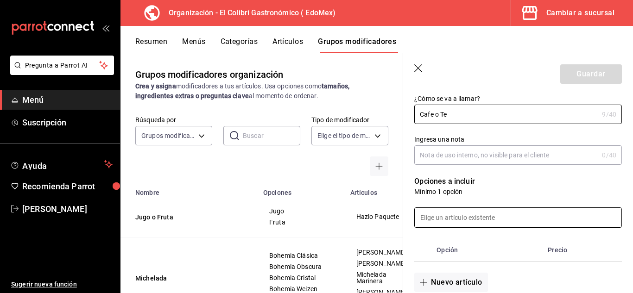
type input "Cafe o Te"
click at [518, 213] on input at bounding box center [518, 217] width 207 height 19
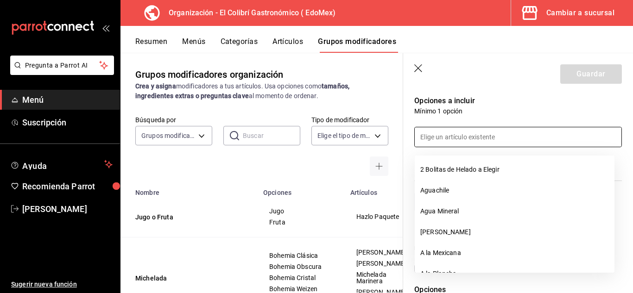
scroll to position [197, 0]
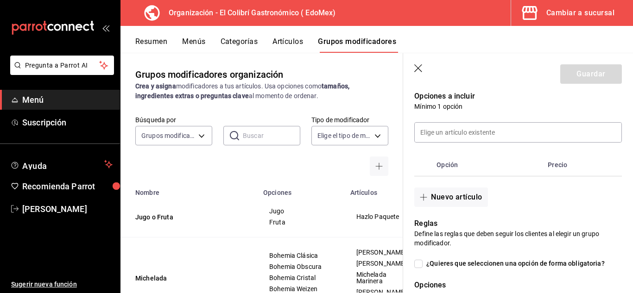
click at [623, 110] on div "Nuevo grupo modificador Tipo de modificador Personalizable CUSTOMIZABLE Utiliza…" at bounding box center [518, 228] width 230 height 669
click at [504, 198] on div "Nuevo artículo" at bounding box center [512, 192] width 219 height 31
click at [472, 198] on button "Nuevo artículo" at bounding box center [451, 197] width 73 height 19
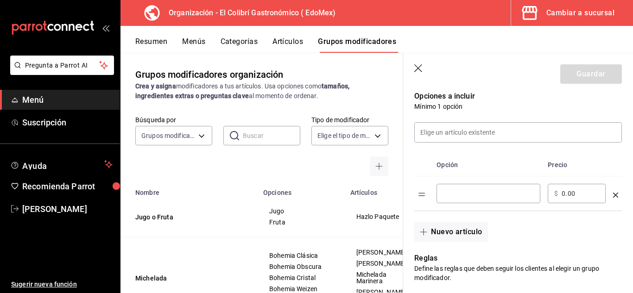
click at [468, 196] on input "optionsTable" at bounding box center [488, 193] width 91 height 9
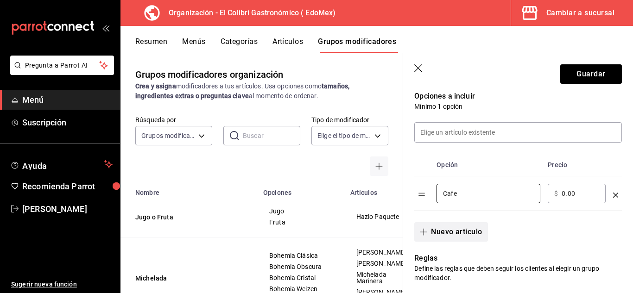
type input "Cafe"
click at [450, 228] on button "Nuevo artículo" at bounding box center [451, 232] width 73 height 19
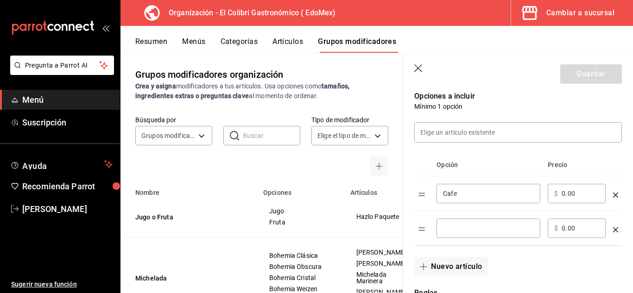
click at [458, 225] on input "optionsTable" at bounding box center [488, 228] width 91 height 9
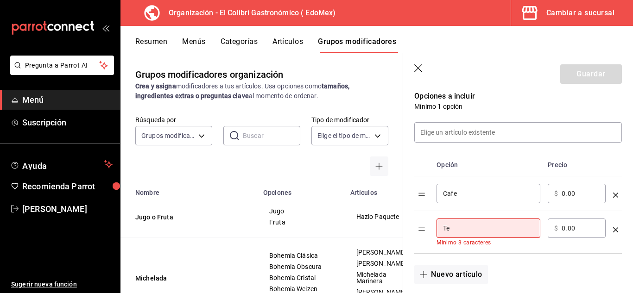
click at [526, 213] on td "Te ​ Mínimo 3 caracteres" at bounding box center [488, 232] width 111 height 43
click at [490, 230] on input "Te" at bounding box center [488, 228] width 91 height 9
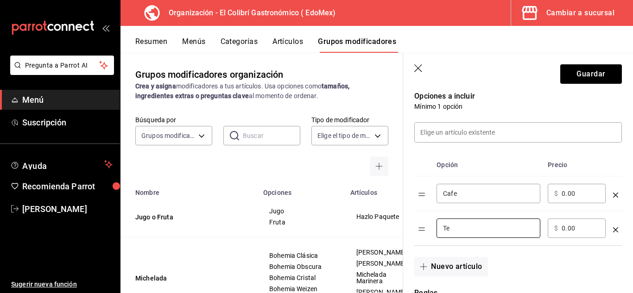
type input "Te"
click at [518, 212] on td "Te ​" at bounding box center [488, 228] width 111 height 35
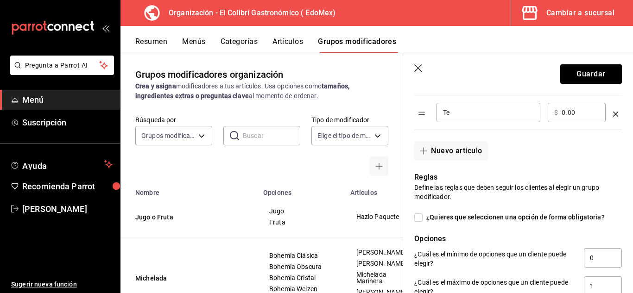
scroll to position [311, 0]
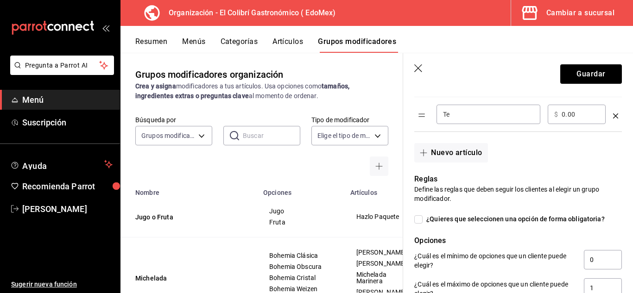
click at [555, 222] on span "¿Quieres que seleccionen una opción de forma obligatoria?" at bounding box center [514, 220] width 182 height 10
click at [423, 222] on input "¿Quieres que seleccionen una opción de forma obligatoria?" at bounding box center [419, 220] width 8 height 8
checkbox input "true"
type input "1"
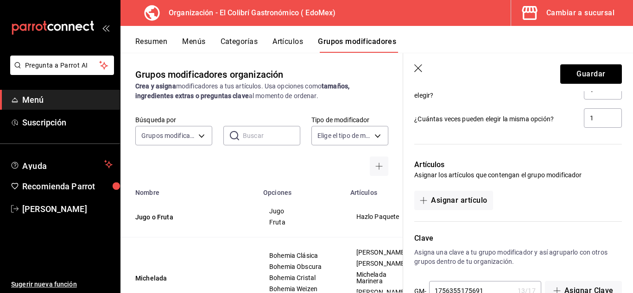
scroll to position [515, 0]
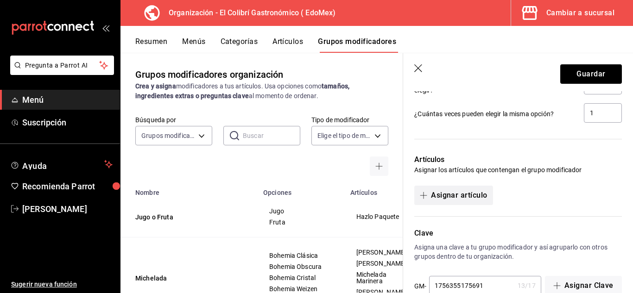
click at [482, 199] on button "Asignar artículo" at bounding box center [454, 195] width 78 height 19
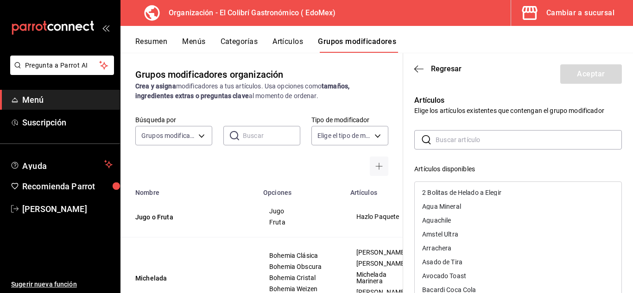
click at [511, 144] on input "text" at bounding box center [529, 140] width 186 height 19
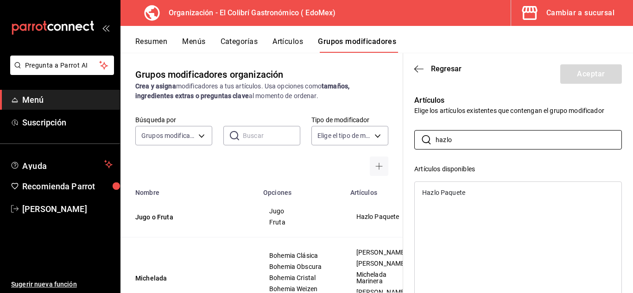
type input "hazlo"
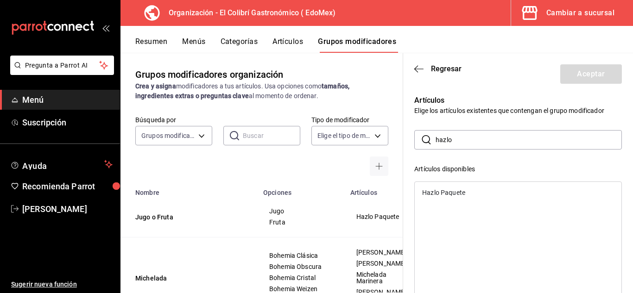
click at [476, 190] on div "Hazlo Paquete" at bounding box center [518, 193] width 207 height 14
click at [586, 80] on button "Aceptar" at bounding box center [592, 73] width 62 height 19
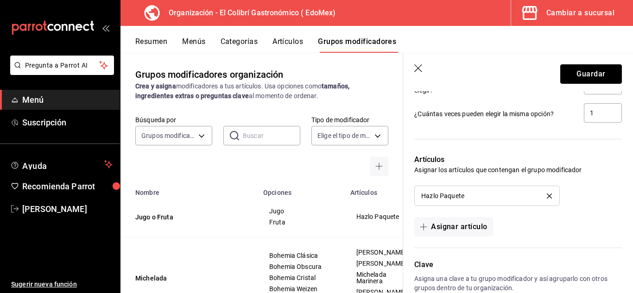
drag, startPoint x: 586, startPoint y: 80, endPoint x: 581, endPoint y: 100, distance: 20.5
click at [581, 100] on section "Guardar Nuevo grupo modificador Tipo de modificador Personalizable CUSTOMIZABLE…" at bounding box center [518, 173] width 230 height 240
click at [582, 83] on button "Guardar" at bounding box center [592, 73] width 62 height 19
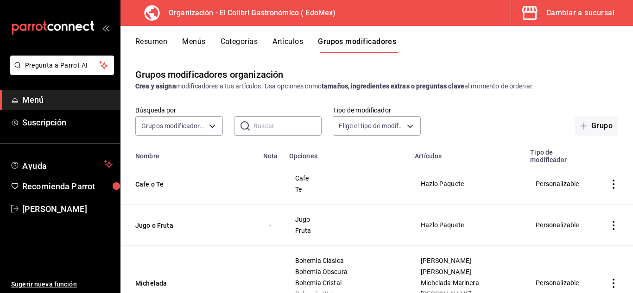
click at [187, 43] on button "Menús" at bounding box center [193, 45] width 23 height 16
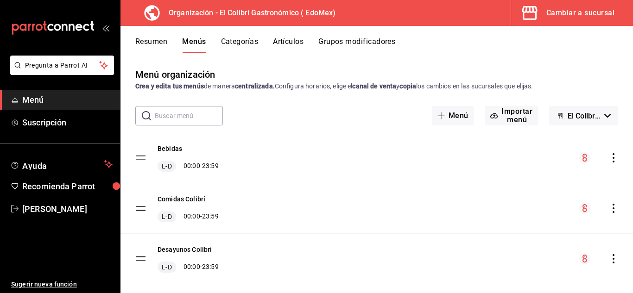
click at [609, 153] on icon "actions" at bounding box center [613, 157] width 9 height 9
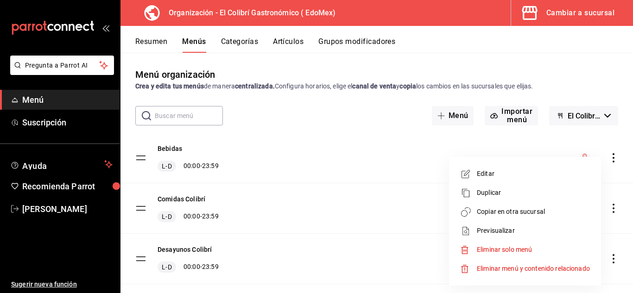
click at [548, 214] on span "Copiar en otra sucursal" at bounding box center [533, 212] width 113 height 10
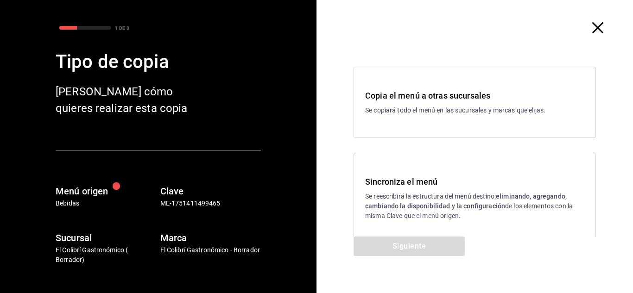
click at [380, 214] on p "Se reescribirá la estructura del menú destino; eliminando, agregando, cambiando…" at bounding box center [474, 206] width 219 height 29
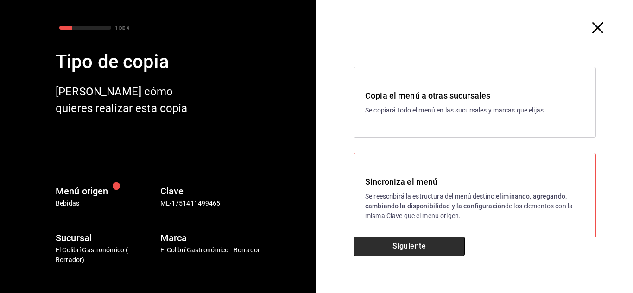
click at [402, 251] on button "Siguiente" at bounding box center [409, 246] width 111 height 19
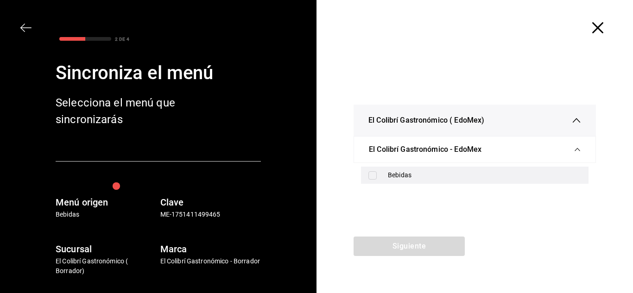
click at [419, 179] on div "Bebidas" at bounding box center [484, 176] width 193 height 10
checkbox input "true"
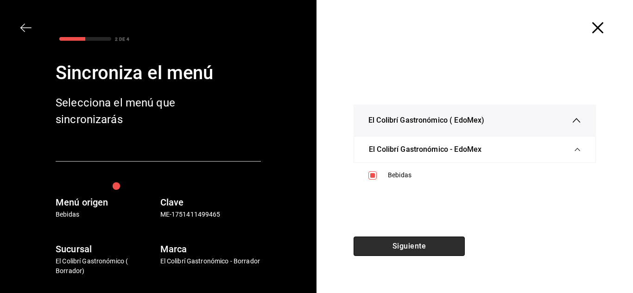
click at [403, 246] on button "Siguiente" at bounding box center [409, 246] width 111 height 19
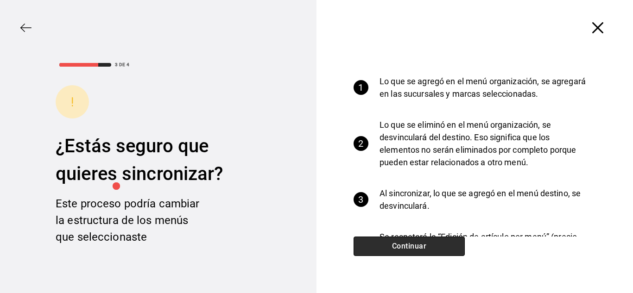
click at [409, 239] on button "Continuar" at bounding box center [409, 246] width 111 height 19
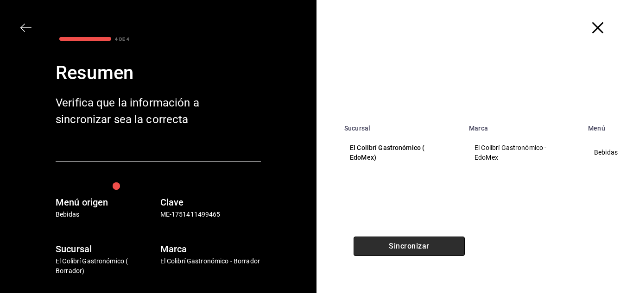
click at [409, 239] on button "Sincronizar" at bounding box center [409, 246] width 111 height 19
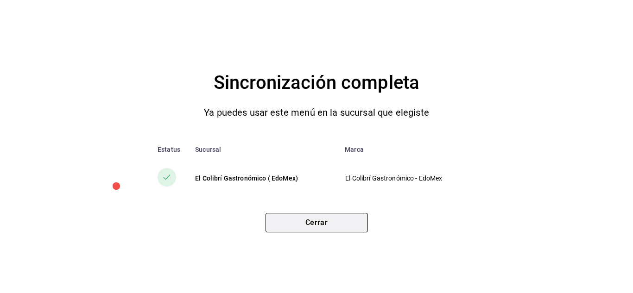
click at [341, 217] on button "Cerrar" at bounding box center [317, 222] width 102 height 19
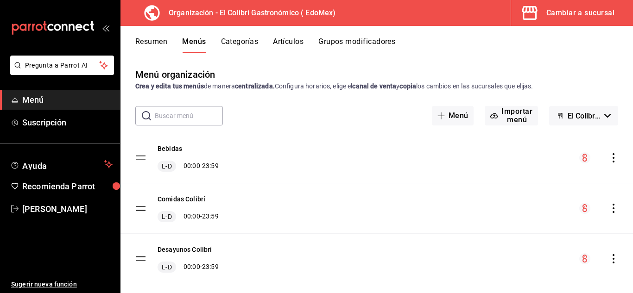
click at [606, 253] on div "Desayunos Colibrí L-D 00:00 - 23:59" at bounding box center [377, 259] width 513 height 50
click at [613, 263] on icon "actions" at bounding box center [614, 259] width 2 height 9
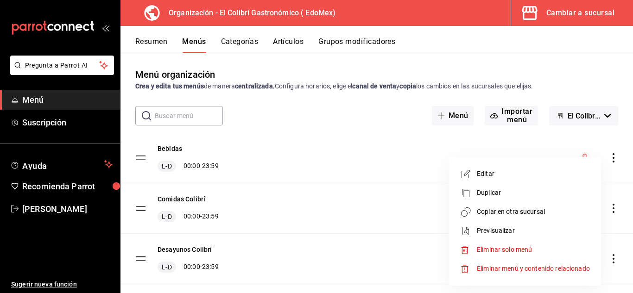
click at [534, 213] on span "Copiar en otra sucursal" at bounding box center [533, 212] width 113 height 10
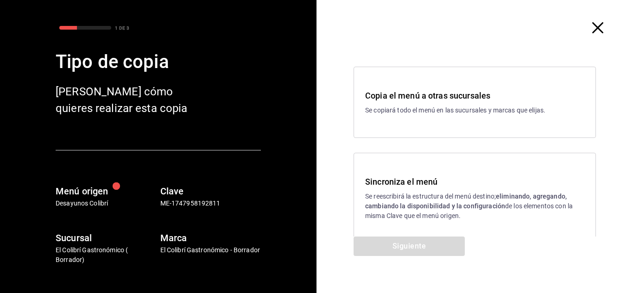
click at [453, 202] on p "Se reescribirá la estructura del menú destino; eliminando, agregando, cambiando…" at bounding box center [474, 206] width 219 height 29
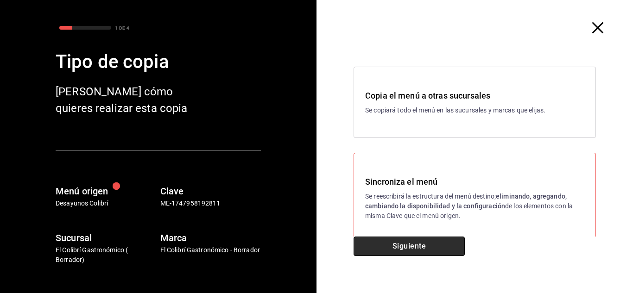
click at [430, 239] on button "Siguiente" at bounding box center [409, 246] width 111 height 19
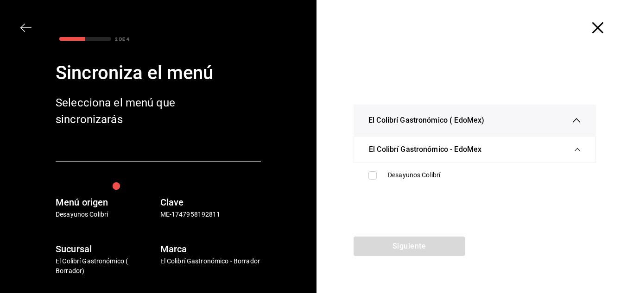
click at [455, 166] on ul "Desayunos Colibrí" at bounding box center [475, 175] width 242 height 25
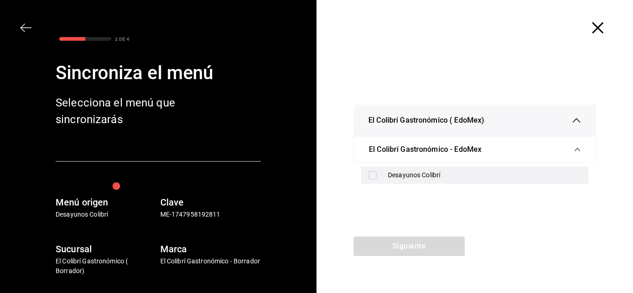
click at [451, 173] on div "Desayunos Colibrí" at bounding box center [484, 176] width 193 height 10
checkbox input "true"
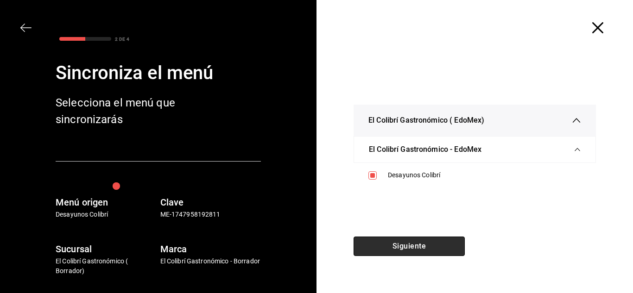
click at [407, 248] on button "Siguiente" at bounding box center [409, 246] width 111 height 19
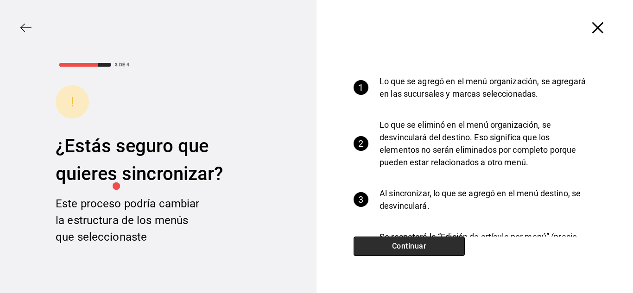
drag, startPoint x: 407, startPoint y: 248, endPoint x: 392, endPoint y: 248, distance: 15.3
click at [392, 248] on button "Continuar" at bounding box center [409, 246] width 111 height 19
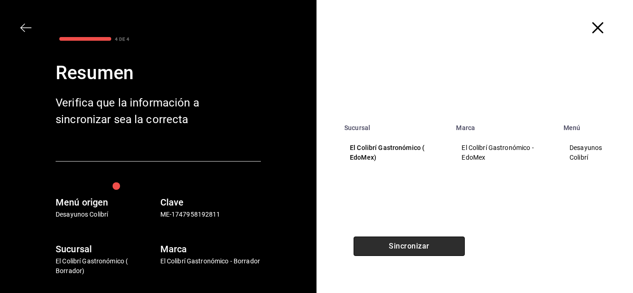
click at [392, 248] on button "Sincronizar" at bounding box center [409, 246] width 111 height 19
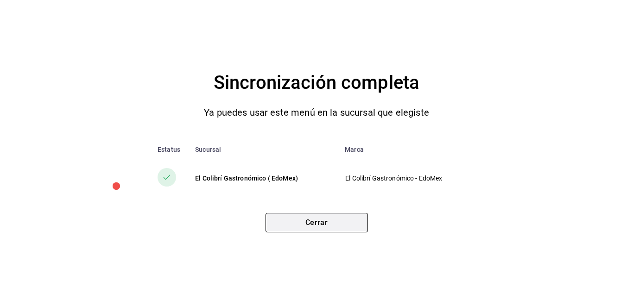
click at [357, 231] on button "Cerrar" at bounding box center [317, 222] width 102 height 19
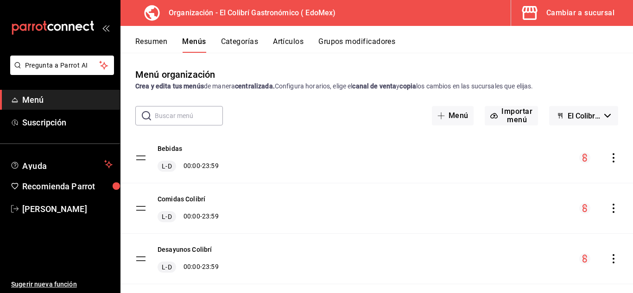
click at [581, 20] on button "Cambiar a sucursal" at bounding box center [568, 13] width 115 height 26
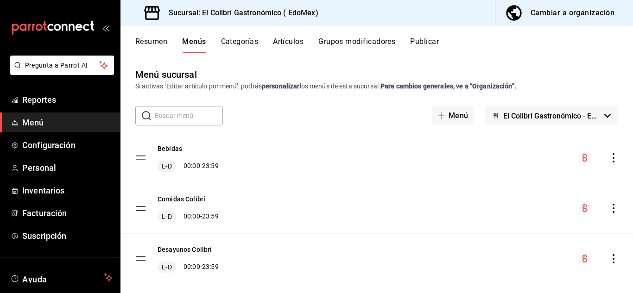
click at [252, 49] on button "Categorías" at bounding box center [240, 45] width 38 height 16
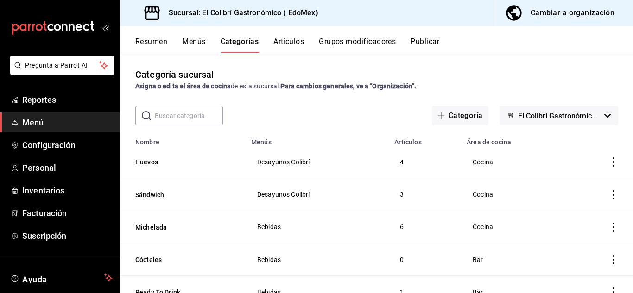
click at [609, 229] on icon "actions" at bounding box center [613, 227] width 9 height 9
click at [588, 232] on span "Editar" at bounding box center [579, 231] width 24 height 10
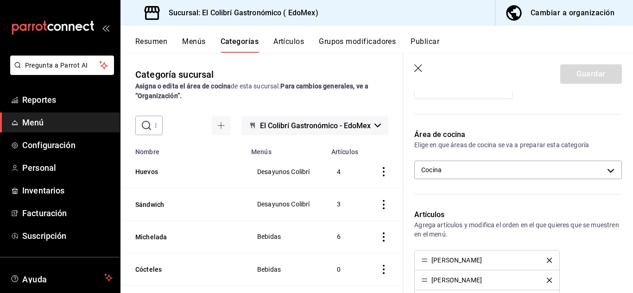
scroll to position [125, 0]
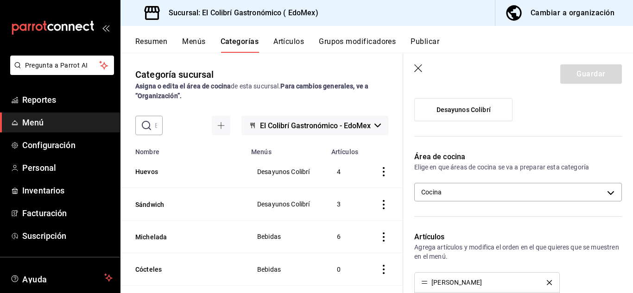
click at [564, 204] on div "Área de cocina Elige en que áreas de cocina se va a preparar esta categoría Coc…" at bounding box center [512, 180] width 219 height 80
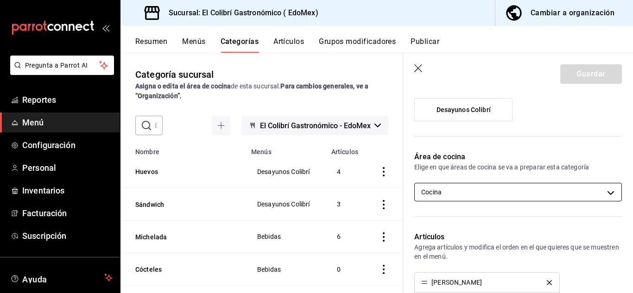
click at [569, 196] on body "Pregunta a Parrot AI Reportes Menú Configuración Personal Inventarios Facturaci…" at bounding box center [316, 146] width 633 height 293
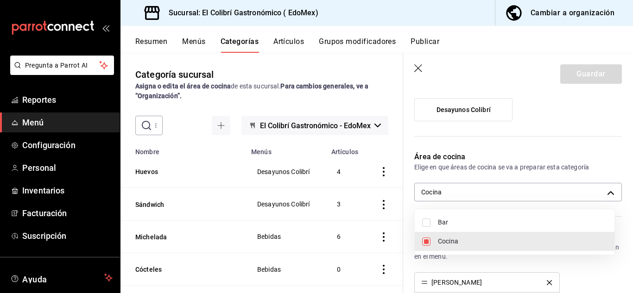
click at [465, 218] on span "Bar" at bounding box center [522, 223] width 169 height 10
type input "11a787ad-2b2b-4174-84b1-52ed50727101,24c050a1-d01a-4728-ba01-2a44c246bd13"
checkbox input "true"
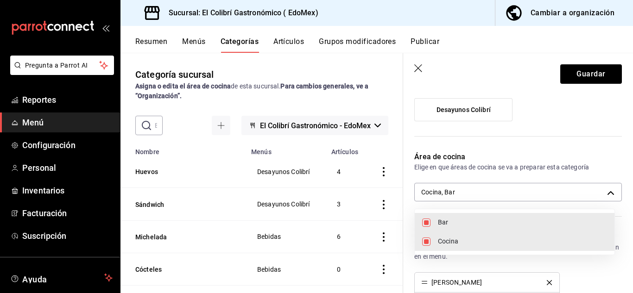
click at [480, 246] on span "Cocina" at bounding box center [522, 242] width 169 height 10
type input "24c050a1-d01a-4728-ba01-2a44c246bd13"
checkbox input "false"
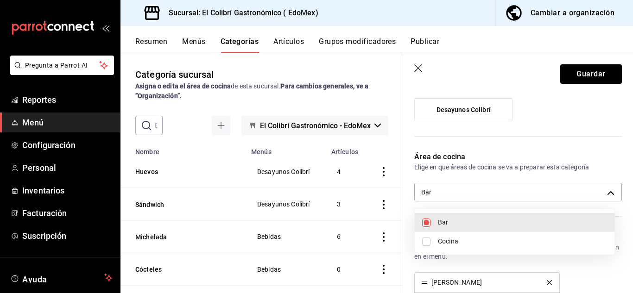
click at [604, 73] on div at bounding box center [316, 146] width 633 height 293
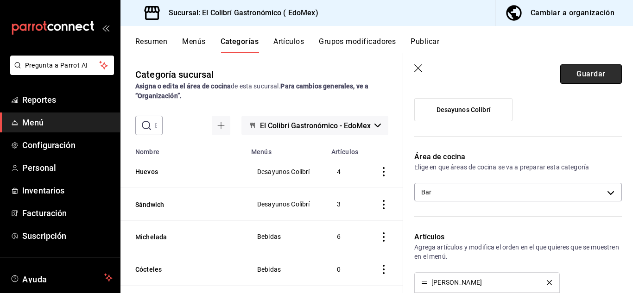
click at [600, 77] on button "Guardar" at bounding box center [592, 73] width 62 height 19
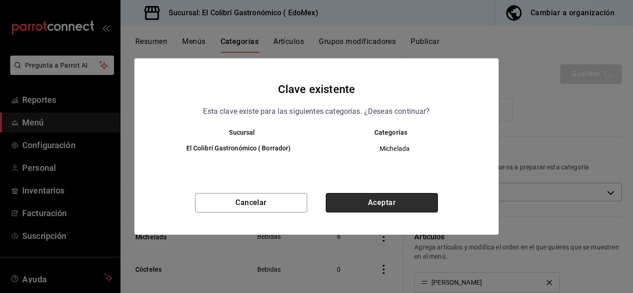
click at [397, 211] on button "Aceptar" at bounding box center [382, 202] width 112 height 19
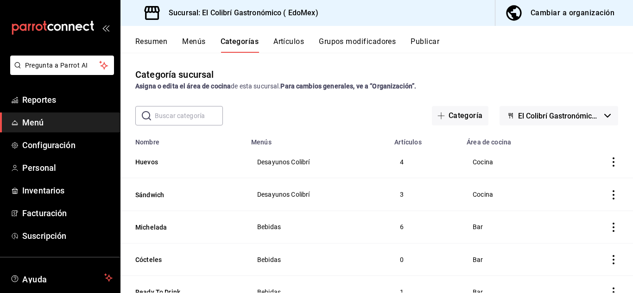
click at [417, 45] on button "Publicar" at bounding box center [425, 45] width 29 height 16
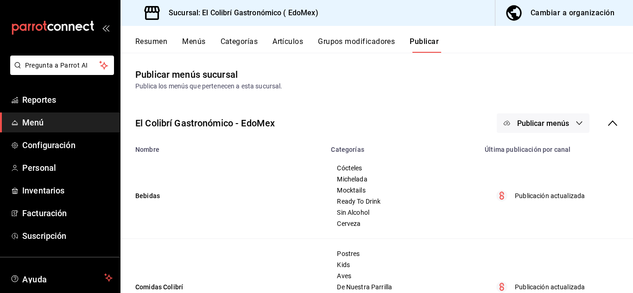
click at [548, 126] on span "Publicar menús" at bounding box center [543, 123] width 52 height 9
click at [550, 155] on span "Punto de venta" at bounding box center [550, 154] width 45 height 10
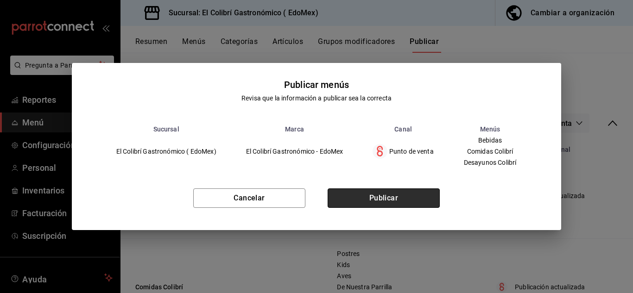
click at [406, 203] on button "Publicar" at bounding box center [384, 198] width 112 height 19
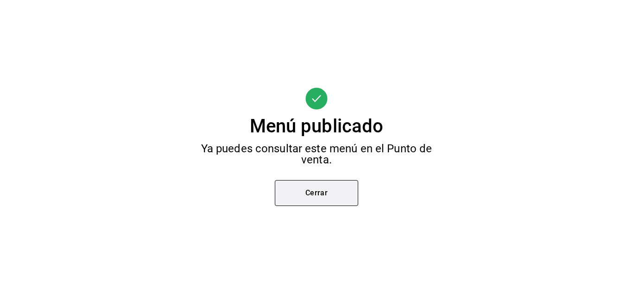
click at [341, 195] on button "Cerrar" at bounding box center [316, 193] width 83 height 26
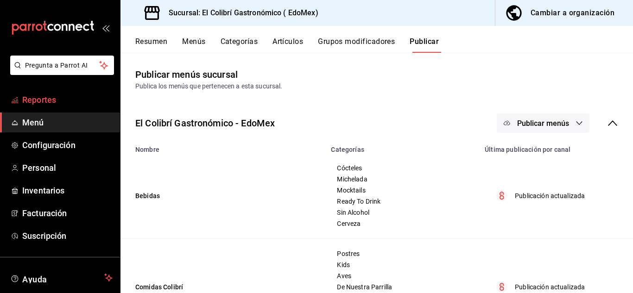
click at [70, 97] on span "Reportes" at bounding box center [67, 100] width 90 height 13
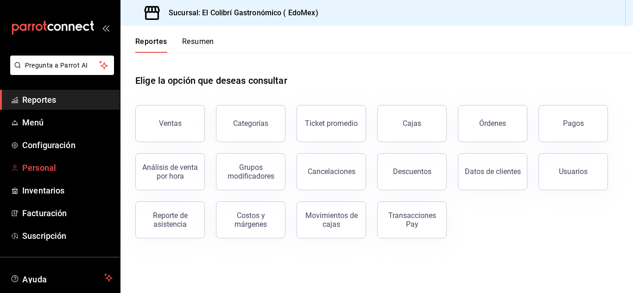
click at [41, 169] on span "Personal" at bounding box center [67, 168] width 90 height 13
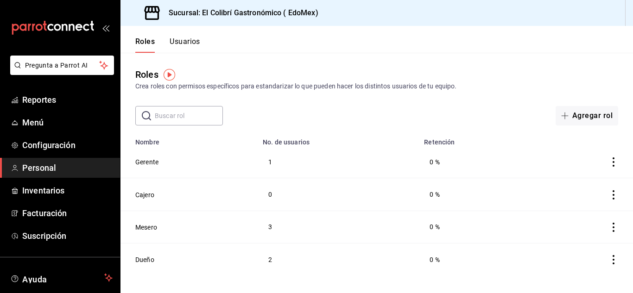
click at [37, 172] on span "Personal" at bounding box center [67, 168] width 90 height 13
click at [64, 141] on span "Configuración" at bounding box center [67, 145] width 90 height 13
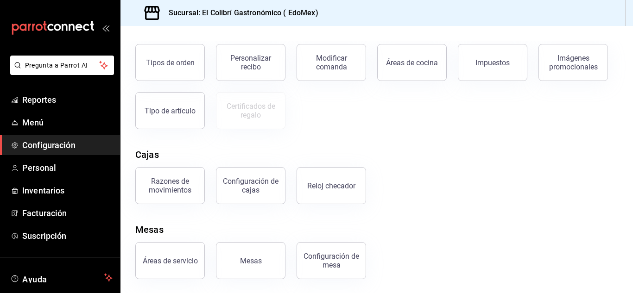
scroll to position [177, 0]
click at [76, 100] on span "Reportes" at bounding box center [67, 100] width 90 height 13
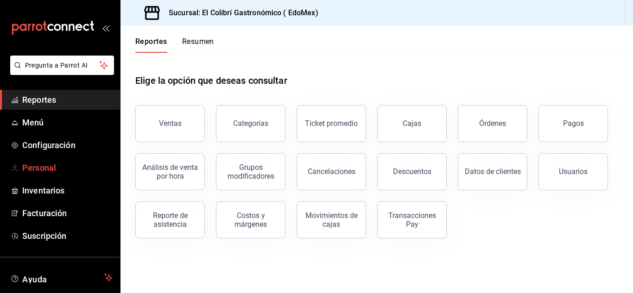
click at [65, 159] on link "Personal" at bounding box center [60, 168] width 120 height 20
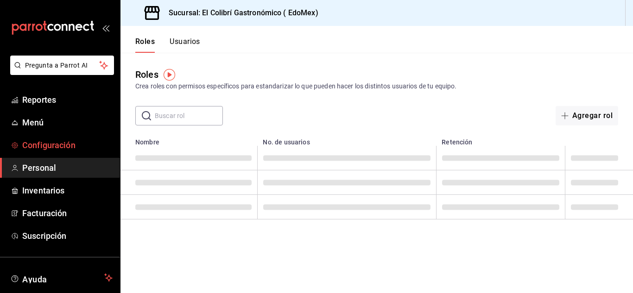
click at [79, 145] on span "Configuración" at bounding box center [67, 145] width 90 height 13
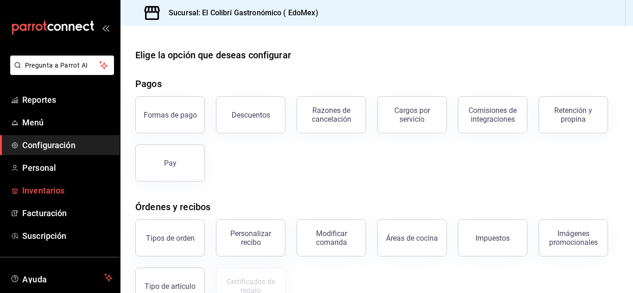
click at [69, 186] on span "Inventarios" at bounding box center [67, 191] width 90 height 13
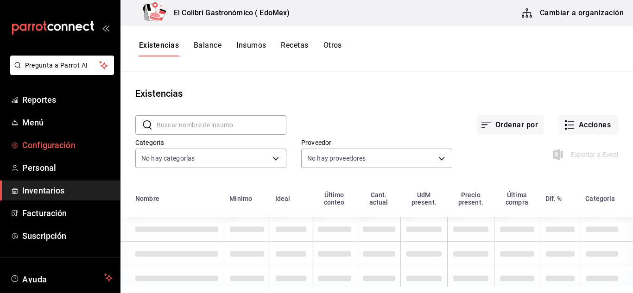
click at [73, 147] on span "Configuración" at bounding box center [67, 145] width 90 height 13
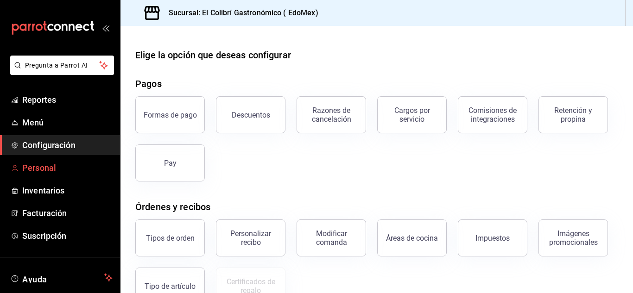
click at [69, 172] on span "Personal" at bounding box center [67, 168] width 90 height 13
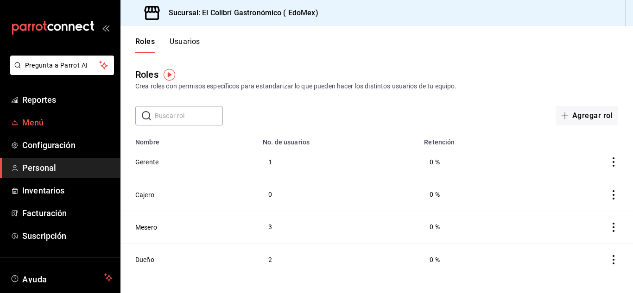
click at [78, 119] on span "Menú" at bounding box center [67, 122] width 90 height 13
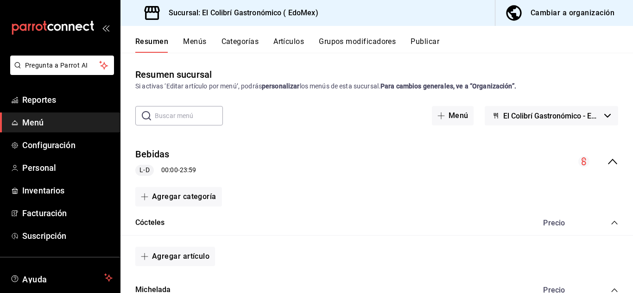
click at [65, 114] on link "Menú" at bounding box center [60, 123] width 120 height 20
click at [66, 93] on link "Reportes" at bounding box center [60, 100] width 120 height 20
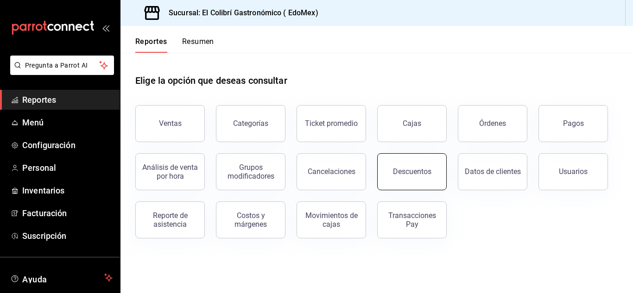
click at [402, 179] on button "Descuentos" at bounding box center [412, 171] width 70 height 37
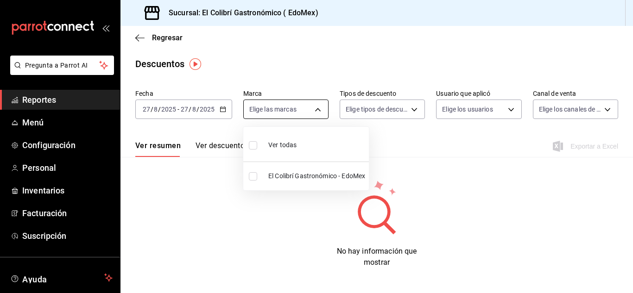
click at [328, 114] on body "Pregunta a Parrot AI Reportes Menú Configuración Personal Inventarios Facturaci…" at bounding box center [316, 146] width 633 height 293
click at [367, 114] on div at bounding box center [316, 146] width 633 height 293
click at [367, 114] on body "Pregunta a Parrot AI Reportes Menú Configuración Personal Inventarios Facturaci…" at bounding box center [316, 146] width 633 height 293
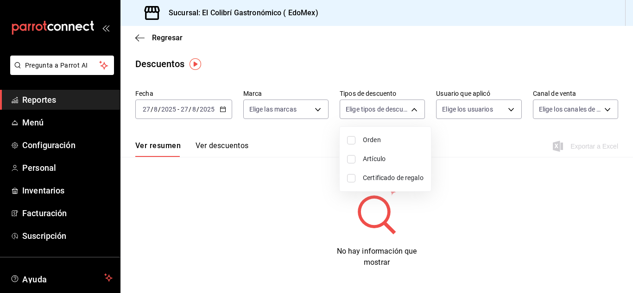
click at [297, 72] on div at bounding box center [316, 146] width 633 height 293
click at [74, 169] on span "Personal" at bounding box center [67, 168] width 90 height 13
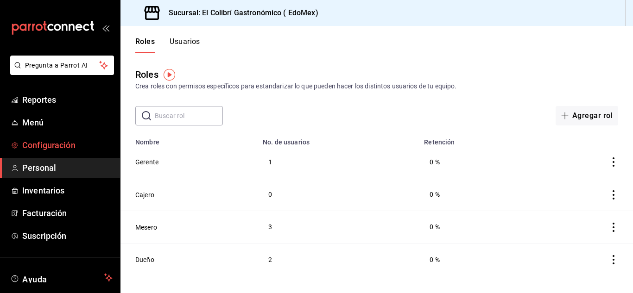
click at [77, 153] on link "Configuración" at bounding box center [60, 145] width 120 height 20
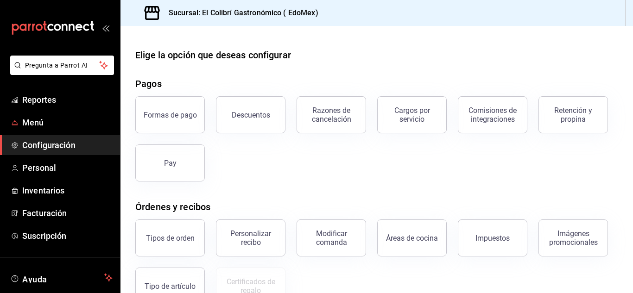
click at [56, 112] on ul "Reportes Menú Configuración Personal Inventarios Facturación Suscripción" at bounding box center [60, 168] width 120 height 156
click at [44, 120] on span "Menú" at bounding box center [67, 122] width 90 height 13
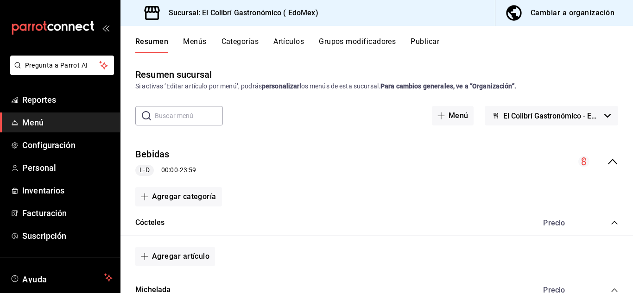
click at [527, 15] on span "button" at bounding box center [516, 13] width 22 height 19
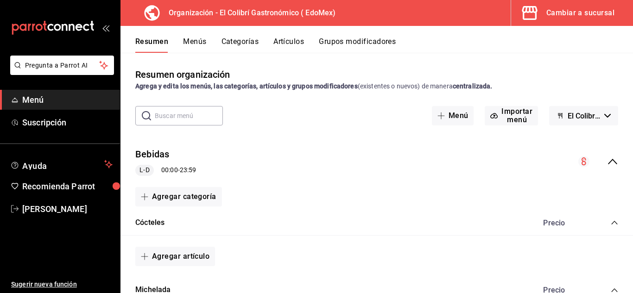
click at [193, 45] on button "Menús" at bounding box center [194, 45] width 23 height 16
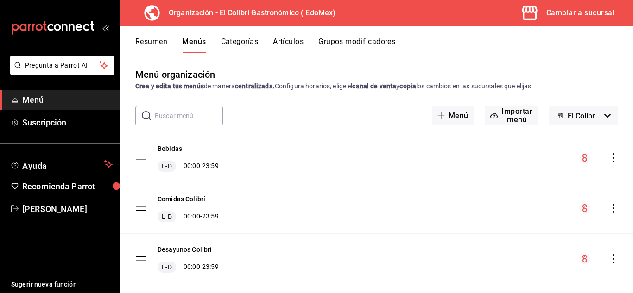
click at [609, 209] on icon "actions" at bounding box center [613, 208] width 9 height 9
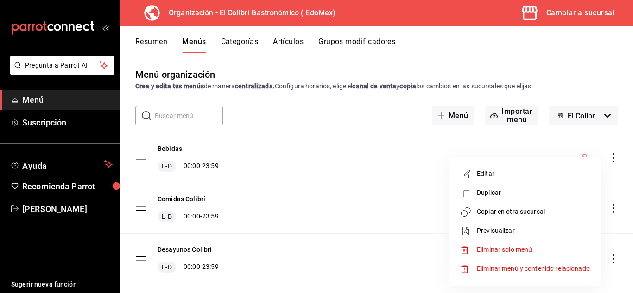
click at [560, 188] on span "Duplicar" at bounding box center [533, 193] width 113 height 10
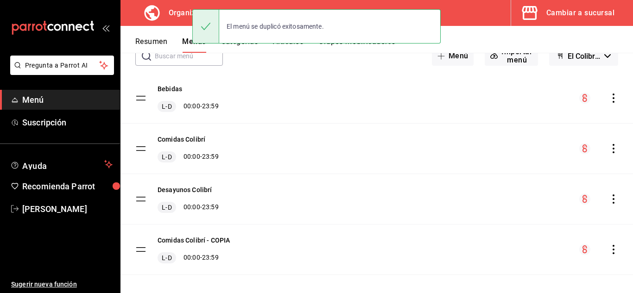
scroll to position [68, 0]
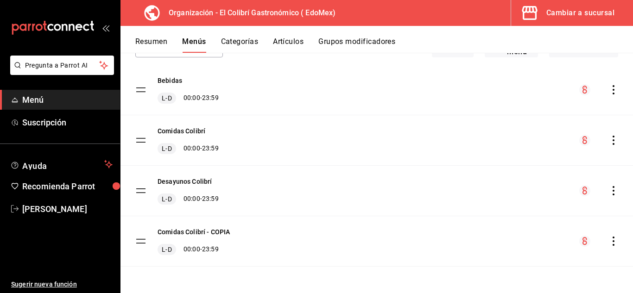
click at [613, 240] on div "Comidas Colibrí - COPIA L-D 00:00 - 23:59" at bounding box center [377, 242] width 513 height 50
click at [611, 240] on icon "actions" at bounding box center [613, 241] width 9 height 9
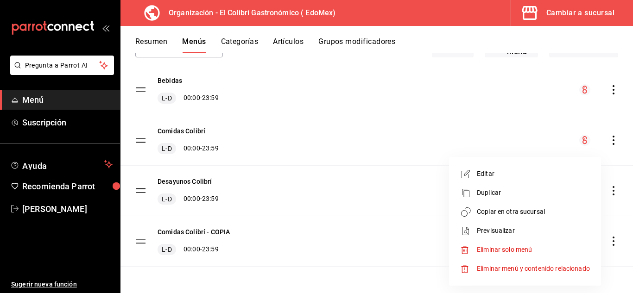
click at [542, 179] on span "Editar" at bounding box center [533, 174] width 113 height 10
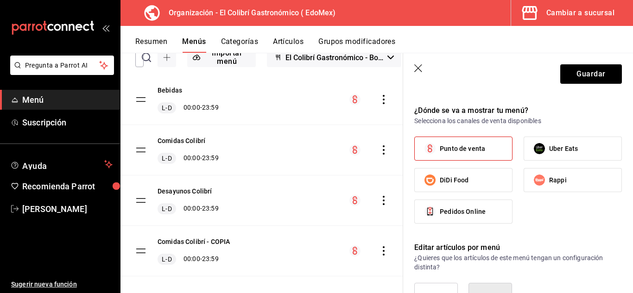
scroll to position [537, 0]
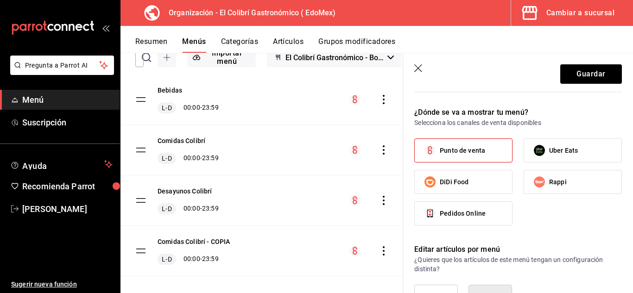
click at [476, 148] on span "Punto de venta" at bounding box center [462, 151] width 45 height 10
click at [440, 148] on input "Punto de venta" at bounding box center [430, 150] width 19 height 19
checkbox input "false"
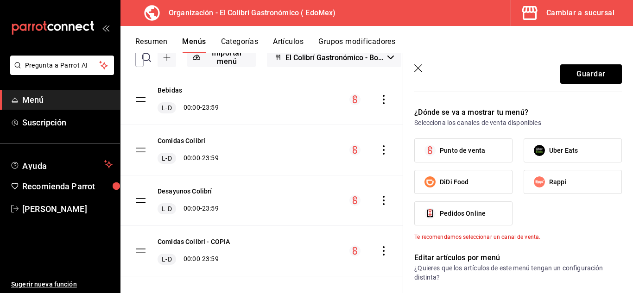
click at [553, 149] on span "Uber Eats" at bounding box center [563, 151] width 29 height 10
click at [549, 149] on input "Uber Eats" at bounding box center [539, 150] width 19 height 19
checkbox input "true"
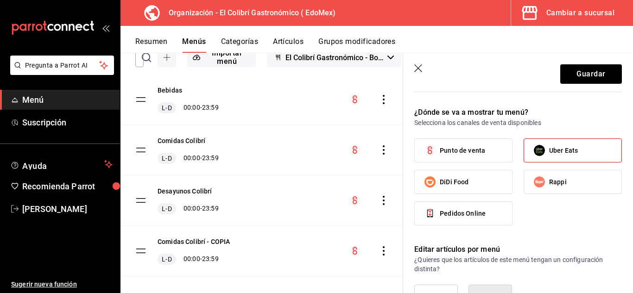
click at [558, 175] on label "Rappi" at bounding box center [572, 182] width 97 height 23
click at [549, 175] on input "Rappi" at bounding box center [539, 181] width 19 height 19
checkbox input "true"
click at [501, 175] on label "DiDi Food" at bounding box center [463, 182] width 97 height 23
click at [440, 175] on input "DiDi Food" at bounding box center [430, 181] width 19 height 19
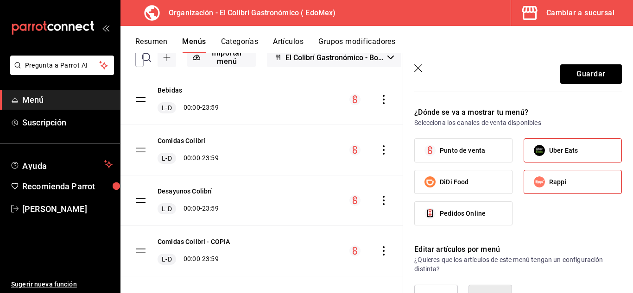
checkbox input "true"
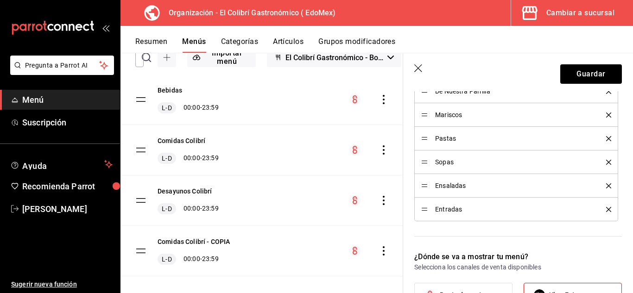
scroll to position [389, 0]
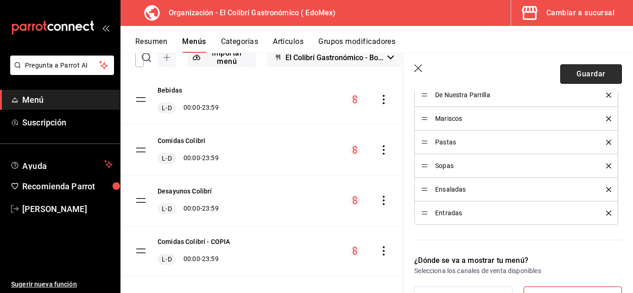
click at [597, 80] on button "Guardar" at bounding box center [592, 73] width 62 height 19
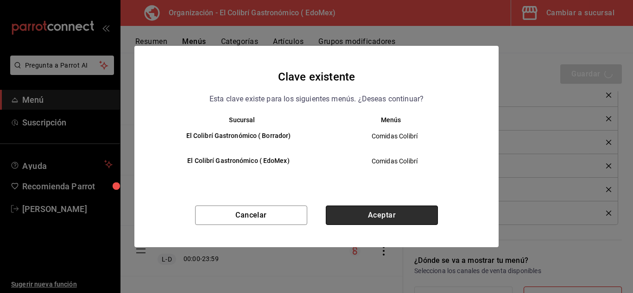
click at [406, 207] on button "Aceptar" at bounding box center [382, 215] width 112 height 19
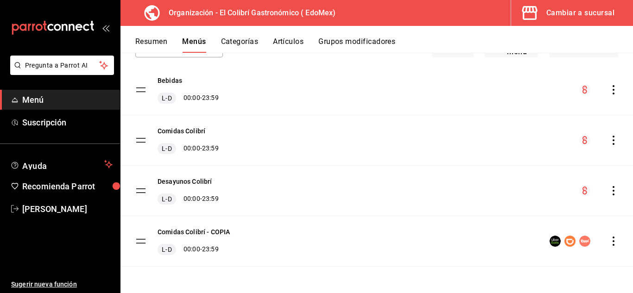
click at [613, 246] on icon "actions" at bounding box center [614, 241] width 2 height 9
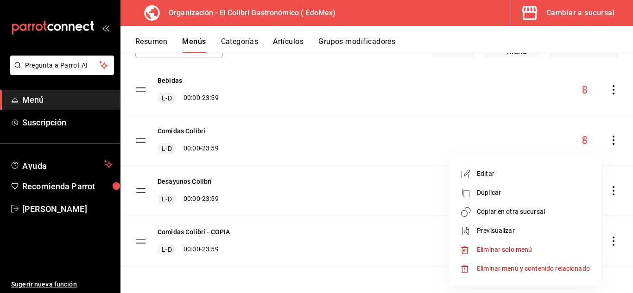
click at [517, 176] on span "Editar" at bounding box center [533, 174] width 113 height 10
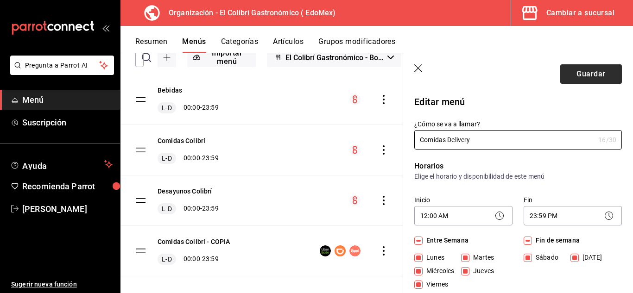
type input "Comidas Delivery"
click at [582, 75] on button "Guardar" at bounding box center [592, 73] width 62 height 19
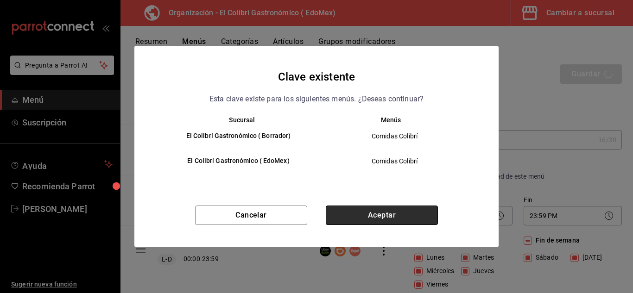
click at [394, 211] on button "Aceptar" at bounding box center [382, 215] width 112 height 19
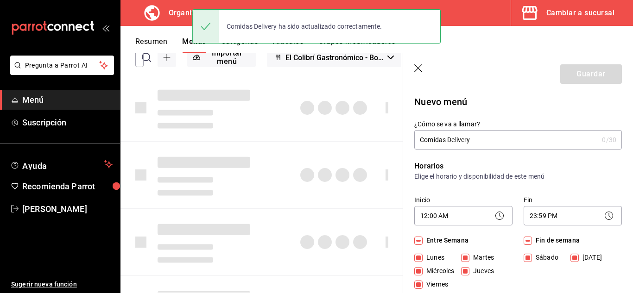
checkbox input "false"
type input "1756355945556"
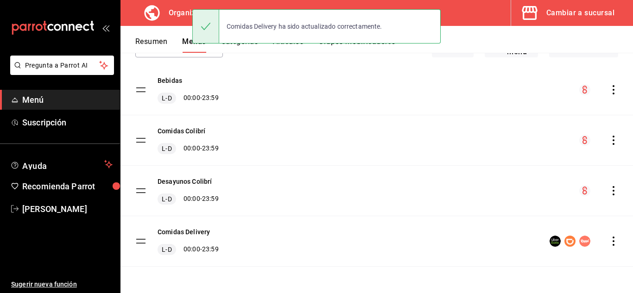
click at [609, 191] on icon "actions" at bounding box center [613, 190] width 9 height 9
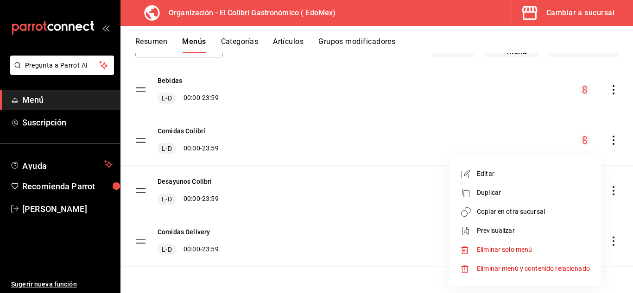
click at [522, 177] on span "Editar" at bounding box center [533, 174] width 113 height 10
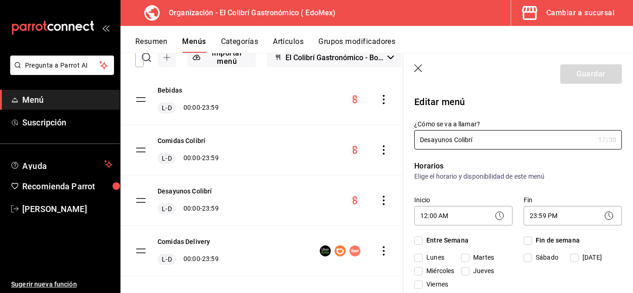
checkbox input "true"
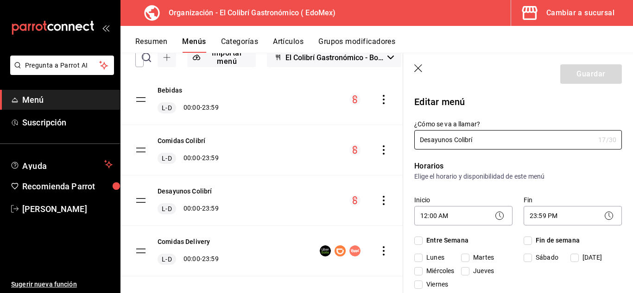
checkbox input "true"
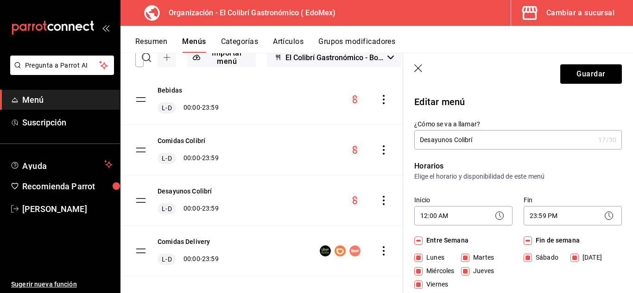
click at [350, 165] on div "Comidas Colibrí L-D 00:00 - 23:59" at bounding box center [262, 150] width 283 height 50
click at [581, 78] on button "Guardar" at bounding box center [592, 73] width 62 height 19
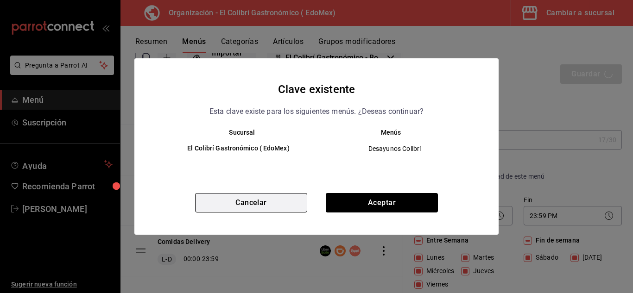
click at [277, 198] on button "Cancelar" at bounding box center [251, 202] width 112 height 19
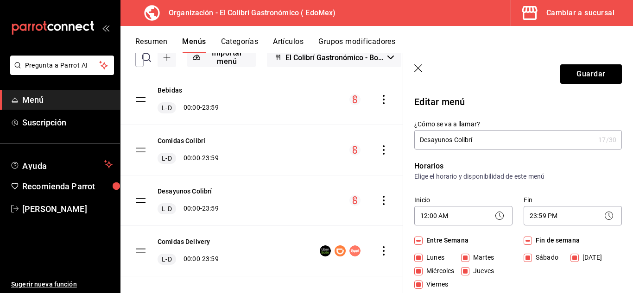
click at [416, 62] on header "Guardar" at bounding box center [518, 72] width 230 height 38
click at [418, 65] on icon "button" at bounding box center [419, 68] width 9 height 9
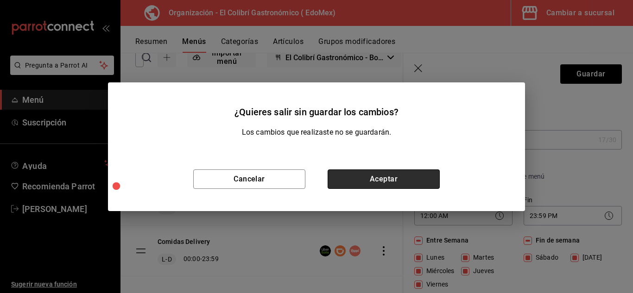
click at [380, 185] on button "Aceptar" at bounding box center [384, 179] width 112 height 19
checkbox input "false"
type input "1756355959211"
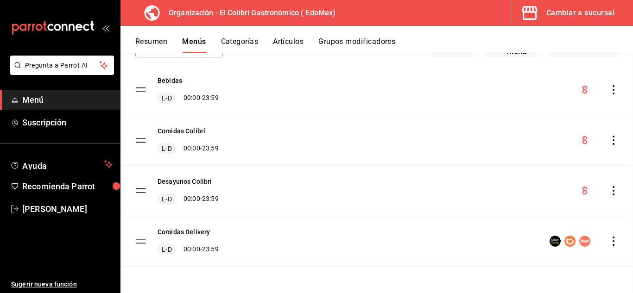
checkbox input "false"
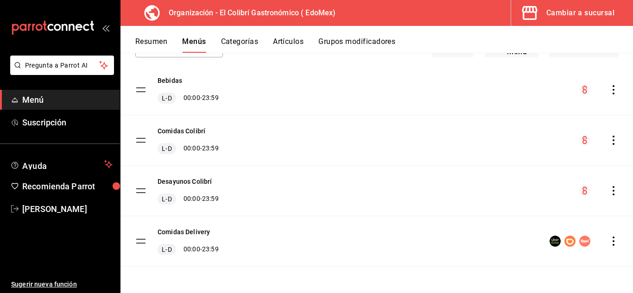
checkbox input "false"
click at [602, 194] on div "menu-maker-table" at bounding box center [599, 190] width 39 height 11
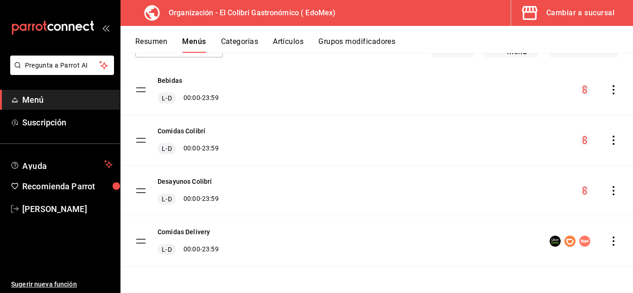
click at [614, 198] on div "Desayunos Colibrí L-D 00:00 - 23:59" at bounding box center [377, 191] width 513 height 50
click at [609, 245] on icon "actions" at bounding box center [613, 241] width 9 height 9
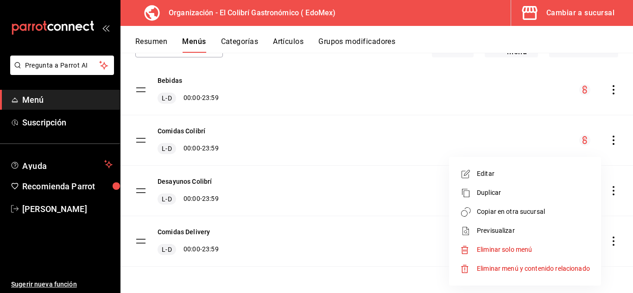
click at [523, 215] on span "Copiar en otra sucursal" at bounding box center [533, 212] width 113 height 10
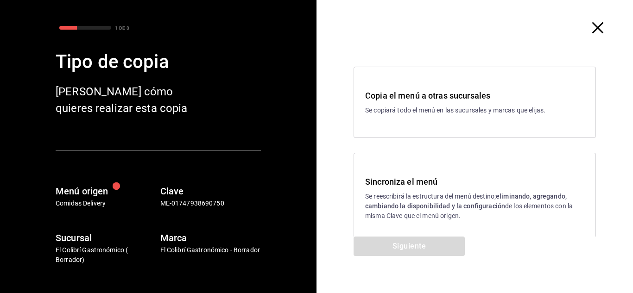
click at [461, 104] on div "Copia el menú a otras sucursales Se copiará todo el menú en las sucursales y ma…" at bounding box center [474, 102] width 219 height 26
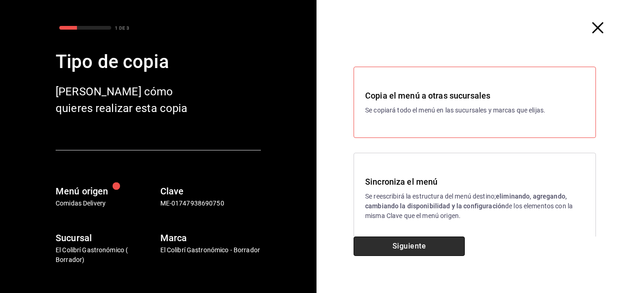
click at [427, 245] on button "Siguiente" at bounding box center [409, 246] width 111 height 19
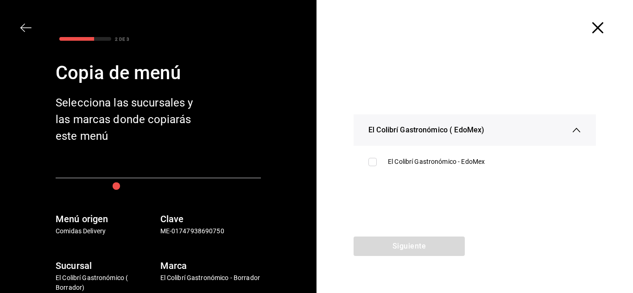
click at [37, 36] on div "2 DE 3 Copia de menú Selecciona las sucursales y las marcas donde copiarás este…" at bounding box center [158, 163] width 272 height 260
click at [32, 33] on span "button" at bounding box center [30, 27] width 17 height 11
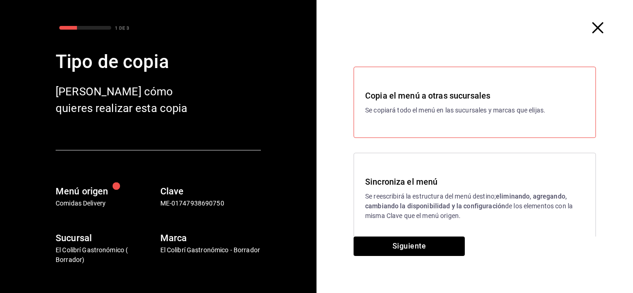
click at [594, 32] on icon "button" at bounding box center [598, 27] width 11 height 11
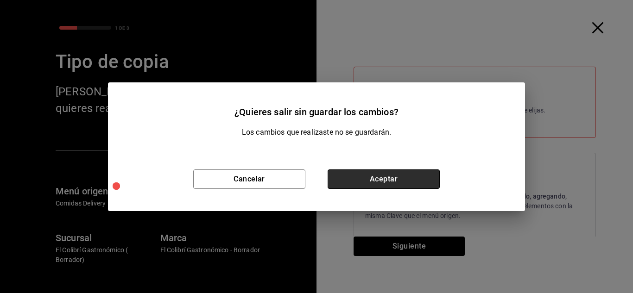
click at [347, 182] on button "Aceptar" at bounding box center [384, 179] width 112 height 19
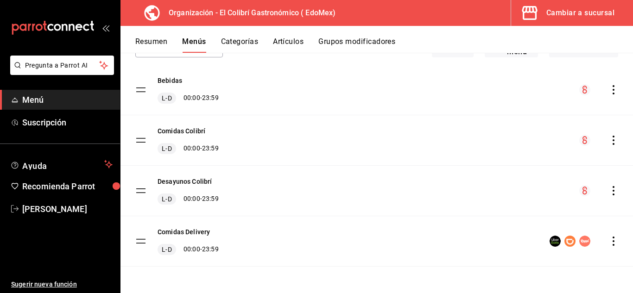
click at [607, 248] on div "Comidas Delivery L-D 00:00 - 23:59" at bounding box center [377, 242] width 513 height 50
click at [609, 246] on icon "actions" at bounding box center [613, 241] width 9 height 9
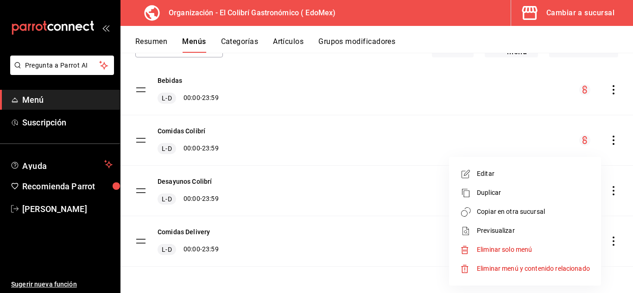
click at [499, 210] on span "Copiar en otra sucursal" at bounding box center [533, 212] width 113 height 10
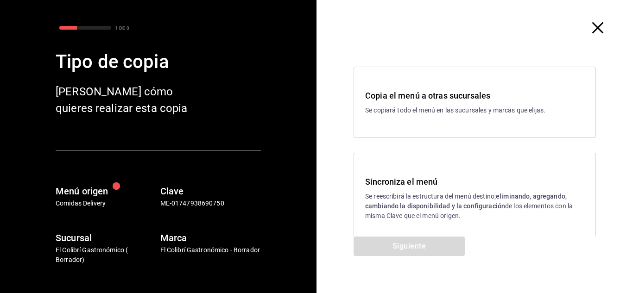
click at [469, 121] on div "Copia el menú a otras sucursales Se copiará todo el menú en las sucursales y ma…" at bounding box center [475, 102] width 242 height 71
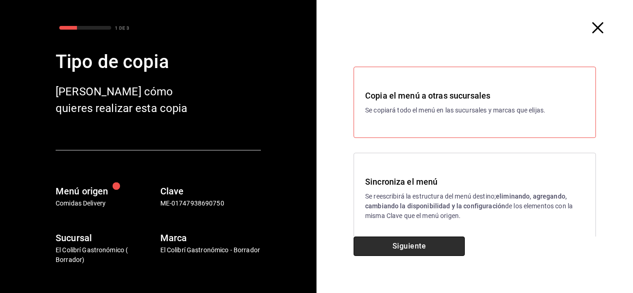
click at [453, 255] on button "Siguiente" at bounding box center [409, 246] width 111 height 19
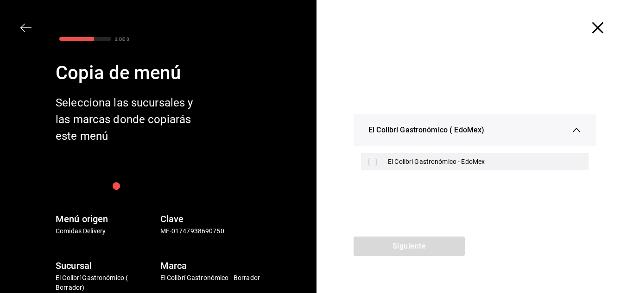
click at [440, 159] on div "El Colibrí Gastronómico - EdoMex" at bounding box center [484, 162] width 193 height 10
checkbox input "true"
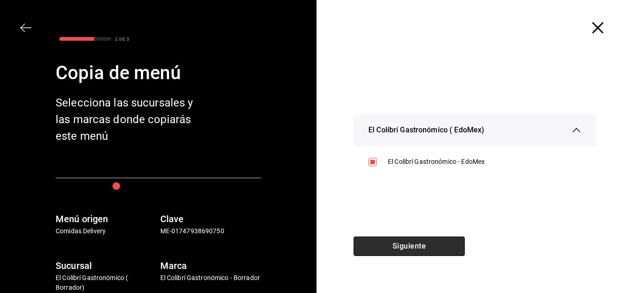
click at [390, 250] on button "Siguiente" at bounding box center [409, 246] width 111 height 19
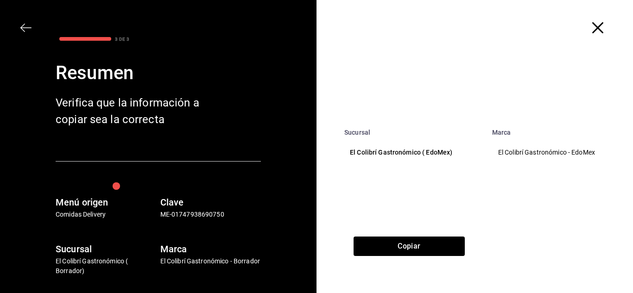
drag, startPoint x: 390, startPoint y: 250, endPoint x: 353, endPoint y: 255, distance: 36.9
click at [353, 255] on div "Copiar" at bounding box center [409, 265] width 185 height 57
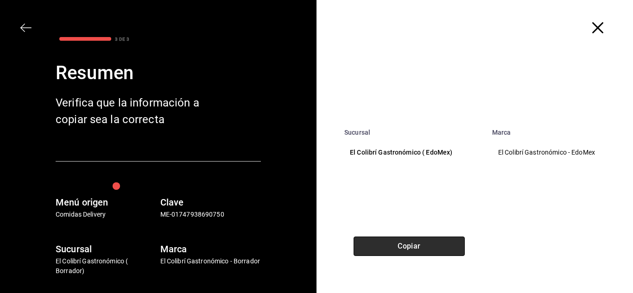
click at [371, 252] on button "Copiar" at bounding box center [409, 246] width 111 height 19
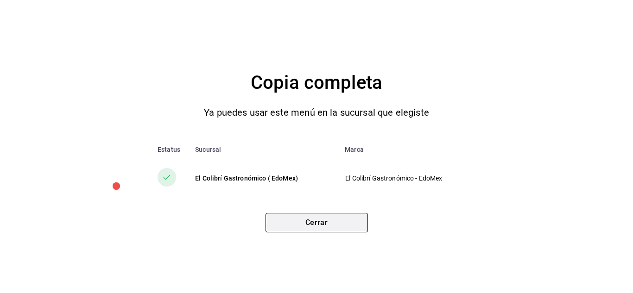
click at [331, 229] on button "Cerrar" at bounding box center [317, 222] width 102 height 19
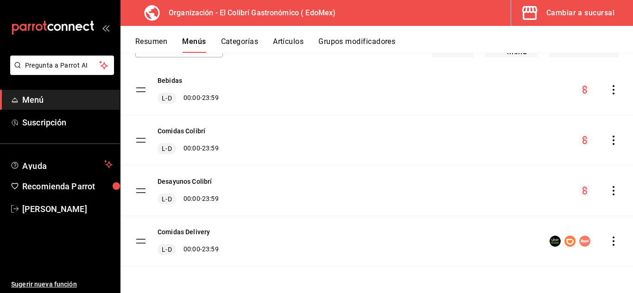
click at [609, 193] on icon "actions" at bounding box center [613, 190] width 9 height 9
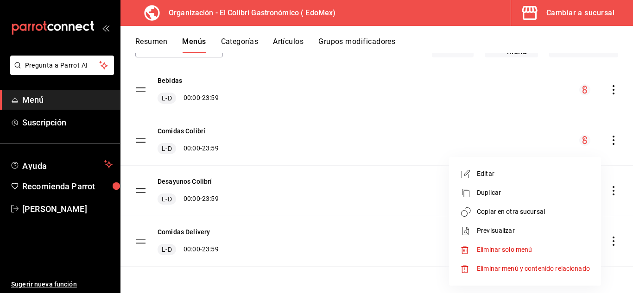
click at [536, 195] on span "Duplicar" at bounding box center [533, 193] width 113 height 10
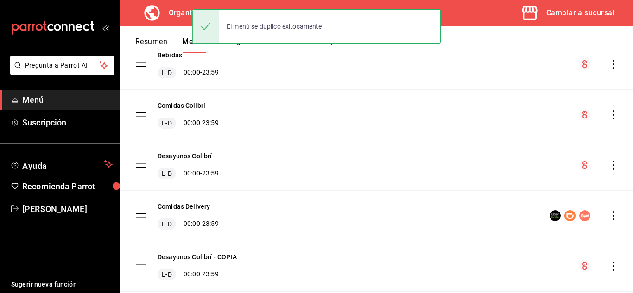
scroll to position [119, 0]
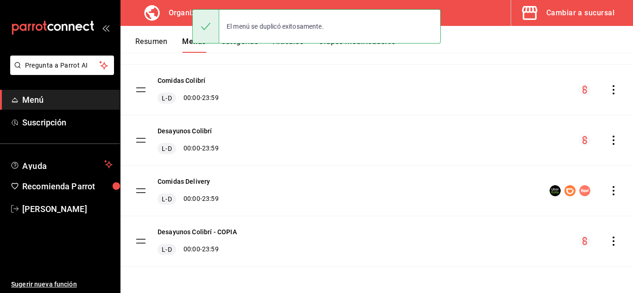
click at [609, 242] on icon "actions" at bounding box center [613, 241] width 9 height 9
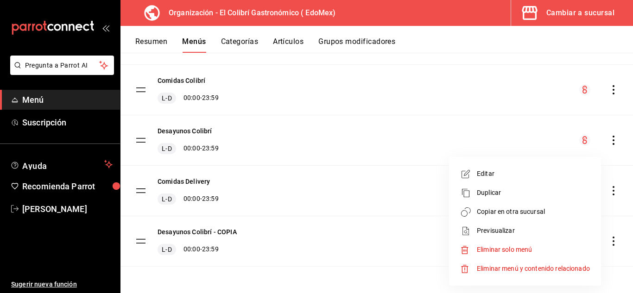
click at [520, 176] on span "Editar" at bounding box center [533, 174] width 113 height 10
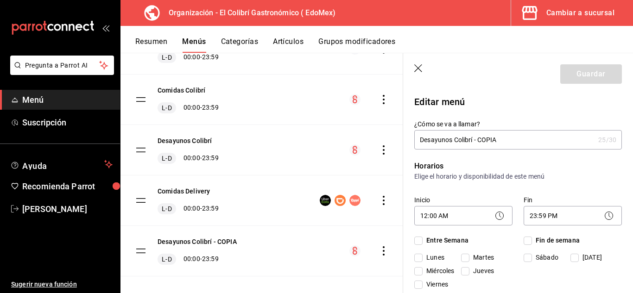
checkbox input "true"
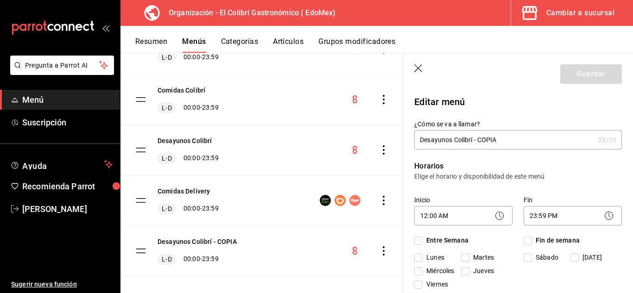
checkbox input "true"
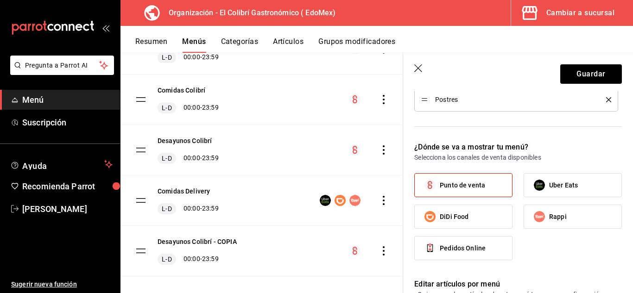
scroll to position [389, 0]
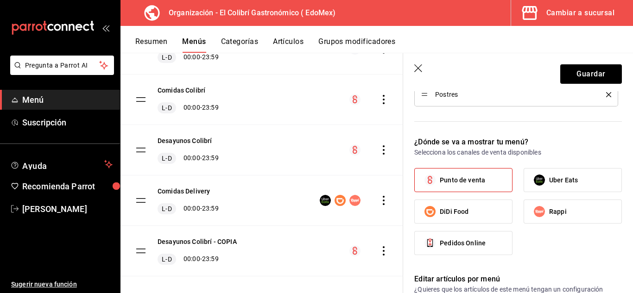
type input "Desayunos Delivery"
click at [476, 186] on label "Punto de venta" at bounding box center [463, 180] width 97 height 23
click at [440, 186] on input "Punto de venta" at bounding box center [430, 180] width 19 height 19
checkbox input "false"
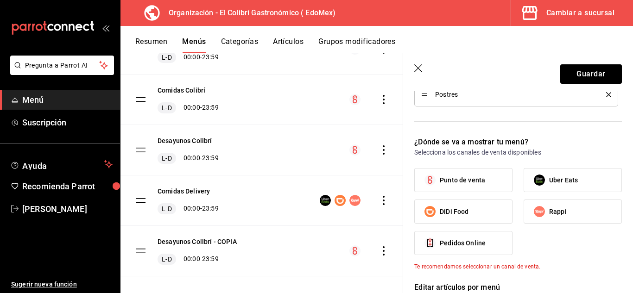
click at [556, 186] on label "Uber Eats" at bounding box center [572, 180] width 97 height 23
click at [549, 186] on input "Uber Eats" at bounding box center [539, 180] width 19 height 19
checkbox input "true"
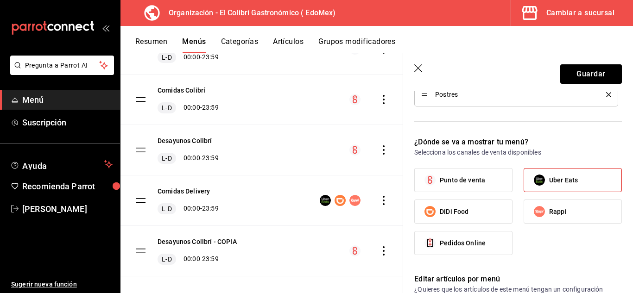
click at [557, 216] on span "Rappi" at bounding box center [558, 212] width 18 height 10
click at [549, 216] on input "Rappi" at bounding box center [539, 211] width 19 height 19
checkbox input "true"
click at [485, 210] on label "DiDi Food" at bounding box center [463, 211] width 97 height 23
click at [440, 210] on input "DiDi Food" at bounding box center [430, 211] width 19 height 19
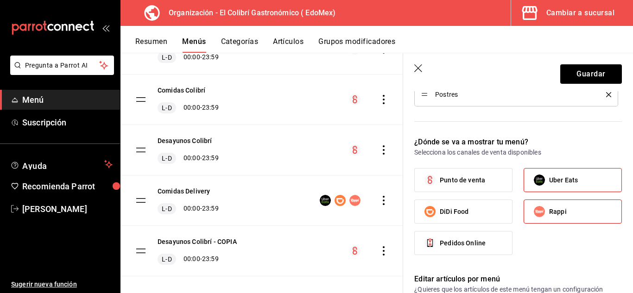
checkbox input "true"
click at [591, 73] on button "Guardar" at bounding box center [592, 73] width 62 height 19
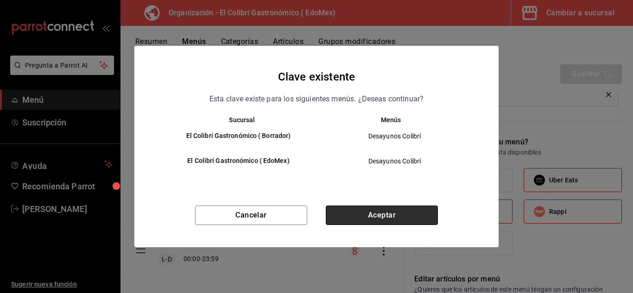
click at [426, 225] on button "Aceptar" at bounding box center [382, 215] width 112 height 19
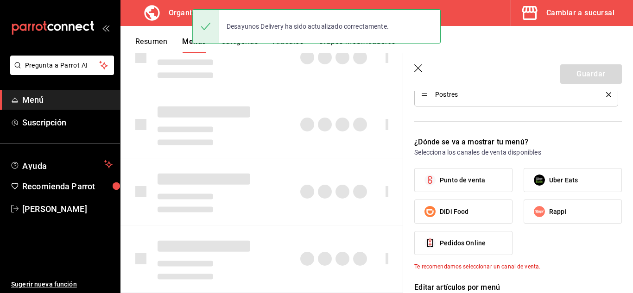
checkbox input "false"
type input "1756356019096"
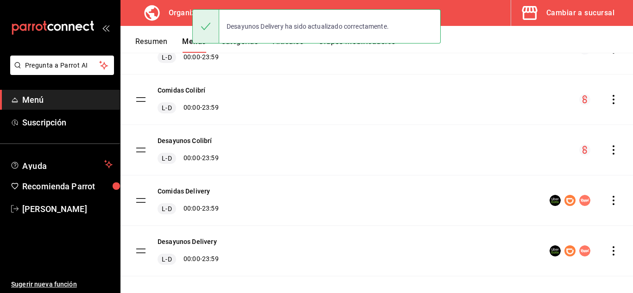
scroll to position [119, 0]
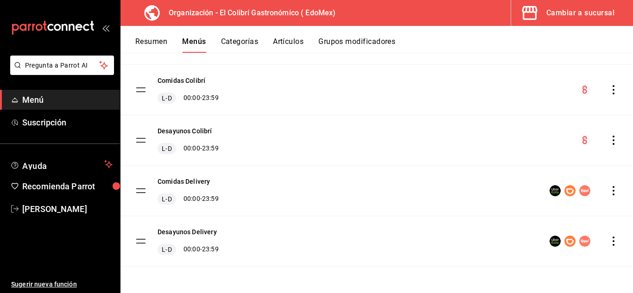
click at [609, 240] on icon "actions" at bounding box center [613, 241] width 9 height 9
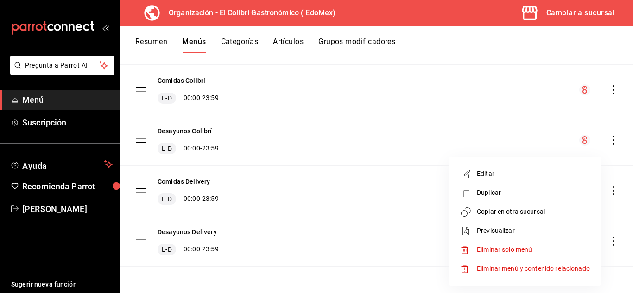
click at [517, 217] on li "Copiar en otra sucursal" at bounding box center [525, 212] width 145 height 19
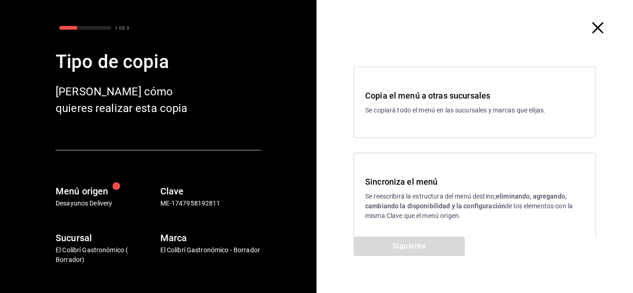
click at [444, 115] on div "Copia el menú a otras sucursales Se copiará todo el menú en las sucursales y ma…" at bounding box center [475, 102] width 242 height 71
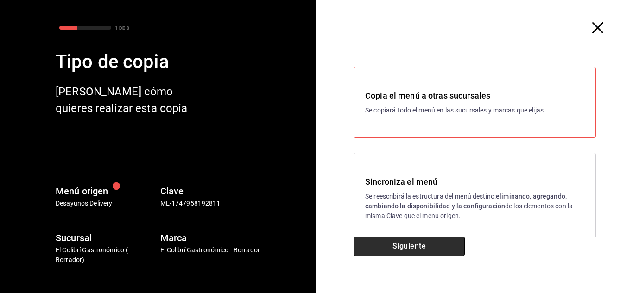
click at [449, 252] on button "Siguiente" at bounding box center [409, 246] width 111 height 19
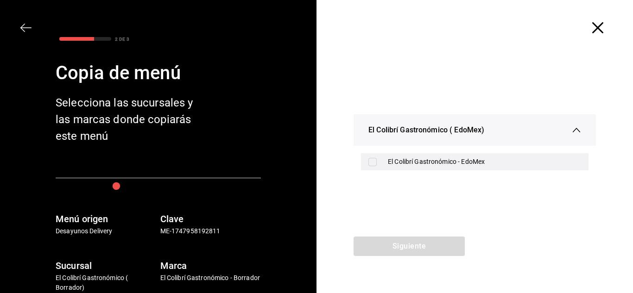
click at [465, 166] on div "El Colibrí Gastronómico - EdoMex" at bounding box center [484, 162] width 193 height 10
checkbox input "true"
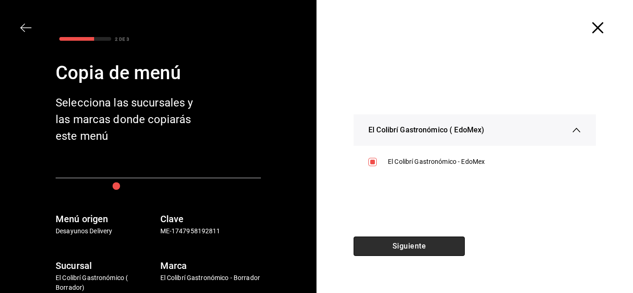
click at [437, 248] on button "Siguiente" at bounding box center [409, 246] width 111 height 19
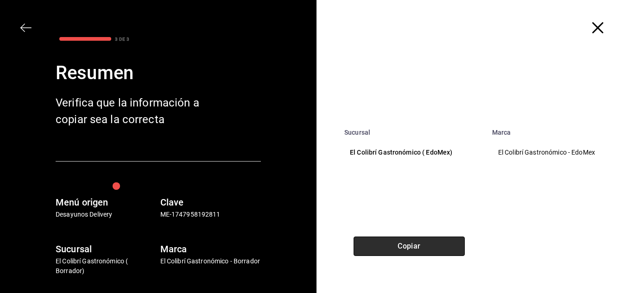
click at [439, 245] on button "Copiar" at bounding box center [409, 246] width 111 height 19
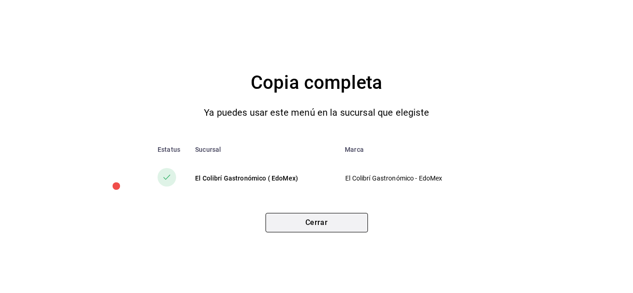
click at [330, 226] on button "Cerrar" at bounding box center [317, 222] width 102 height 19
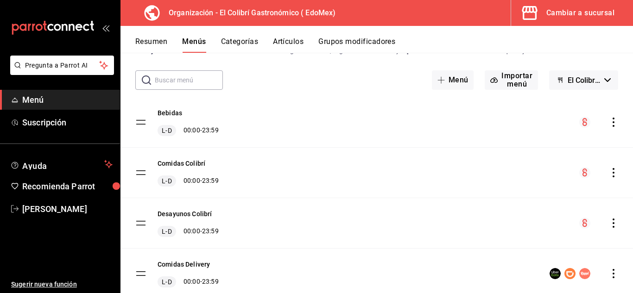
scroll to position [18, 0]
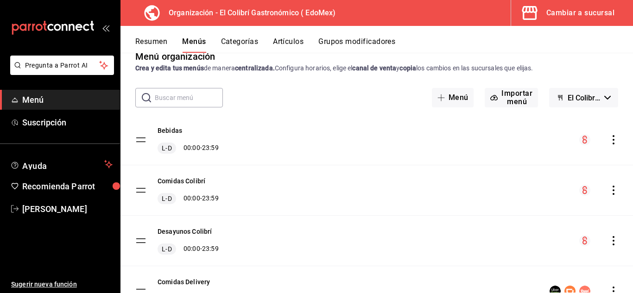
click at [608, 133] on div "Bebidas L-D 00:00 - 23:59" at bounding box center [377, 140] width 513 height 50
click at [609, 143] on icon "actions" at bounding box center [613, 139] width 9 height 9
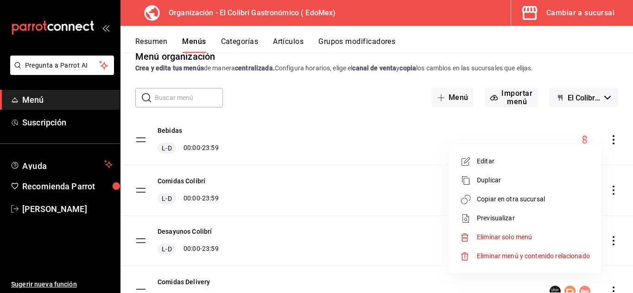
click at [540, 180] on span "Duplicar" at bounding box center [533, 181] width 113 height 10
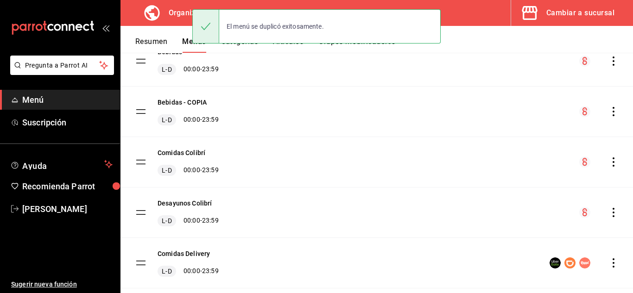
scroll to position [95, 0]
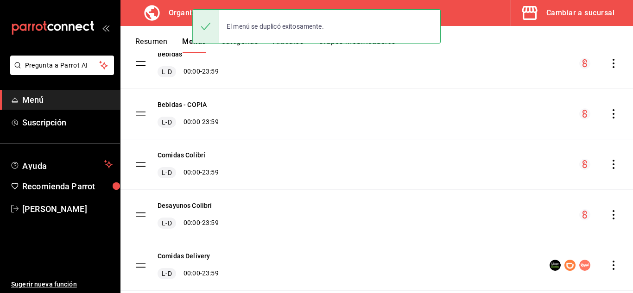
click at [613, 118] on icon "actions" at bounding box center [614, 113] width 2 height 9
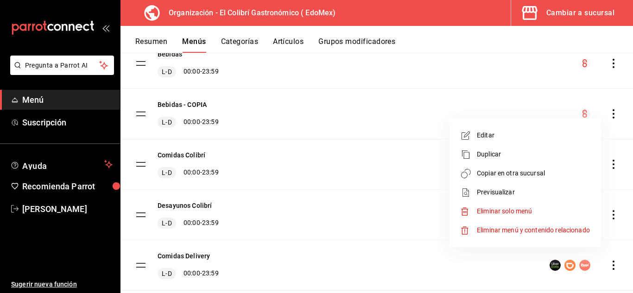
click at [525, 140] on span "Editar" at bounding box center [533, 136] width 113 height 10
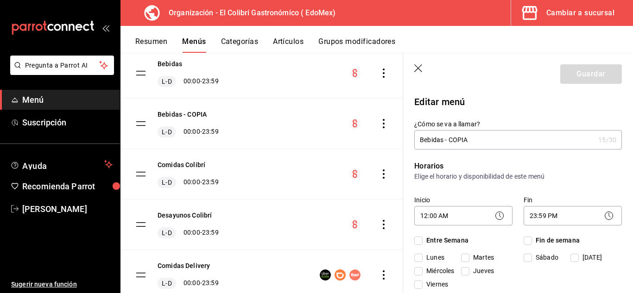
checkbox input "true"
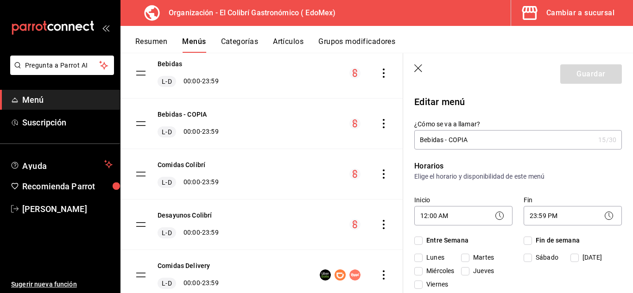
checkbox input "true"
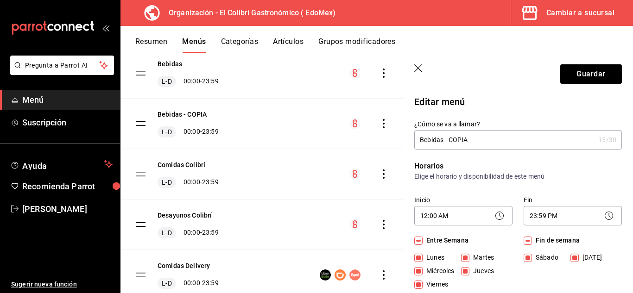
click at [524, 138] on input "Bebidas - COPIA" at bounding box center [505, 140] width 180 height 19
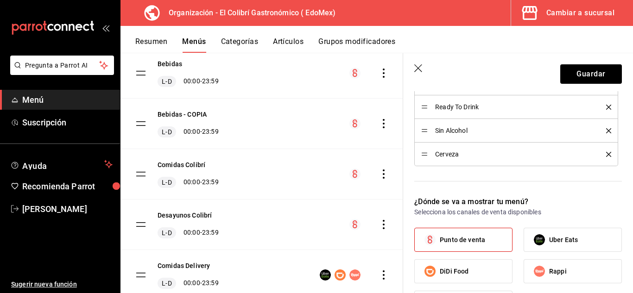
scroll to position [388, 0]
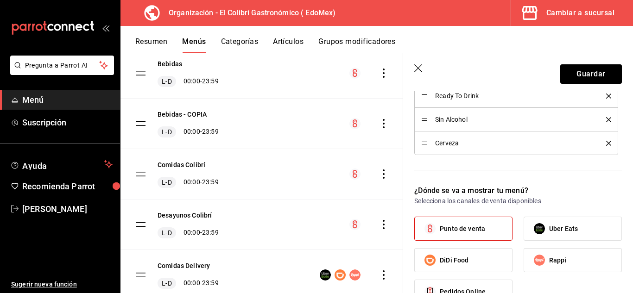
type input "Bebidas Delivery"
click at [479, 225] on span "Punto de venta" at bounding box center [462, 229] width 45 height 10
click at [440, 225] on input "Punto de venta" at bounding box center [430, 228] width 19 height 19
checkbox input "false"
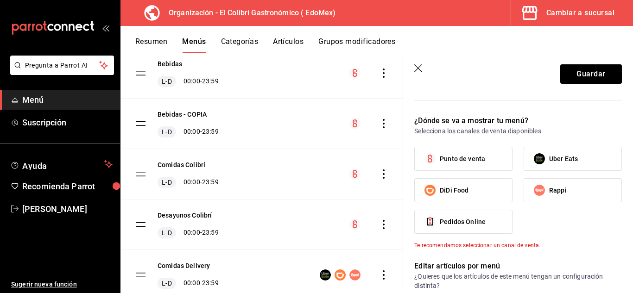
click at [579, 164] on label "Uber Eats" at bounding box center [572, 158] width 97 height 23
click at [549, 164] on input "Uber Eats" at bounding box center [539, 158] width 19 height 19
checkbox input "true"
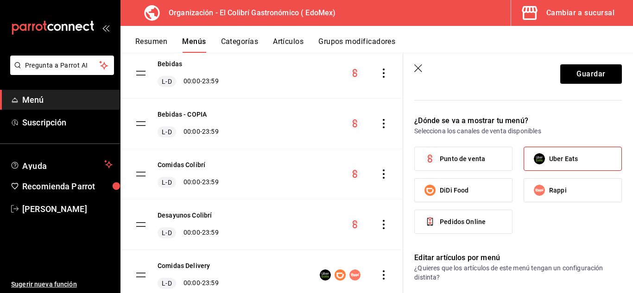
click at [579, 177] on div "Punto de venta Uber Eats DiDi Food Rappi Pedidos Online" at bounding box center [519, 194] width 208 height 95
click at [575, 194] on label "Rappi" at bounding box center [572, 190] width 97 height 23
click at [549, 194] on input "Rappi" at bounding box center [539, 190] width 19 height 19
checkbox input "true"
click at [498, 192] on label "DiDi Food" at bounding box center [463, 190] width 97 height 23
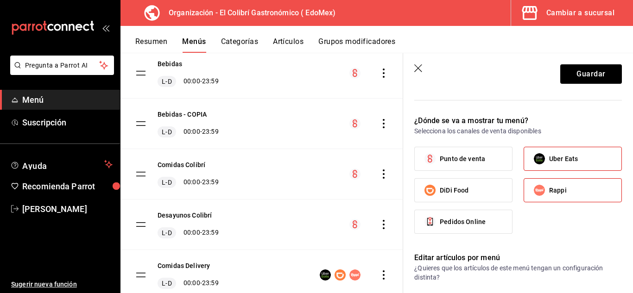
click at [440, 192] on input "DiDi Food" at bounding box center [430, 190] width 19 height 19
checkbox input "true"
click at [590, 67] on button "Guardar" at bounding box center [592, 73] width 62 height 19
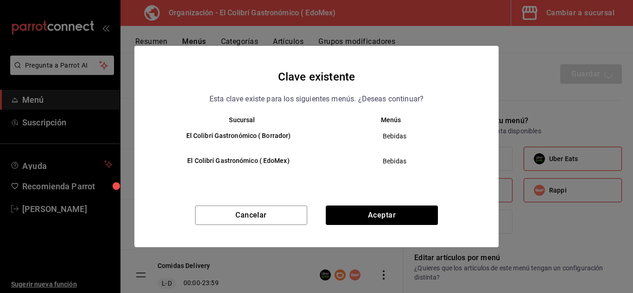
click at [392, 228] on div "Cancelar Aceptar" at bounding box center [316, 227] width 364 height 42
click at [394, 227] on div "Cancelar Aceptar" at bounding box center [316, 227] width 364 height 42
click at [408, 218] on button "Aceptar" at bounding box center [382, 215] width 112 height 19
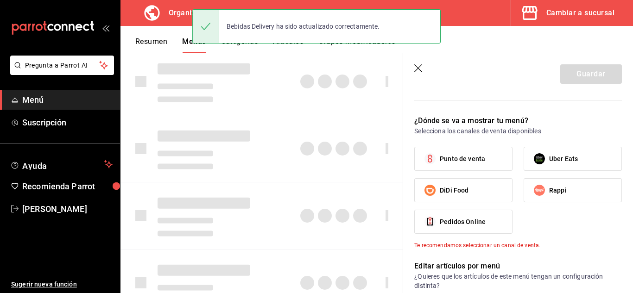
checkbox input "false"
type input "1756356064123"
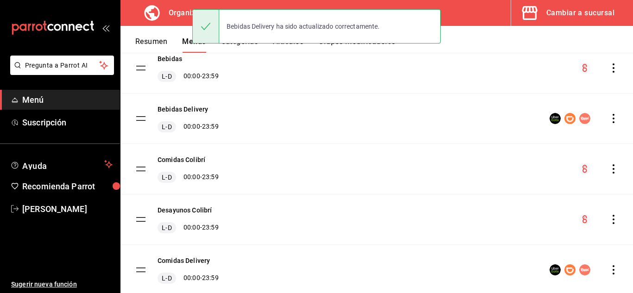
scroll to position [43, 0]
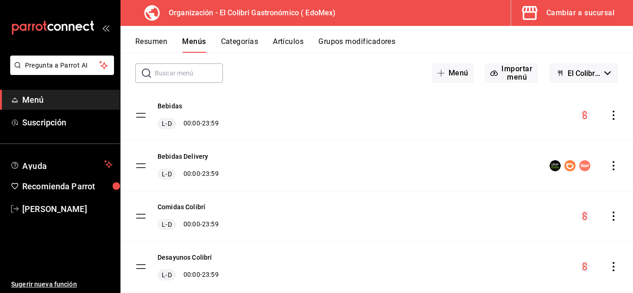
click at [604, 161] on div "menu-maker-table" at bounding box center [584, 165] width 69 height 11
click at [609, 167] on icon "actions" at bounding box center [613, 165] width 9 height 9
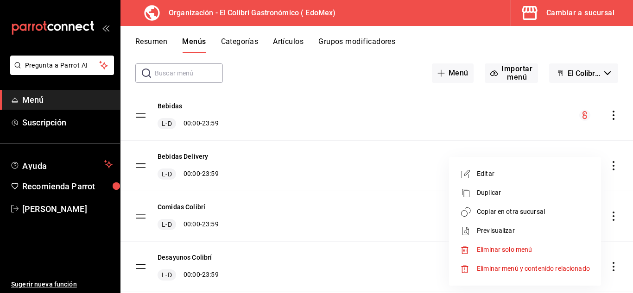
click at [555, 211] on span "Copiar en otra sucursal" at bounding box center [533, 212] width 113 height 10
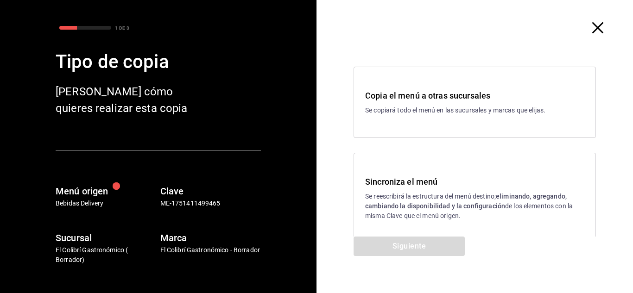
click at [431, 120] on div "Copia el menú a otras sucursales Se copiará todo el menú en las sucursales y ma…" at bounding box center [475, 102] width 242 height 71
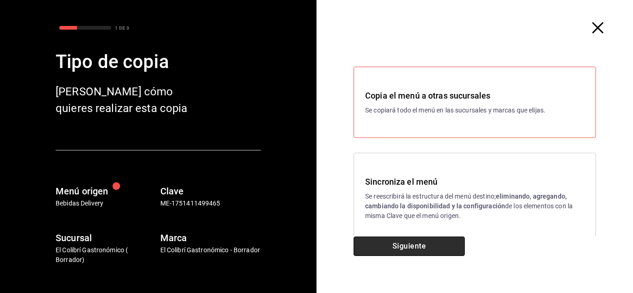
click at [436, 248] on button "Siguiente" at bounding box center [409, 246] width 111 height 19
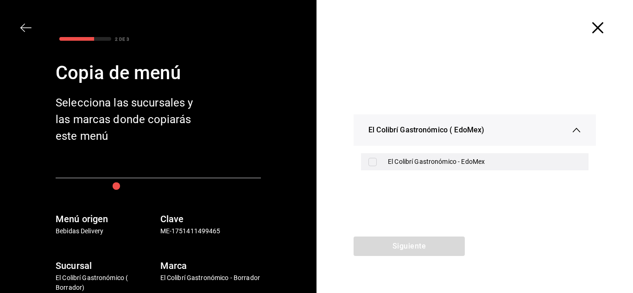
click at [463, 162] on div "El Colibrí Gastronómico - EdoMex" at bounding box center [484, 162] width 193 height 10
checkbox input "true"
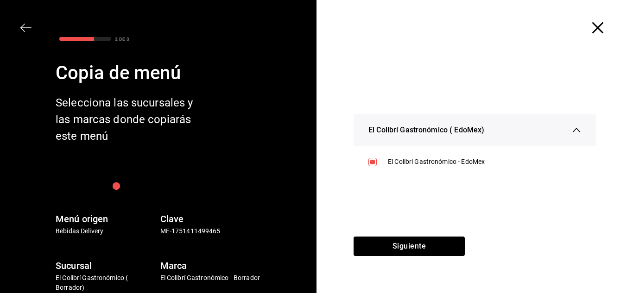
click at [446, 228] on div "El Colibrí Gastronómico ( EdoMex) El Colibrí Gastronómico - EdoMex" at bounding box center [475, 146] width 317 height 181
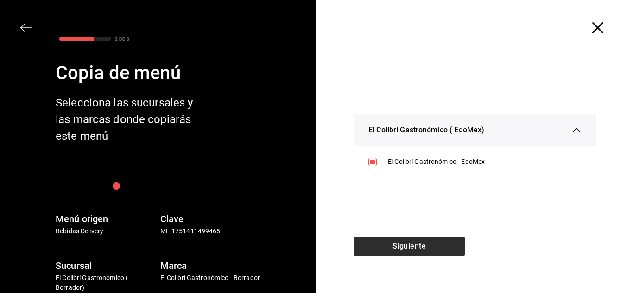
drag, startPoint x: 442, startPoint y: 236, endPoint x: 442, endPoint y: 241, distance: 5.6
click at [442, 241] on div "El Colibrí Gastronómico ( EdoMex) El Colibrí Gastronómico - EdoMex Siguiente" at bounding box center [475, 146] width 317 height 293
click at [442, 241] on button "Siguiente" at bounding box center [409, 246] width 111 height 19
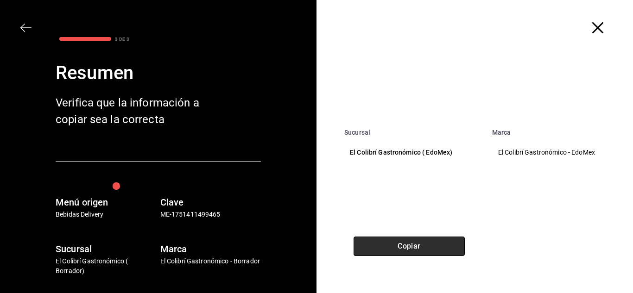
click at [444, 243] on button "Copiar" at bounding box center [409, 246] width 111 height 19
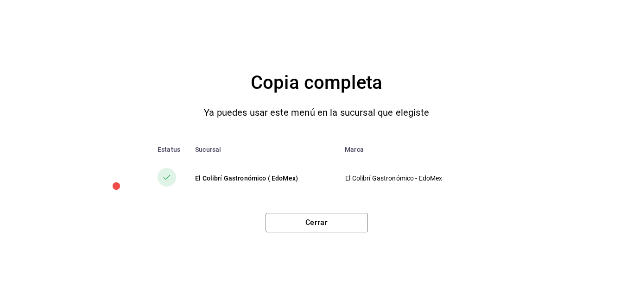
click at [331, 213] on div "Cerrar" at bounding box center [317, 219] width 596 height 27
click at [329, 225] on button "Cerrar" at bounding box center [317, 222] width 102 height 19
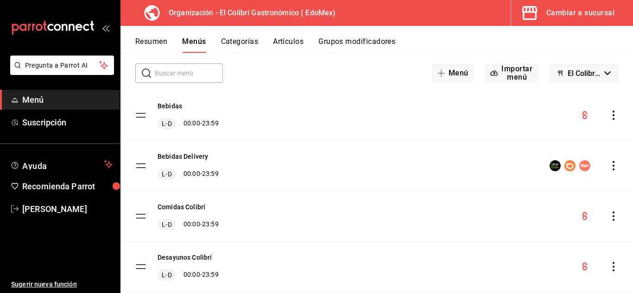
click at [578, 25] on button "Cambiar a sucursal" at bounding box center [568, 13] width 115 height 26
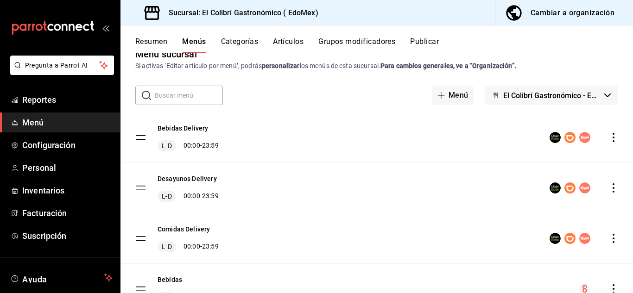
scroll to position [0, 0]
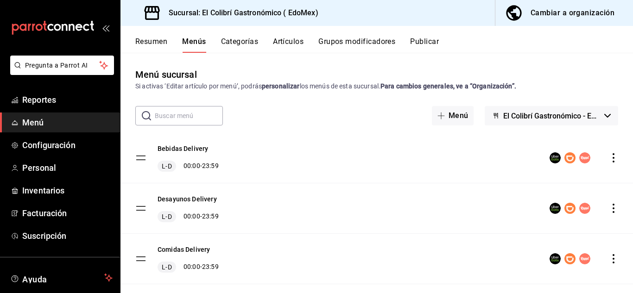
click at [157, 44] on button "Resumen" at bounding box center [151, 45] width 32 height 16
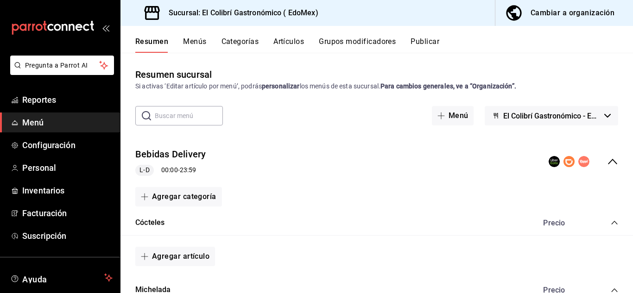
click at [607, 160] on icon "collapse-menu-row" at bounding box center [612, 161] width 11 height 11
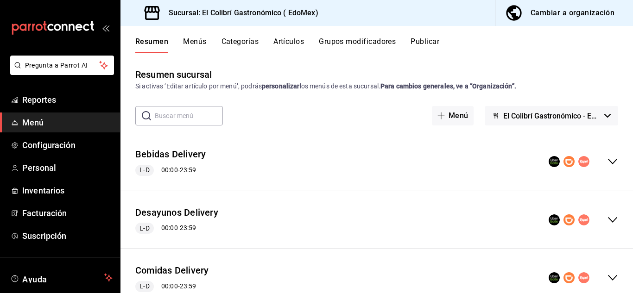
click at [607, 160] on icon "collapse-menu-row" at bounding box center [612, 161] width 11 height 11
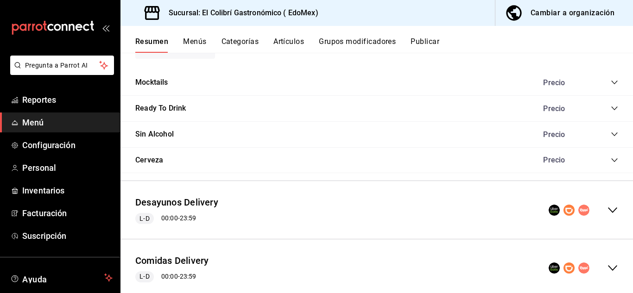
scroll to position [482, 0]
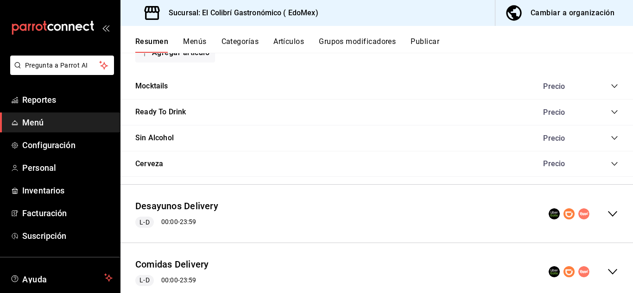
click at [561, 165] on div "Precio" at bounding box center [563, 164] width 59 height 9
click at [615, 172] on div "Cerveza Precio" at bounding box center [377, 165] width 513 height 26
click at [613, 168] on div "Cerveza Precio" at bounding box center [377, 165] width 513 height 26
click at [611, 166] on icon "collapse-category-row" at bounding box center [614, 163] width 7 height 7
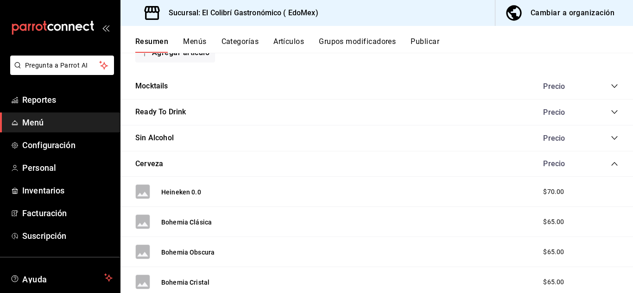
click at [553, 191] on span "$70.00" at bounding box center [553, 192] width 21 height 10
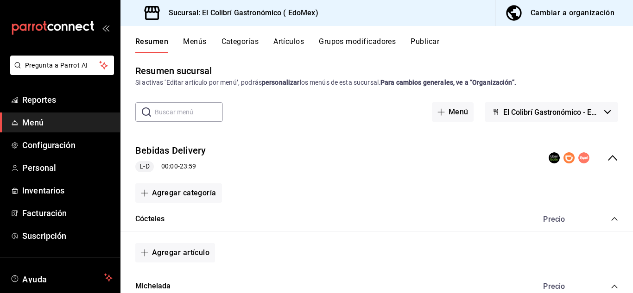
scroll to position [0, 0]
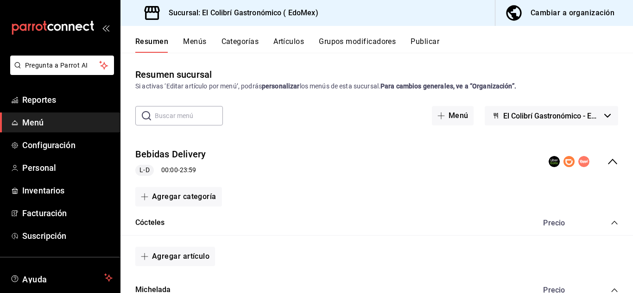
click at [557, 122] on button "El Colibrí Gastronómico - EdoMex" at bounding box center [552, 115] width 134 height 19
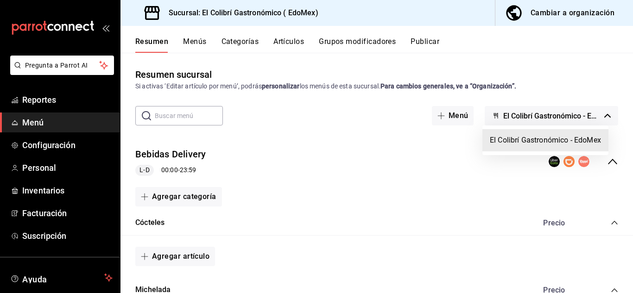
click at [557, 122] on div at bounding box center [316, 146] width 633 height 293
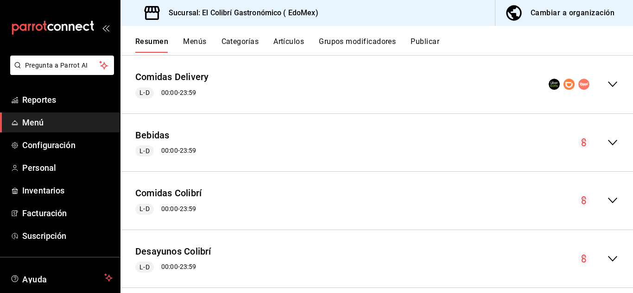
scroll to position [1117, 0]
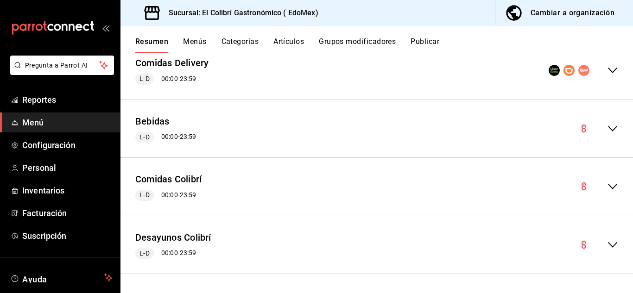
click at [607, 74] on icon "collapse-menu-row" at bounding box center [612, 70] width 11 height 11
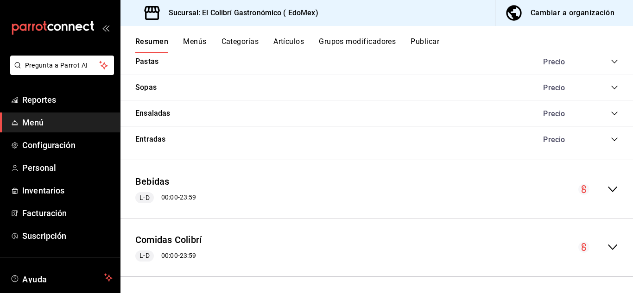
scroll to position [1877, 0]
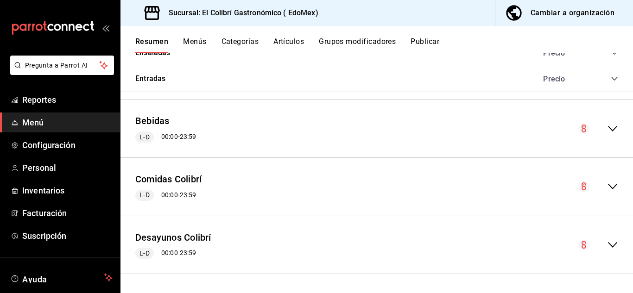
click at [607, 134] on icon "collapse-menu-row" at bounding box center [612, 128] width 11 height 11
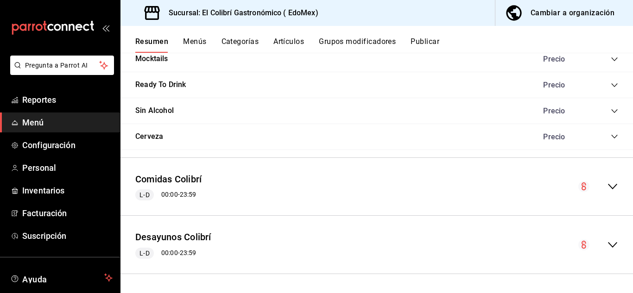
scroll to position [0, 0]
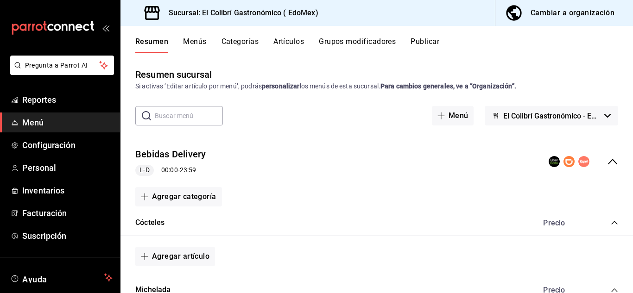
click at [224, 43] on button "Categorías" at bounding box center [241, 45] width 38 height 16
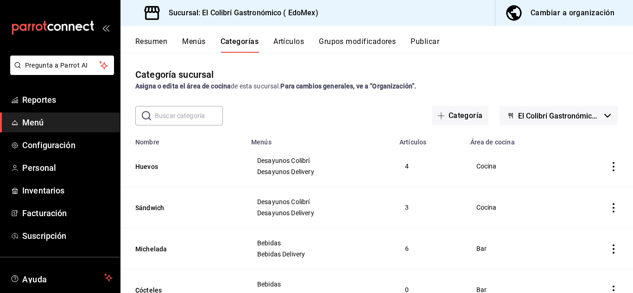
click at [205, 45] on button "Menús" at bounding box center [193, 45] width 23 height 16
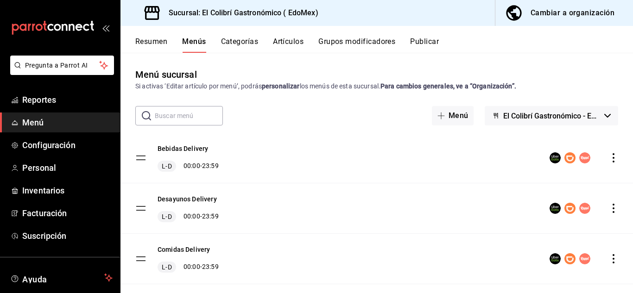
click at [560, 19] on div "Cambiar a organización" at bounding box center [573, 12] width 84 height 13
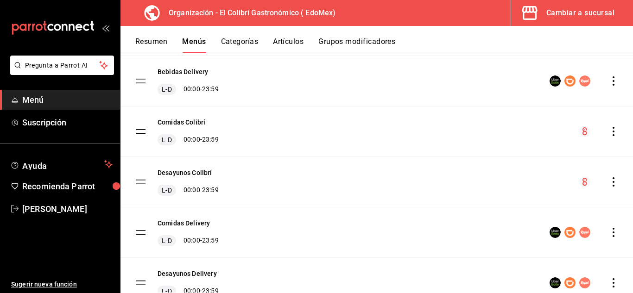
scroll to position [169, 0]
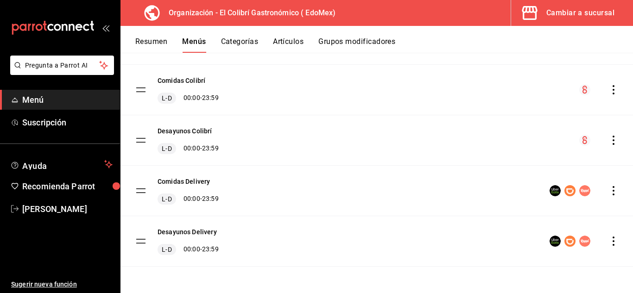
click at [609, 246] on icon "actions" at bounding box center [613, 241] width 9 height 9
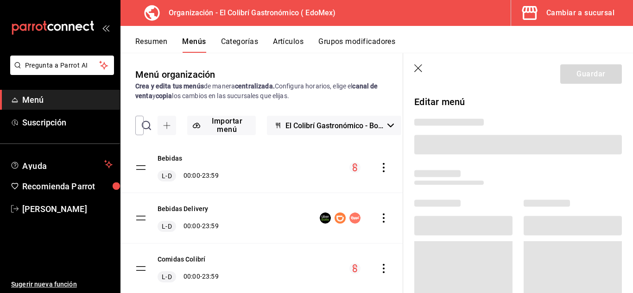
scroll to position [407, 0]
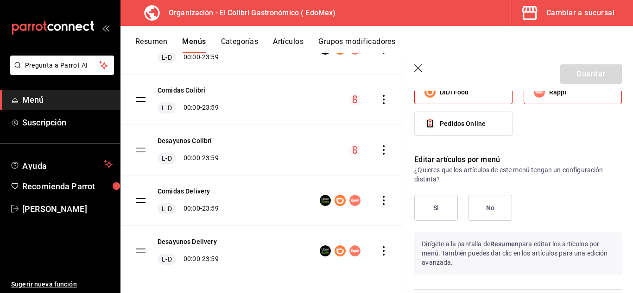
checkbox input "true"
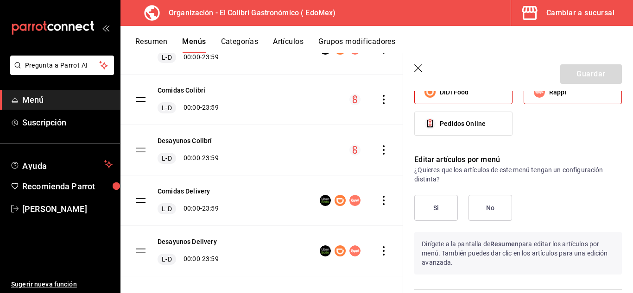
checkbox input "true"
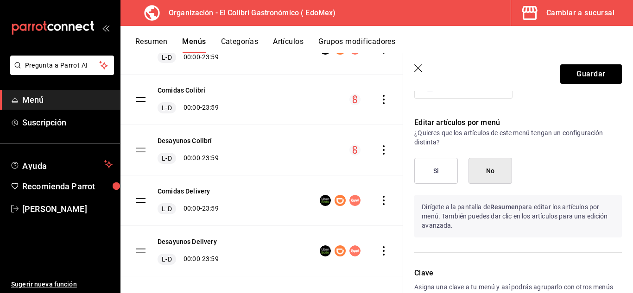
scroll to position [542, 0]
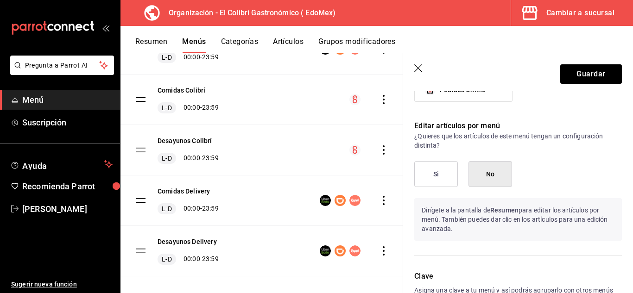
drag, startPoint x: 458, startPoint y: 171, endPoint x: 549, endPoint y: 137, distance: 97.0
click at [549, 137] on p "¿Quieres que los artículos de este menú tengan un configuración distinta?" at bounding box center [519, 141] width 208 height 19
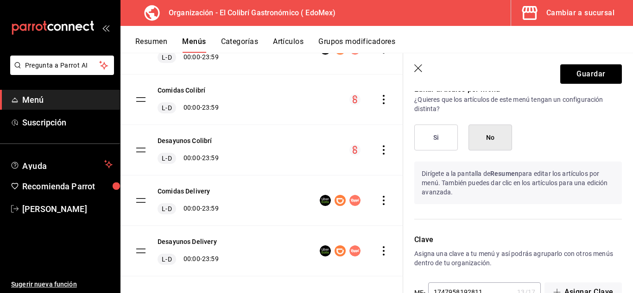
scroll to position [574, 0]
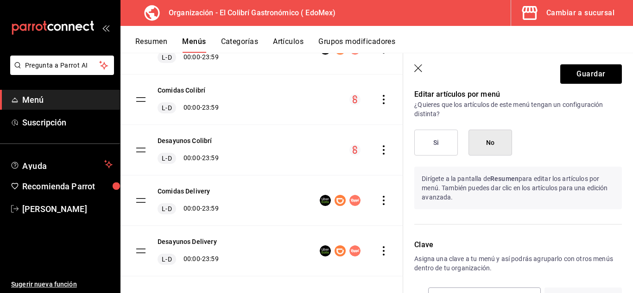
click at [419, 67] on icon "button" at bounding box center [419, 68] width 9 height 9
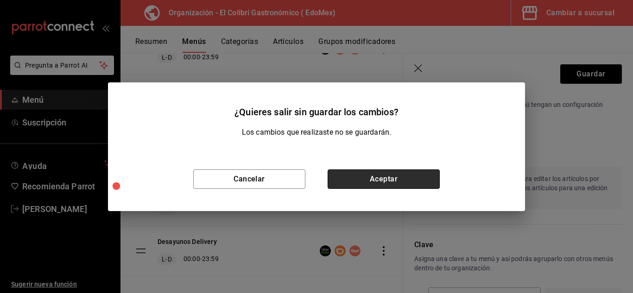
click at [354, 178] on button "Aceptar" at bounding box center [384, 179] width 112 height 19
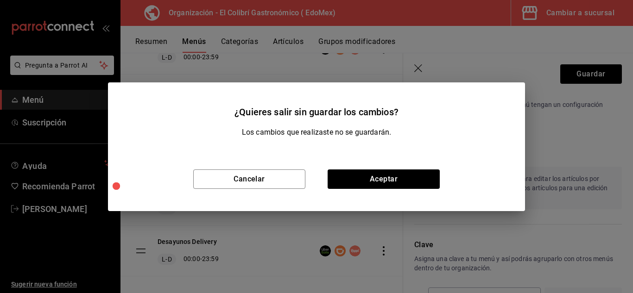
checkbox input "false"
type input "1756356158004"
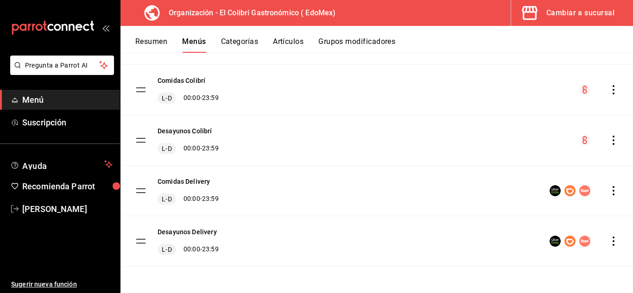
checkbox input "false"
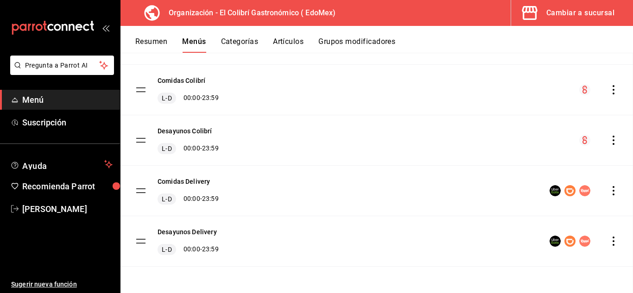
checkbox input "false"
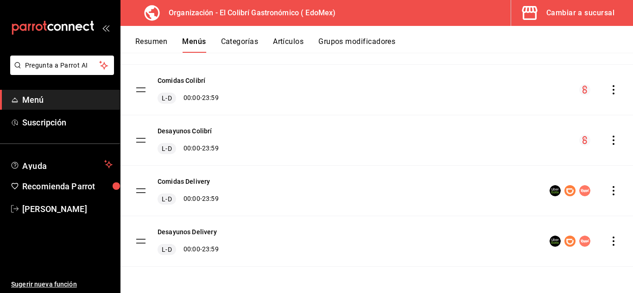
click at [625, 12] on button "Cambiar a sucursal" at bounding box center [568, 13] width 115 height 26
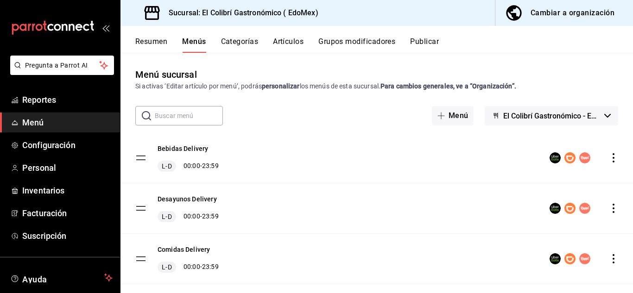
click at [156, 38] on button "Resumen" at bounding box center [151, 45] width 32 height 16
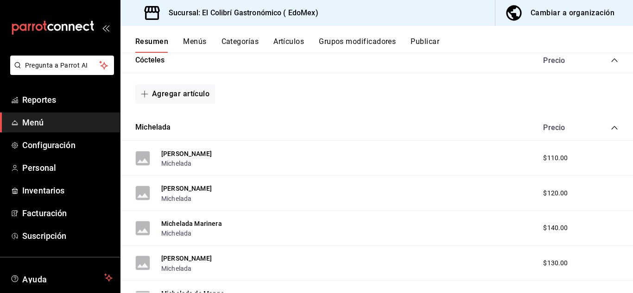
scroll to position [125, 0]
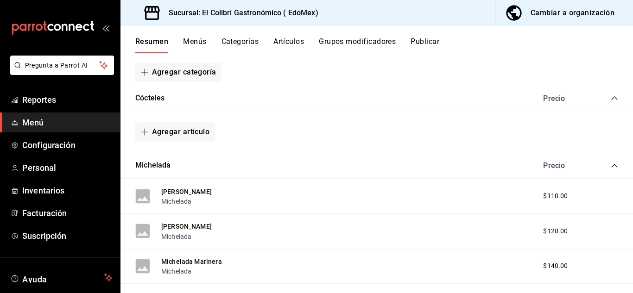
click at [610, 197] on div "$110.00" at bounding box center [576, 196] width 84 height 10
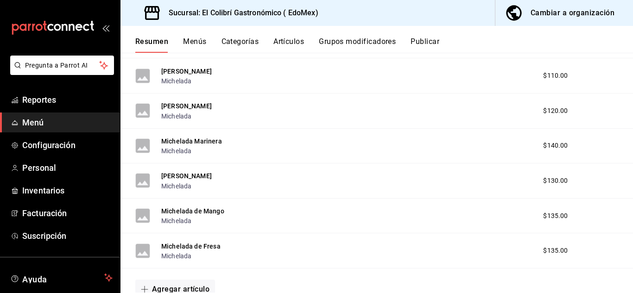
scroll to position [0, 0]
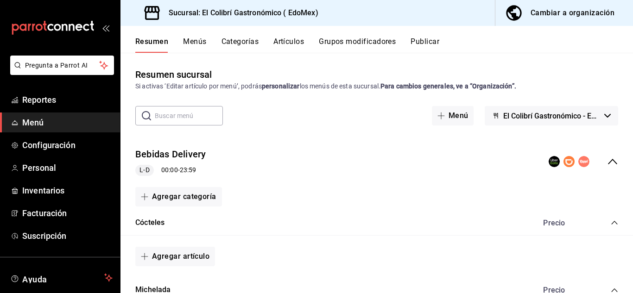
click at [350, 32] on div "Resumen Menús Categorías Artículos Grupos modificadores Publicar" at bounding box center [377, 39] width 513 height 27
click at [283, 46] on button "Artículos" at bounding box center [289, 45] width 31 height 16
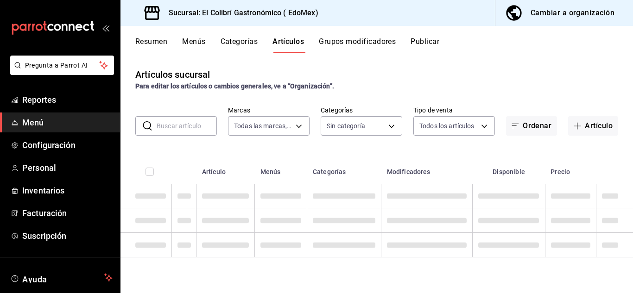
type input "d4f20551-9377-4971-9074-0a47c404ef09"
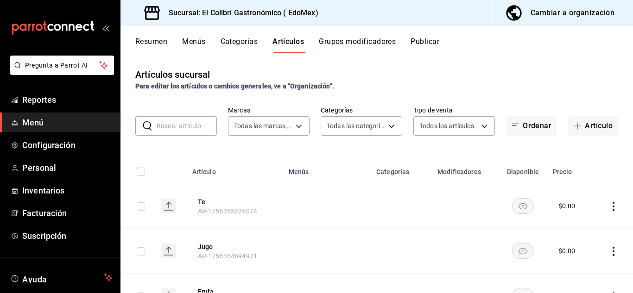
type input "f27fcceb-24f1-4eb8-bfa5-39ad3b5190a5,853cc2a9-7395-48b1-89c4-abc2ee2074a1,b73b1…"
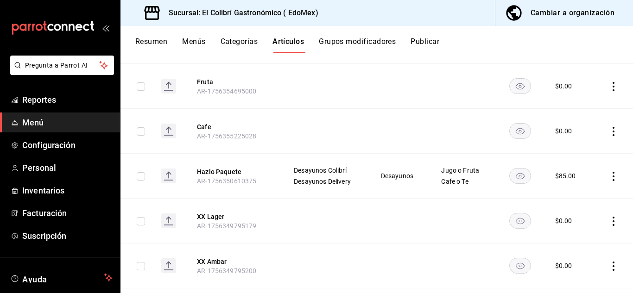
click at [430, 40] on button "Publicar" at bounding box center [425, 45] width 29 height 16
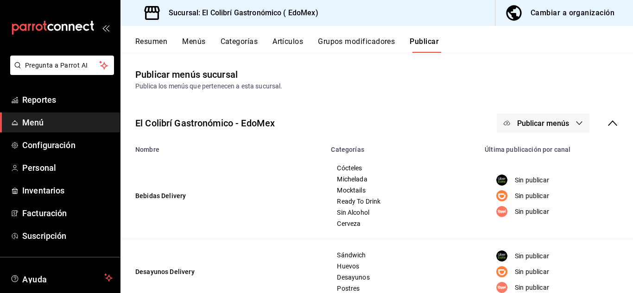
click at [525, 123] on span "Publicar menús" at bounding box center [543, 123] width 52 height 9
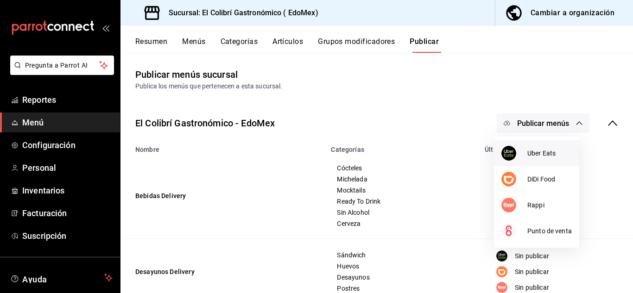
click at [526, 155] on div at bounding box center [515, 153] width 26 height 15
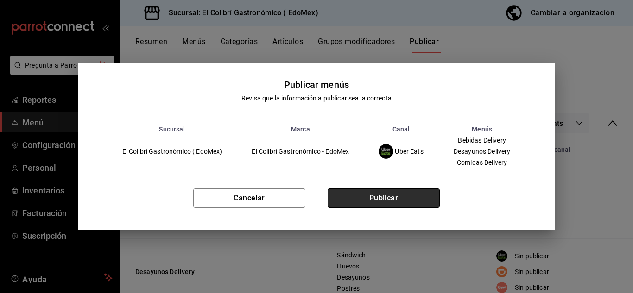
click at [396, 194] on button "Publicar" at bounding box center [384, 198] width 112 height 19
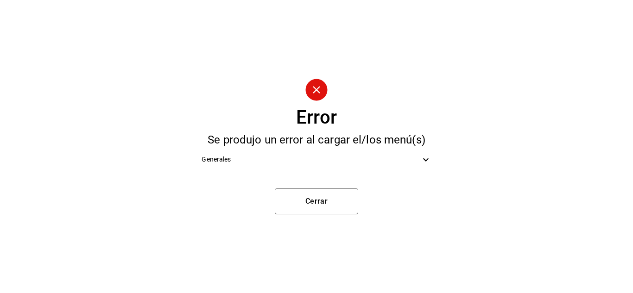
click at [398, 167] on div "Generales" at bounding box center [316, 159] width 244 height 21
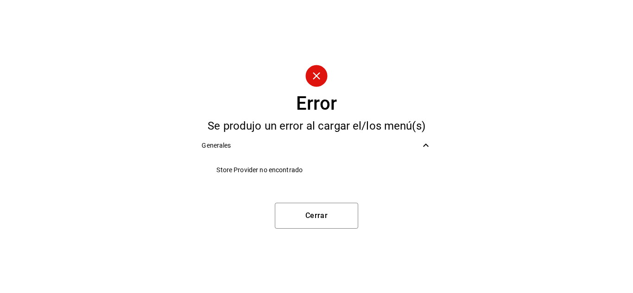
click at [296, 171] on span "Store Provider no encontrado" at bounding box center [324, 171] width 215 height 10
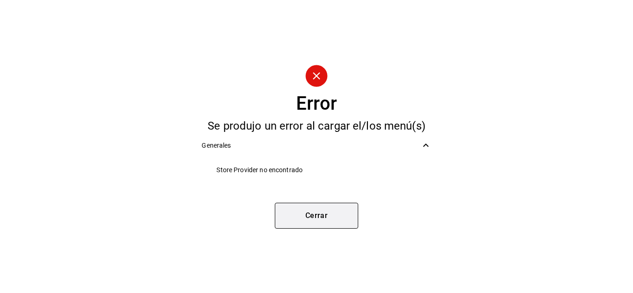
click at [326, 217] on button "Cerrar" at bounding box center [316, 216] width 83 height 26
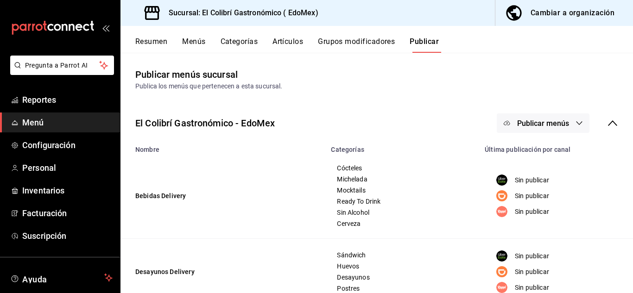
click at [564, 117] on button "Publicar menús" at bounding box center [543, 123] width 93 height 19
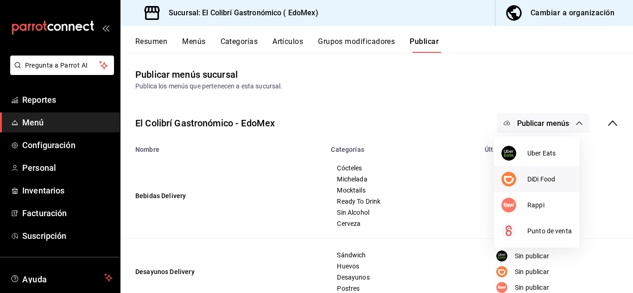
click at [513, 180] on img at bounding box center [509, 179] width 15 height 15
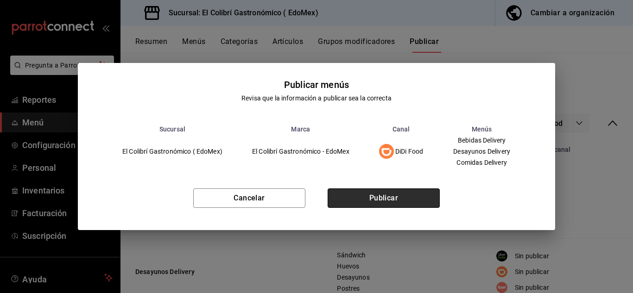
click at [387, 200] on button "Publicar" at bounding box center [384, 198] width 112 height 19
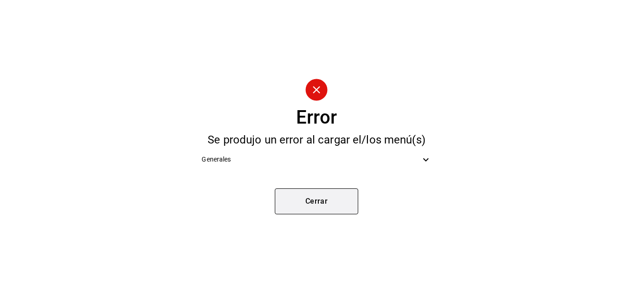
click at [331, 198] on button "Cerrar" at bounding box center [316, 202] width 83 height 26
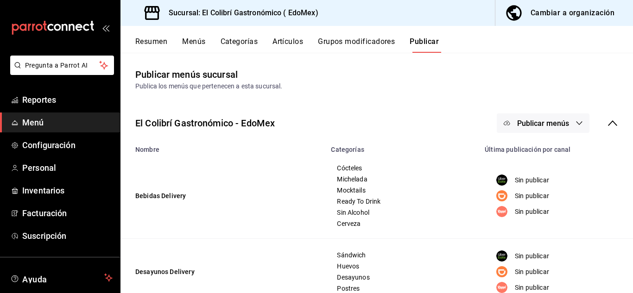
click at [187, 41] on button "Menús" at bounding box center [193, 45] width 23 height 16
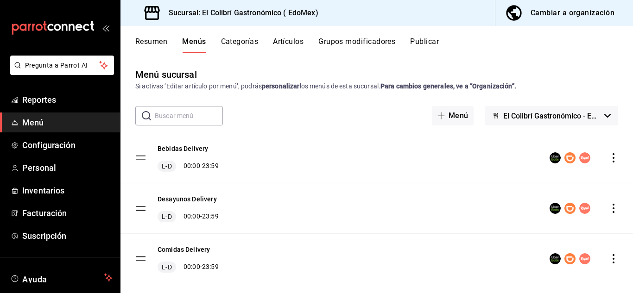
click at [144, 41] on button "Resumen" at bounding box center [151, 45] width 32 height 16
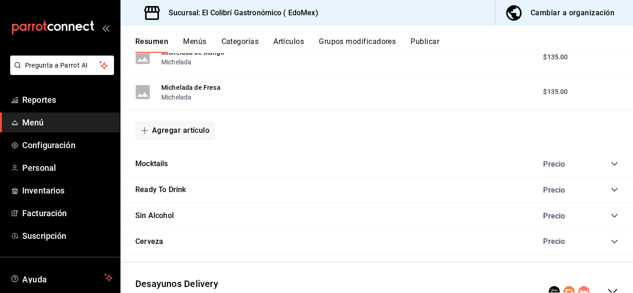
scroll to position [402, 0]
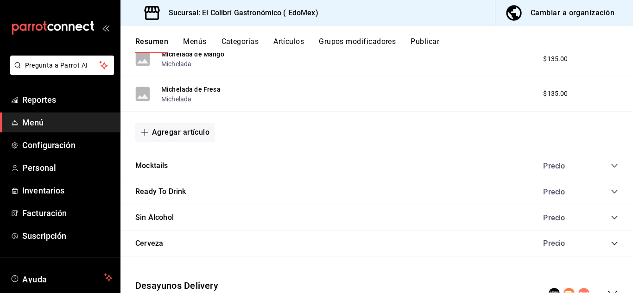
click at [610, 171] on div "Mocktails Precio" at bounding box center [377, 166] width 513 height 26
click at [612, 168] on icon "collapse-category-row" at bounding box center [615, 166] width 6 height 4
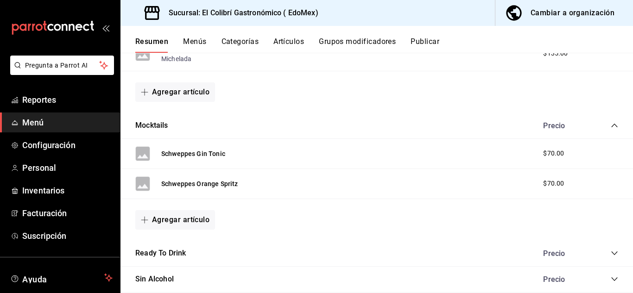
scroll to position [449, 0]
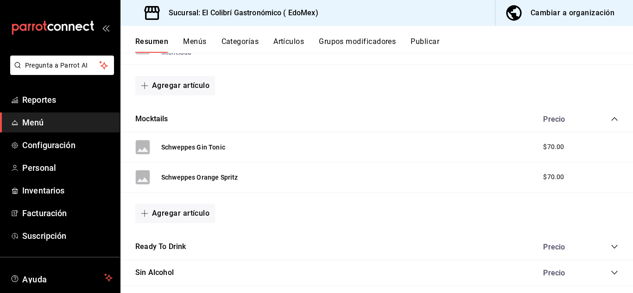
click at [593, 157] on div "Schweppes Gin Tonic $70.00" at bounding box center [377, 148] width 513 height 30
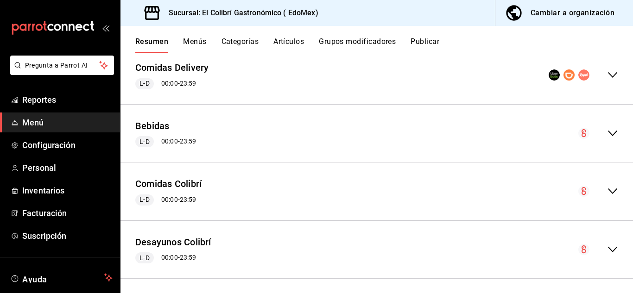
scroll to position [786, 0]
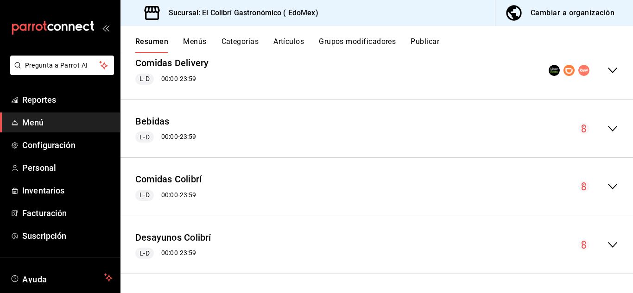
click at [614, 244] on div "Desayunos Colibrí L-D 00:00 - 23:59" at bounding box center [377, 245] width 513 height 43
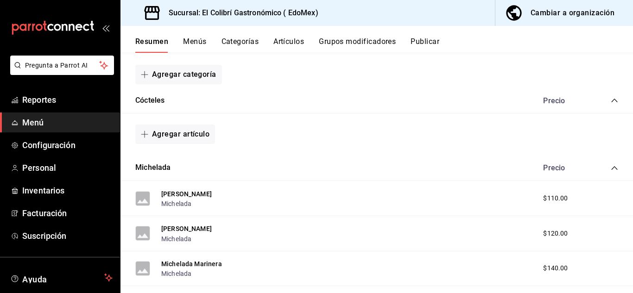
scroll to position [0, 0]
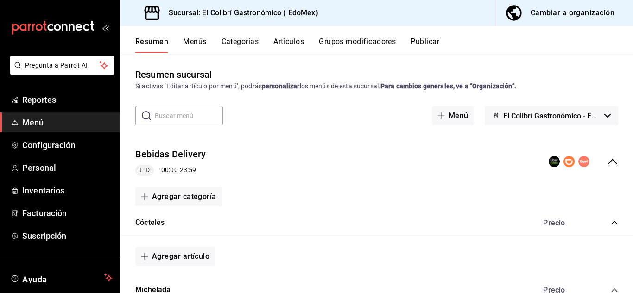
click at [438, 35] on div "Resumen Menús Categorías Artículos Grupos modificadores Publicar" at bounding box center [377, 39] width 513 height 27
click at [416, 48] on button "Publicar" at bounding box center [425, 45] width 29 height 16
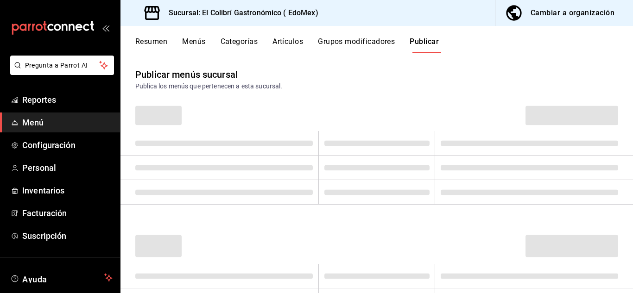
click at [416, 48] on button "Publicar" at bounding box center [424, 45] width 29 height 16
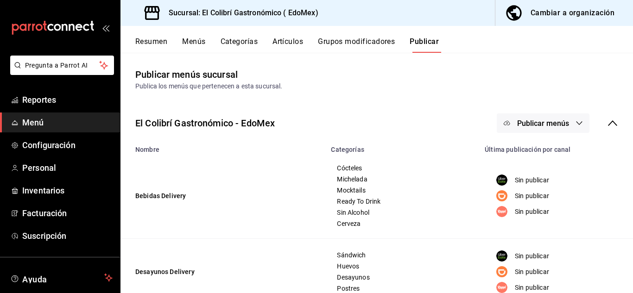
click at [153, 38] on button "Resumen" at bounding box center [151, 45] width 32 height 16
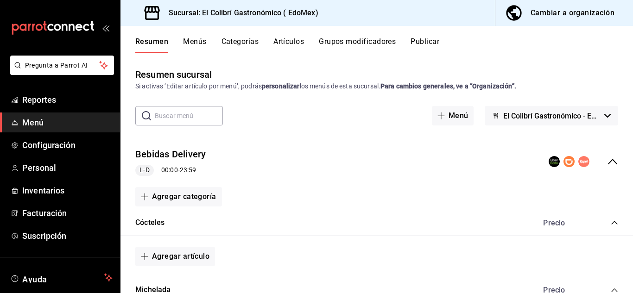
click at [606, 169] on div "Bebidas Delivery L-D 00:00 - 23:59" at bounding box center [377, 161] width 513 height 43
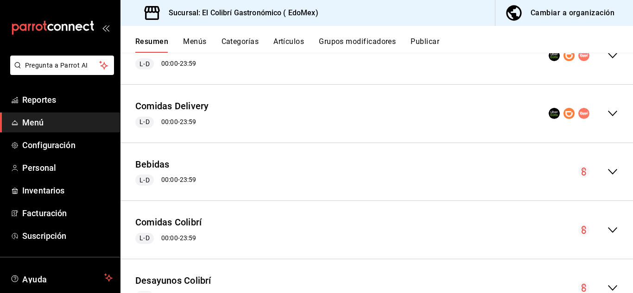
scroll to position [166, 0]
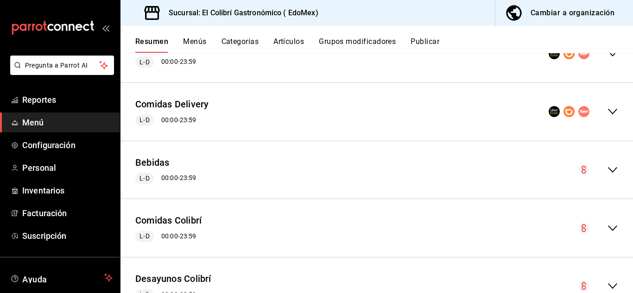
click at [608, 118] on div "Comidas Delivery L-D 00:00 - 23:59" at bounding box center [377, 111] width 513 height 43
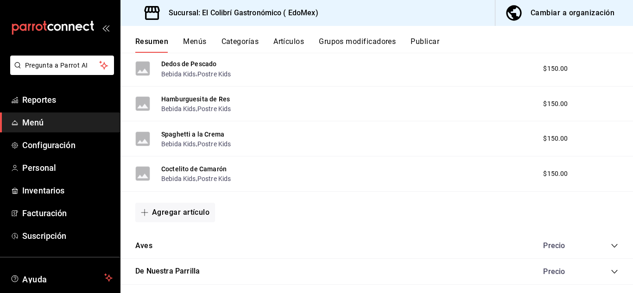
scroll to position [480, 0]
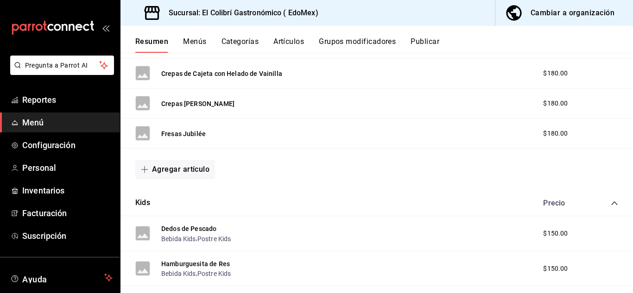
click at [573, 189] on div "Agregar artículo" at bounding box center [377, 170] width 513 height 42
click at [585, 131] on div "$180.00" at bounding box center [563, 134] width 59 height 10
click at [558, 131] on span "$180.00" at bounding box center [555, 134] width 25 height 10
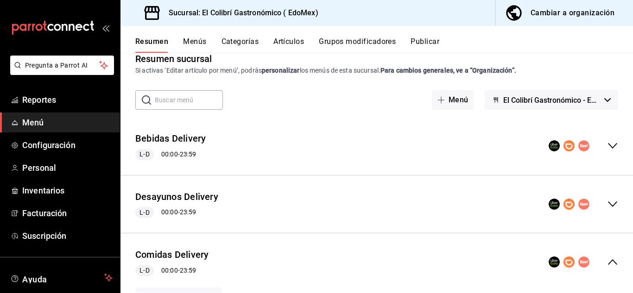
scroll to position [0, 0]
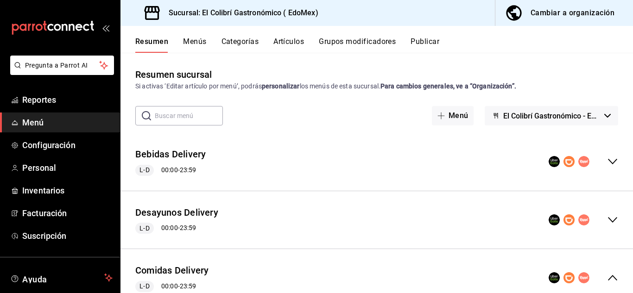
click at [587, 15] on div "Cambiar a organización" at bounding box center [573, 12] width 84 height 13
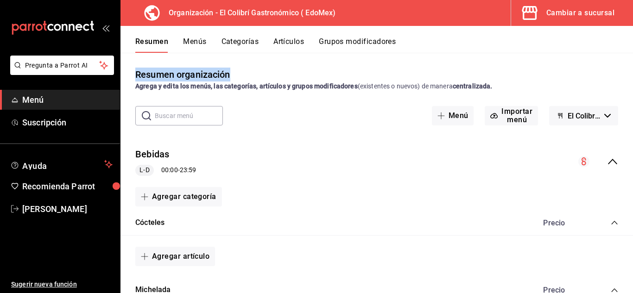
drag, startPoint x: 633, startPoint y: 52, endPoint x: 633, endPoint y: 65, distance: 12.5
click at [633, 65] on div "Resumen Menús Categorías Artículos Grupos modificadores Resumen organización Ag…" at bounding box center [377, 160] width 513 height 268
click at [609, 157] on icon "collapse-menu-row" at bounding box center [612, 161] width 11 height 11
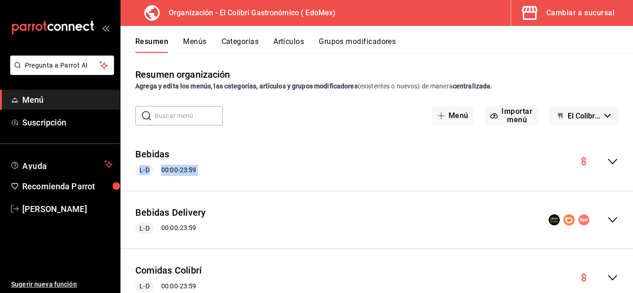
drag, startPoint x: 626, startPoint y: 122, endPoint x: 630, endPoint y: 153, distance: 30.9
click at [630, 153] on div "Resumen organización Agrega y edita los menús, las categorías, artículos y grup…" at bounding box center [377, 173] width 513 height 240
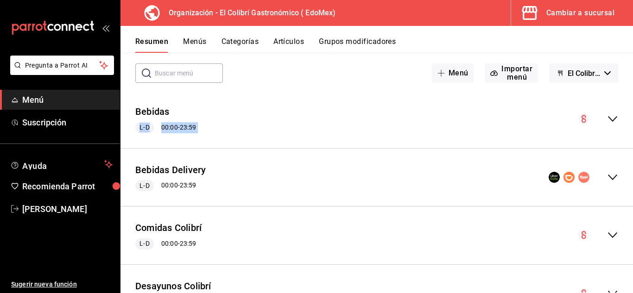
scroll to position [41, 0]
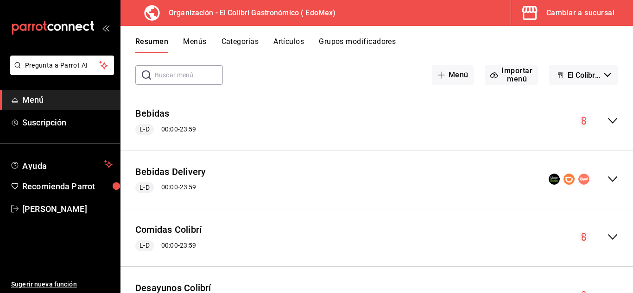
click at [608, 178] on icon "collapse-menu-row" at bounding box center [612, 179] width 11 height 11
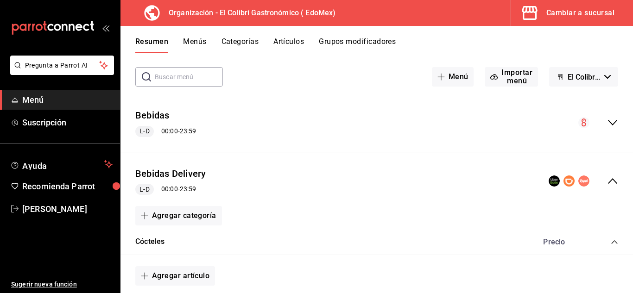
scroll to position [0, 0]
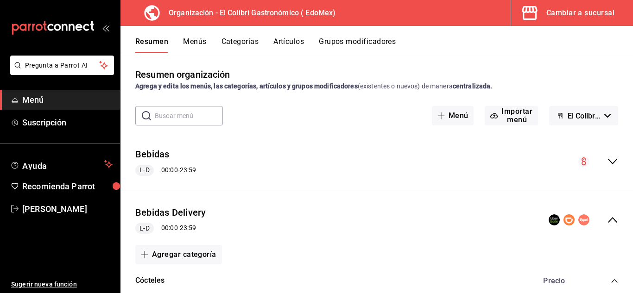
click at [195, 46] on button "Menús" at bounding box center [194, 45] width 23 height 16
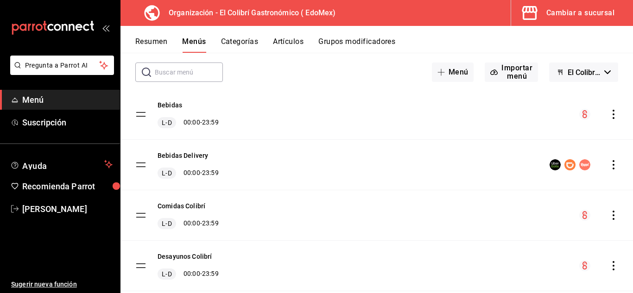
scroll to position [54, 0]
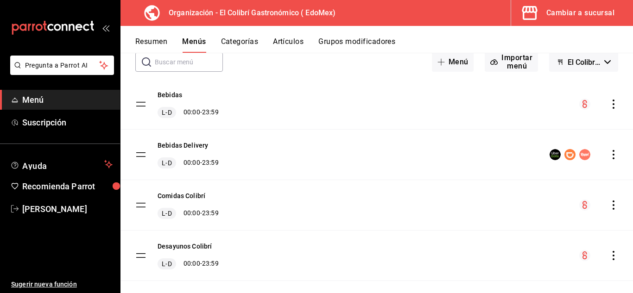
click at [609, 154] on icon "actions" at bounding box center [613, 154] width 9 height 9
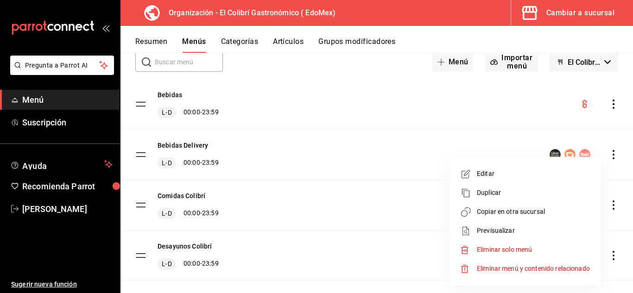
click at [521, 182] on li "Editar" at bounding box center [525, 174] width 145 height 19
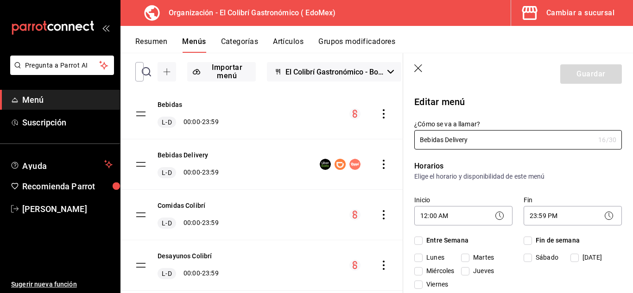
checkbox input "true"
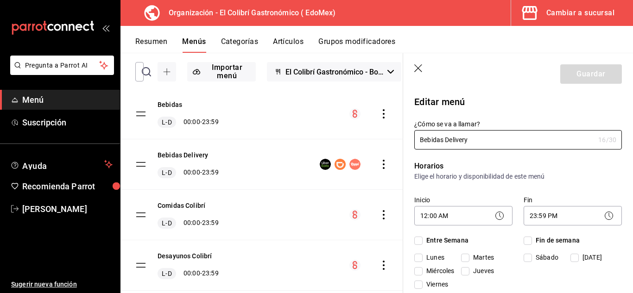
checkbox input "true"
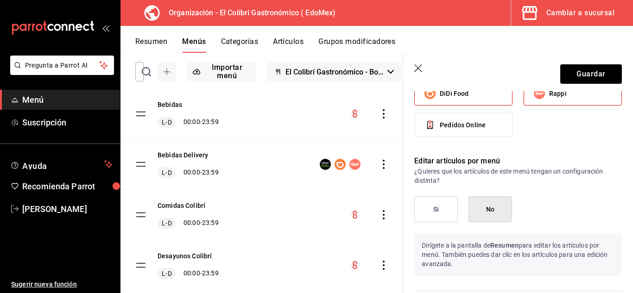
scroll to position [556, 0]
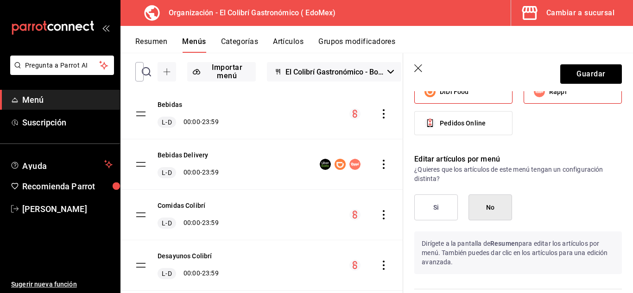
click at [433, 212] on button "Si" at bounding box center [437, 208] width 44 height 26
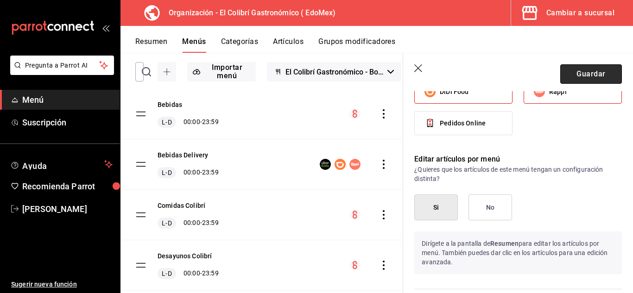
click at [594, 70] on button "Guardar" at bounding box center [592, 73] width 62 height 19
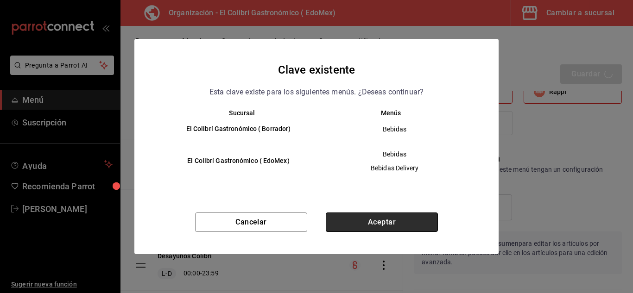
click at [416, 222] on button "Aceptar" at bounding box center [382, 222] width 112 height 19
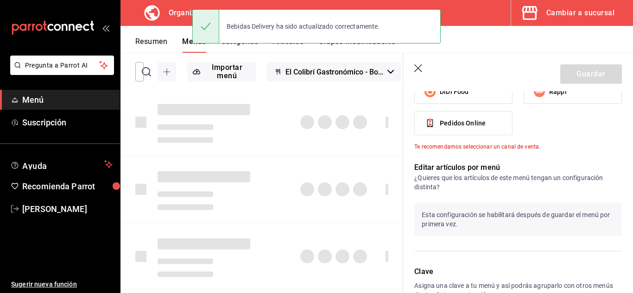
checkbox input "false"
type input "1756356285065"
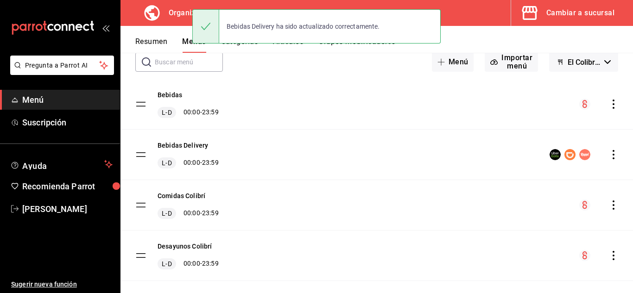
click at [596, 19] on div "Cambiar a sucursal" at bounding box center [581, 12] width 68 height 13
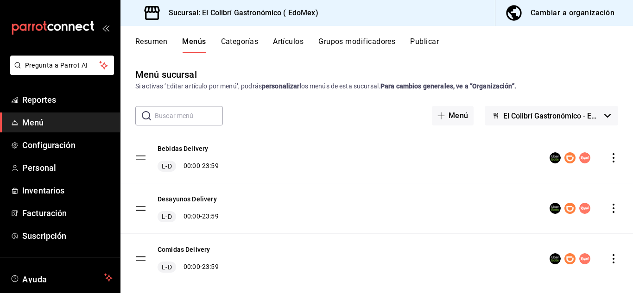
click at [598, 157] on div "menu-maker-table" at bounding box center [584, 158] width 69 height 11
click at [609, 156] on icon "actions" at bounding box center [613, 157] width 9 height 9
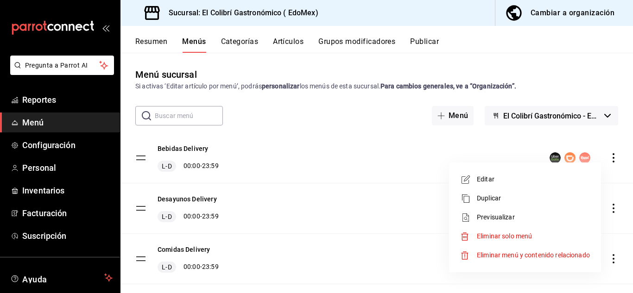
click at [519, 179] on span "Editar" at bounding box center [533, 180] width 113 height 10
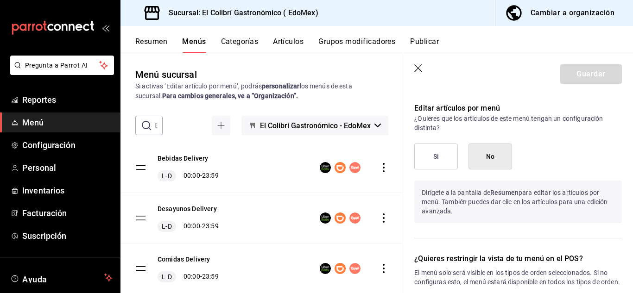
scroll to position [607, 0]
click at [442, 166] on button "Si" at bounding box center [437, 157] width 44 height 26
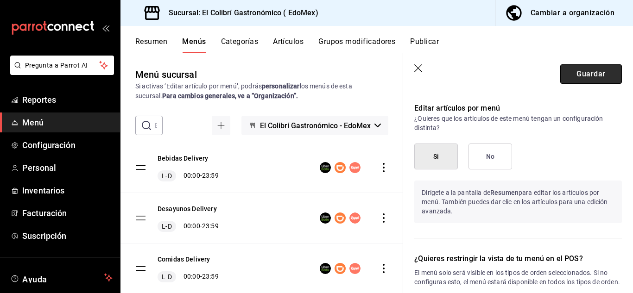
click at [595, 73] on button "Guardar" at bounding box center [592, 73] width 62 height 19
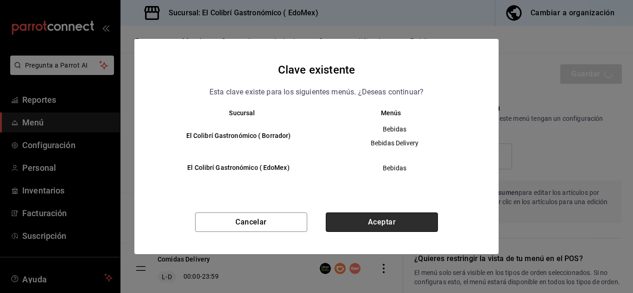
click at [359, 224] on button "Aceptar" at bounding box center [382, 222] width 112 height 19
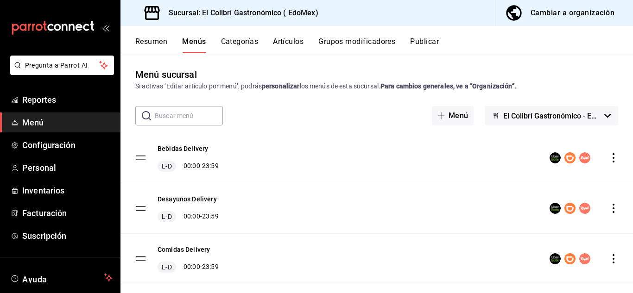
click at [165, 44] on button "Resumen" at bounding box center [151, 45] width 32 height 16
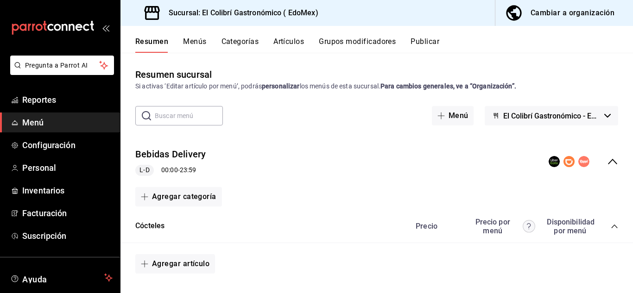
click at [187, 38] on button "Menús" at bounding box center [194, 45] width 23 height 16
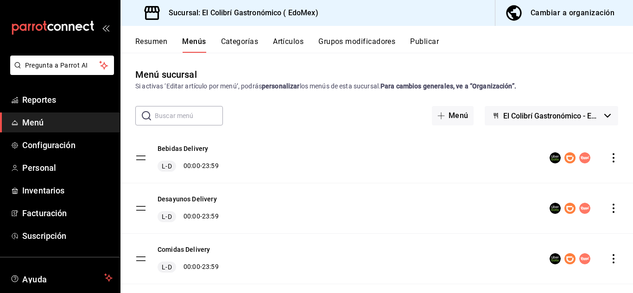
click at [609, 207] on icon "actions" at bounding box center [613, 208] width 9 height 9
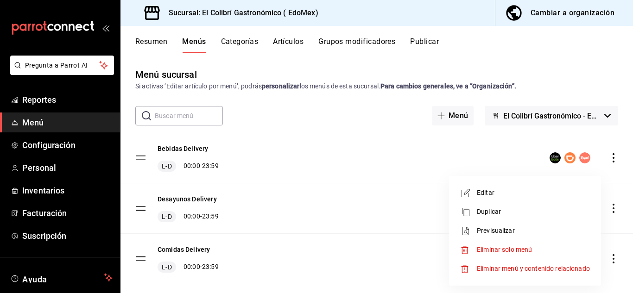
click at [549, 196] on span "Editar" at bounding box center [533, 193] width 113 height 10
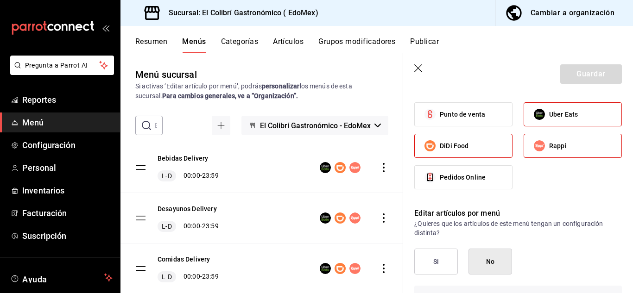
scroll to position [533, 0]
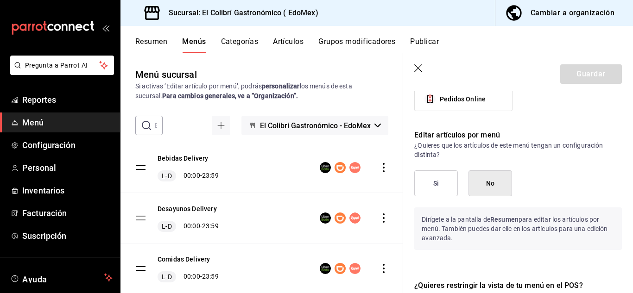
click at [440, 182] on button "Si" at bounding box center [437, 184] width 44 height 26
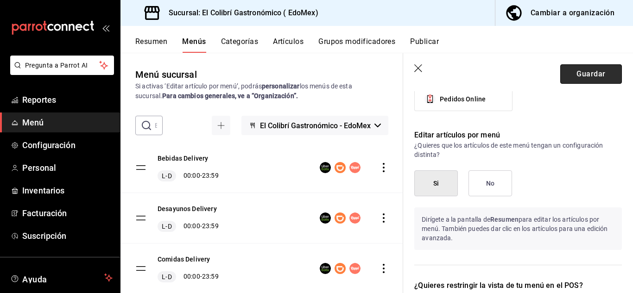
click at [589, 83] on button "Guardar" at bounding box center [592, 73] width 62 height 19
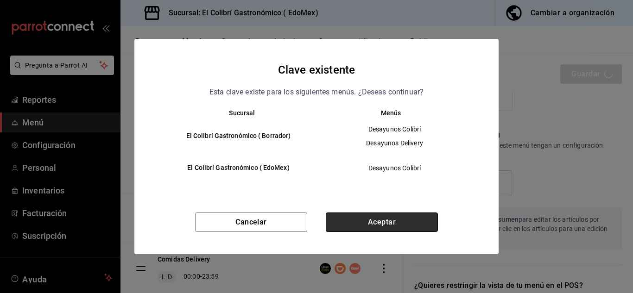
click at [394, 223] on button "Aceptar" at bounding box center [382, 222] width 112 height 19
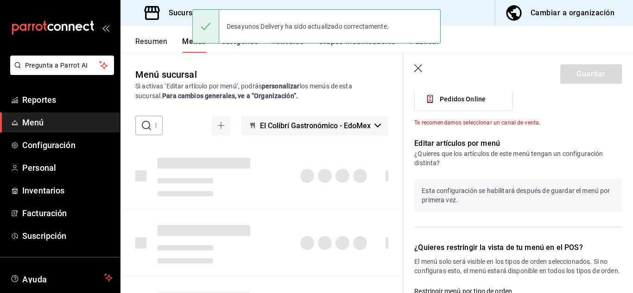
checkbox input "false"
type input "1756356329238"
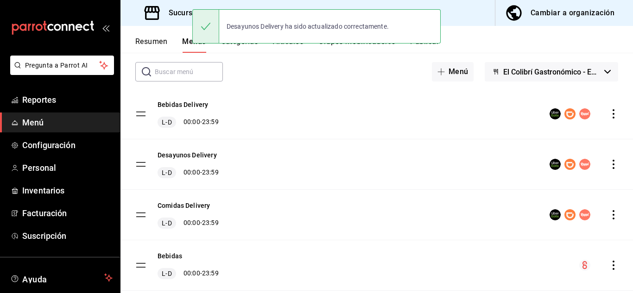
scroll to position [59, 0]
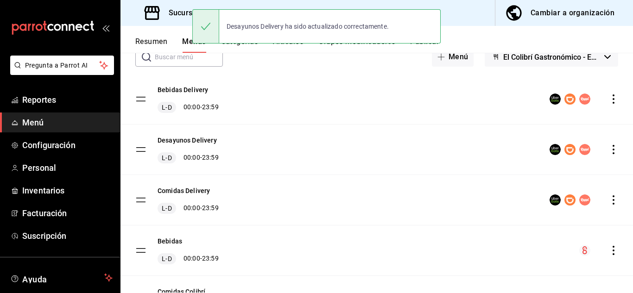
click at [607, 205] on div "menu-maker-table" at bounding box center [584, 200] width 69 height 11
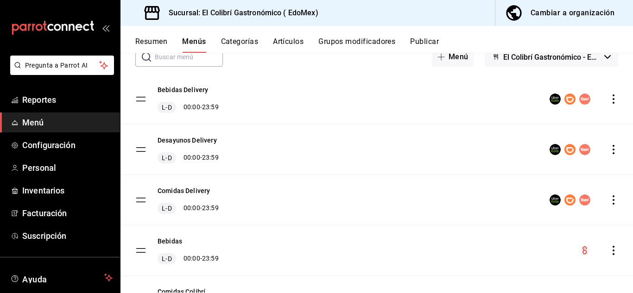
click at [609, 200] on icon "actions" at bounding box center [613, 200] width 9 height 9
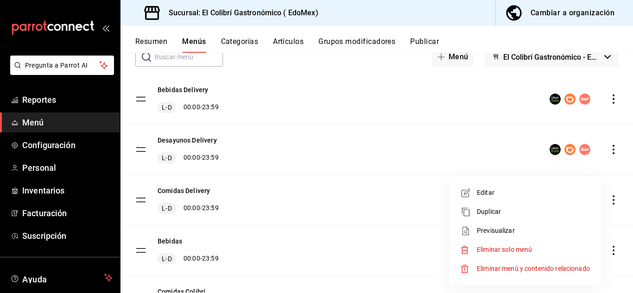
click at [535, 198] on li "Editar" at bounding box center [525, 193] width 145 height 19
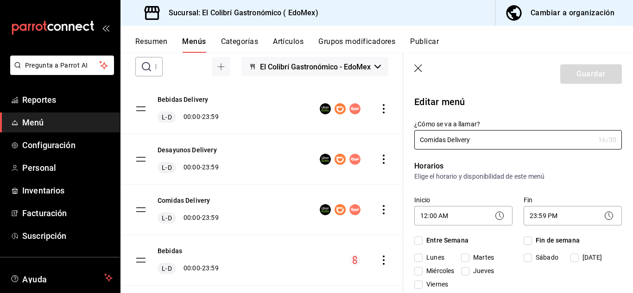
checkbox input "true"
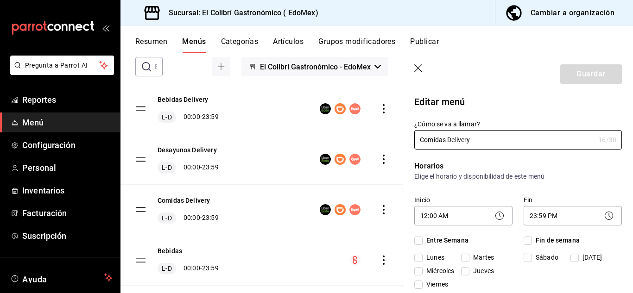
checkbox input "true"
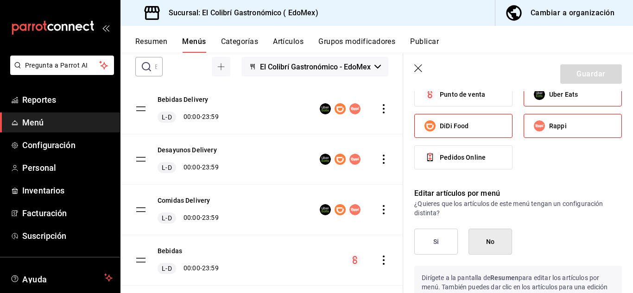
scroll to position [625, 0]
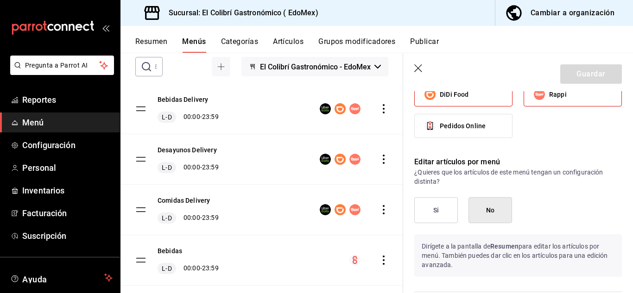
click at [446, 208] on button "Si" at bounding box center [437, 211] width 44 height 26
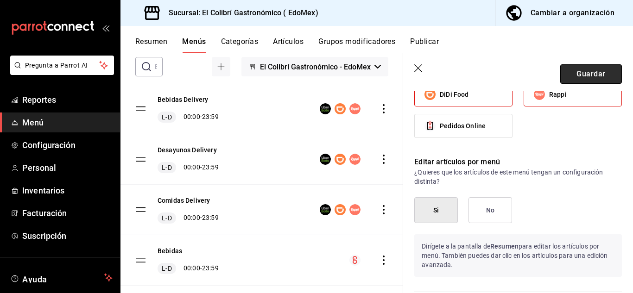
click at [576, 78] on button "Guardar" at bounding box center [592, 73] width 62 height 19
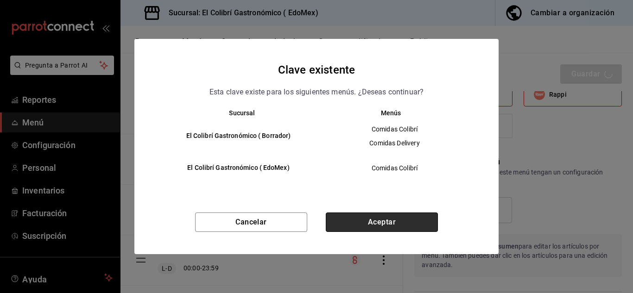
click at [405, 227] on button "Aceptar" at bounding box center [382, 222] width 112 height 19
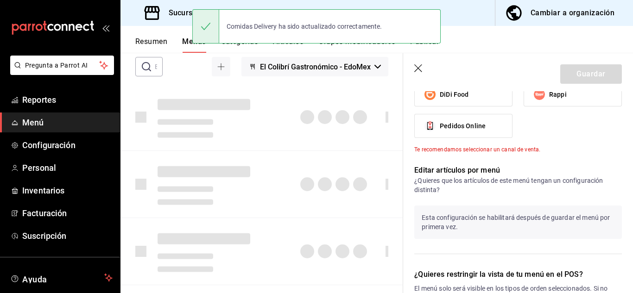
checkbox input "false"
type input "1756356342977"
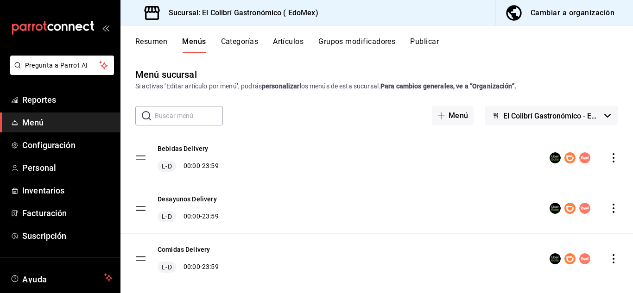
click at [154, 36] on div "Resumen Menús Categorías Artículos Grupos modificadores Publicar" at bounding box center [377, 39] width 513 height 27
click at [154, 41] on button "Resumen" at bounding box center [151, 45] width 32 height 16
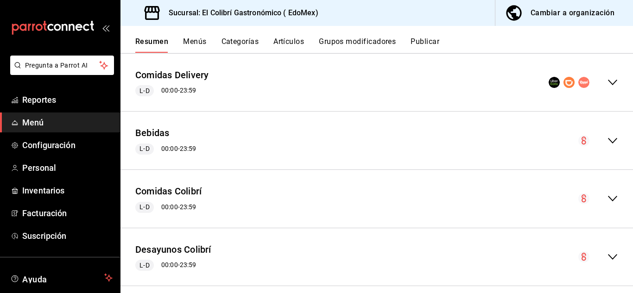
scroll to position [678, 0]
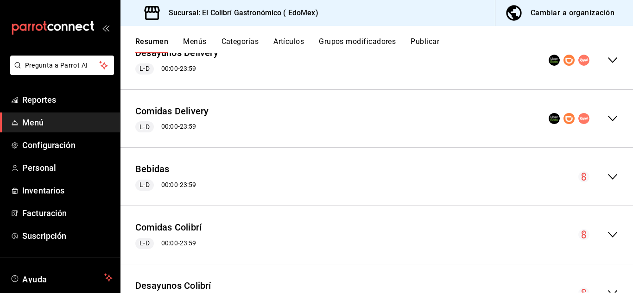
click at [607, 231] on icon "collapse-menu-row" at bounding box center [612, 235] width 11 height 11
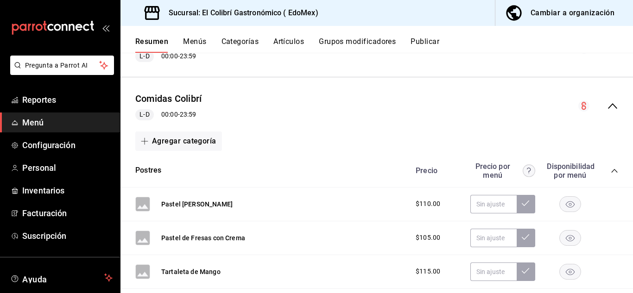
scroll to position [780, 0]
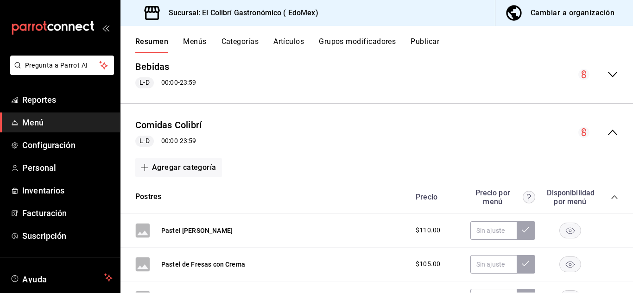
click at [607, 134] on icon "collapse-menu-row" at bounding box center [612, 132] width 11 height 11
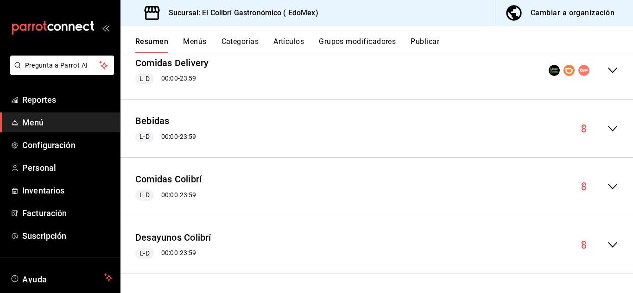
scroll to position [726, 0]
click at [607, 190] on icon "collapse-menu-row" at bounding box center [612, 186] width 11 height 11
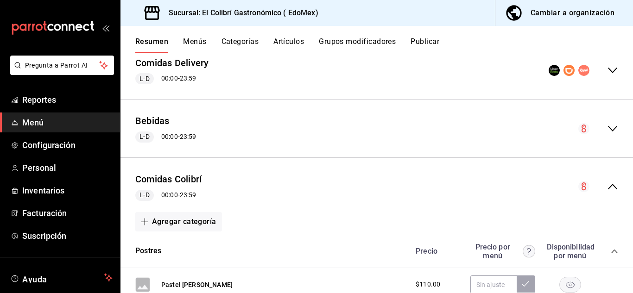
scroll to position [780, 0]
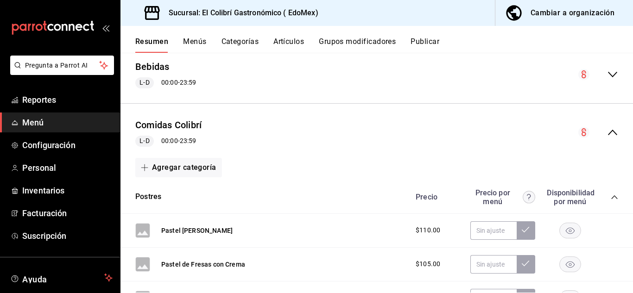
click at [608, 138] on icon "collapse-menu-row" at bounding box center [612, 132] width 11 height 11
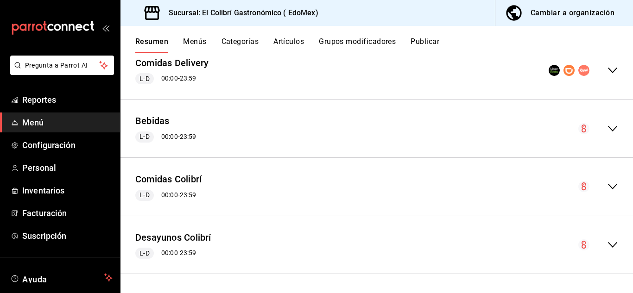
scroll to position [726, 0]
drag, startPoint x: 631, startPoint y: 236, endPoint x: 633, endPoint y: 169, distance: 66.8
click at [633, 169] on div "Resumen sucursal Si activas ‘Editar artículo por menú’, podrás personalizar los…" at bounding box center [377, 173] width 513 height 240
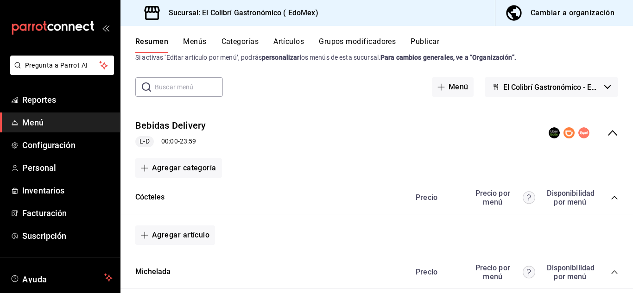
scroll to position [0, 0]
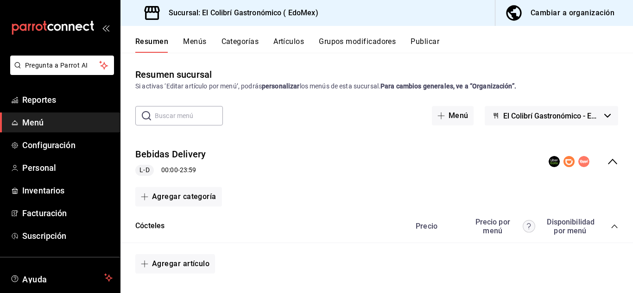
click at [604, 168] on div "Bebidas Delivery L-D 00:00 - 23:59" at bounding box center [377, 161] width 513 height 43
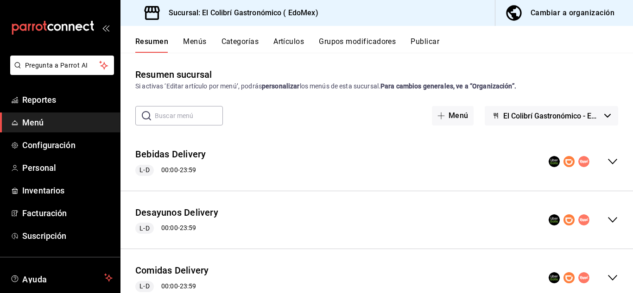
click at [606, 174] on div "Bebidas Delivery L-D 00:00 - 23:59" at bounding box center [377, 161] width 513 height 43
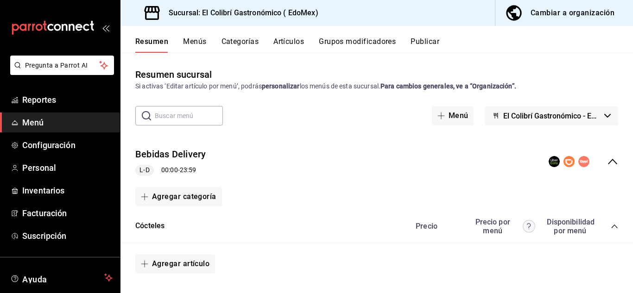
click at [198, 42] on button "Menús" at bounding box center [194, 45] width 23 height 16
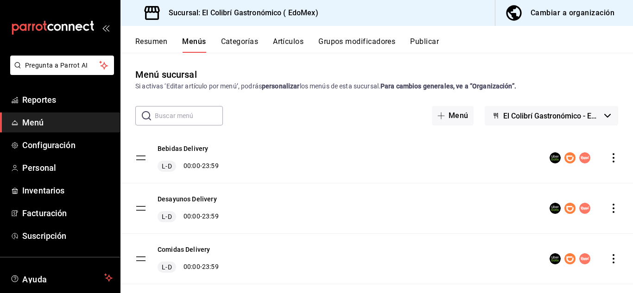
click at [239, 47] on button "Categorías" at bounding box center [240, 45] width 38 height 16
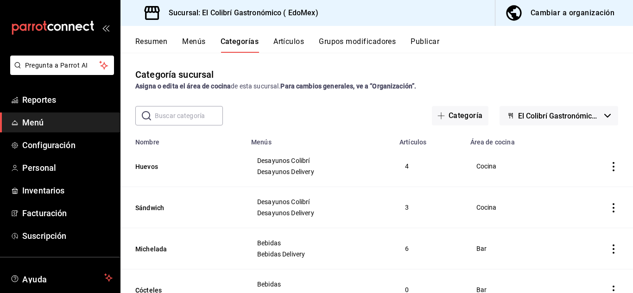
click at [280, 45] on button "Artículos" at bounding box center [289, 45] width 31 height 16
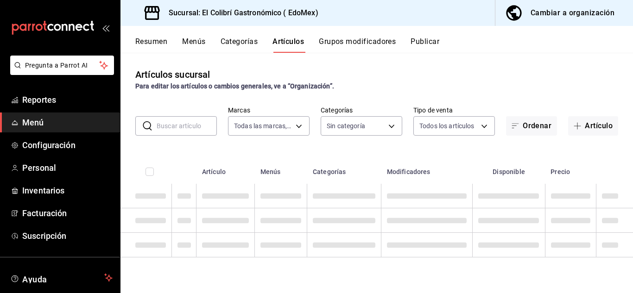
type input "d4f20551-9377-4971-9074-0a47c404ef09"
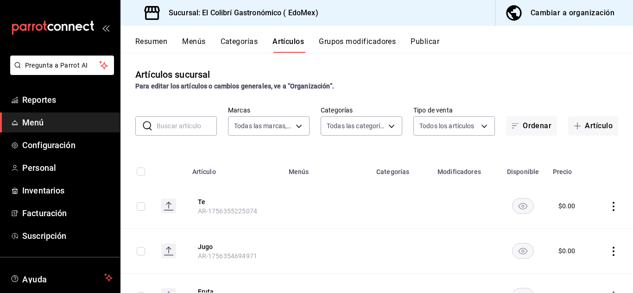
type input "f27fcceb-24f1-4eb8-bfa5-39ad3b5190a5,853cc2a9-7395-48b1-89c4-abc2ee2074a1,b73b1…"
click at [155, 36] on div "Resumen Menús Categorías Artículos Grupos modificadores Publicar" at bounding box center [377, 39] width 513 height 27
click at [155, 41] on button "Resumen" at bounding box center [151, 45] width 32 height 16
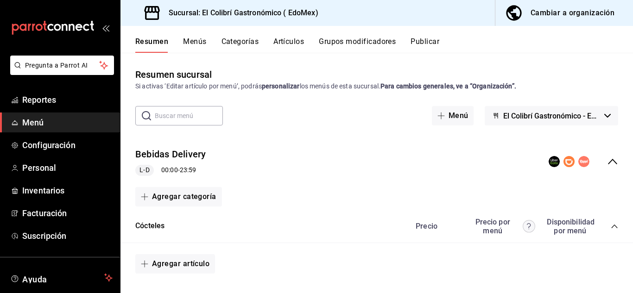
click at [277, 45] on button "Artículos" at bounding box center [289, 45] width 31 height 16
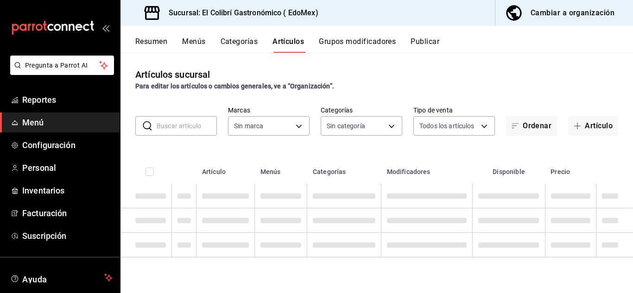
type input "d4f20551-9377-4971-9074-0a47c404ef09"
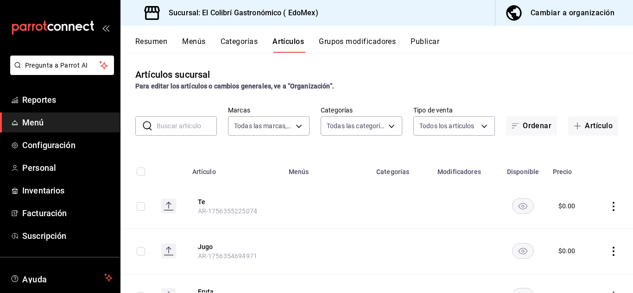
type input "f27fcceb-24f1-4eb8-bfa5-39ad3b5190a5,853cc2a9-7395-48b1-89c4-abc2ee2074a1,b73b1…"
click at [200, 130] on input "text" at bounding box center [187, 126] width 60 height 19
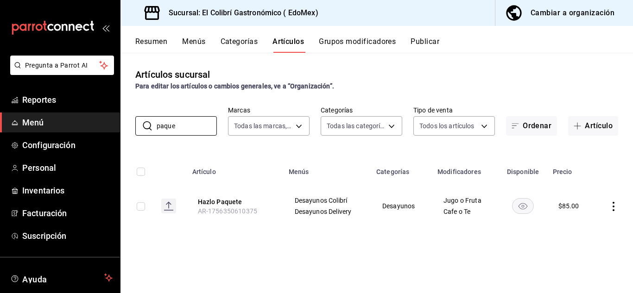
type input "paque"
click at [569, 23] on button "Cambiar a organización" at bounding box center [561, 13] width 130 height 26
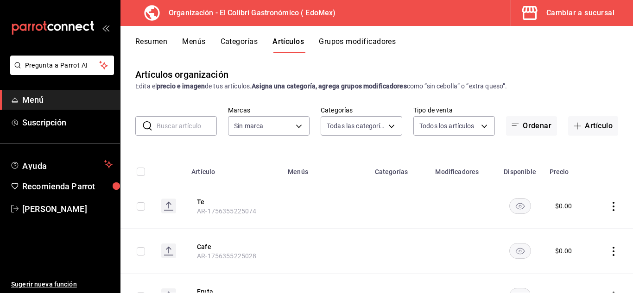
type input "4ea69895-7229-499f-9fae-d8f5f35b12a7,60969999-77b8-4574-8646-deef4aa83fce,90dbb…"
type input "02d79155-410a-4a52-ba4e-8d9765c47241"
click at [242, 45] on button "Categorías" at bounding box center [240, 45] width 38 height 16
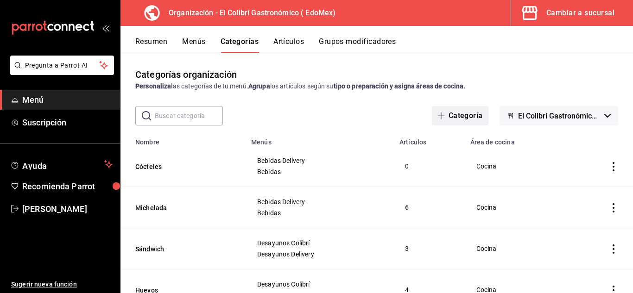
click at [455, 110] on button "Categoría" at bounding box center [460, 115] width 57 height 19
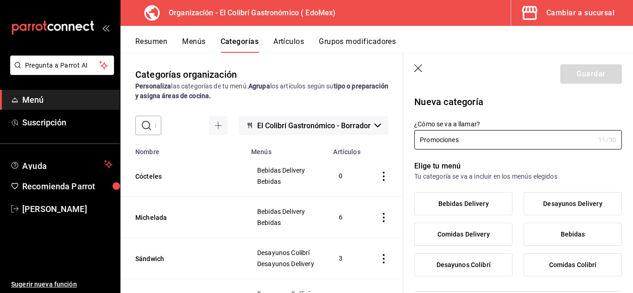
type input "Promociones"
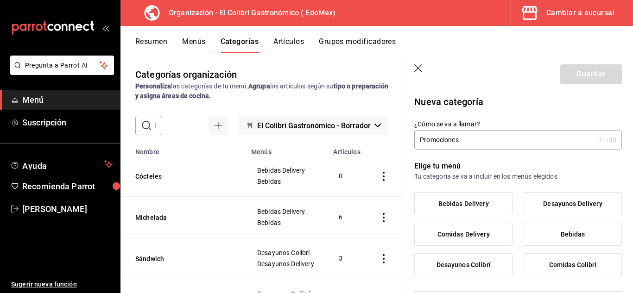
click at [477, 204] on span "Bebidas Delivery" at bounding box center [464, 204] width 51 height 8
click at [0, 0] on input "Bebidas Delivery" at bounding box center [0, 0] width 0 height 0
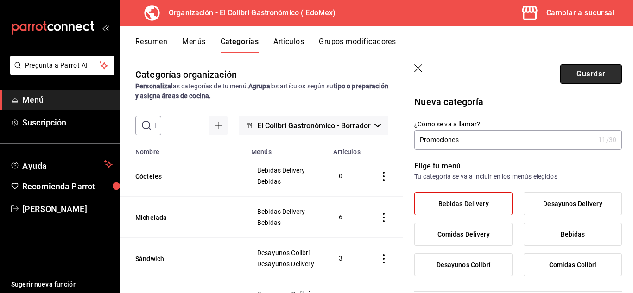
click at [589, 74] on button "Guardar" at bounding box center [592, 73] width 62 height 19
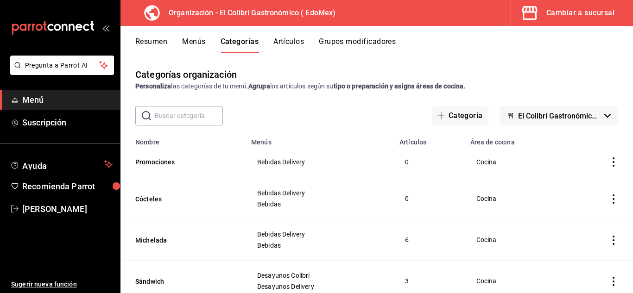
click at [609, 163] on icon "actions" at bounding box center [613, 162] width 9 height 9
click at [589, 183] on span "Editar" at bounding box center [579, 184] width 24 height 10
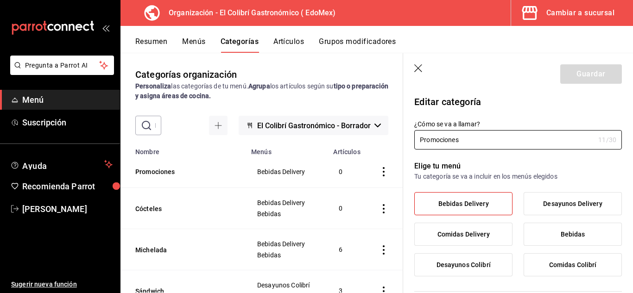
click at [503, 205] on label "Bebidas Delivery" at bounding box center [463, 204] width 97 height 22
click at [0, 0] on input "Bebidas Delivery" at bounding box center [0, 0] width 0 height 0
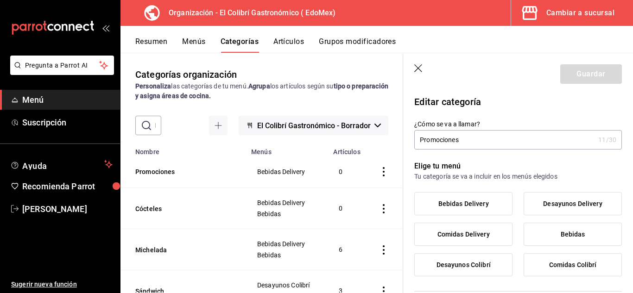
click at [583, 239] on label "Bebidas" at bounding box center [572, 234] width 97 height 22
click at [0, 0] on input "Bebidas" at bounding box center [0, 0] width 0 height 0
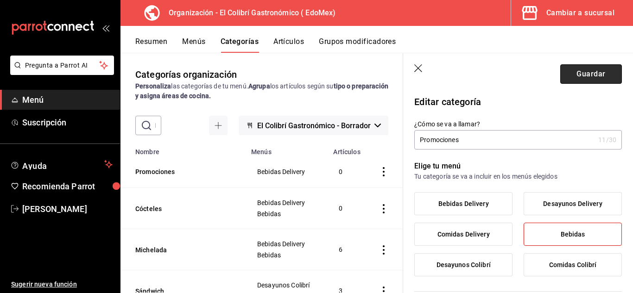
click at [580, 76] on button "Guardar" at bounding box center [592, 73] width 62 height 19
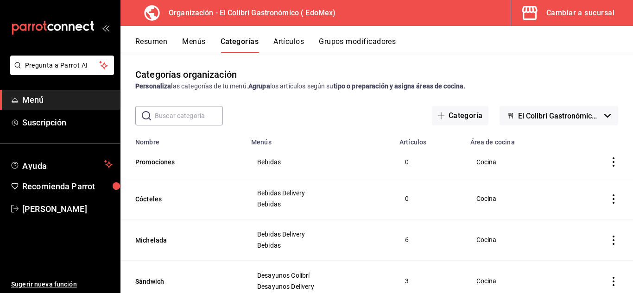
click at [277, 38] on button "Artículos" at bounding box center [289, 45] width 31 height 16
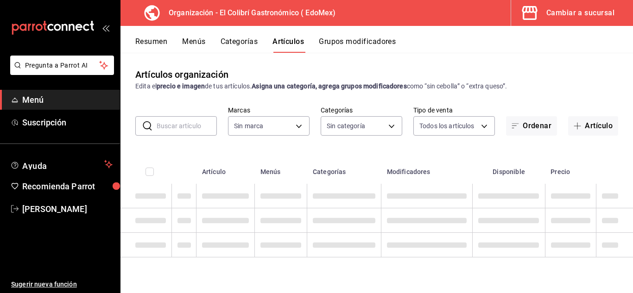
type input "02d79155-410a-4a52-ba4e-8d9765c47241"
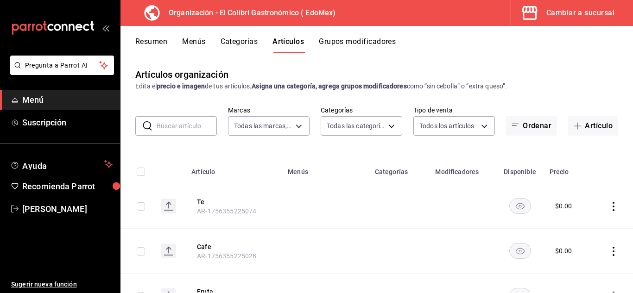
type input "d9fe7160-f61a-492f-ad87-3c2b3108834a,4ea69895-7229-499f-9fae-d8f5f35b12a7,60969…"
click at [586, 119] on button "Artículo" at bounding box center [593, 125] width 50 height 19
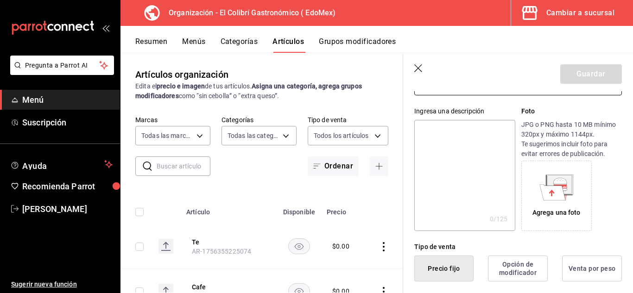
scroll to position [70, 0]
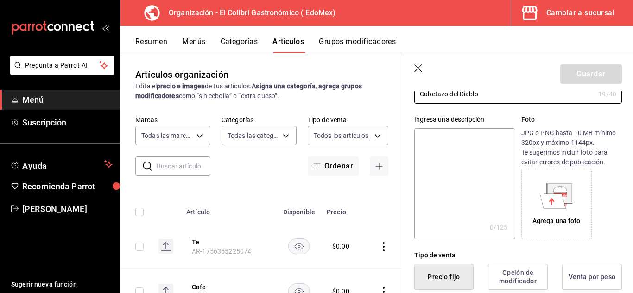
type input "Cubetazo del Diablo"
click at [459, 163] on textarea at bounding box center [465, 183] width 101 height 111
type textarea "C"
type textarea "x"
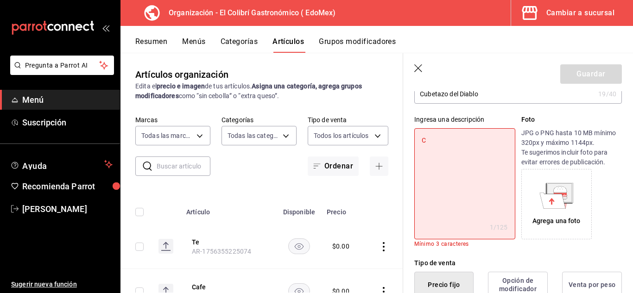
type textarea "Cu"
type textarea "x"
type textarea "Cue"
type textarea "x"
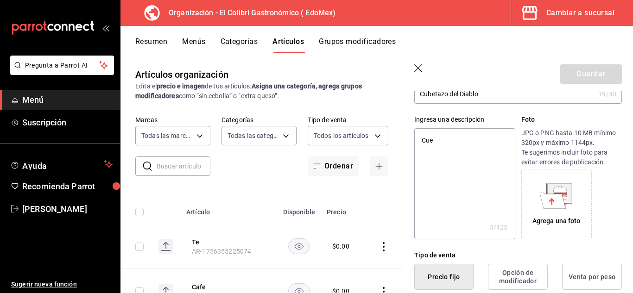
type textarea "Cu"
type textarea "x"
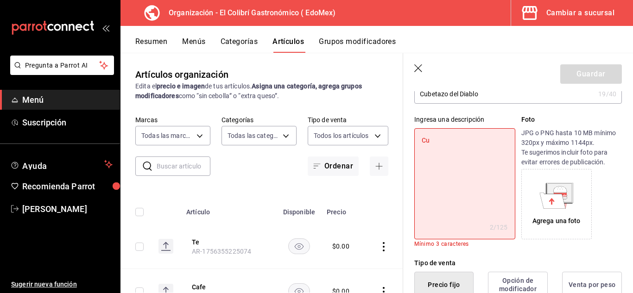
type textarea "Cub"
type textarea "x"
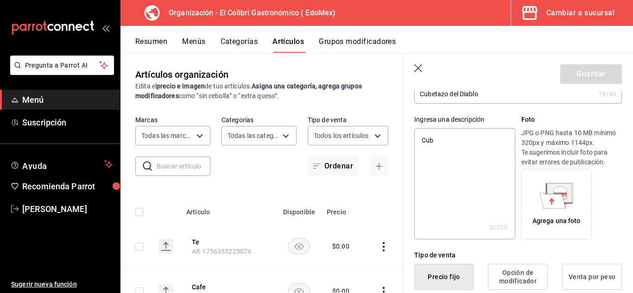
type textarea "Cube"
type textarea "x"
type textarea "Cubet"
type textarea "x"
type textarea "Cubeta"
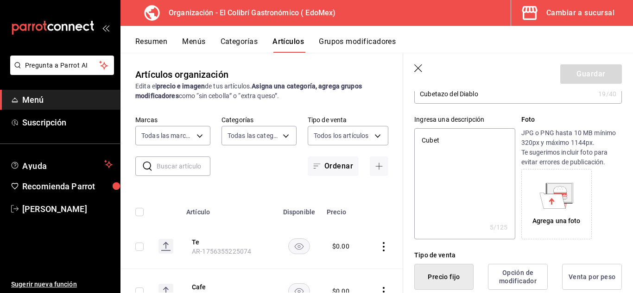
type textarea "x"
type textarea "Cubeta"
type textarea "x"
type textarea "Cubeta d"
type textarea "x"
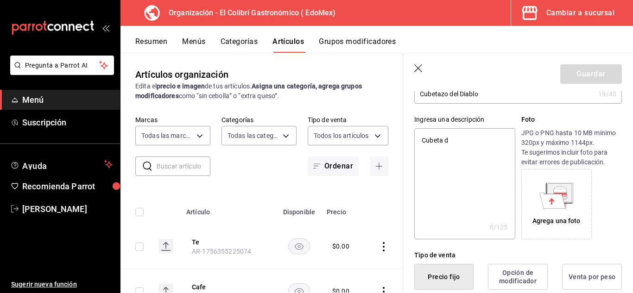
type textarea "Cubeta de"
type textarea "x"
type textarea "Cubeta de"
type textarea "x"
type textarea "Cubeta de 7"
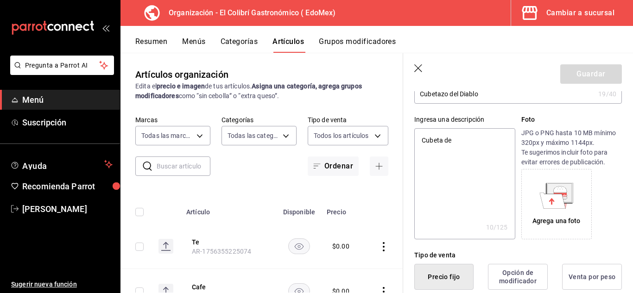
type textarea "x"
type textarea "Cubeta de 7"
type textarea "x"
type textarea "Cubeta de 7 C"
type textarea "x"
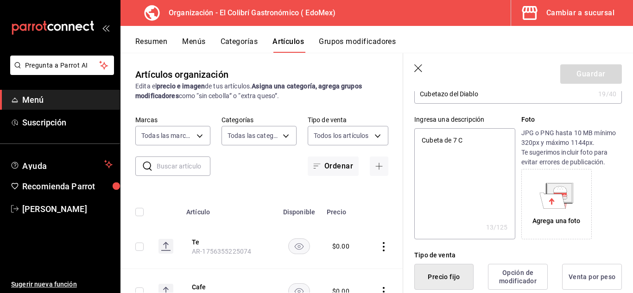
type textarea "Cubeta de 7 Ce"
type textarea "x"
type textarea "Cubeta de 7 Cer"
type textarea "x"
type textarea "Cubeta de 7 Cerv"
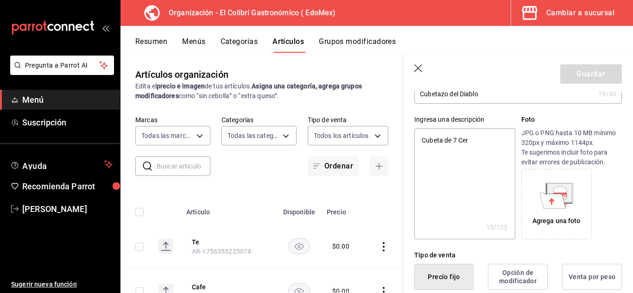
type textarea "x"
type textarea "Cubeta de 7 Cerve"
type textarea "x"
type textarea "Cubeta de 7 Cervez"
type textarea "x"
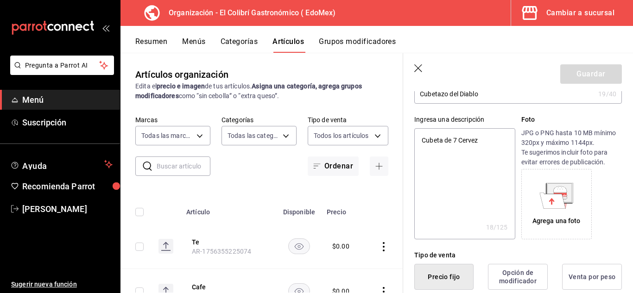
type textarea "Cubeta de 7 Cerveza"
type textarea "x"
type textarea "Cubeta de 7 Cervezas"
type textarea "x"
type textarea "Cubeta de 7 Cervezas"
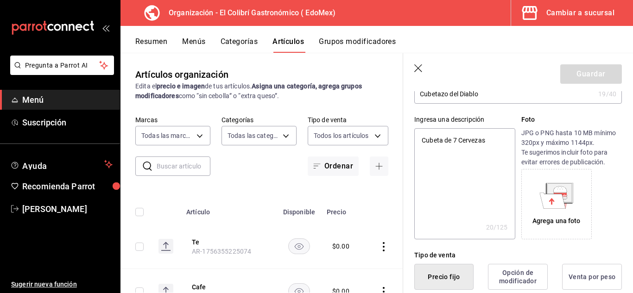
type textarea "x"
type textarea "Cubeta de 7 Cervezas V"
type textarea "x"
type textarea "Cubeta de 7 Cervezas Va"
type textarea "x"
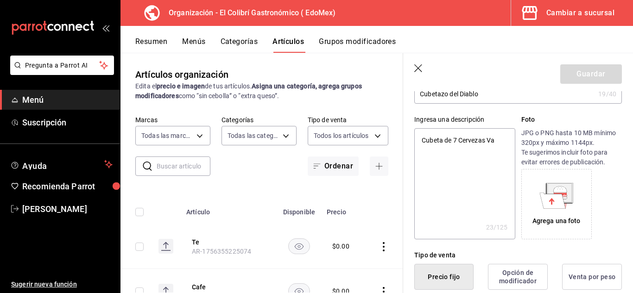
type textarea "Cubeta de 7 Cervezas Var"
type textarea "x"
type textarea "Cubeta de 7 Cervezas Vari"
type textarea "x"
type textarea "Cubeta de 7 Cervezas Varia"
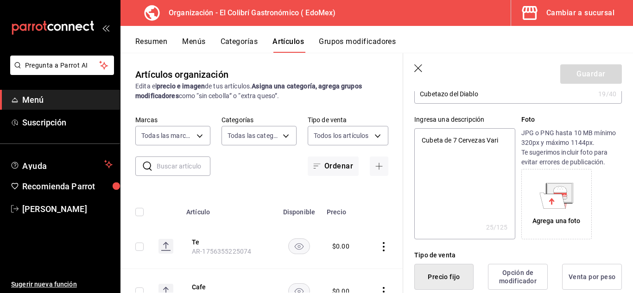
type textarea "x"
type textarea "Cubeta de 7 Cervezas Varias"
type textarea "x"
type textarea "Cubeta de 7 Cervezas Varia"
type textarea "x"
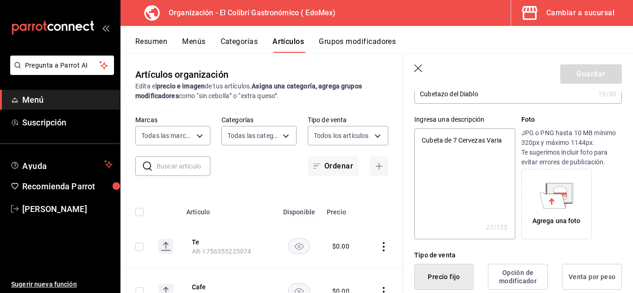
type textarea "Cubeta de 7 Cervezas Variad"
type textarea "x"
type textarea "Cubeta de 7 Cervezas Variada"
type textarea "x"
type textarea "Cubeta de 7 Cervezas Variadas"
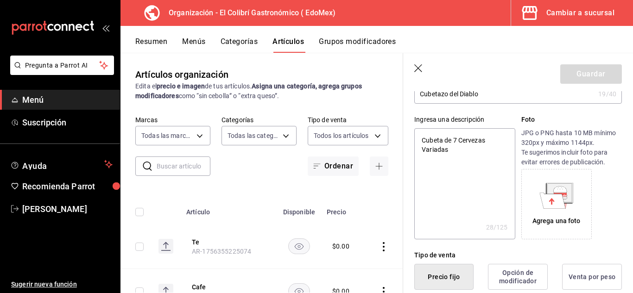
type textarea "x"
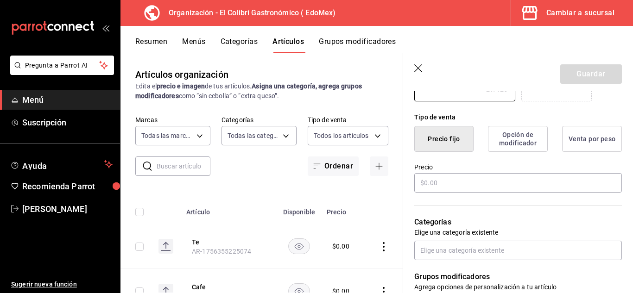
scroll to position [183, 0]
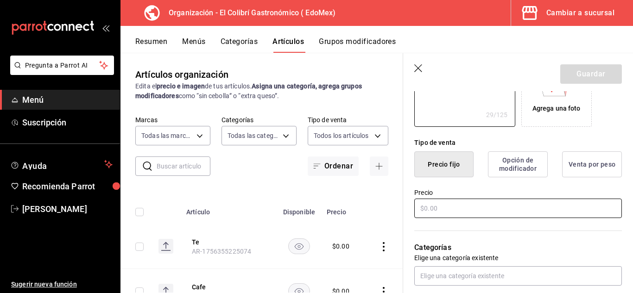
type textarea "Cubeta de 7 Cervezas Variadas"
type textarea "x"
click at [526, 205] on input "text" at bounding box center [519, 208] width 208 height 19
type input "$2.00"
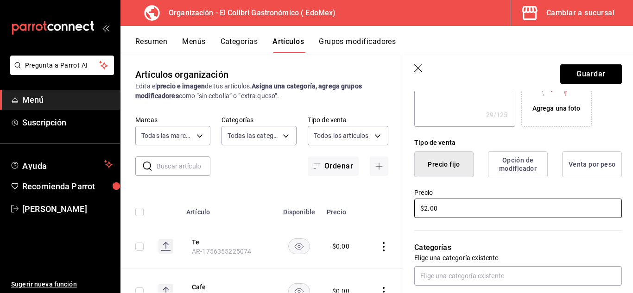
type textarea "x"
type input "$25.00"
type textarea "x"
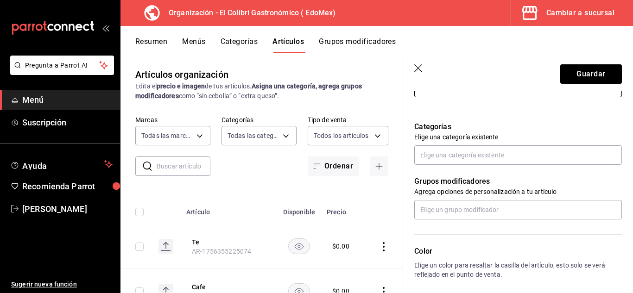
scroll to position [302, 0]
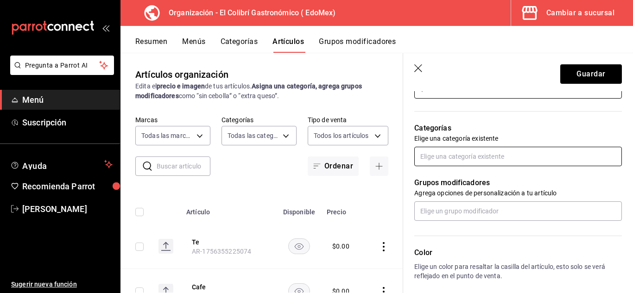
type input "$250.00"
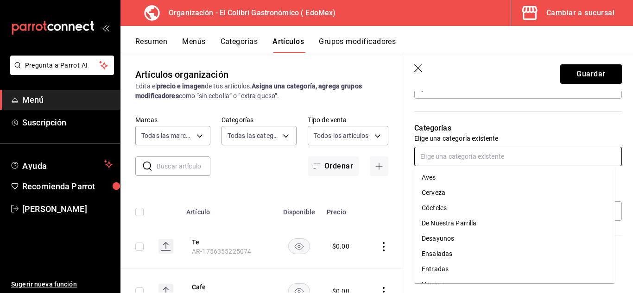
click at [553, 157] on input "text" at bounding box center [519, 156] width 208 height 19
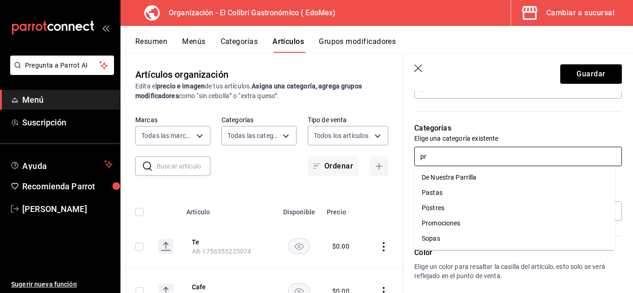
type input "pro"
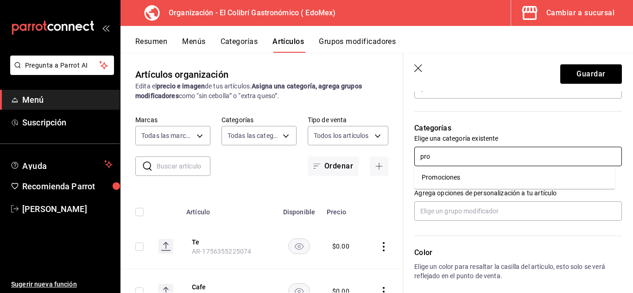
click at [503, 172] on li "Promociones" at bounding box center [515, 177] width 201 height 15
type textarea "x"
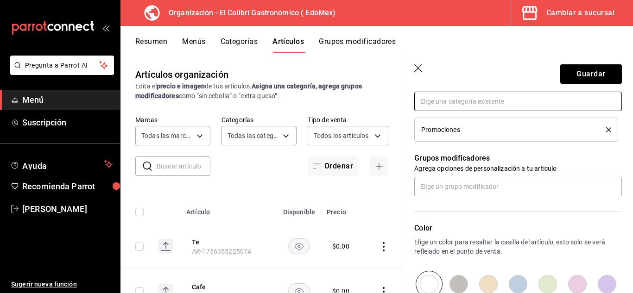
scroll to position [359, 0]
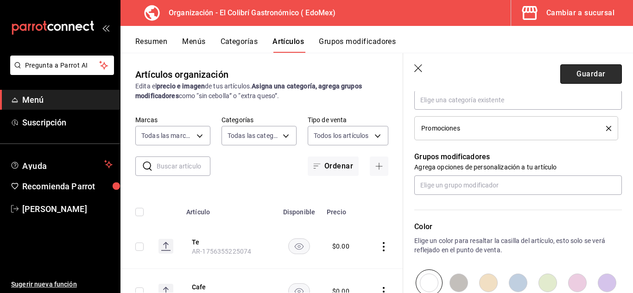
click at [609, 77] on button "Guardar" at bounding box center [592, 73] width 62 height 19
type textarea "x"
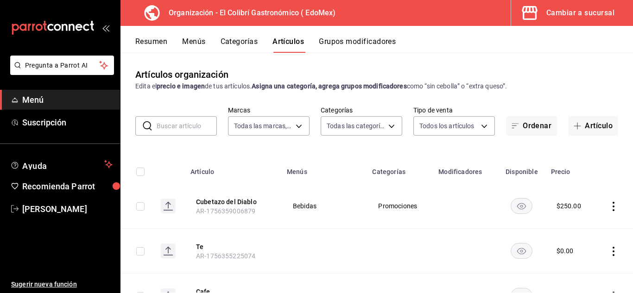
click at [233, 52] on button "Categorías" at bounding box center [240, 45] width 38 height 16
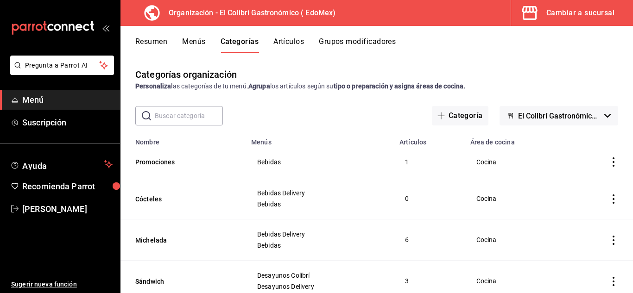
click at [579, 19] on div "Cambiar a sucursal" at bounding box center [581, 12] width 68 height 13
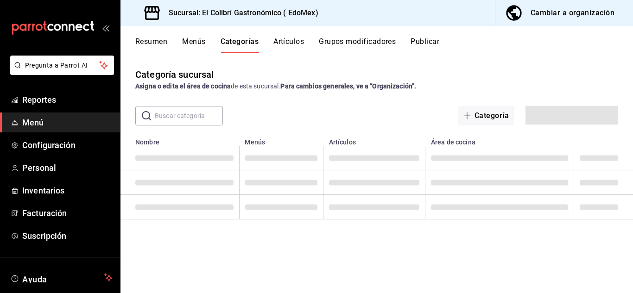
click at [581, 18] on div "Cambiar a organización" at bounding box center [573, 12] width 84 height 13
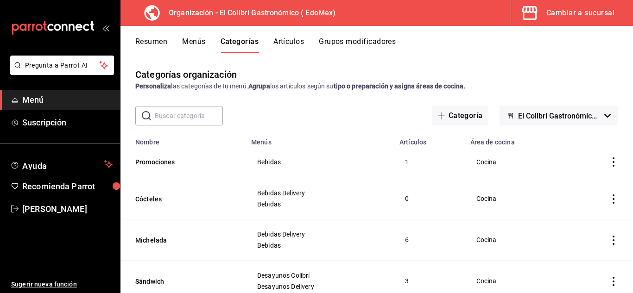
click at [165, 43] on button "Resumen" at bounding box center [151, 45] width 32 height 16
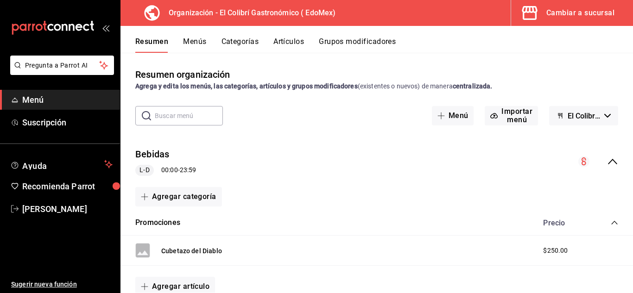
click at [198, 46] on button "Menús" at bounding box center [194, 45] width 23 height 16
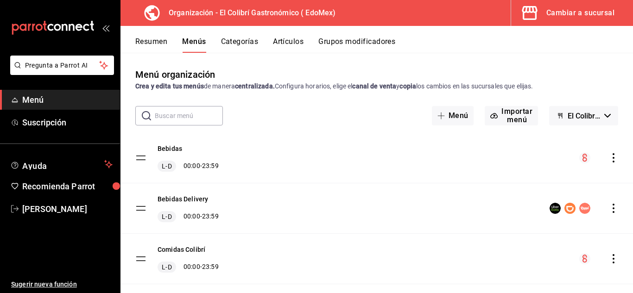
click at [609, 160] on icon "actions" at bounding box center [613, 157] width 9 height 9
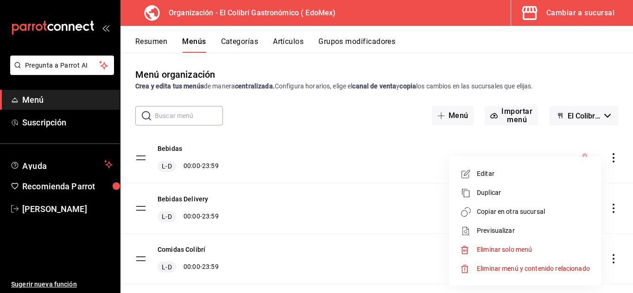
click at [542, 210] on span "Copiar en otra sucursal" at bounding box center [533, 212] width 113 height 10
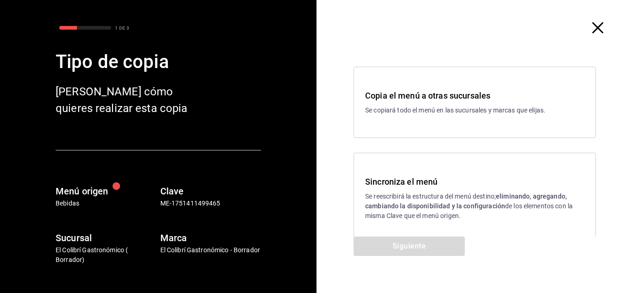
click at [455, 196] on p "Se reescribirá la estructura del menú destino; eliminando, agregando, cambiando…" at bounding box center [474, 206] width 219 height 29
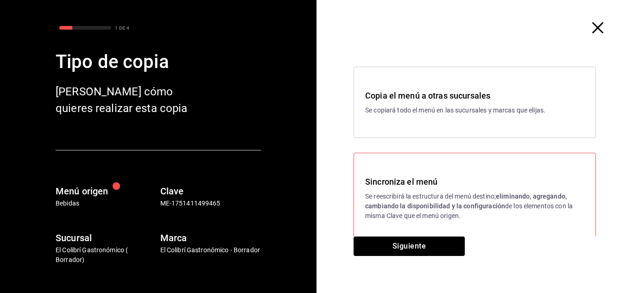
click at [431, 256] on div "Siguiente" at bounding box center [409, 265] width 185 height 57
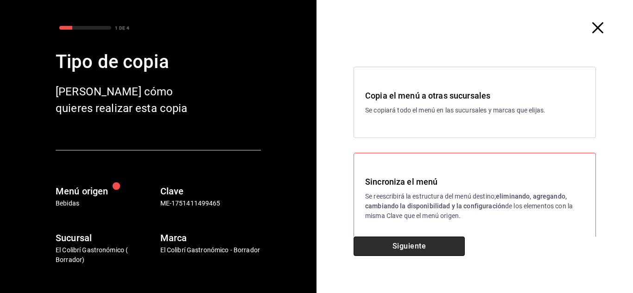
click at [443, 246] on button "Siguiente" at bounding box center [409, 246] width 111 height 19
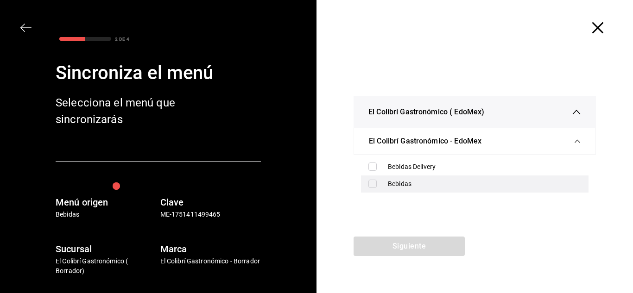
click at [437, 176] on div "Bebidas" at bounding box center [475, 184] width 228 height 17
checkbox input "true"
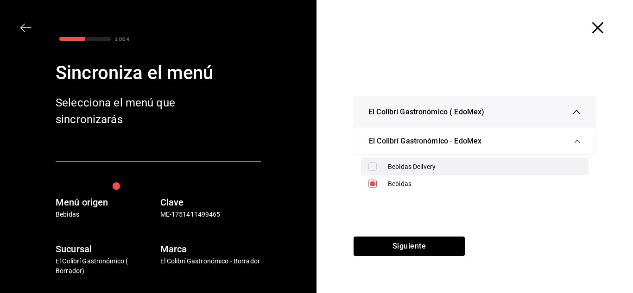
click at [437, 171] on div "Bebidas Delivery" at bounding box center [484, 167] width 193 height 10
checkbox input "true"
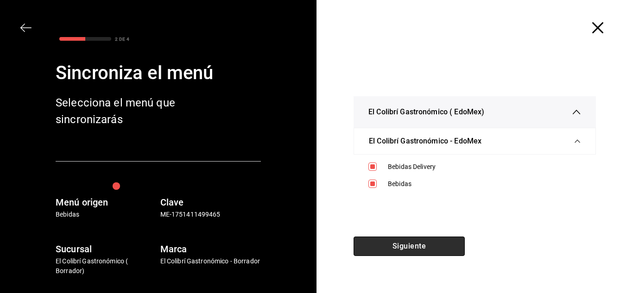
click at [442, 245] on button "Siguiente" at bounding box center [409, 246] width 111 height 19
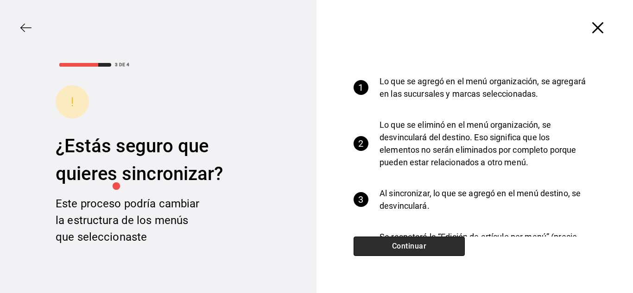
click at [442, 245] on button "Continuar" at bounding box center [409, 246] width 111 height 19
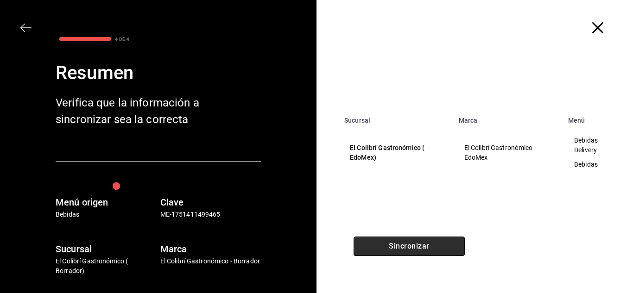
click at [442, 245] on button "Sincronizar" at bounding box center [409, 246] width 111 height 19
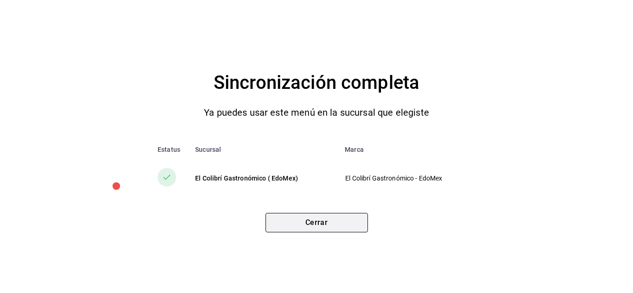
click at [346, 223] on button "Cerrar" at bounding box center [317, 222] width 102 height 19
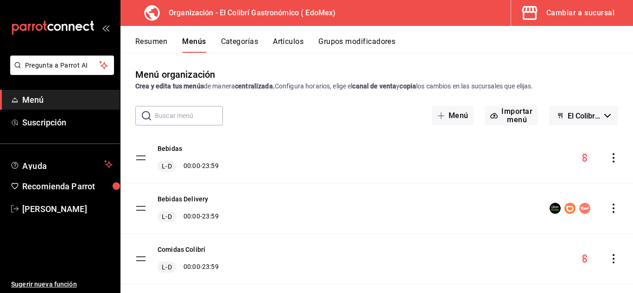
click at [565, 21] on button "Cambiar a sucursal" at bounding box center [568, 13] width 115 height 26
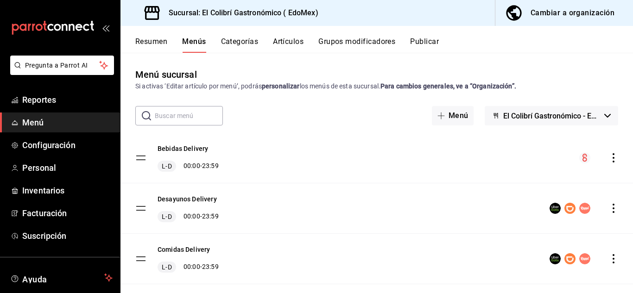
click at [251, 40] on button "Categorías" at bounding box center [240, 45] width 38 height 16
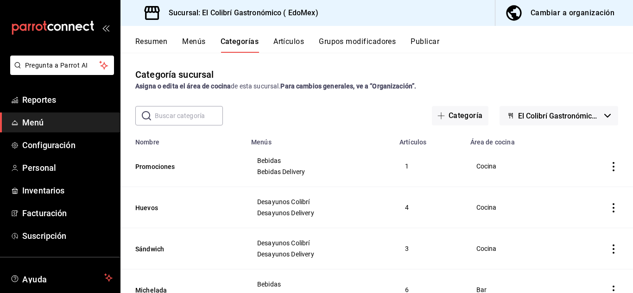
click at [609, 170] on icon "actions" at bounding box center [613, 166] width 9 height 9
click at [348, 87] on div at bounding box center [316, 146] width 633 height 293
click at [610, 167] on icon "actions" at bounding box center [613, 166] width 9 height 9
click at [598, 191] on li "Editar" at bounding box center [571, 188] width 56 height 19
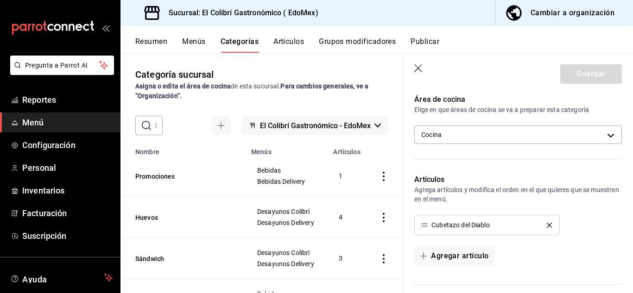
scroll to position [204, 0]
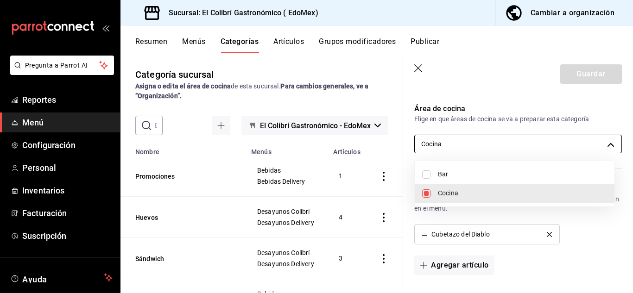
click at [578, 142] on body "Pregunta a Parrot AI Reportes Menú Configuración Personal Inventarios Facturaci…" at bounding box center [316, 146] width 633 height 293
click at [522, 169] on li "Bar" at bounding box center [515, 174] width 200 height 19
type input "11a787ad-2b2b-4174-84b1-52ed50727101,24c050a1-d01a-4728-ba01-2a44c246bd13"
checkbox input "true"
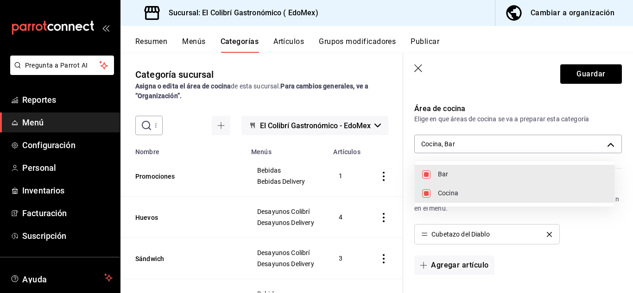
click at [501, 193] on span "Cocina" at bounding box center [522, 194] width 169 height 10
type input "24c050a1-d01a-4728-ba01-2a44c246bd13"
checkbox input "false"
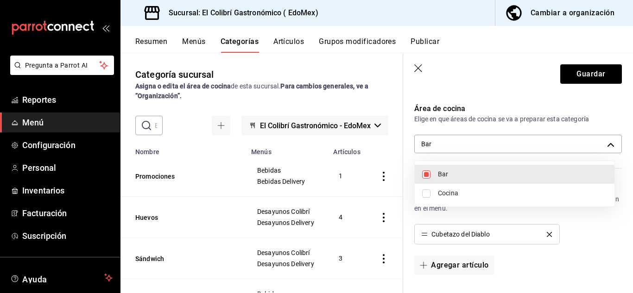
click at [601, 77] on div at bounding box center [316, 146] width 633 height 293
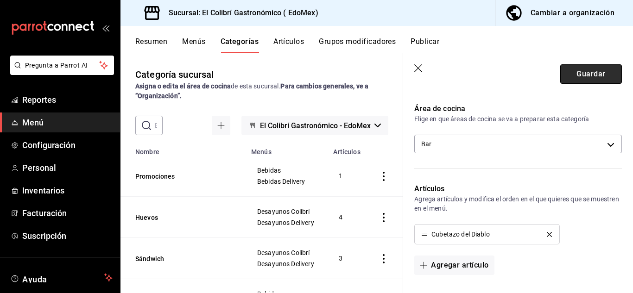
click at [593, 70] on button "Guardar" at bounding box center [592, 73] width 62 height 19
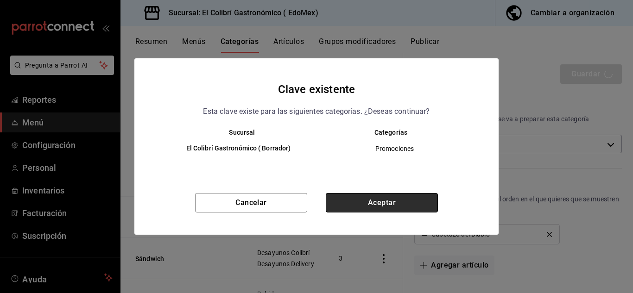
click at [425, 198] on button "Aceptar" at bounding box center [382, 202] width 112 height 19
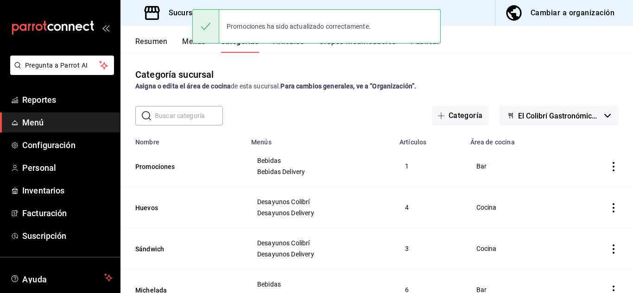
click at [429, 51] on button "Publicar" at bounding box center [425, 45] width 29 height 16
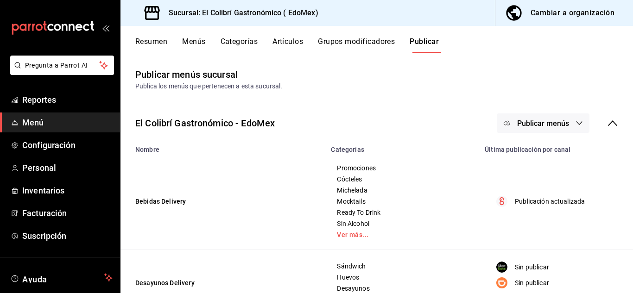
click at [524, 120] on span "Publicar menús" at bounding box center [543, 123] width 52 height 9
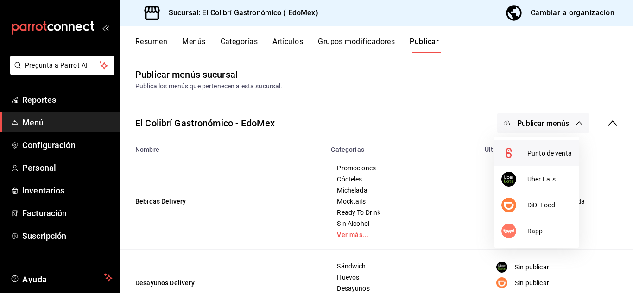
click at [533, 158] on span "Punto de venta" at bounding box center [550, 154] width 45 height 10
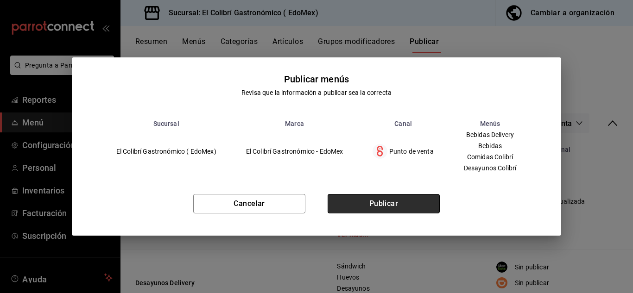
click at [418, 197] on button "Publicar" at bounding box center [384, 203] width 112 height 19
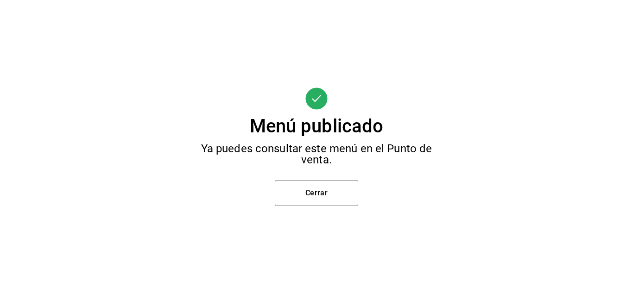
click at [317, 208] on div "Menú publicado Ya puedes consultar este menú en el Punto de venta. Cerrar" at bounding box center [316, 146] width 633 height 293
click at [338, 202] on button "Cerrar" at bounding box center [316, 193] width 83 height 26
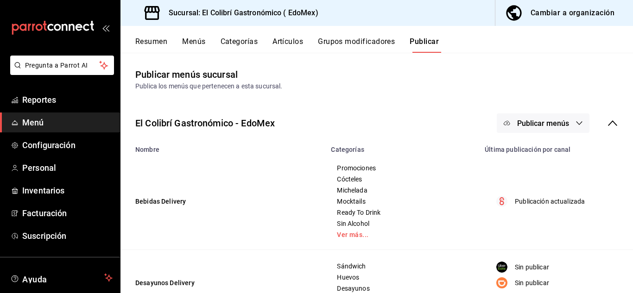
click at [533, 125] on span "Publicar menús" at bounding box center [543, 123] width 52 height 9
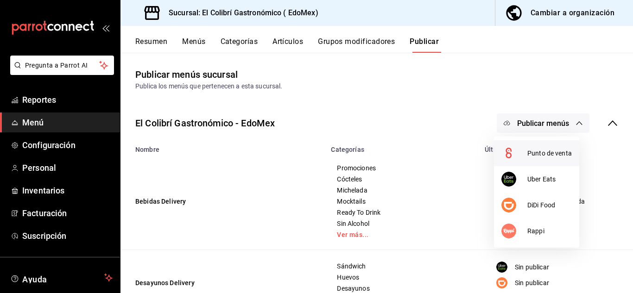
click at [533, 155] on span "Punto de venta" at bounding box center [550, 154] width 45 height 10
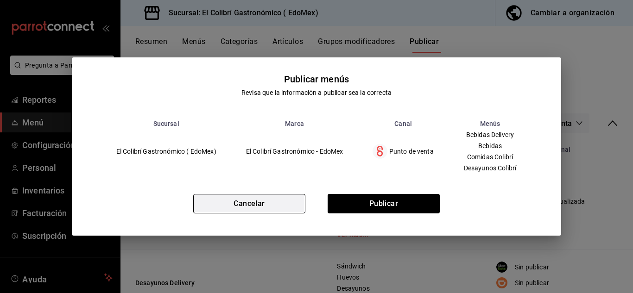
click at [287, 202] on button "Cancelar" at bounding box center [249, 203] width 112 height 19
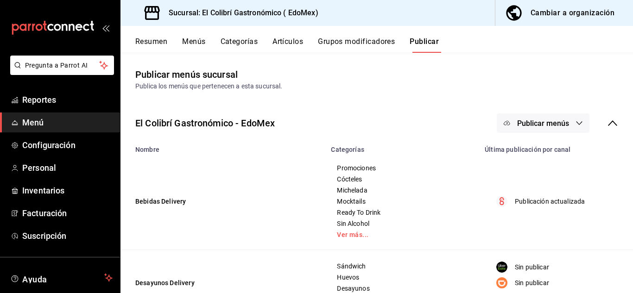
click at [166, 45] on button "Resumen" at bounding box center [151, 45] width 32 height 16
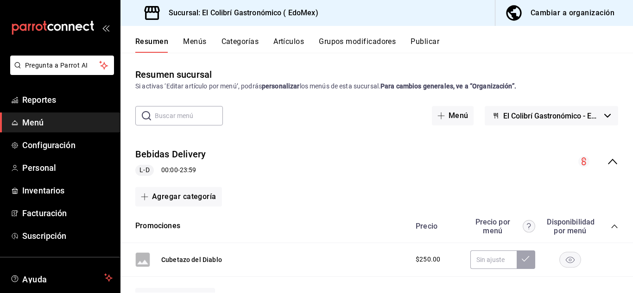
click at [607, 165] on icon "collapse-menu-row" at bounding box center [612, 161] width 11 height 11
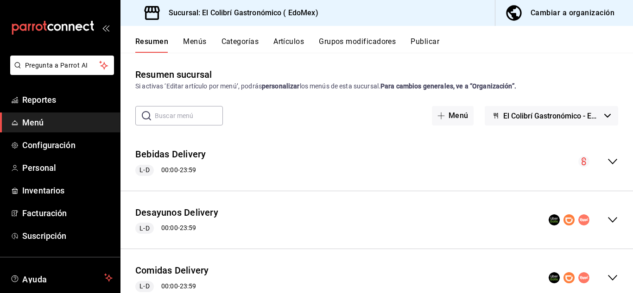
click at [194, 45] on button "Menús" at bounding box center [194, 45] width 23 height 16
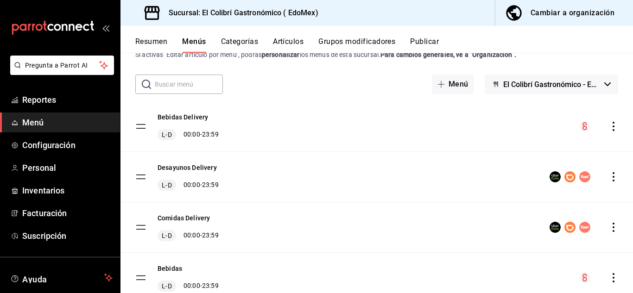
scroll to position [39, 0]
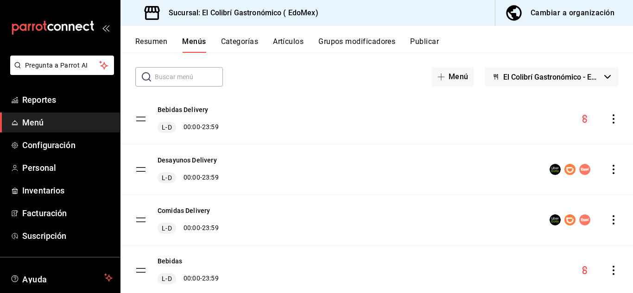
click at [609, 123] on icon "actions" at bounding box center [613, 119] width 9 height 9
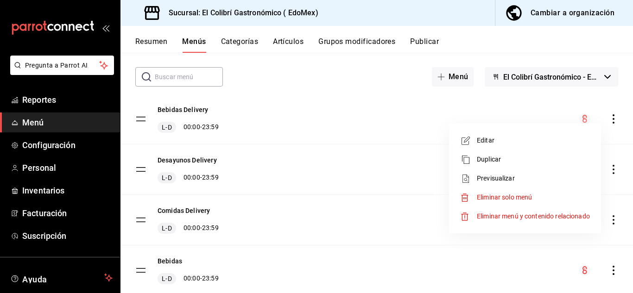
click at [538, 147] on li "Editar" at bounding box center [525, 140] width 145 height 19
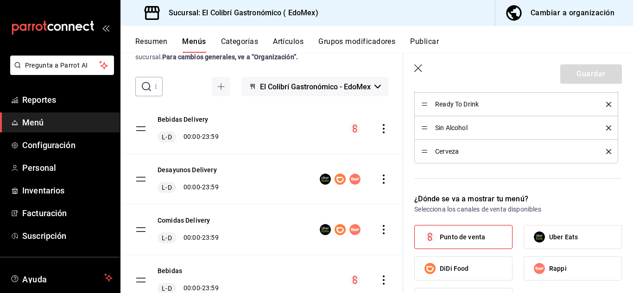
scroll to position [459, 0]
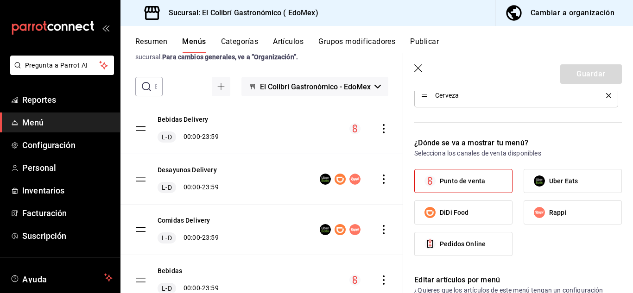
click at [468, 172] on label "Punto de venta" at bounding box center [463, 181] width 97 height 23
click at [440, 172] on input "Punto de venta" at bounding box center [430, 181] width 19 height 19
checkbox input "false"
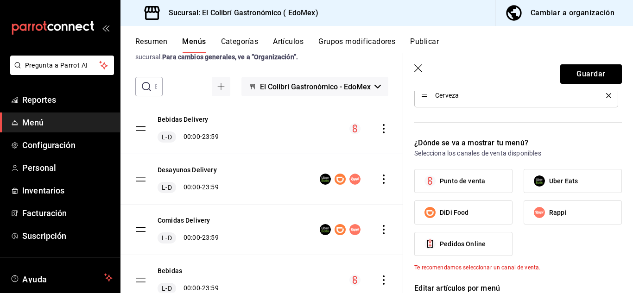
click at [562, 180] on span "Uber Eats" at bounding box center [563, 182] width 29 height 10
click at [549, 180] on input "Uber Eats" at bounding box center [539, 181] width 19 height 19
checkbox input "true"
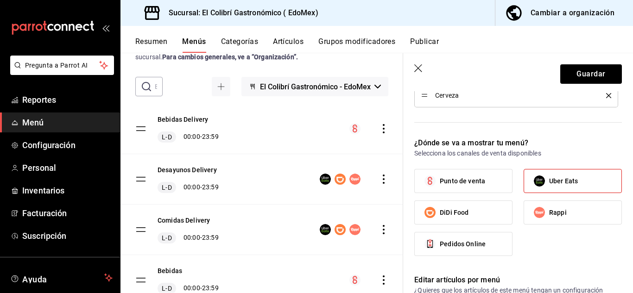
click at [560, 209] on span "Rappi" at bounding box center [558, 213] width 18 height 10
click at [549, 209] on input "Rappi" at bounding box center [539, 212] width 19 height 19
checkbox input "true"
click at [501, 211] on label "DiDi Food" at bounding box center [463, 212] width 97 height 23
click at [440, 211] on input "DiDi Food" at bounding box center [430, 212] width 19 height 19
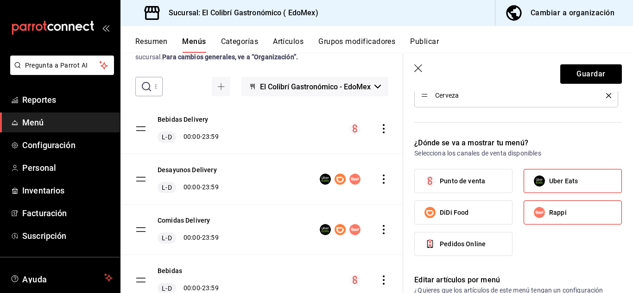
checkbox input "true"
click at [594, 66] on button "Guardar" at bounding box center [592, 73] width 62 height 19
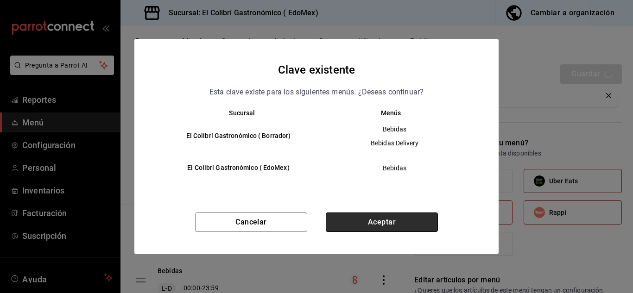
click at [380, 223] on button "Aceptar" at bounding box center [382, 222] width 112 height 19
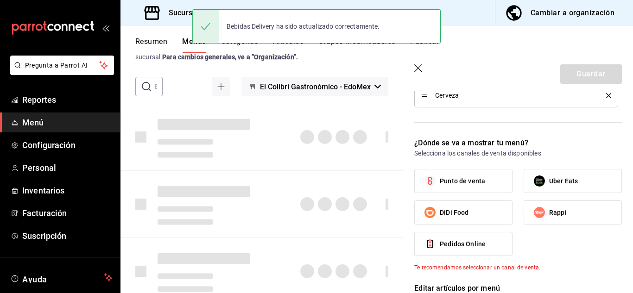
checkbox input "false"
type input "1756359329819"
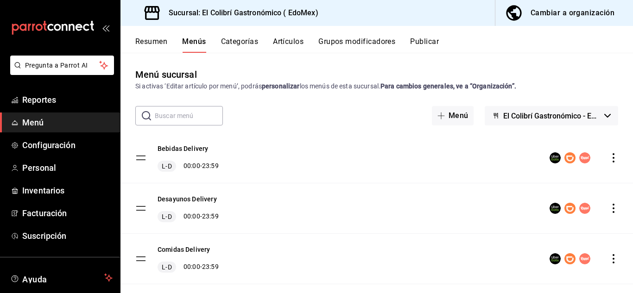
click at [567, 11] on div "Cambiar a organización" at bounding box center [573, 12] width 84 height 13
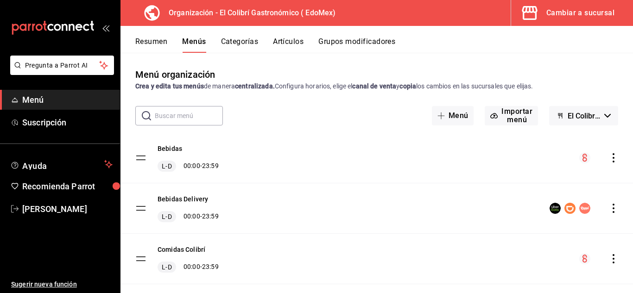
click at [361, 39] on button "Grupos modificadores" at bounding box center [357, 45] width 77 height 16
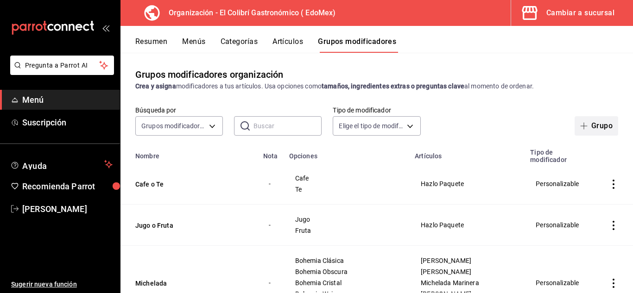
click at [598, 123] on button "Grupo" at bounding box center [597, 125] width 44 height 19
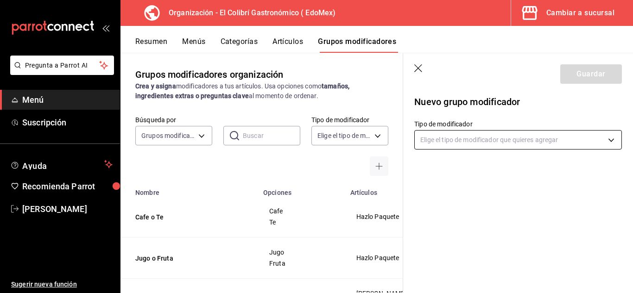
click at [491, 149] on body "Pregunta a Parrot AI Menú Suscripción Ayuda Recomienda Parrot Emilio Nagib Tera…" at bounding box center [316, 146] width 633 height 293
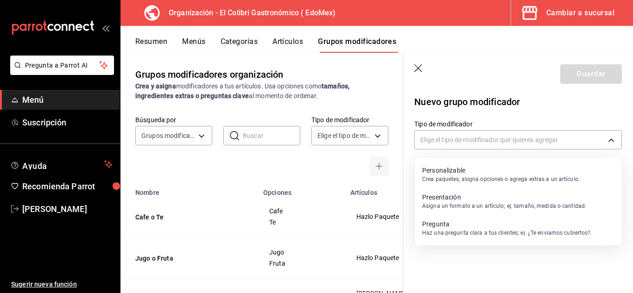
click at [482, 172] on p "Personalizable" at bounding box center [501, 170] width 158 height 9
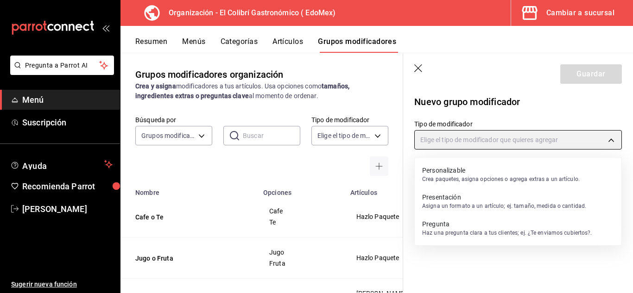
type input "CUSTOMIZABLE"
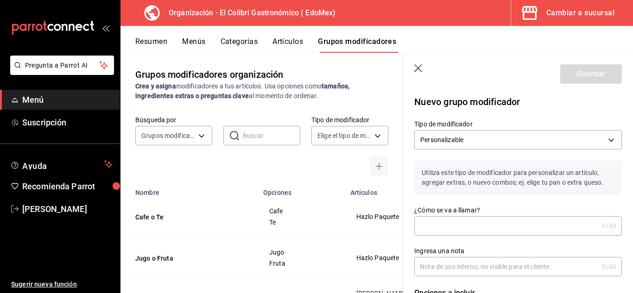
click at [454, 223] on input "¿Cómo se va a llamar?" at bounding box center [507, 226] width 184 height 19
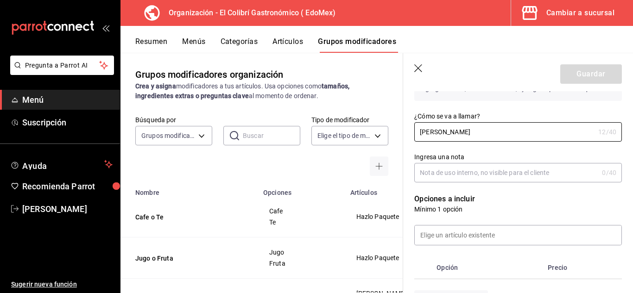
scroll to position [119, 0]
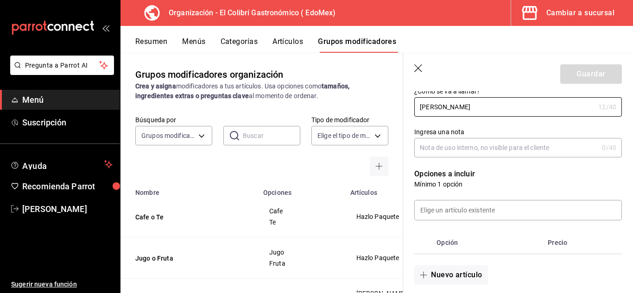
type input "[PERSON_NAME]"
click at [552, 159] on div "Opciones a incluir Mínimo 1 opción Opción Precio Nuevo artículo" at bounding box center [512, 222] width 219 height 128
click at [552, 157] on input "Ingresa una nota" at bounding box center [507, 148] width 184 height 19
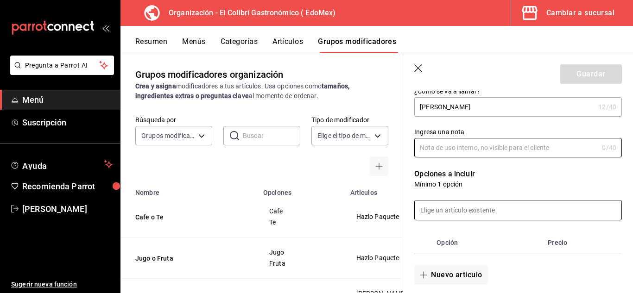
click at [505, 206] on input at bounding box center [518, 210] width 207 height 19
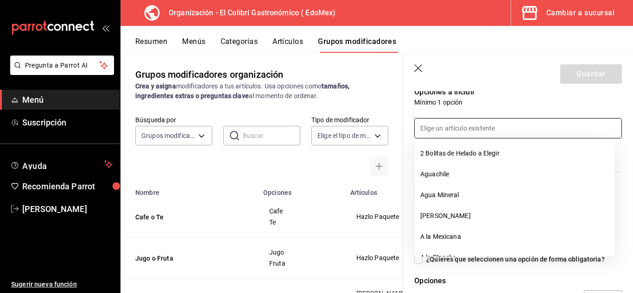
scroll to position [203, 0]
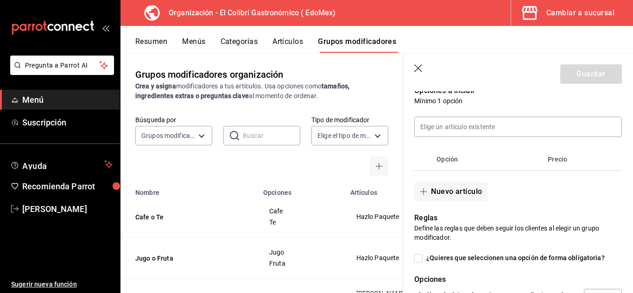
click at [470, 272] on div "Reglas Define las reglas que deben seguir los clientes al elegir un grupo modif…" at bounding box center [512, 284] width 219 height 165
click at [459, 199] on button "Nuevo artículo" at bounding box center [451, 191] width 73 height 19
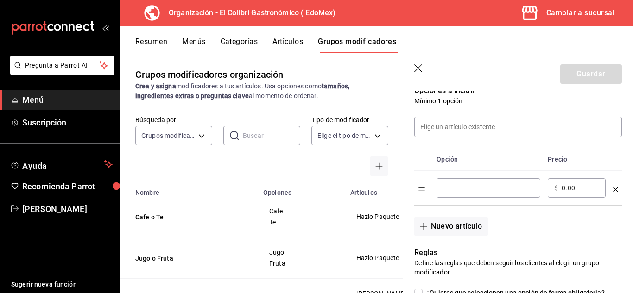
click at [472, 194] on div "​" at bounding box center [489, 188] width 104 height 19
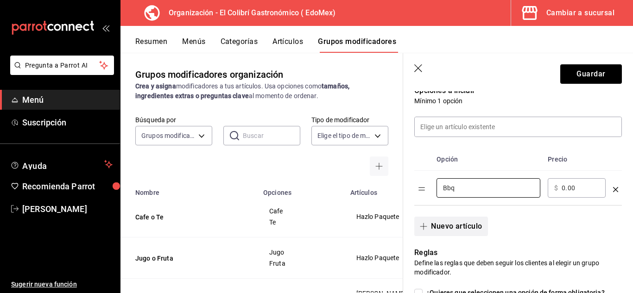
type input "Bbq"
click at [450, 236] on button "Nuevo artículo" at bounding box center [451, 226] width 73 height 19
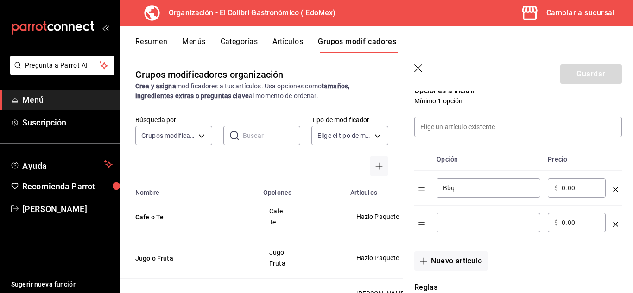
click at [471, 216] on div "​" at bounding box center [489, 222] width 104 height 19
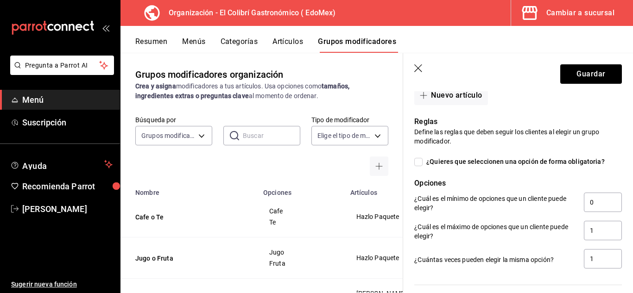
scroll to position [375, 0]
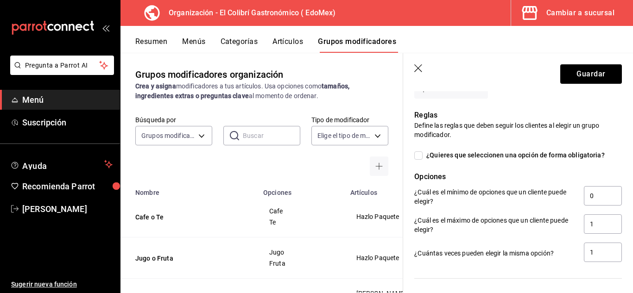
type input "[PERSON_NAME]"
click at [514, 153] on span "¿Quieres que seleccionen una opción de forma obligatoria?" at bounding box center [514, 156] width 182 height 10
click at [423, 153] on input "¿Quieres que seleccionen una opción de forma obligatoria?" at bounding box center [419, 156] width 8 height 8
checkbox input "true"
type input "1"
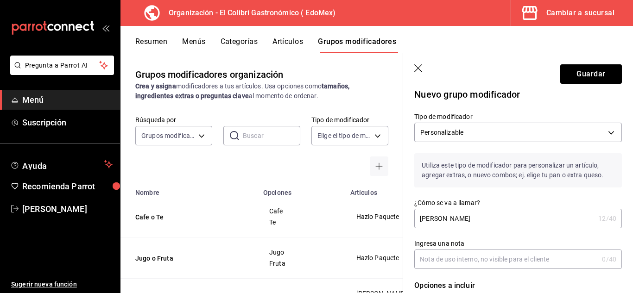
scroll to position [0, 0]
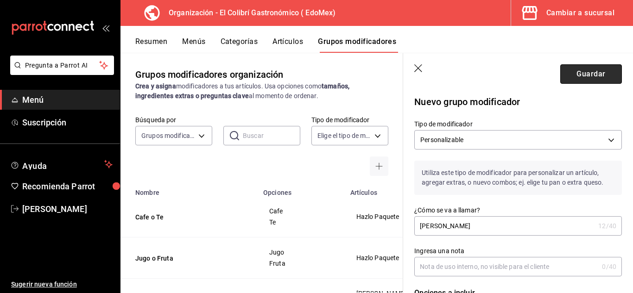
click at [592, 70] on button "Guardar" at bounding box center [592, 73] width 62 height 19
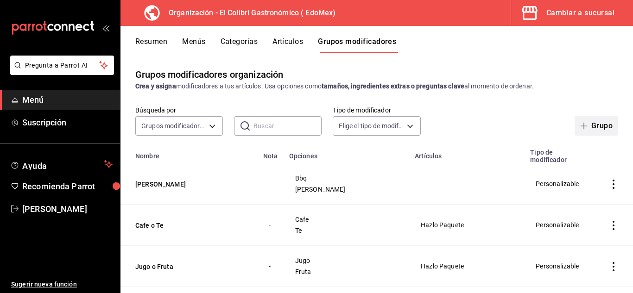
click at [605, 130] on button "Grupo" at bounding box center [597, 125] width 44 height 19
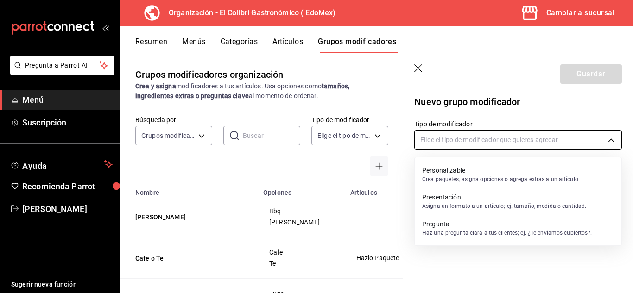
click at [531, 145] on body "Pregunta a Parrot AI Menú Suscripción Ayuda Recomienda Parrot Emilio Nagib Tera…" at bounding box center [316, 146] width 633 height 293
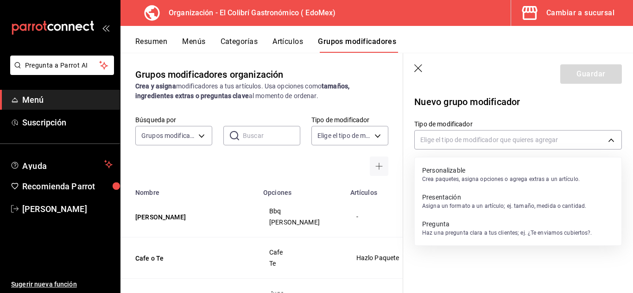
click at [498, 176] on p "Crea paquetes, asigna opciones o agrega extras a un artículo." at bounding box center [501, 179] width 158 height 8
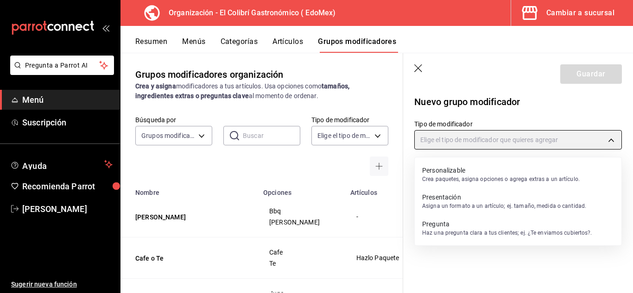
type input "CUSTOMIZABLE"
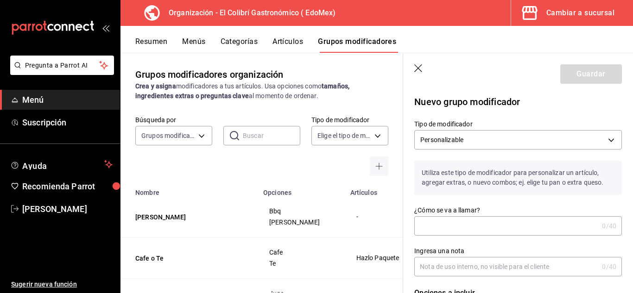
click at [465, 227] on input "¿Cómo se va a llamar?" at bounding box center [507, 226] width 184 height 19
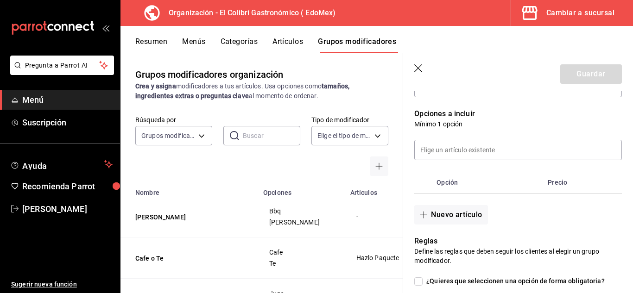
scroll to position [160, 0]
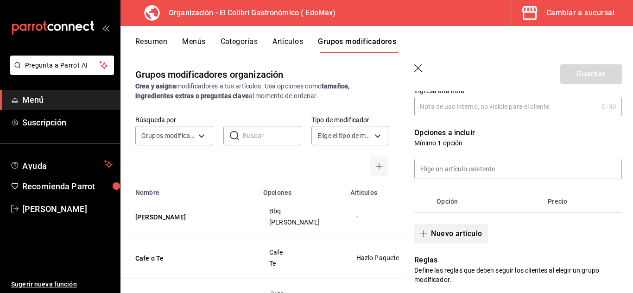
type input "[PERSON_NAME]"
click at [440, 235] on button "Nuevo artículo" at bounding box center [451, 233] width 73 height 19
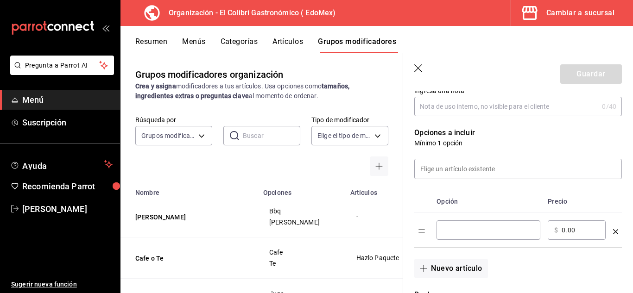
click at [461, 233] on input "optionsTable" at bounding box center [488, 230] width 91 height 9
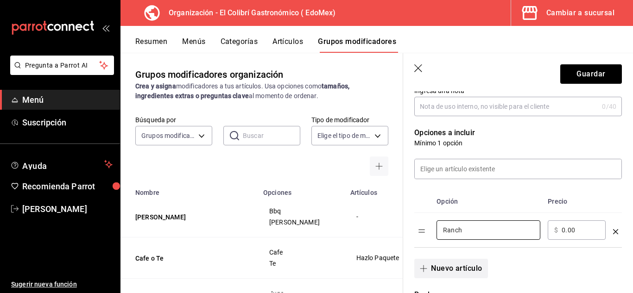
type input "Ranch"
click at [448, 269] on button "Nuevo artículo" at bounding box center [451, 268] width 73 height 19
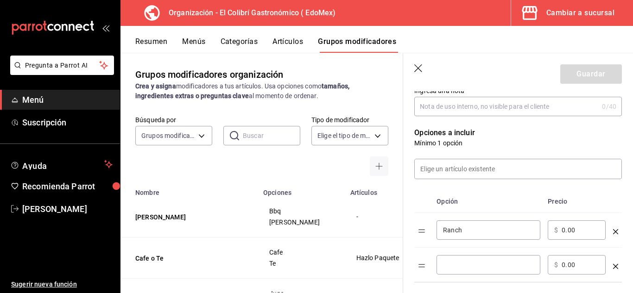
click at [460, 258] on div "​" at bounding box center [489, 264] width 104 height 19
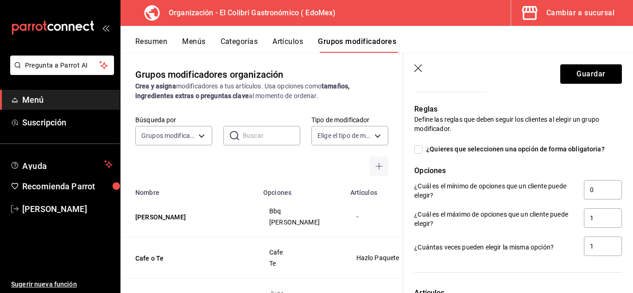
scroll to position [388, 0]
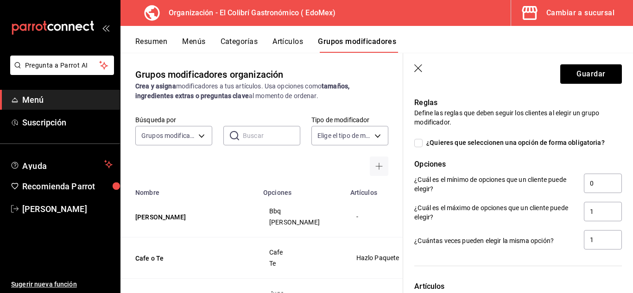
type input "Blue Cheese"
click at [575, 144] on span "¿Quieres que seleccionen una opción de forma obligatoria?" at bounding box center [514, 143] width 182 height 10
click at [423, 144] on input "¿Quieres que seleccionen una opción de forma obligatoria?" at bounding box center [419, 143] width 8 height 8
checkbox input "true"
type input "1"
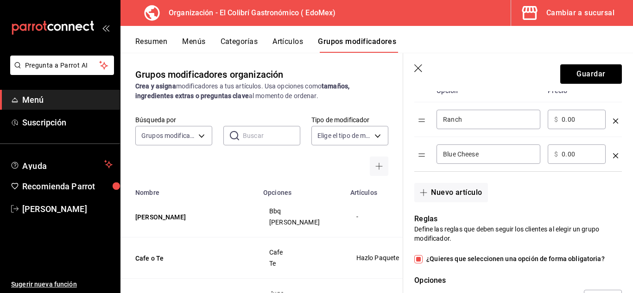
scroll to position [0, 0]
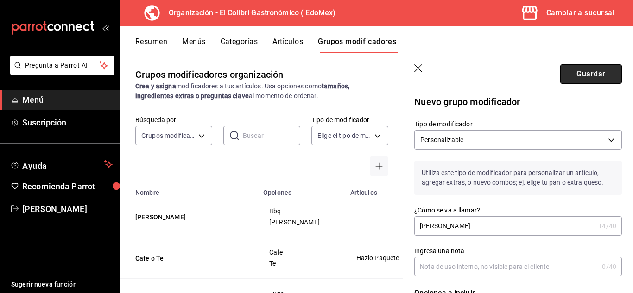
click at [607, 75] on button "Guardar" at bounding box center [592, 73] width 62 height 19
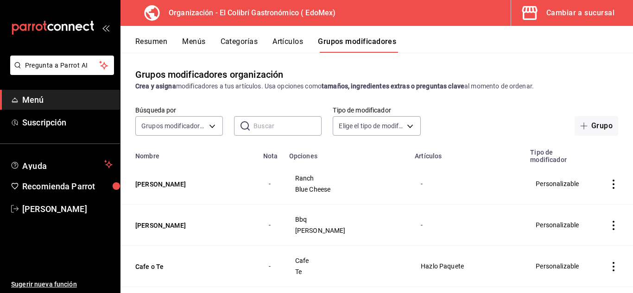
click at [321, 186] on span "Blue Cheese" at bounding box center [346, 189] width 102 height 6
click at [321, 187] on span "Blue Cheese" at bounding box center [346, 189] width 102 height 6
click at [373, 172] on td "Ranch Blue Cheese" at bounding box center [347, 184] width 126 height 41
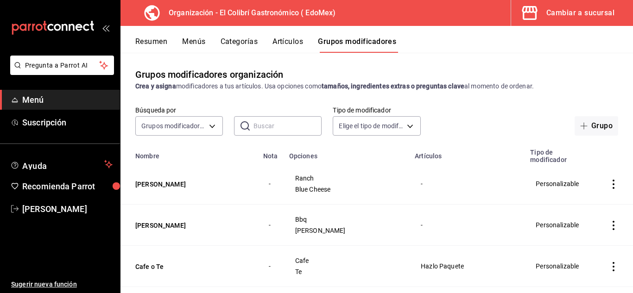
click at [303, 48] on button "Artículos" at bounding box center [288, 45] width 31 height 16
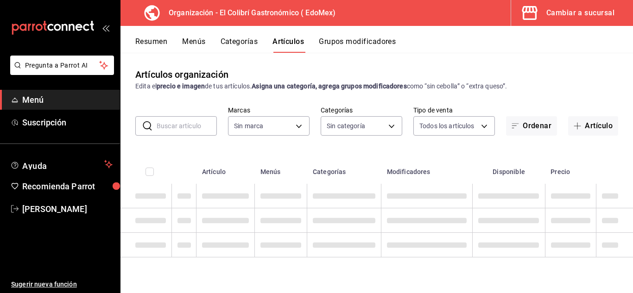
type input "02d79155-410a-4a52-ba4e-8d9765c47241"
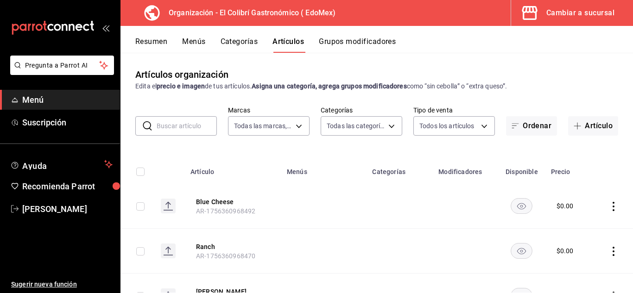
type input "d9fe7160-f61a-492f-ad87-3c2b3108834a,4ea69895-7229-499f-9fae-d8f5f35b12a7,60969…"
click at [326, 44] on button "Grupos modificadores" at bounding box center [357, 45] width 77 height 16
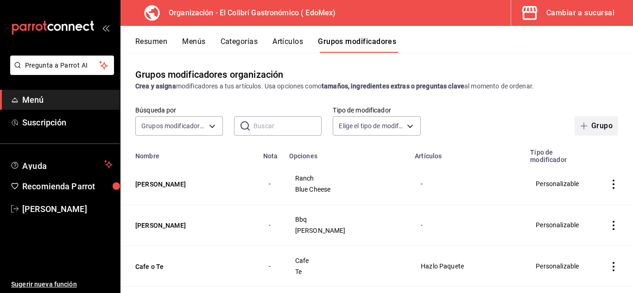
click at [599, 129] on button "Grupo" at bounding box center [597, 125] width 44 height 19
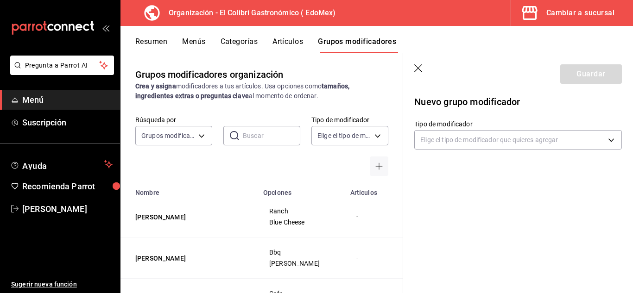
click at [425, 70] on header "Guardar" at bounding box center [518, 72] width 230 height 38
click at [417, 70] on icon "button" at bounding box center [419, 68] width 9 height 9
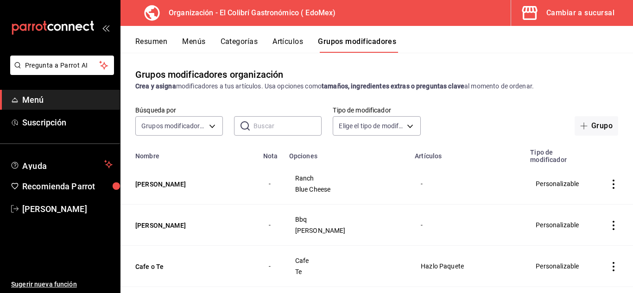
click at [297, 38] on button "Artículos" at bounding box center [288, 45] width 31 height 16
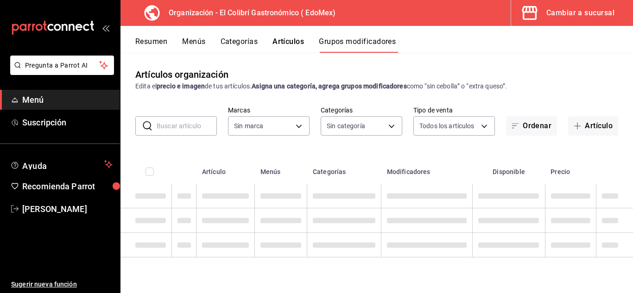
type input "02d79155-410a-4a52-ba4e-8d9765c47241"
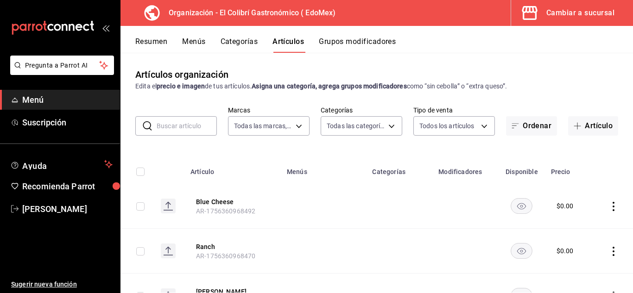
type input "d9fe7160-f61a-492f-ad87-3c2b3108834a,4ea69895-7229-499f-9fae-d8f5f35b12a7,60969…"
click at [352, 46] on button "Grupos modificadores" at bounding box center [357, 45] width 77 height 16
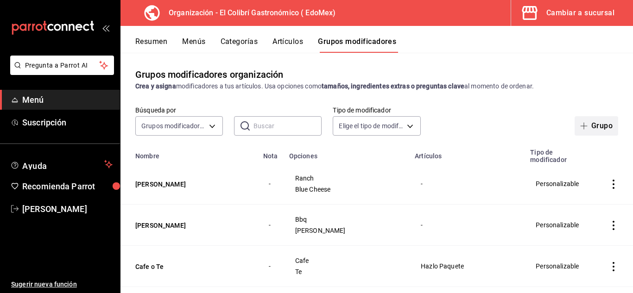
click at [581, 128] on icon "button" at bounding box center [584, 125] width 7 height 7
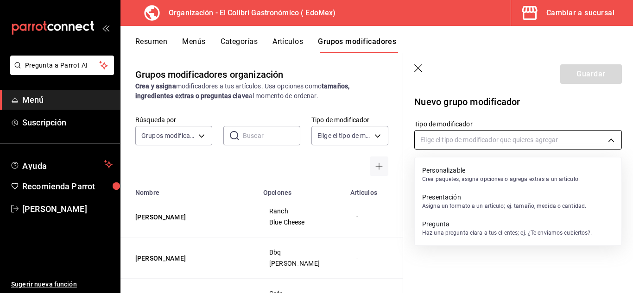
click at [544, 137] on body "Pregunta a Parrot AI Menú Suscripción Ayuda Recomienda Parrot [PERSON_NAME] Sug…" at bounding box center [316, 146] width 633 height 293
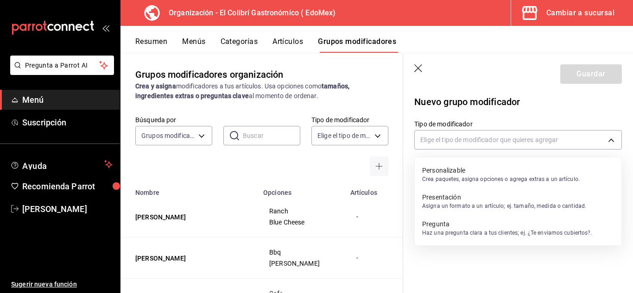
click at [525, 169] on p "Personalizable" at bounding box center [501, 170] width 158 height 9
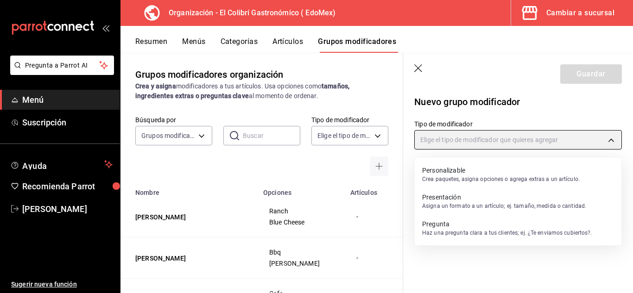
type input "CUSTOMIZABLE"
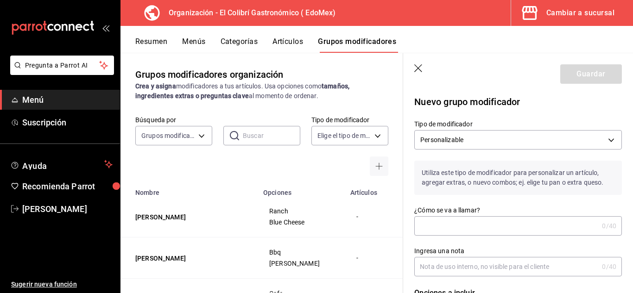
click at [465, 223] on input "¿Cómo se va a llamar?" at bounding box center [507, 226] width 184 height 19
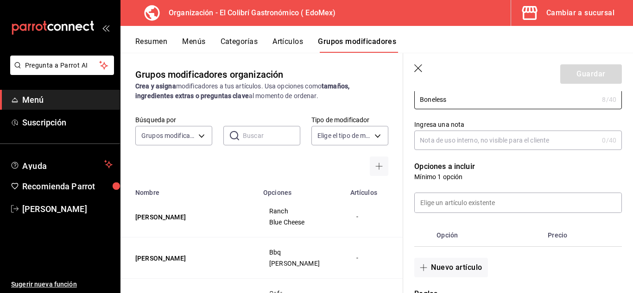
scroll to position [131, 0]
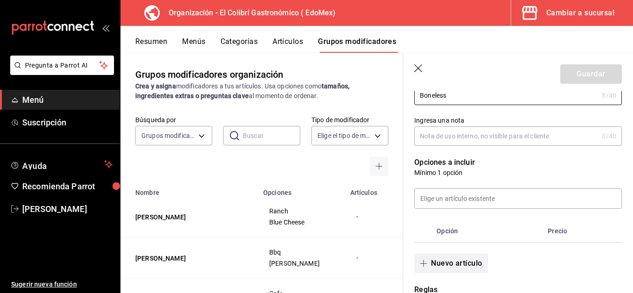
type input "Boneless"
click at [451, 255] on button "Nuevo artículo" at bounding box center [451, 263] width 73 height 19
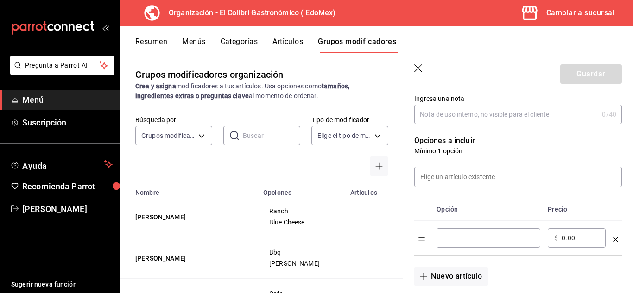
click at [491, 236] on input "optionsTable" at bounding box center [488, 238] width 91 height 9
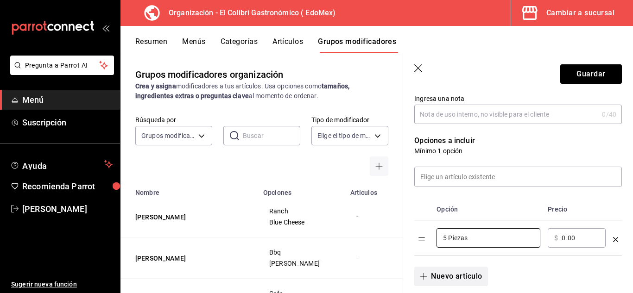
type input "5 Piezas"
click at [452, 281] on button "Nuevo artículo" at bounding box center [451, 276] width 73 height 19
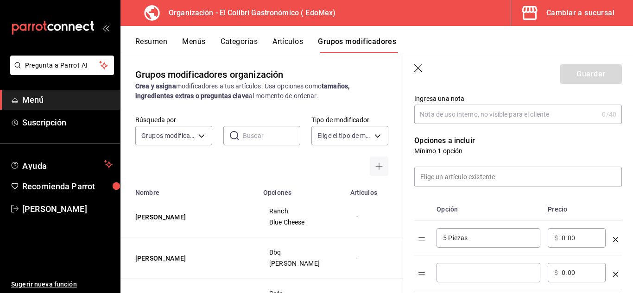
click at [463, 271] on input "optionsTable" at bounding box center [488, 272] width 91 height 9
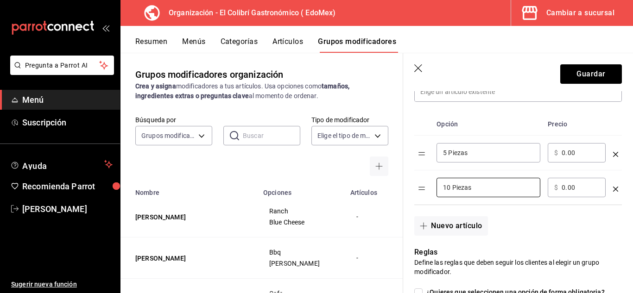
scroll to position [244, 0]
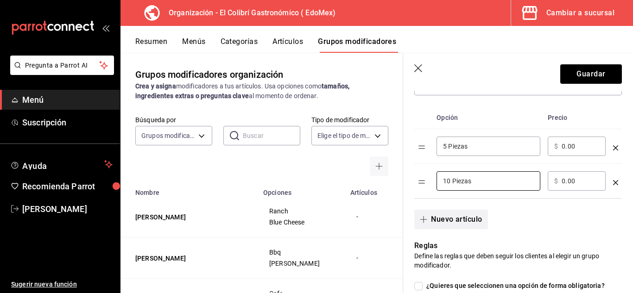
type input "10 Piezas"
click at [472, 215] on button "Nuevo artículo" at bounding box center [451, 219] width 73 height 19
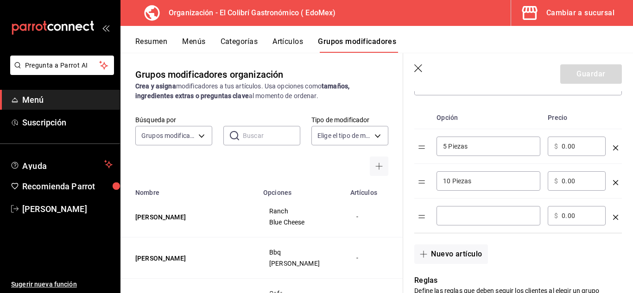
click at [487, 209] on div "​" at bounding box center [489, 215] width 104 height 19
type input "15 Piezas"
click at [561, 180] on div "​ $ 0.00 ​" at bounding box center [577, 181] width 58 height 19
click at [568, 181] on input "0.00" at bounding box center [581, 181] width 38 height 9
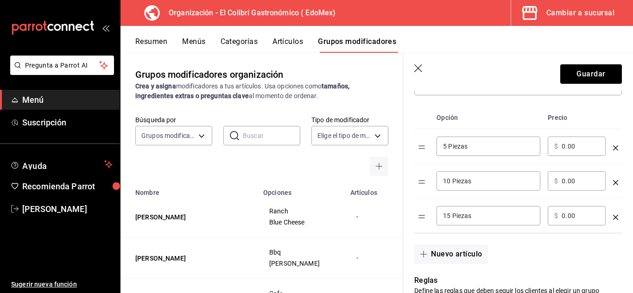
click at [568, 181] on input "0.00" at bounding box center [581, 181] width 38 height 9
type input "85.00"
click at [574, 220] on input "0.00" at bounding box center [581, 215] width 38 height 9
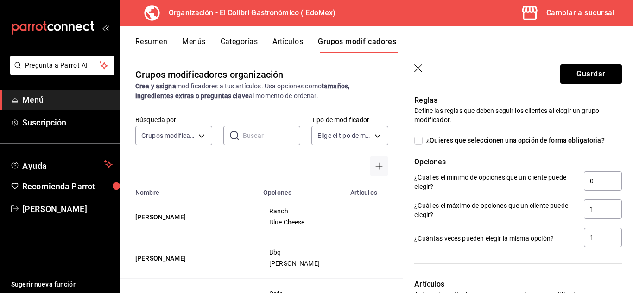
scroll to position [415, 0]
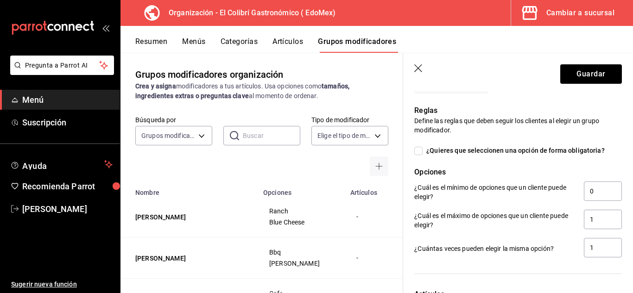
type input "170.00"
click at [570, 153] on span "¿Quieres que seleccionen una opción de forma obligatoria?" at bounding box center [514, 151] width 182 height 10
click at [423, 153] on input "¿Quieres que seleccionen una opción de forma obligatoria?" at bounding box center [419, 151] width 8 height 8
checkbox input "true"
type input "1"
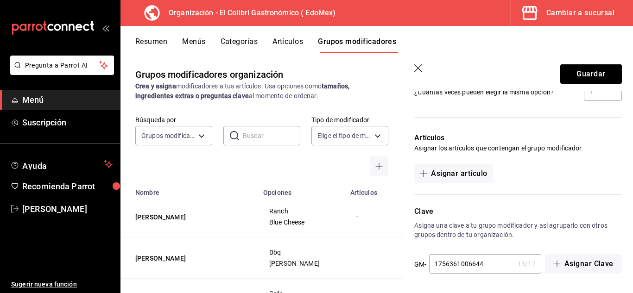
scroll to position [0, 0]
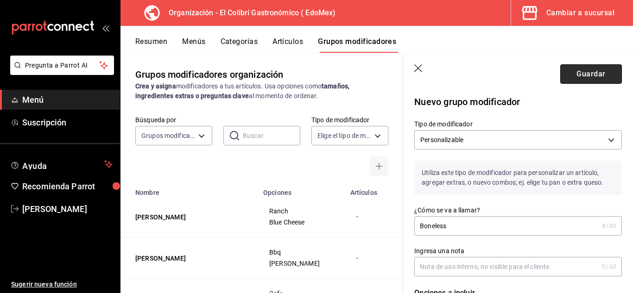
click at [605, 74] on button "Guardar" at bounding box center [592, 73] width 62 height 19
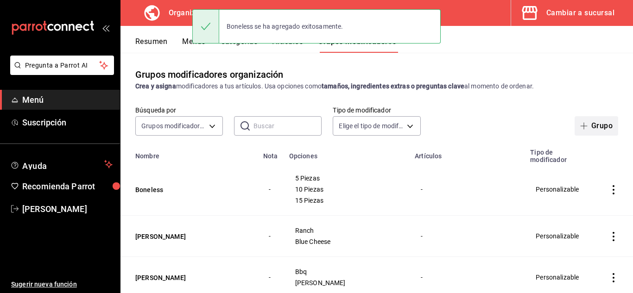
click at [581, 127] on icon "button" at bounding box center [584, 125] width 7 height 7
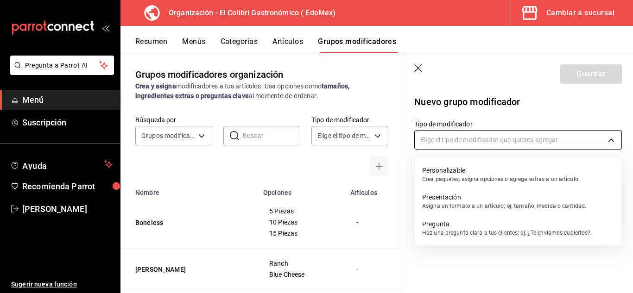
click at [556, 135] on body "Pregunta a Parrot AI Menú Suscripción Ayuda Recomienda Parrot Emilio Nagib Tera…" at bounding box center [316, 146] width 633 height 293
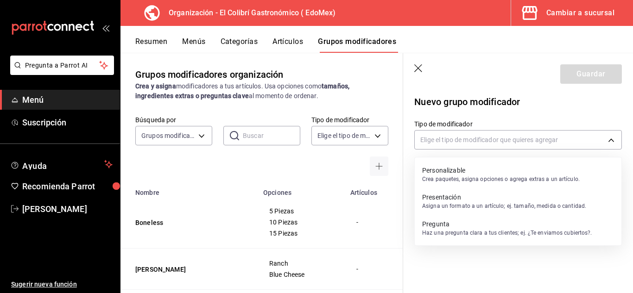
click at [524, 173] on p "Personalizable" at bounding box center [501, 170] width 158 height 9
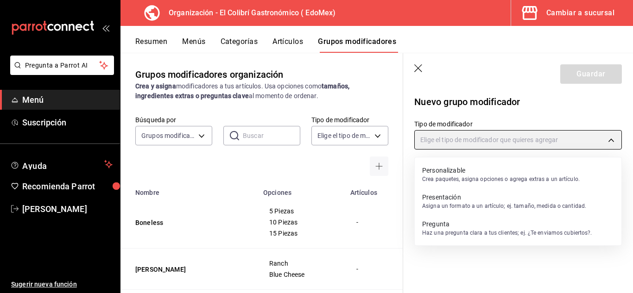
type input "CUSTOMIZABLE"
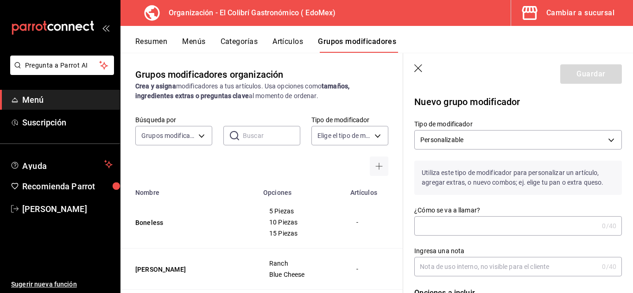
click at [475, 213] on label "¿Cómo se va a llamar?" at bounding box center [519, 210] width 208 height 6
click at [475, 217] on input "¿Cómo se va a llamar?" at bounding box center [507, 226] width 184 height 19
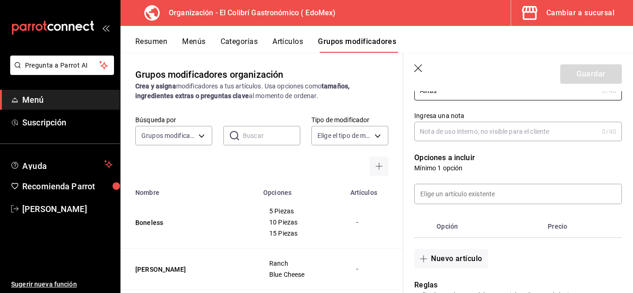
scroll to position [144, 0]
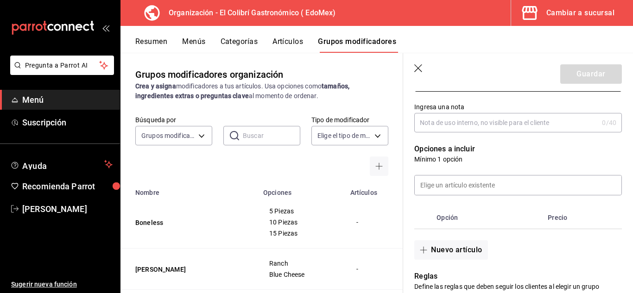
type input "Alitas"
click at [437, 238] on div "Nuevo artículo" at bounding box center [512, 245] width 219 height 31
click at [437, 240] on div "Nuevo artículo" at bounding box center [512, 245] width 219 height 31
click at [435, 251] on button "Nuevo artículo" at bounding box center [451, 250] width 73 height 19
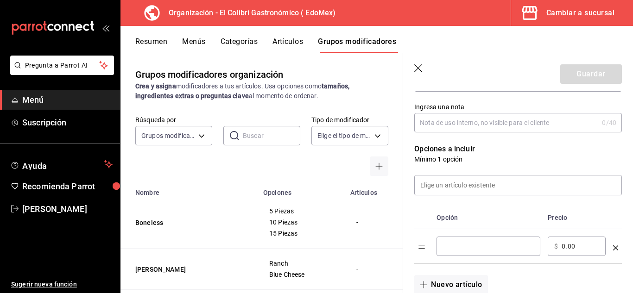
click at [518, 248] on input "optionsTable" at bounding box center [488, 246] width 91 height 9
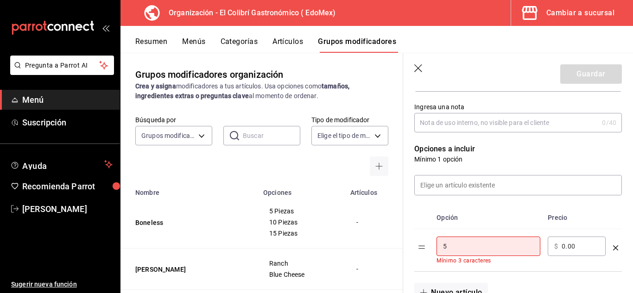
type input "5 Piezas"
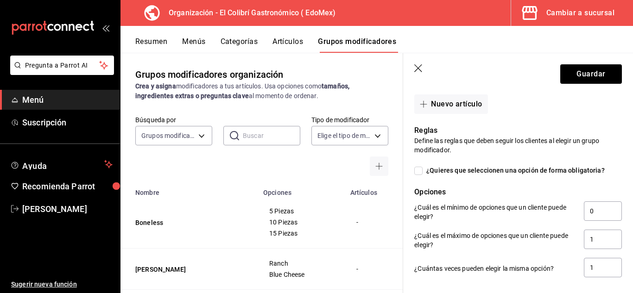
scroll to position [320, 0]
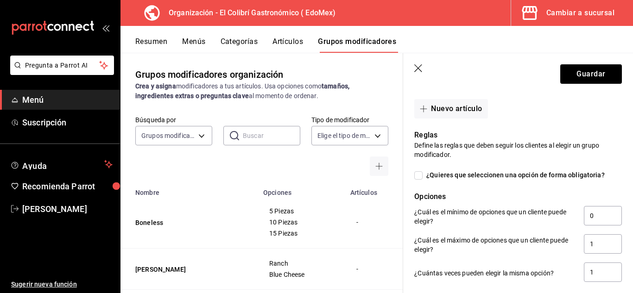
click at [571, 173] on span "¿Quieres que seleccionen una opción de forma obligatoria?" at bounding box center [514, 176] width 182 height 10
click at [423, 173] on input "¿Quieres que seleccionen una opción de forma obligatoria?" at bounding box center [419, 176] width 8 height 8
checkbox input "true"
type input "1"
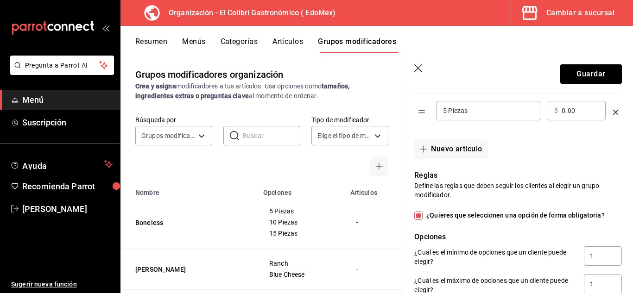
scroll to position [254, 0]
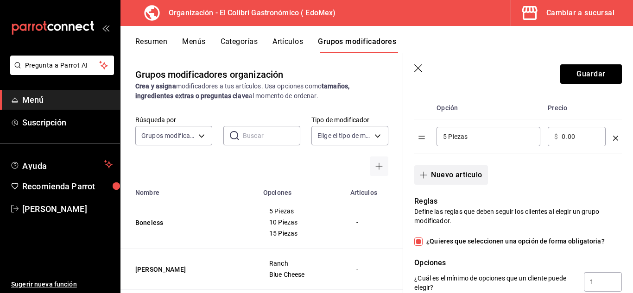
click at [477, 174] on button "Nuevo artículo" at bounding box center [451, 175] width 73 height 19
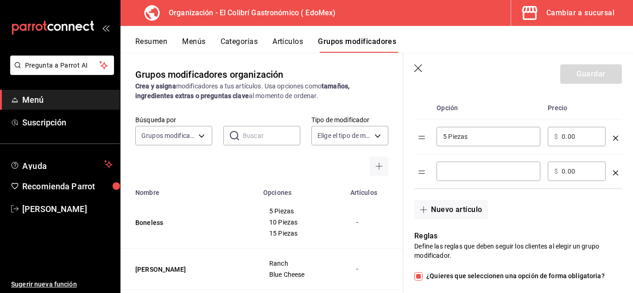
click at [477, 174] on input "optionsTable" at bounding box center [488, 171] width 91 height 9
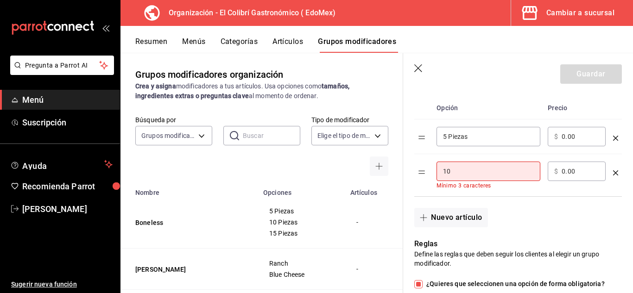
type input "10 Piezas"
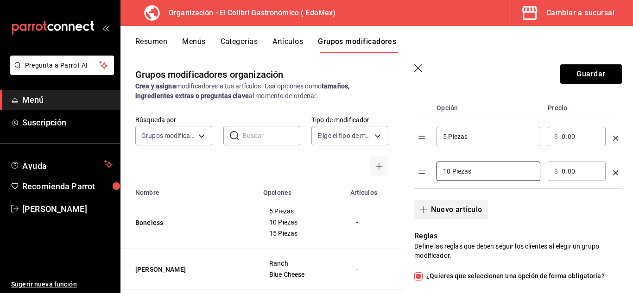
click at [464, 219] on button "Nuevo artículo" at bounding box center [451, 209] width 73 height 19
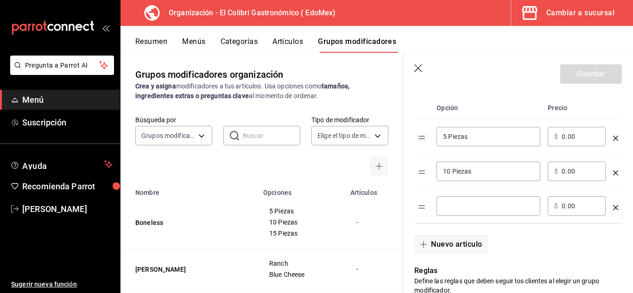
click at [473, 206] on input "optionsTable" at bounding box center [488, 206] width 91 height 9
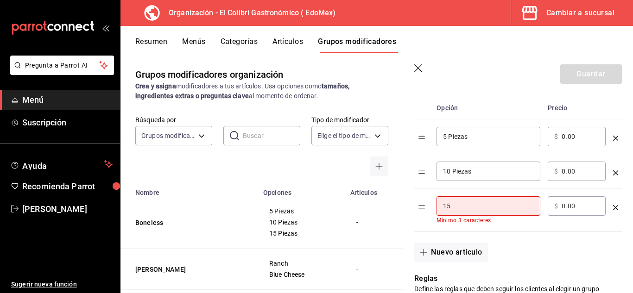
type input "15 Piezas"
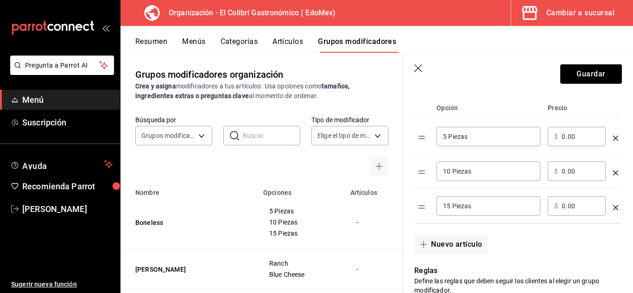
click at [542, 241] on div "Nuevo artículo" at bounding box center [512, 239] width 219 height 31
click at [562, 174] on input "0.00" at bounding box center [581, 171] width 38 height 9
type input "80.00"
click at [587, 233] on div "Nuevo artículo" at bounding box center [512, 239] width 219 height 31
click at [563, 210] on input "0.00" at bounding box center [581, 206] width 38 height 9
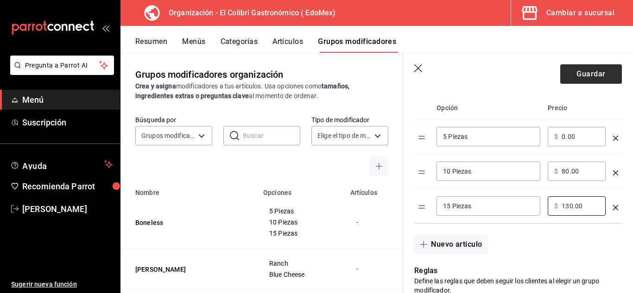
type input "130.00"
click at [564, 75] on button "Guardar" at bounding box center [592, 73] width 62 height 19
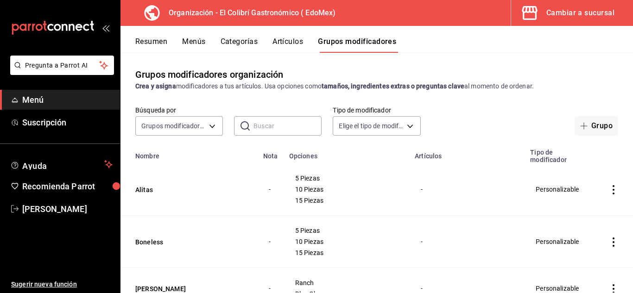
click at [301, 43] on button "Artículos" at bounding box center [288, 45] width 31 height 16
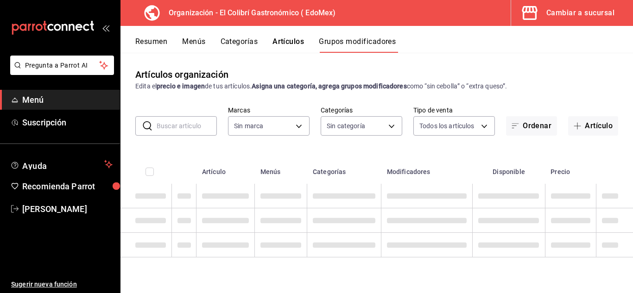
type input "02d79155-410a-4a52-ba4e-8d9765c47241"
click at [243, 47] on button "Categorías" at bounding box center [240, 45] width 38 height 16
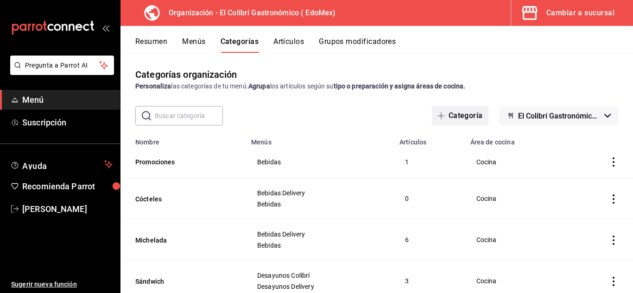
click at [444, 120] on button "Categoría" at bounding box center [460, 115] width 57 height 19
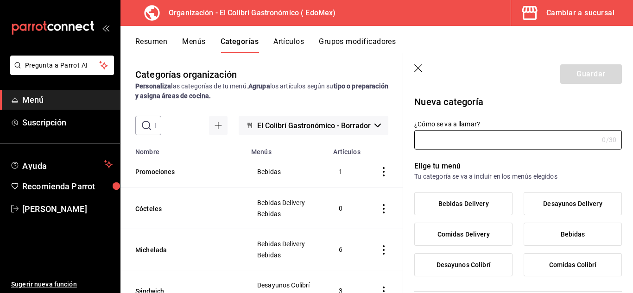
click at [185, 48] on button "Menús" at bounding box center [193, 45] width 23 height 16
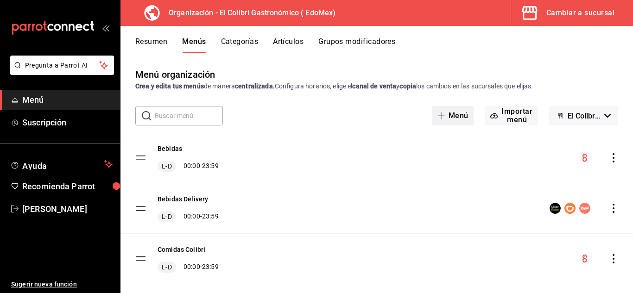
click at [463, 117] on button "Menú" at bounding box center [453, 115] width 42 height 19
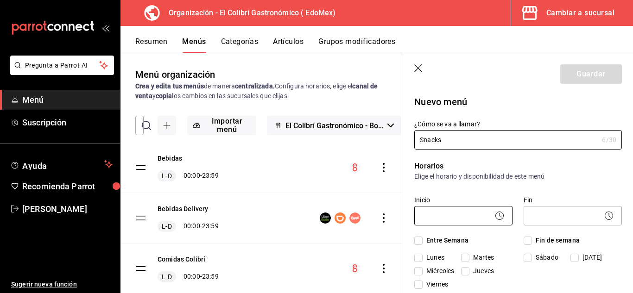
type input "Snacks"
click at [482, 219] on body "Pregunta a Parrot AI Menú Suscripción Ayuda Recomienda Parrot Emilio Nagib Tera…" at bounding box center [316, 146] width 633 height 293
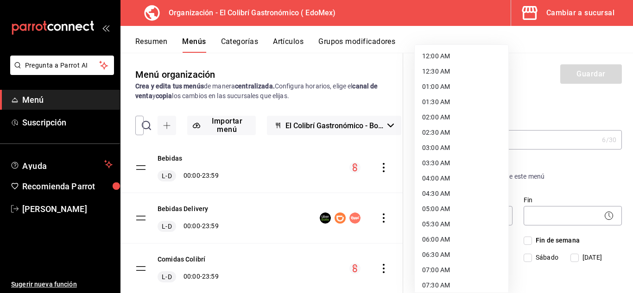
click at [478, 58] on li "12:00 AM" at bounding box center [462, 56] width 94 height 15
type input "00:00"
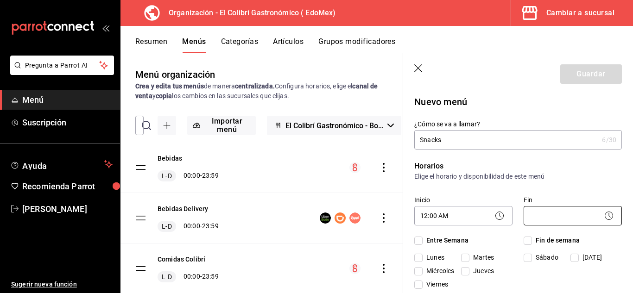
click at [538, 214] on body "Pregunta a Parrot AI Menú Suscripción Ayuda Recomienda Parrot Emilio Nagib Tera…" at bounding box center [316, 146] width 633 height 293
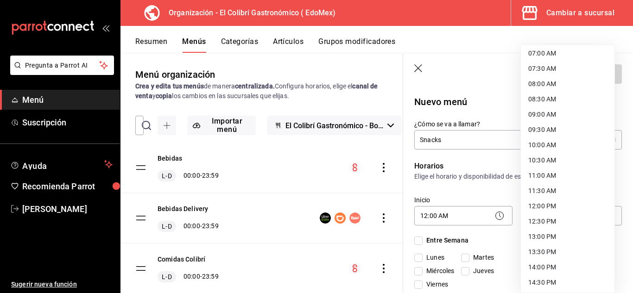
scroll to position [509, 0]
click at [588, 281] on li "23:59 PM" at bounding box center [568, 281] width 94 height 15
type input "23:59"
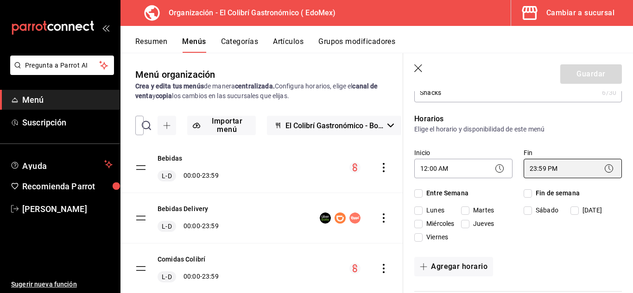
scroll to position [49, 0]
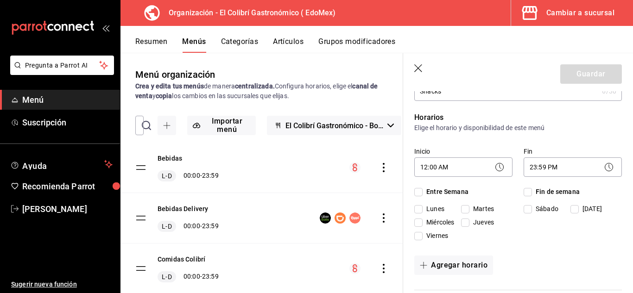
click at [492, 220] on span "Jueves" at bounding box center [482, 223] width 25 height 10
click at [470, 220] on input "Jueves" at bounding box center [465, 223] width 8 height 8
checkbox input "true"
click at [581, 217] on div "Sábado Domingo" at bounding box center [571, 210] width 94 height 13
click at [571, 207] on input "Domingo" at bounding box center [575, 209] width 8 height 8
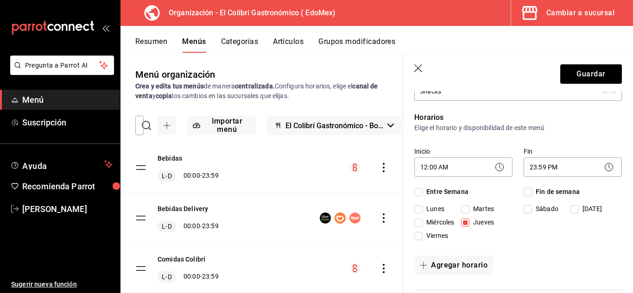
checkbox input "true"
click at [426, 236] on span "Viernes" at bounding box center [436, 236] width 26 height 10
click at [423, 236] on input "Viernes" at bounding box center [419, 236] width 8 height 8
checkbox input "true"
click at [527, 205] on input "Sábado" at bounding box center [528, 209] width 8 height 8
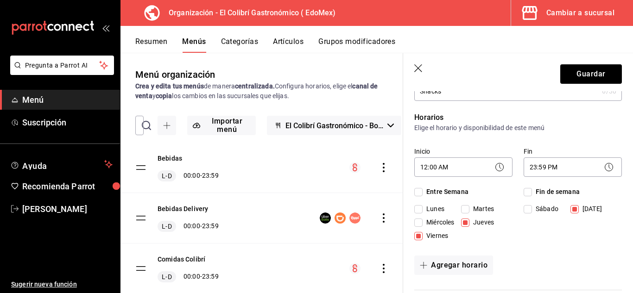
checkbox input "true"
drag, startPoint x: 626, startPoint y: 100, endPoint x: 625, endPoint y: 114, distance: 14.4
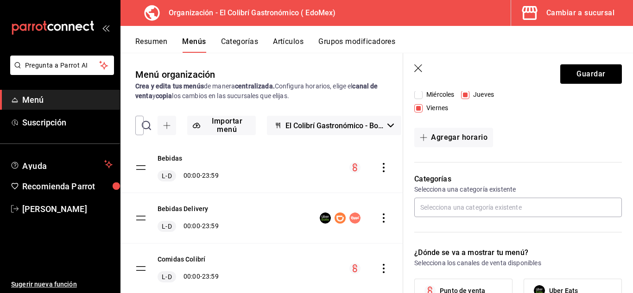
scroll to position [198, 0]
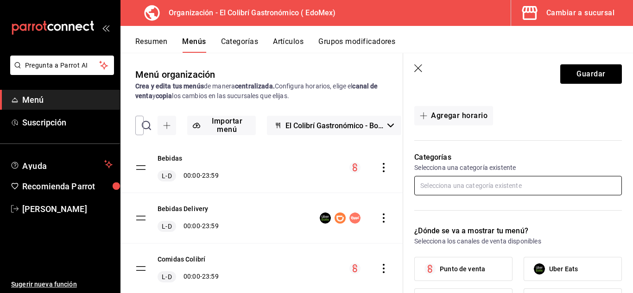
click at [535, 190] on input "text" at bounding box center [519, 185] width 208 height 19
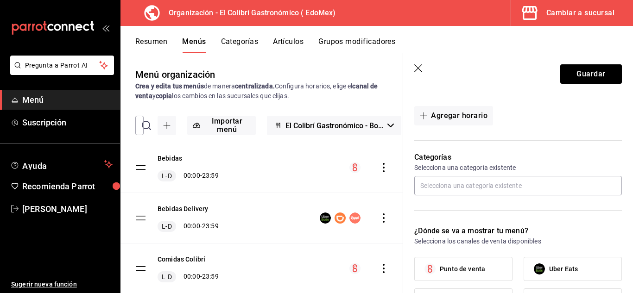
click at [535, 228] on p "¿Dónde se va a mostrar tu menú?" at bounding box center [519, 231] width 208 height 11
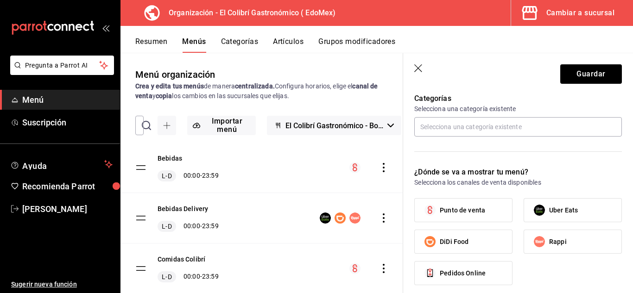
scroll to position [259, 0]
click at [505, 208] on label "Punto de venta" at bounding box center [463, 209] width 97 height 23
click at [440, 208] on input "Punto de venta" at bounding box center [430, 208] width 19 height 19
checkbox input "true"
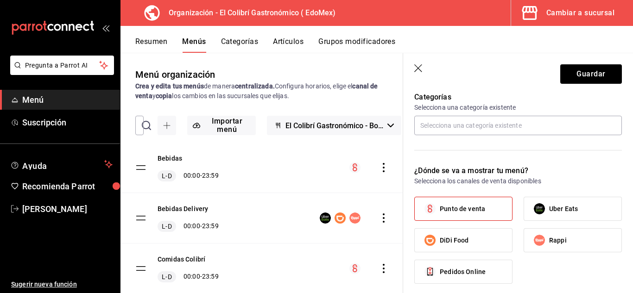
scroll to position [362, 0]
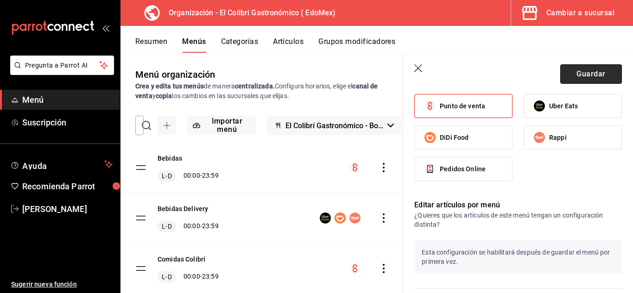
click at [603, 73] on button "Guardar" at bounding box center [592, 73] width 62 height 19
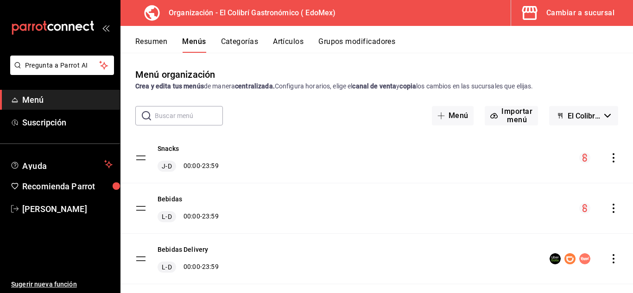
click at [230, 40] on button "Categorías" at bounding box center [240, 45] width 38 height 16
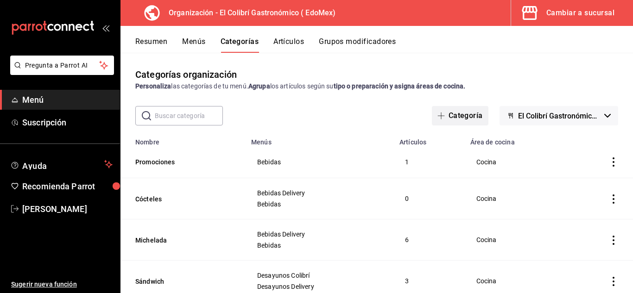
click at [463, 116] on button "Categoría" at bounding box center [460, 115] width 57 height 19
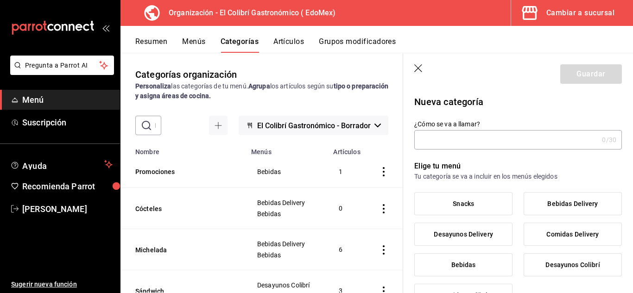
click at [512, 136] on input "¿Cómo se va a llamar?" at bounding box center [507, 140] width 184 height 19
click at [512, 138] on input "¿Cómo se va a llamar?" at bounding box center [507, 140] width 184 height 19
click at [466, 211] on label "Snacks" at bounding box center [463, 204] width 97 height 22
click at [0, 0] on input "Snacks" at bounding box center [0, 0] width 0 height 0
click at [494, 141] on input "¿Cómo se va a llamar?" at bounding box center [507, 140] width 184 height 19
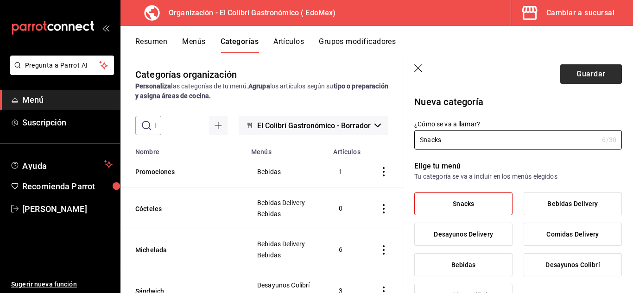
type input "Snacks"
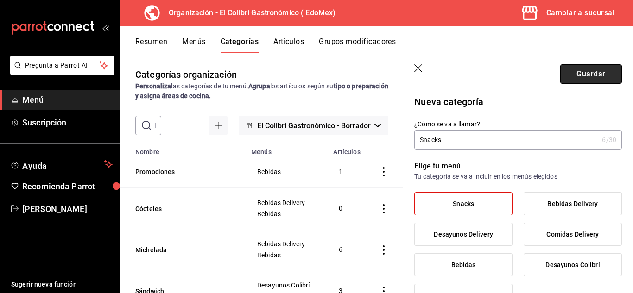
click at [576, 79] on button "Guardar" at bounding box center [592, 73] width 62 height 19
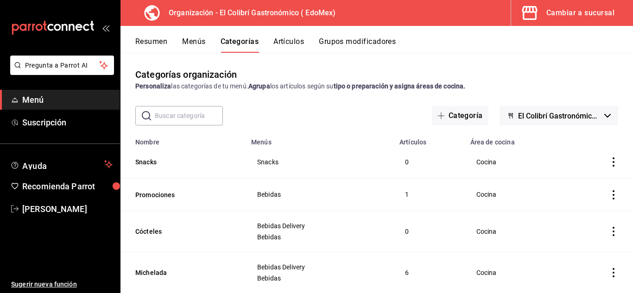
click at [304, 44] on button "Artículos" at bounding box center [289, 45] width 31 height 16
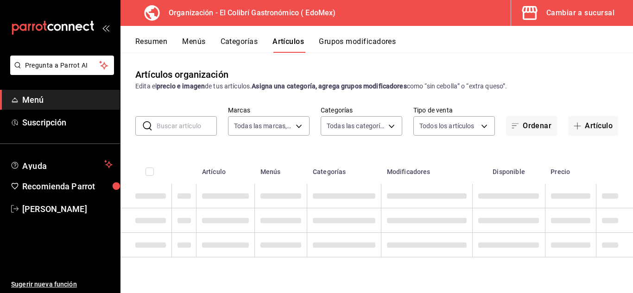
type input "02d79155-410a-4a52-ba4e-8d9765c47241"
click at [211, 125] on input "text" at bounding box center [187, 126] width 60 height 19
type input "6d6c4fd1-e53a-4624-99a2-7c92c6384161,d9fe7160-f61a-492f-ad87-3c2b3108834a,4ea69…"
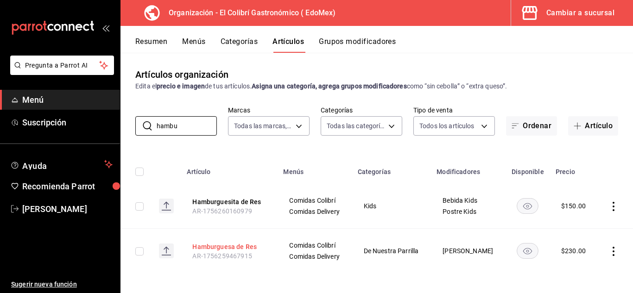
type input "hambu"
click at [239, 250] on button "Hamburguesa de Res" at bounding box center [229, 246] width 74 height 9
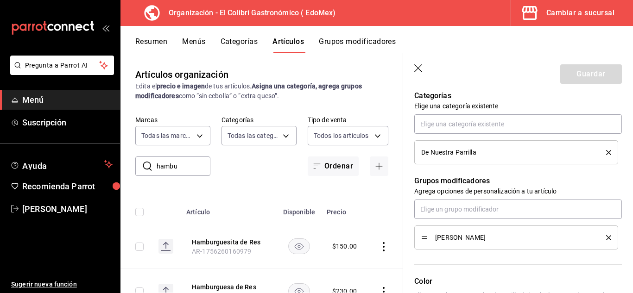
scroll to position [333, 0]
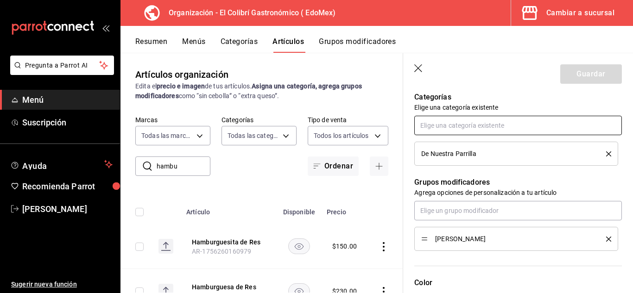
click at [512, 127] on input "text" at bounding box center [519, 125] width 208 height 19
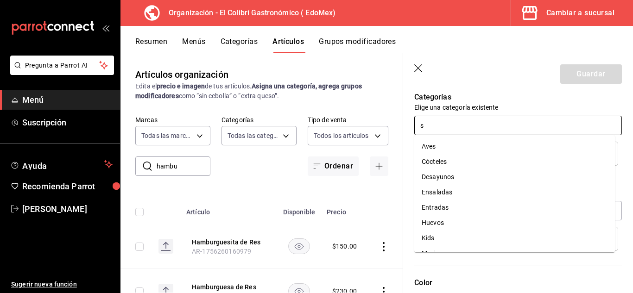
type input "sn"
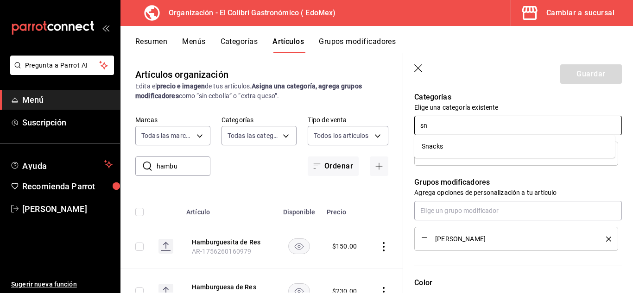
click at [489, 148] on li "Snacks" at bounding box center [515, 146] width 201 height 15
type textarea "x"
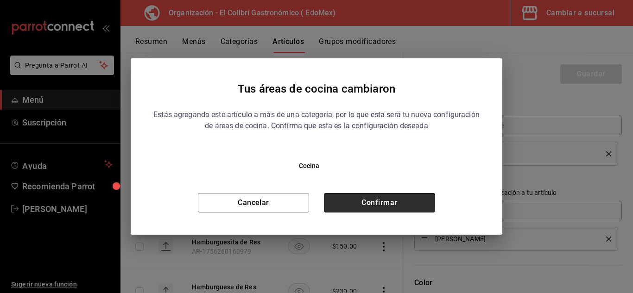
click at [388, 211] on button "Confirmar" at bounding box center [379, 202] width 111 height 19
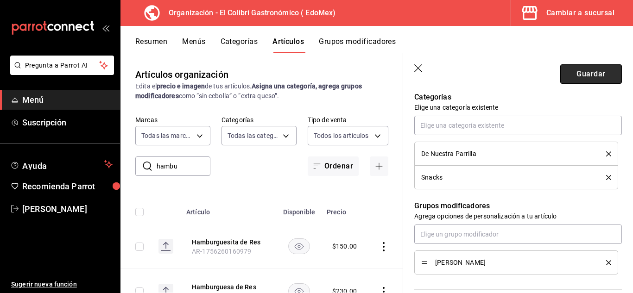
click at [573, 79] on button "Guardar" at bounding box center [592, 73] width 62 height 19
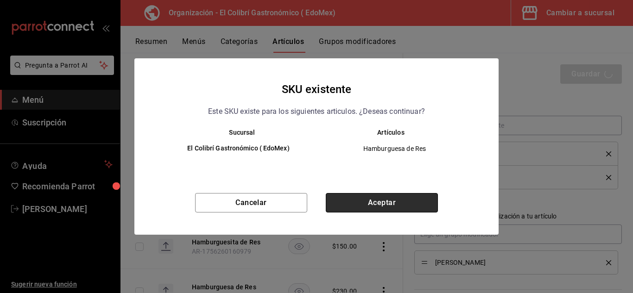
click at [415, 210] on button "Aceptar" at bounding box center [382, 202] width 112 height 19
type textarea "x"
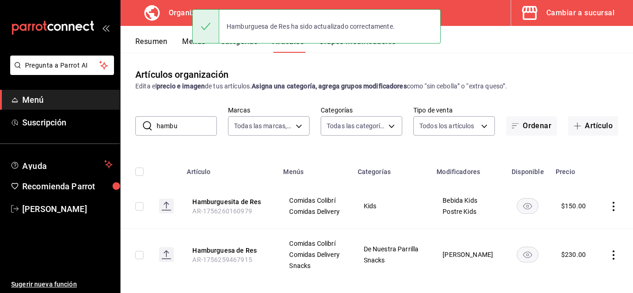
click at [363, 92] on div "Artículos organización Edita el precio e imagen de tus artículos. Asigna una ca…" at bounding box center [377, 173] width 513 height 240
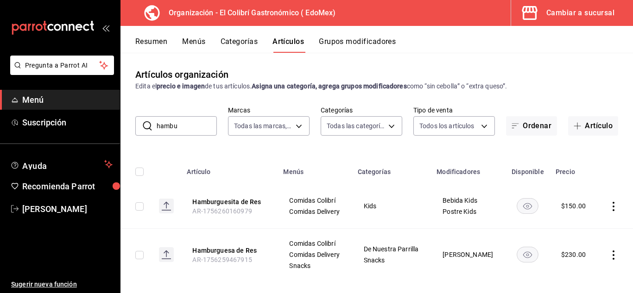
click at [198, 120] on input "hambu" at bounding box center [187, 126] width 60 height 19
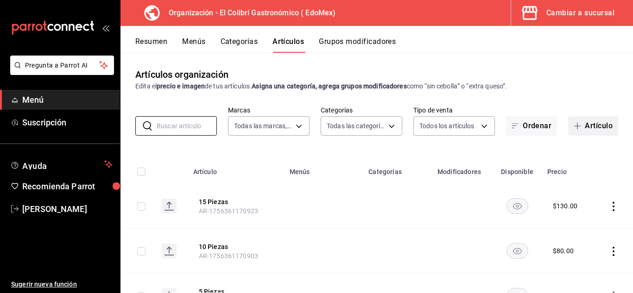
click at [576, 130] on button "Artículo" at bounding box center [593, 125] width 50 height 19
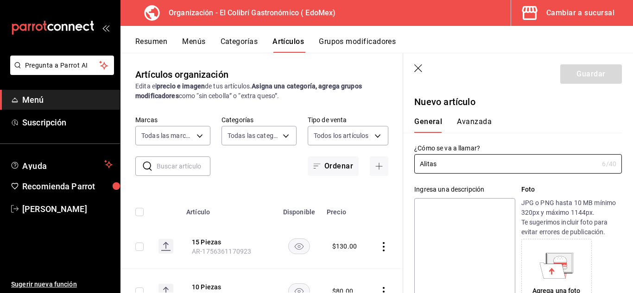
type input "Alitas"
click at [450, 200] on textarea at bounding box center [465, 253] width 101 height 111
type textarea "C"
type textarea "x"
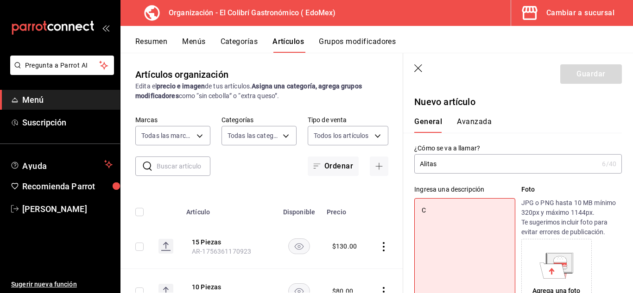
type textarea "Co"
type textarea "x"
type textarea "Con"
type textarea "x"
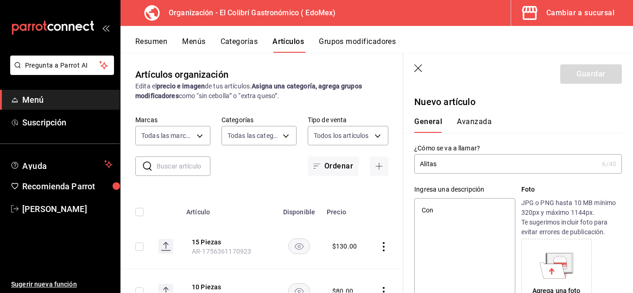
type textarea "Con"
type textarea "x"
type textarea "Con Z"
type textarea "x"
type textarea "Con Za"
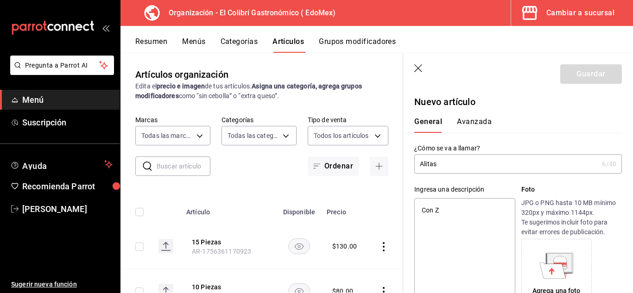
type textarea "x"
type textarea "Con Zaa"
type textarea "x"
type textarea "Con Zaan"
type textarea "x"
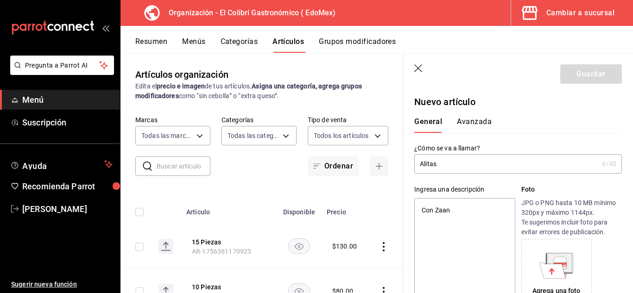
type textarea "Con Zaana"
type textarea "x"
type textarea "Con Zaan"
type textarea "x"
type textarea "Con Zaa"
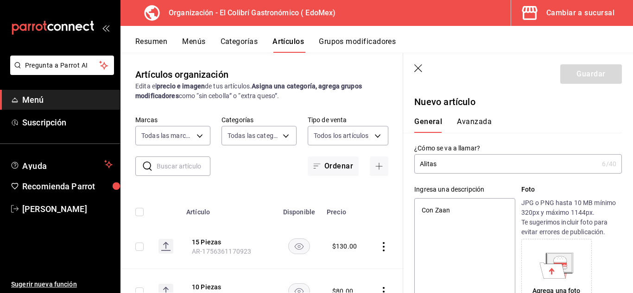
type textarea "x"
type textarea "Con Za"
type textarea "x"
type textarea "Con Zan"
type textarea "x"
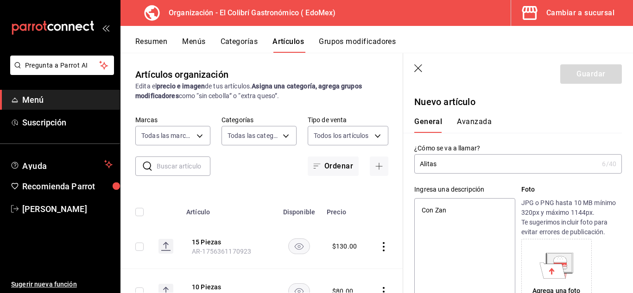
type textarea "Con Zana"
type textarea "x"
type textarea "Con Zanah"
type textarea "x"
type textarea "Con Zanaho"
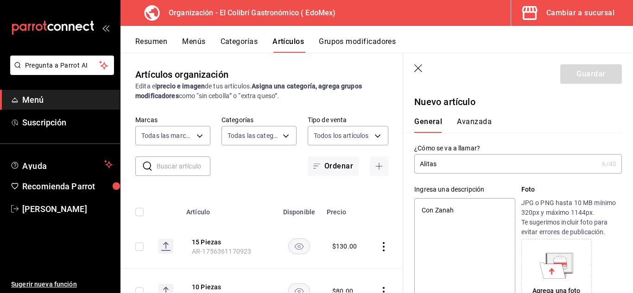
type textarea "x"
type textarea "Con Zanahor"
type textarea "x"
type textarea "Con Zanahori"
type textarea "x"
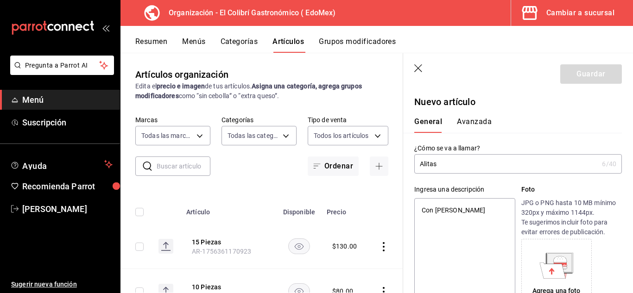
type textarea "Con Zanahoria"
type textarea "x"
type textarea "Con Zanahoria"
type textarea "x"
type textarea "Con Zanahoria"
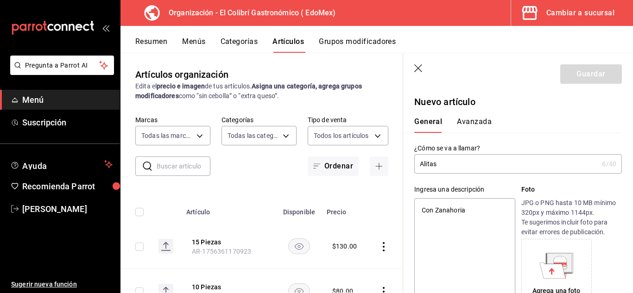
type textarea "x"
type textarea "Con Zanahori"
type textarea "x"
type textarea "Con Zanahoria"
type textarea "x"
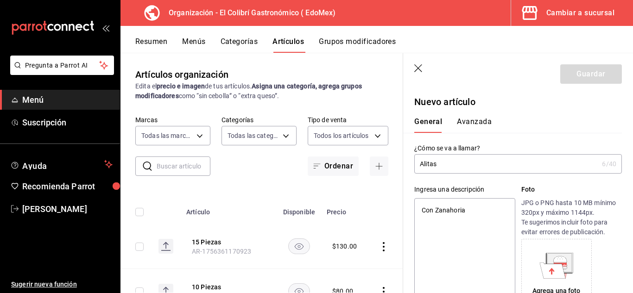
type textarea "Con Zanahoria"
type textarea "x"
type textarea "Con Zanahoria y"
type textarea "x"
type textarea "Con Zanahoria y"
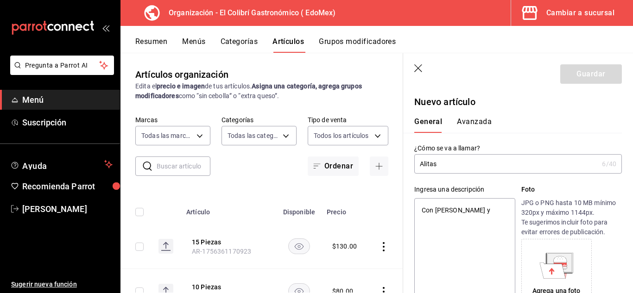
type textarea "x"
type textarea "Con Zanahoria y A"
type textarea "x"
type textarea "Con Zanahoria y Ap"
type textarea "x"
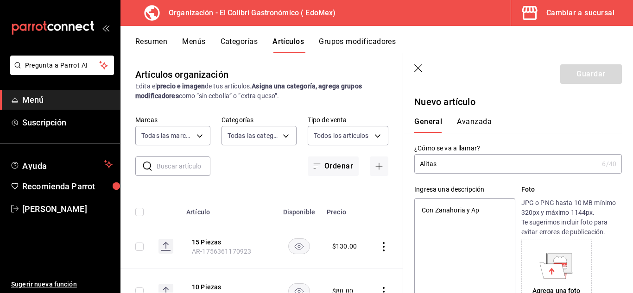
type textarea "Con Zanahoria y Api"
type textarea "x"
type textarea "Con Zanahoria y Apio"
type textarea "x"
type textarea "Con Zanahoria y Apio,"
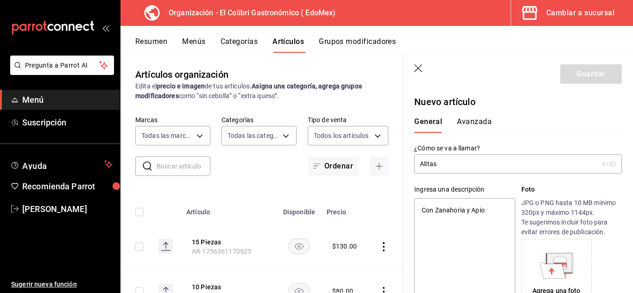
type textarea "x"
type textarea "Con Zanahoria y Apio,"
type textarea "x"
type textarea "Con Zanahoria y Apio, u"
type textarea "x"
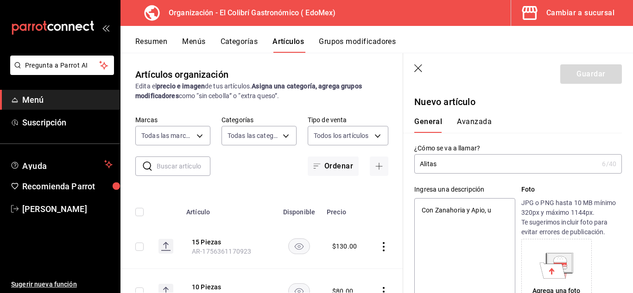
type textarea "Con Zanahoria y Apio, un"
type textarea "x"
type textarea "Con Zanahoria y Apio, una"
type textarea "x"
type textarea "Con Zanahoria y Apio, una"
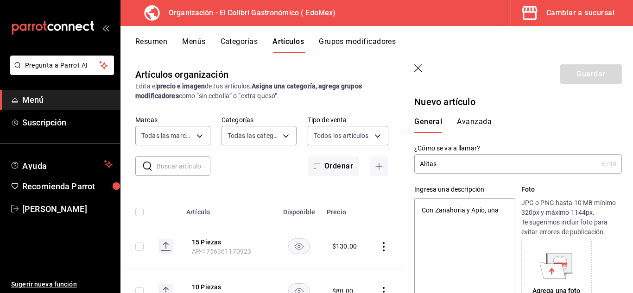
type textarea "x"
type textarea "Con Zanahoria y Apio, una s"
type textarea "x"
type textarea "Con Zanahoria y Apio, una sa"
type textarea "x"
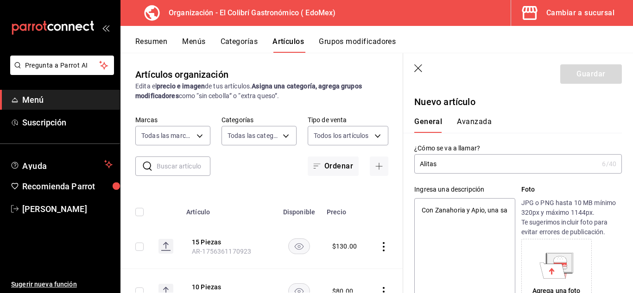
type textarea "Con Zanahoria y Apio, una sal"
type textarea "x"
type textarea "Con Zanahoria y Apio, una sals"
type textarea "x"
type textarea "Con Zanahoria y Apio, una salsa"
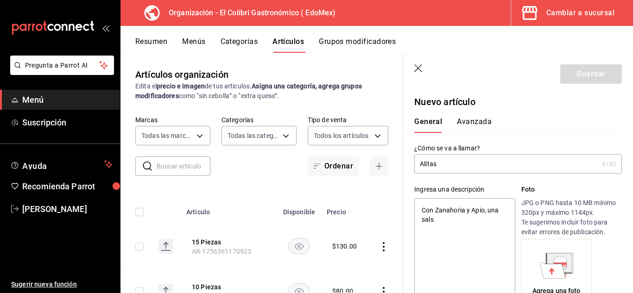
type textarea "x"
type textarea "Con Zanahoria y Apio, una salsa"
type textarea "x"
type textarea "Con Zanahoria y Apio, una salsa a"
type textarea "x"
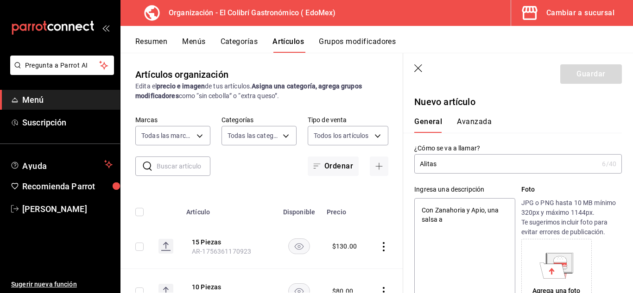
type textarea "Con Zanahoria y Apio, una salsa a"
type textarea "x"
type textarea "Con Zanahoria y Apio, una salsa a l"
type textarea "x"
type textarea "Con Zanahoria y Apio, una salsa a"
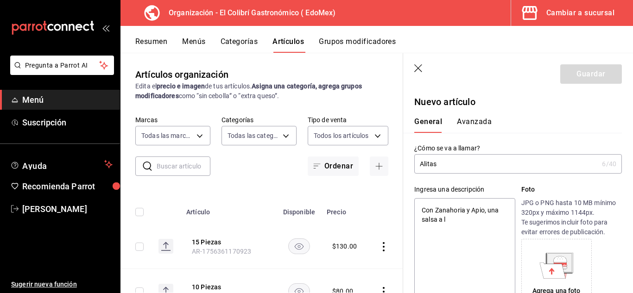
type textarea "x"
type textarea "Con Zanahoria y Apio, una salsa a a"
type textarea "x"
type textarea "Con Zanahoria y Apio, una salsa a"
type textarea "x"
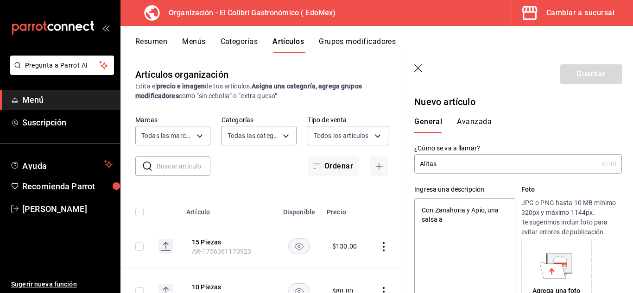
type textarea "Con Zanahoria y Apio, una salsa a e"
type textarea "x"
type textarea "Con Zanahoria y Apio, una salsa a el"
type textarea "x"
type textarea "Con Zanahoria y Apio, una salsa a ele"
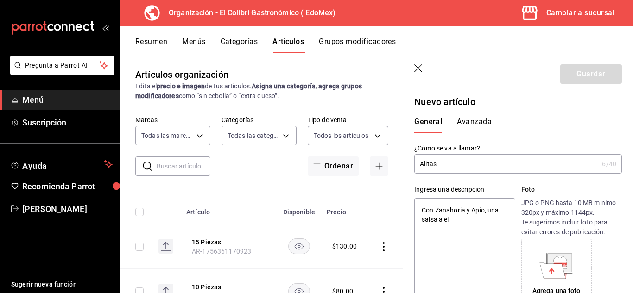
type textarea "x"
type textarea "Con Zanahoria y Apio, una salsa a eleg"
type textarea "x"
type textarea "Con Zanahoria y Apio, una salsa a elegi"
type textarea "x"
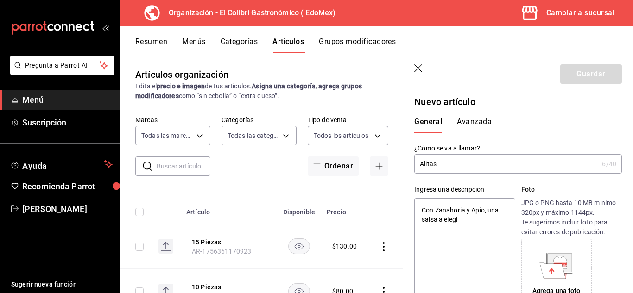
type textarea "Con Zanahoria y Apio, una salsa a elegir"
type textarea "x"
type textarea "Con Zanahoria y Apio, una salsa a elegir"
type textarea "x"
type textarea "Con Zanahoria y Apio, una salsa a elegir y"
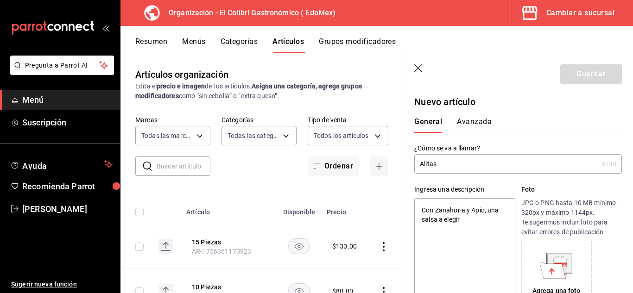
type textarea "x"
type textarea "Con Zanahoria y Apio, una salsa a elegir y"
type textarea "x"
type textarea "Con Zanahoria y Apio, una salsa a elegir y u"
type textarea "x"
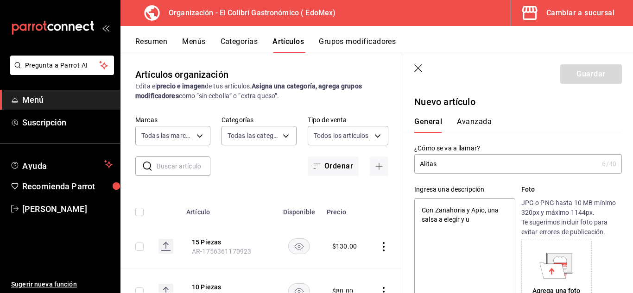
type textarea "Con Zanahoria y Apio, una salsa a elegir y ub"
type textarea "x"
type textarea "Con Zanahoria y Apio, una salsa a elegir y ub"
type textarea "x"
type textarea "Con Zanahoria y Apio, una salsa a elegir y ub a"
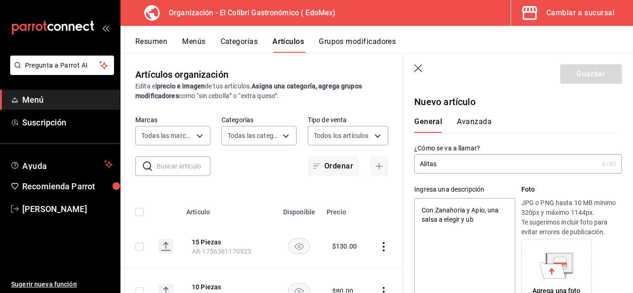
type textarea "x"
type textarea "Con Zanahoria y Apio, una salsa a elegir y ub a"
type textarea "x"
type textarea "Con Zanahoria y Apio, una salsa a elegir y ub a"
type textarea "x"
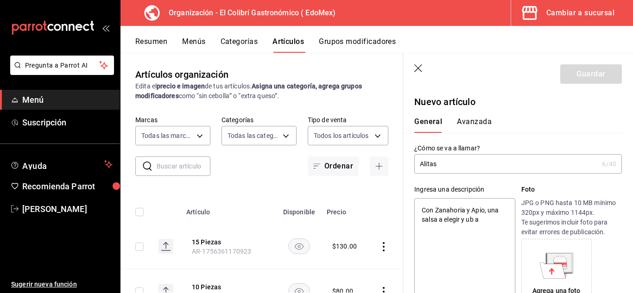
type textarea "Con Zanahoria y Apio, una salsa a elegir y ub"
type textarea "x"
type textarea "Con Zanahoria y Apio, una salsa a elegir y ub"
type textarea "x"
type textarea "Con Zanahoria y Apio, una salsa a elegir y u"
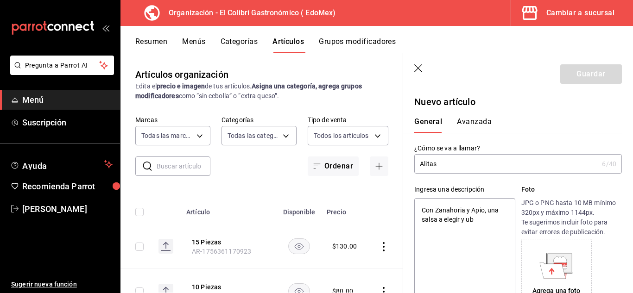
type textarea "x"
type textarea "Con Zanahoria y Apio, una salsa a elegir y un"
type textarea "x"
type textarea "Con Zanahoria y Apio, una salsa a elegir y un"
type textarea "x"
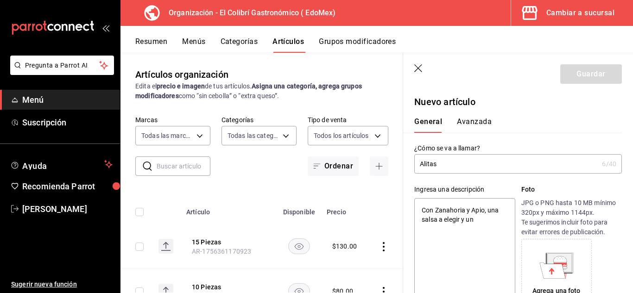
type textarea "Con Zanahoria y Apio, una salsa a elegir y un a"
type textarea "x"
type textarea "Con Zanahoria y Apio, una salsa a elegir y un ad"
type textarea "x"
type textarea "Con Zanahoria y Apio, una salsa a elegir y un ade"
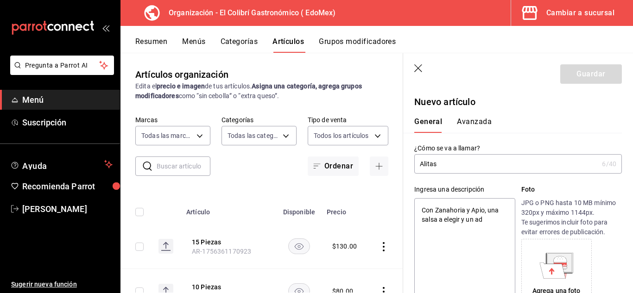
type textarea "x"
type textarea "Con Zanahoria y Apio, una salsa a elegir y un ader"
type textarea "x"
type textarea "Con Zanahoria y Apio, una salsa a elegir y un adere"
type textarea "x"
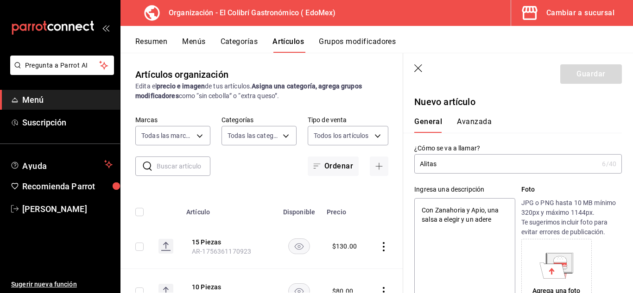
type textarea "Con Zanahoria y Apio, una salsa a elegir y un aderez"
type textarea "x"
type textarea "Con Zanahoria y Apio, una salsa a elegir y un aderezo"
type textarea "x"
type textarea "Con Zanahoria y Apio, una salsa a elegir y un aderezo"
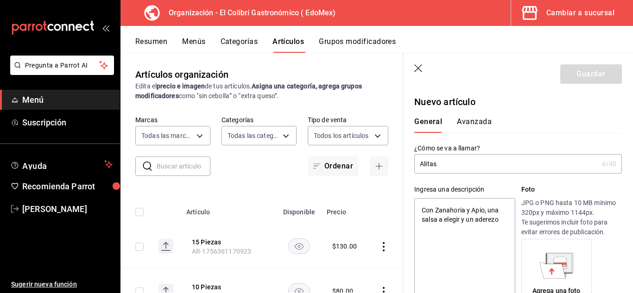
type textarea "x"
type textarea "Con Zanahoria y Apio, una salsa a elegir y un aderezo d"
type textarea "x"
type textarea "Con Zanahoria y Apio, una salsa a elegir y un aderezo de"
type textarea "x"
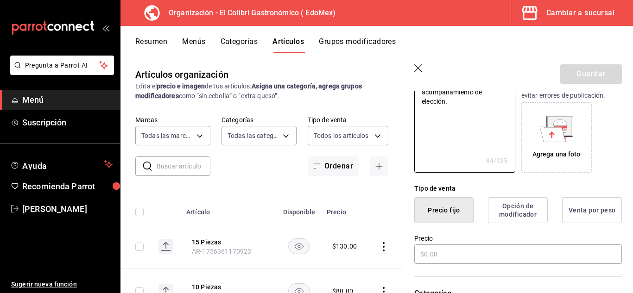
scroll to position [201, 0]
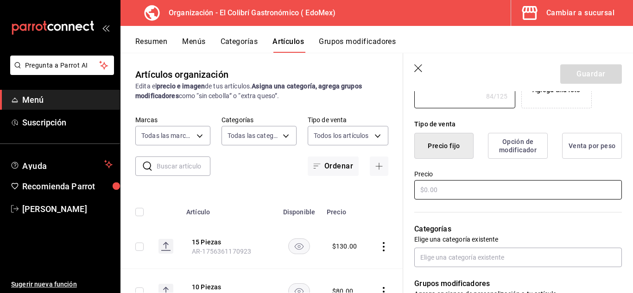
click at [505, 198] on input "text" at bounding box center [519, 189] width 208 height 19
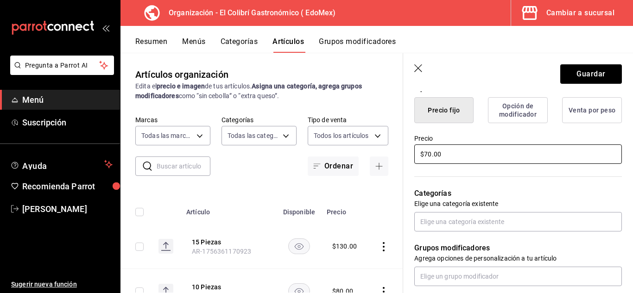
scroll to position [242, 0]
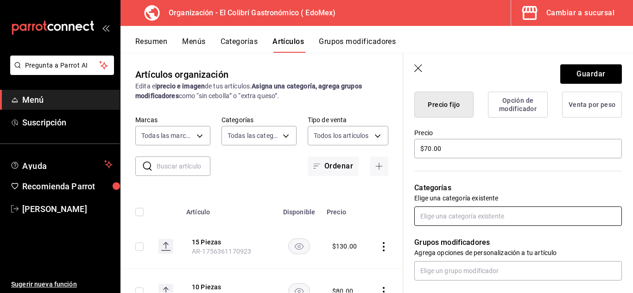
click at [579, 220] on input "text" at bounding box center [519, 216] width 208 height 19
click at [486, 242] on li "Snacks" at bounding box center [515, 237] width 201 height 15
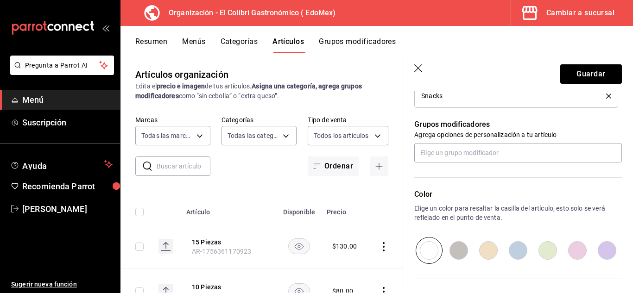
scroll to position [381, 0]
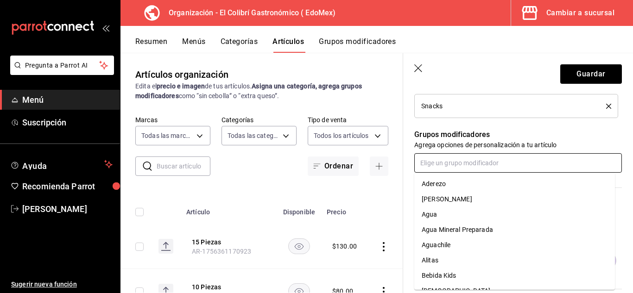
click at [485, 158] on input "text" at bounding box center [519, 162] width 208 height 19
click at [457, 199] on div "[PERSON_NAME]" at bounding box center [447, 200] width 51 height 10
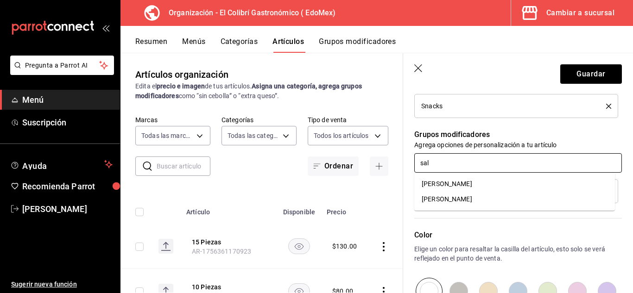
click at [459, 182] on li "[PERSON_NAME]" at bounding box center [515, 184] width 201 height 15
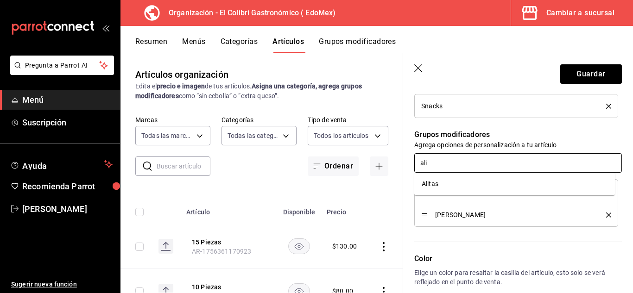
click at [463, 178] on li "Alitas" at bounding box center [515, 184] width 201 height 15
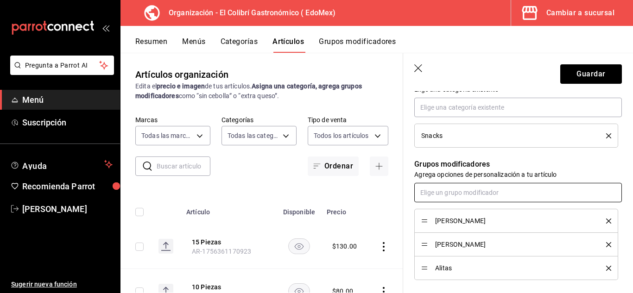
scroll to position [348, 0]
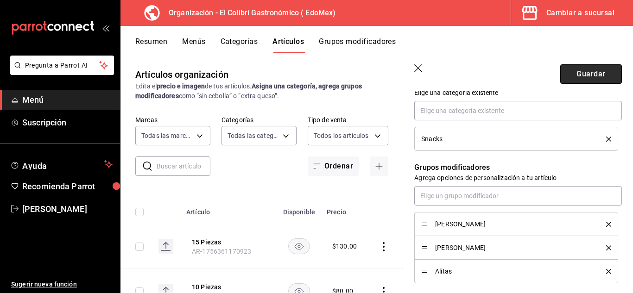
click at [600, 73] on button "Guardar" at bounding box center [592, 73] width 62 height 19
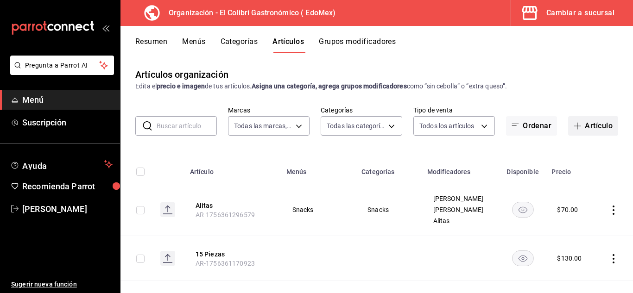
click at [574, 127] on icon "button" at bounding box center [577, 125] width 7 height 7
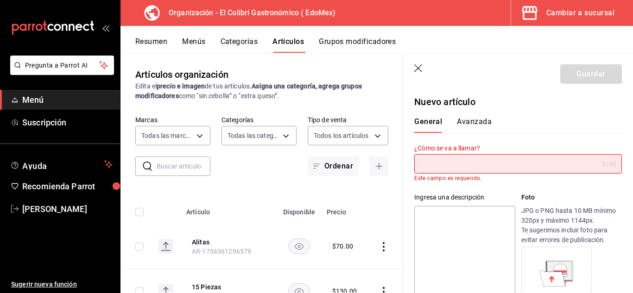
click at [420, 66] on icon "button" at bounding box center [419, 68] width 9 height 9
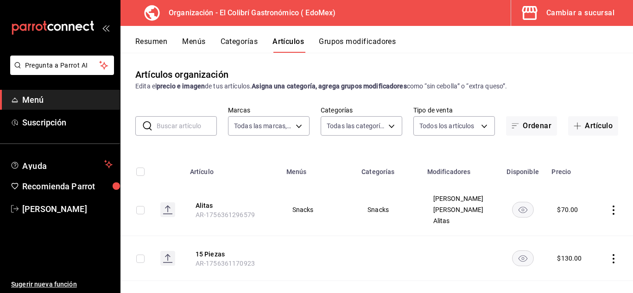
click at [202, 200] on th "Alitas AR-1756361296579" at bounding box center [233, 210] width 96 height 52
click at [203, 203] on button "Alitas" at bounding box center [233, 205] width 74 height 9
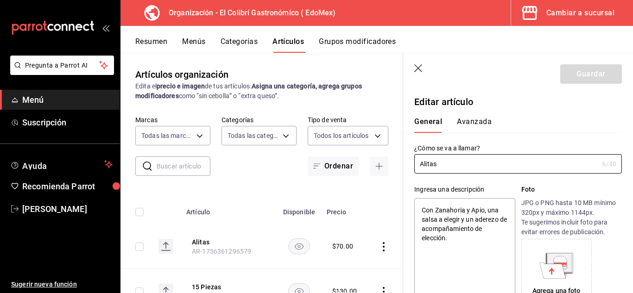
click at [449, 227] on textarea "Con Zanahoria y Apio, una salsa a elegir y un aderezo de acompañamiento de elec…" at bounding box center [465, 253] width 101 height 111
click at [417, 66] on icon "button" at bounding box center [419, 68] width 9 height 9
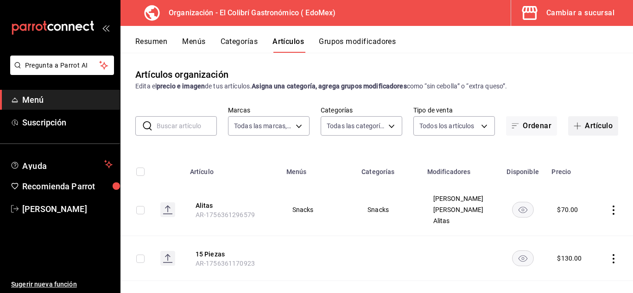
click at [576, 131] on button "Artículo" at bounding box center [593, 125] width 50 height 19
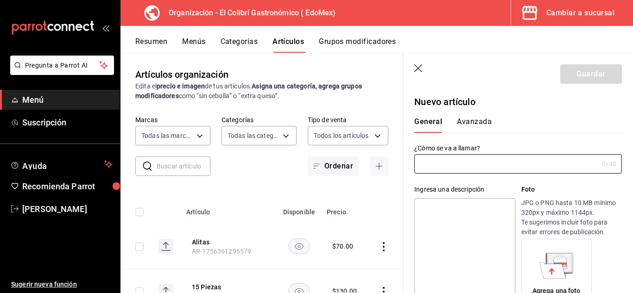
click at [466, 227] on textarea at bounding box center [465, 253] width 101 height 111
paste textarea "Con Zanahoria y Apio, una salsa a elegir y un aderezo de acompañamiento de elec…"
click at [472, 182] on div "Ingresa una descripción Con Zanahoria y Apio, una salsa a elegir y un aderezo d…" at bounding box center [512, 242] width 219 height 136
click at [482, 172] on input "text" at bounding box center [507, 164] width 184 height 19
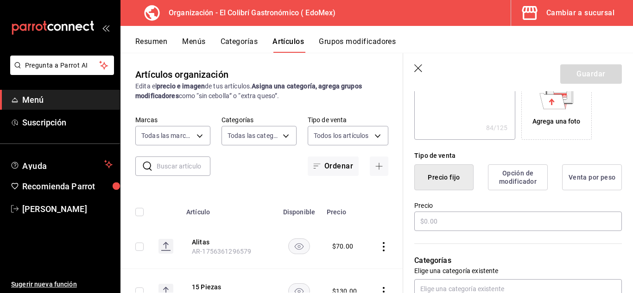
scroll to position [197, 0]
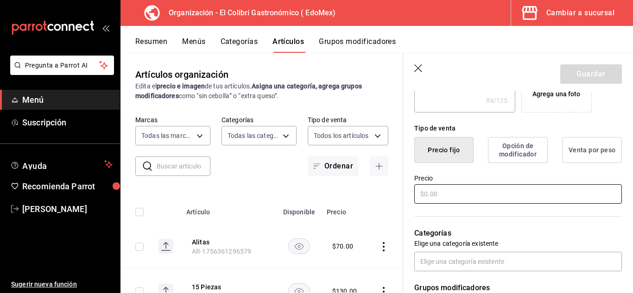
click at [533, 201] on input "text" at bounding box center [519, 194] width 208 height 19
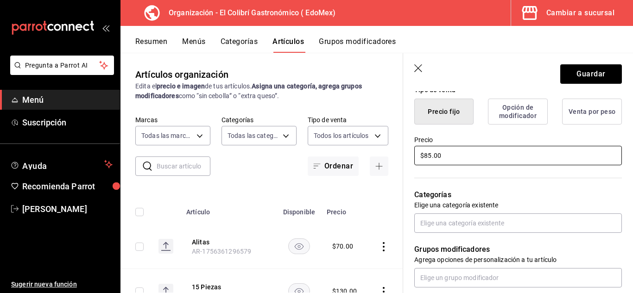
scroll to position [238, 0]
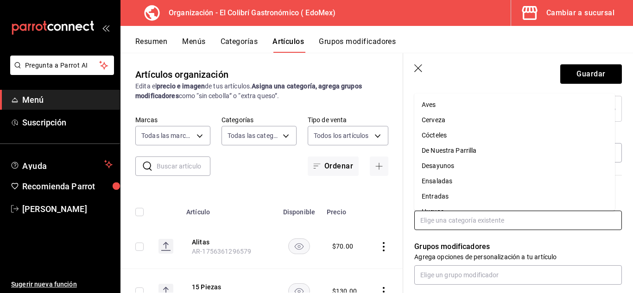
click at [485, 221] on input "text" at bounding box center [519, 220] width 208 height 19
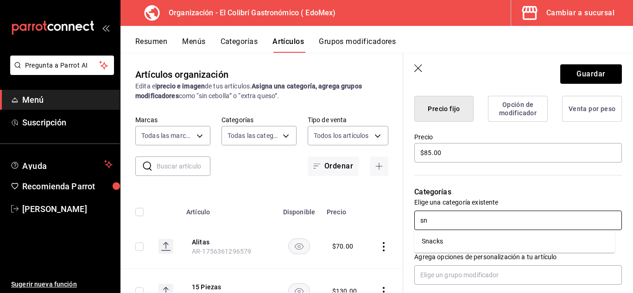
click at [456, 249] on li "Snacks" at bounding box center [515, 241] width 201 height 15
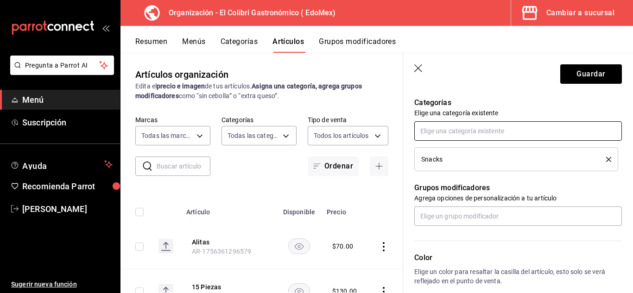
scroll to position [331, 0]
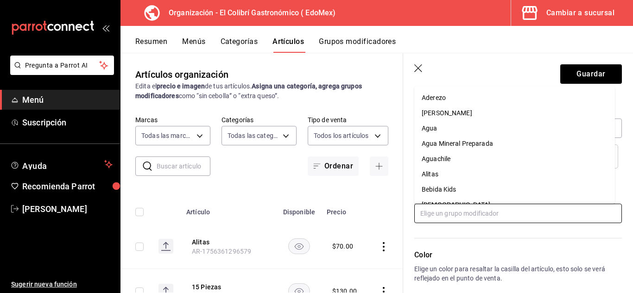
click at [568, 209] on input "text" at bounding box center [519, 213] width 208 height 19
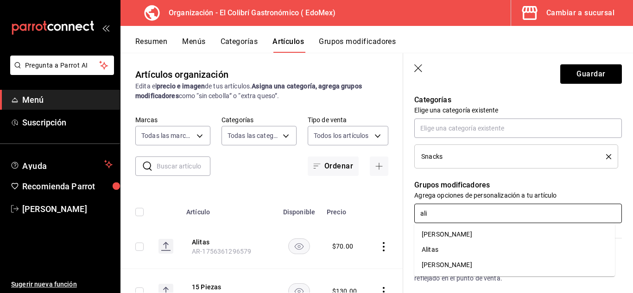
click at [524, 233] on li "[PERSON_NAME]" at bounding box center [515, 234] width 201 height 15
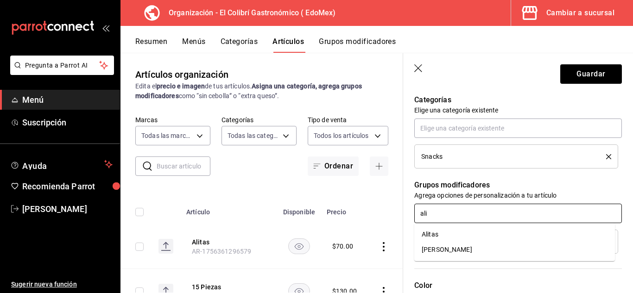
click at [494, 247] on li "[PERSON_NAME]" at bounding box center [515, 249] width 201 height 15
click at [494, 234] on li "Boneless" at bounding box center [515, 234] width 201 height 15
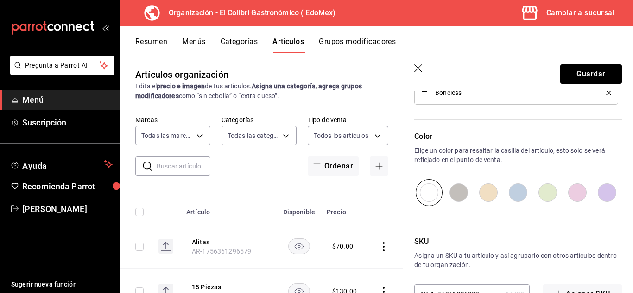
scroll to position [556, 0]
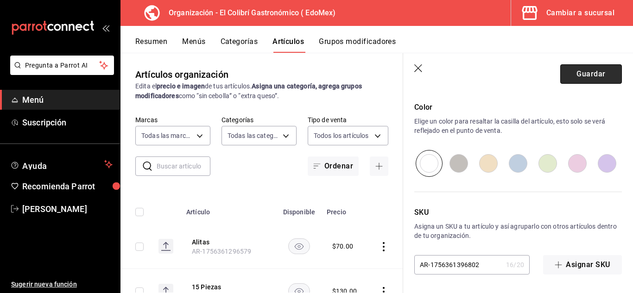
click at [598, 81] on button "Guardar" at bounding box center [592, 73] width 62 height 19
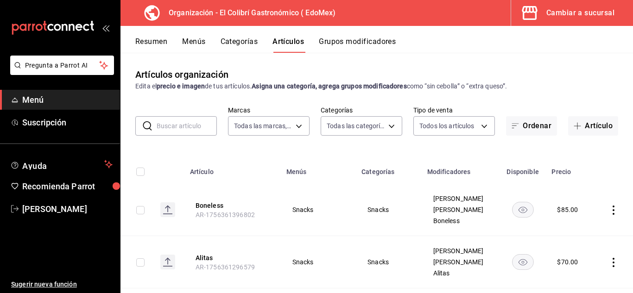
click at [148, 45] on button "Resumen" at bounding box center [151, 45] width 32 height 16
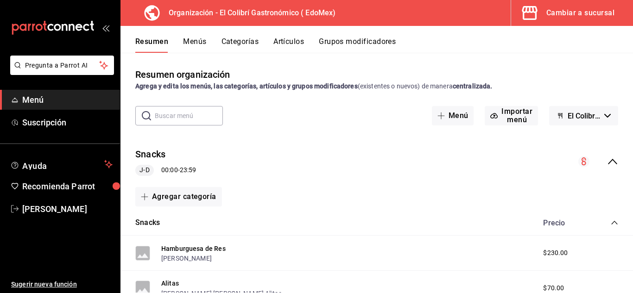
click at [185, 48] on button "Menús" at bounding box center [194, 45] width 23 height 16
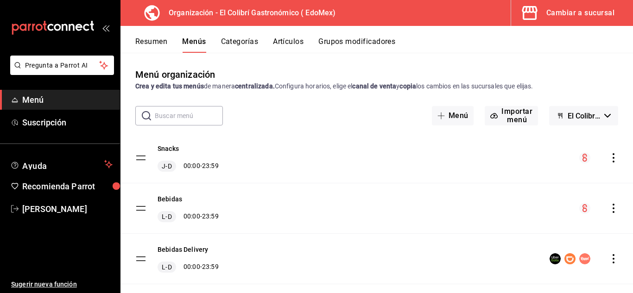
click at [609, 157] on icon "actions" at bounding box center [613, 157] width 9 height 9
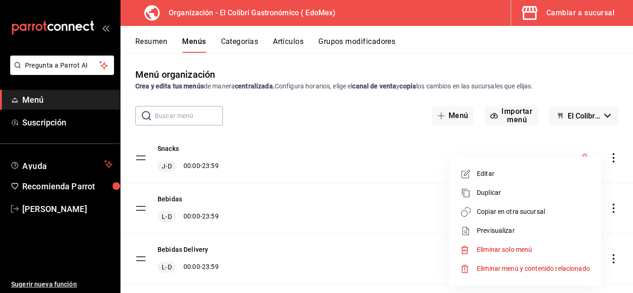
click at [506, 216] on span "Copiar en otra sucursal" at bounding box center [533, 212] width 113 height 10
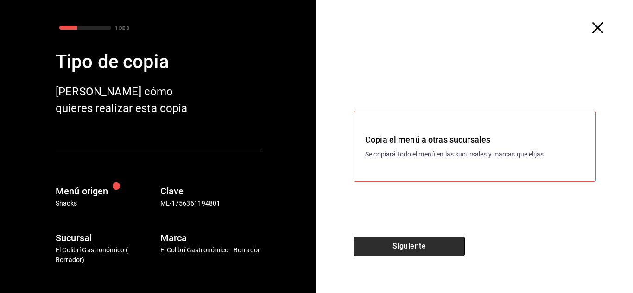
click at [415, 255] on button "Siguiente" at bounding box center [409, 246] width 111 height 19
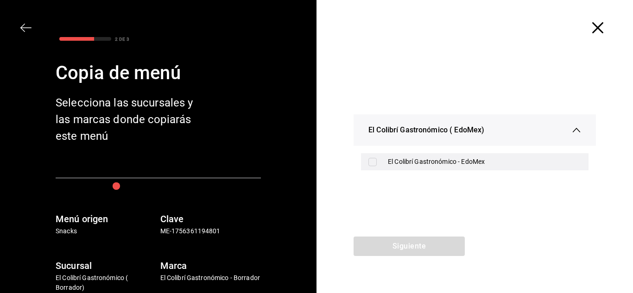
click at [426, 160] on div "El Colibrí Gastronómico - EdoMex" at bounding box center [484, 162] width 193 height 10
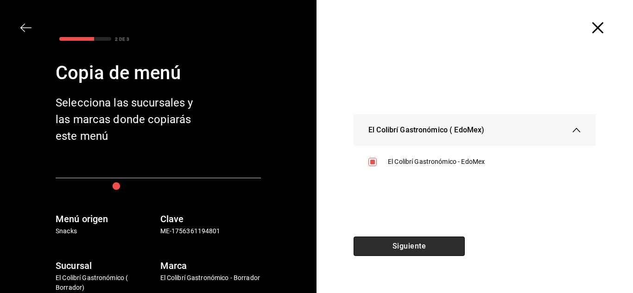
click at [409, 245] on button "Siguiente" at bounding box center [409, 246] width 111 height 19
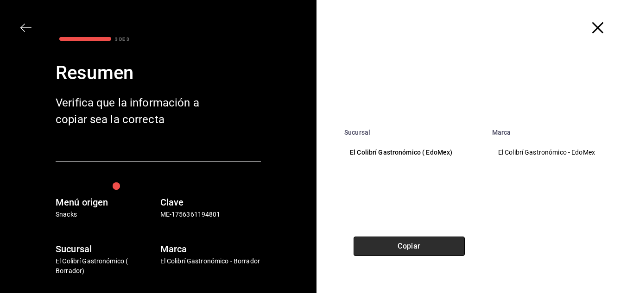
click at [431, 245] on button "Copiar" at bounding box center [409, 246] width 111 height 19
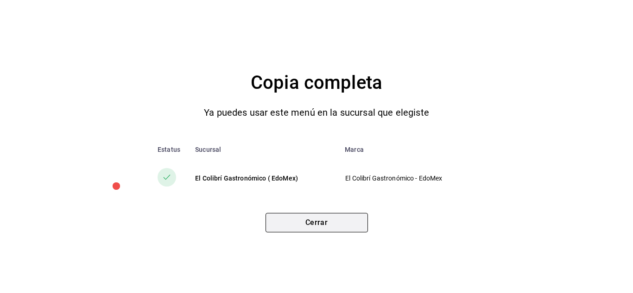
click at [332, 220] on button "Cerrar" at bounding box center [317, 222] width 102 height 19
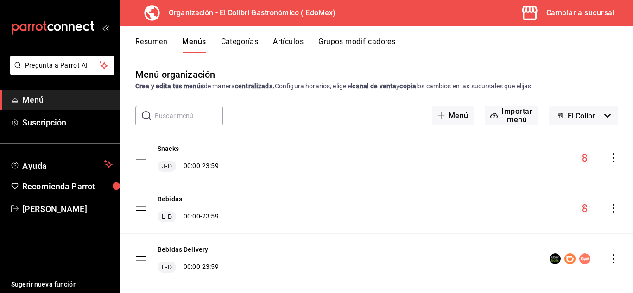
click at [580, 19] on div "Cambiar a sucursal" at bounding box center [581, 12] width 68 height 13
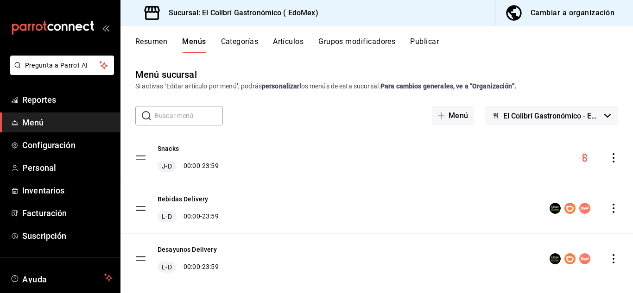
click at [363, 40] on button "Grupos modificadores" at bounding box center [357, 45] width 77 height 16
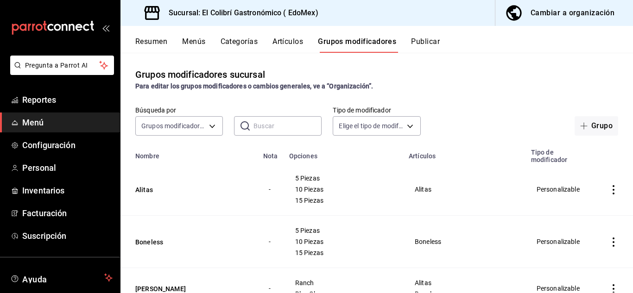
click at [437, 38] on button "Publicar" at bounding box center [425, 45] width 29 height 16
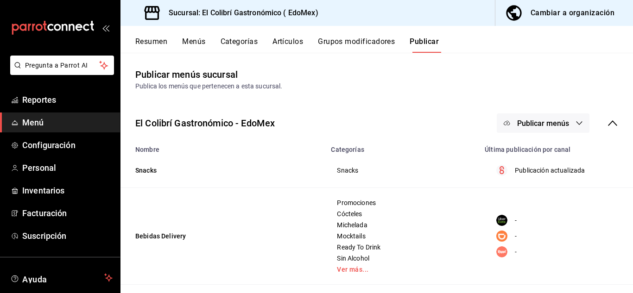
click at [537, 125] on span "Publicar menús" at bounding box center [543, 123] width 52 height 9
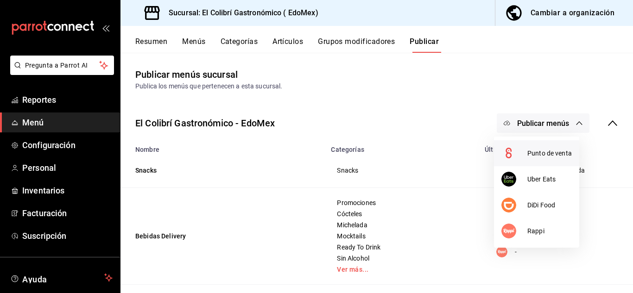
click at [547, 147] on li "Punto de venta" at bounding box center [536, 153] width 85 height 26
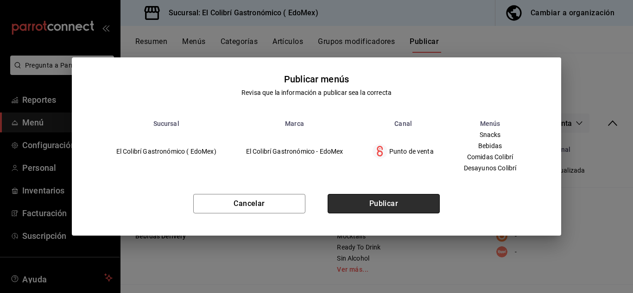
click at [407, 198] on button "Publicar" at bounding box center [384, 203] width 112 height 19
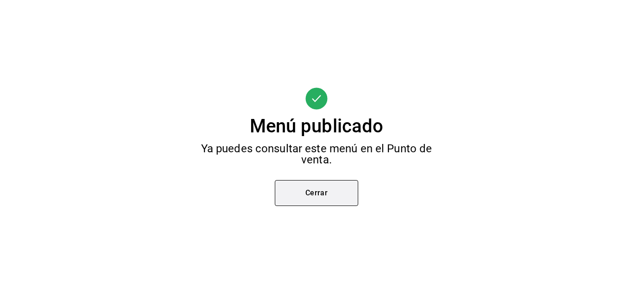
click at [330, 194] on button "Cerrar" at bounding box center [316, 193] width 83 height 26
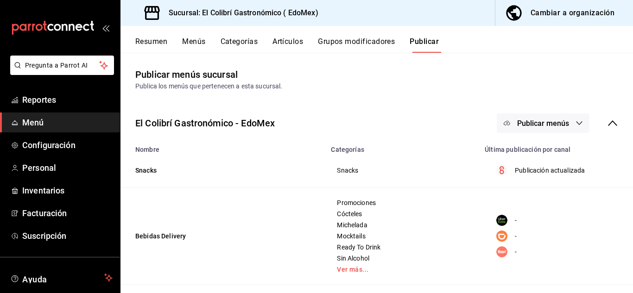
click at [584, 18] on div "Cambiar a organización" at bounding box center [573, 12] width 84 height 13
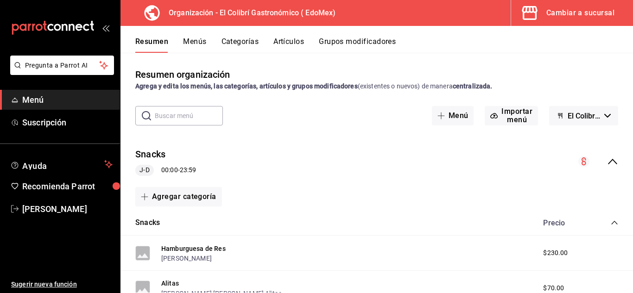
click at [295, 45] on button "Artículos" at bounding box center [289, 45] width 31 height 16
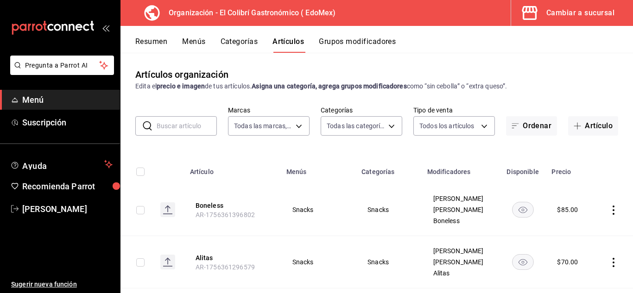
drag, startPoint x: 577, startPoint y: 130, endPoint x: 530, endPoint y: 105, distance: 53.7
click at [530, 105] on div "Artículos organización Edita el precio e imagen de tus artículos. Asigna una ca…" at bounding box center [377, 173] width 513 height 240
click at [593, 128] on button "Artículo" at bounding box center [593, 125] width 50 height 19
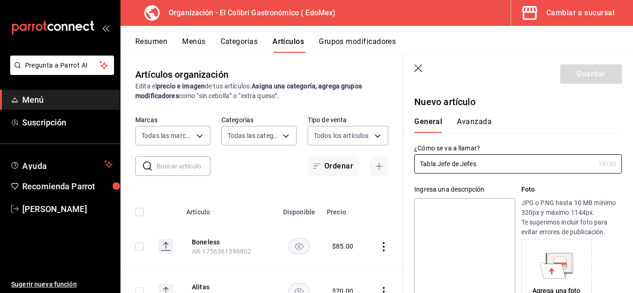
click at [466, 213] on textarea at bounding box center [465, 253] width 101 height 111
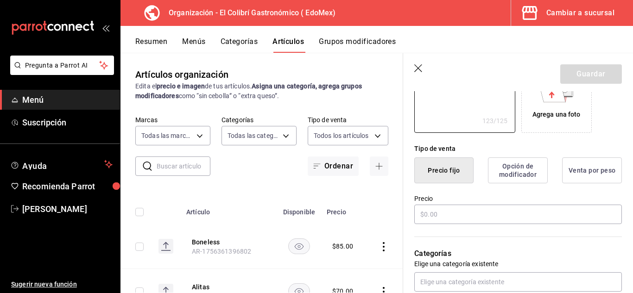
scroll to position [232, 0]
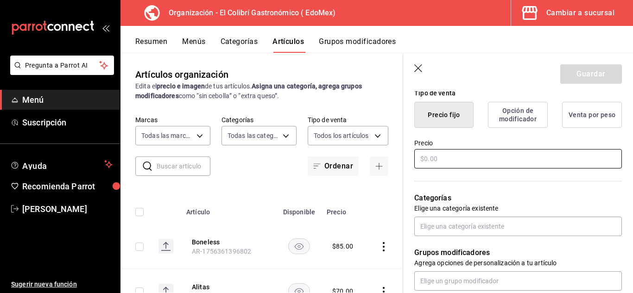
click at [552, 159] on input "text" at bounding box center [519, 158] width 208 height 19
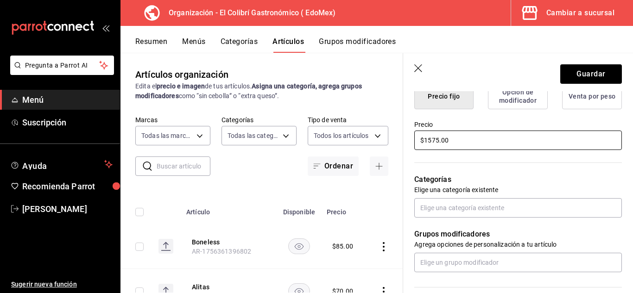
scroll to position [253, 0]
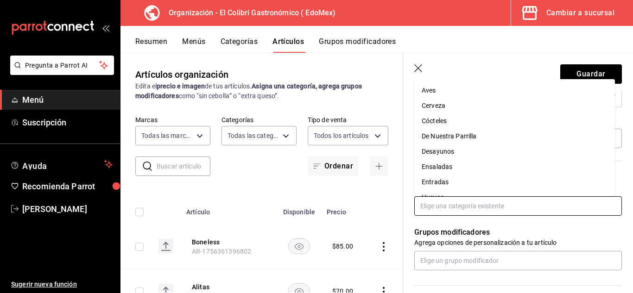
click at [561, 201] on input "text" at bounding box center [519, 206] width 208 height 19
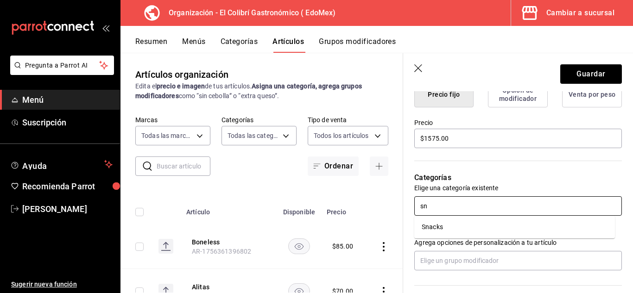
click at [533, 225] on li "Snacks" at bounding box center [515, 227] width 201 height 15
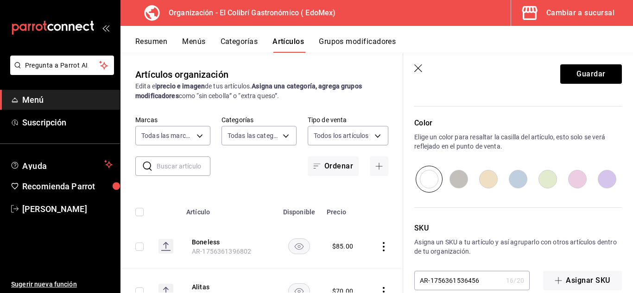
scroll to position [479, 0]
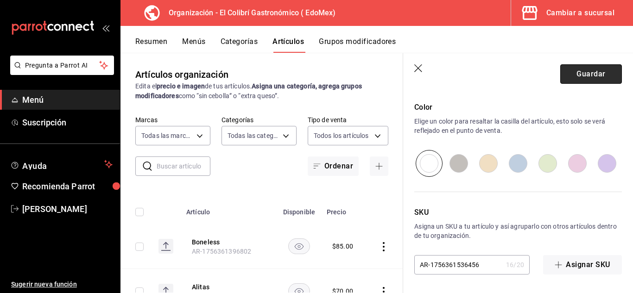
click at [589, 77] on button "Guardar" at bounding box center [592, 73] width 62 height 19
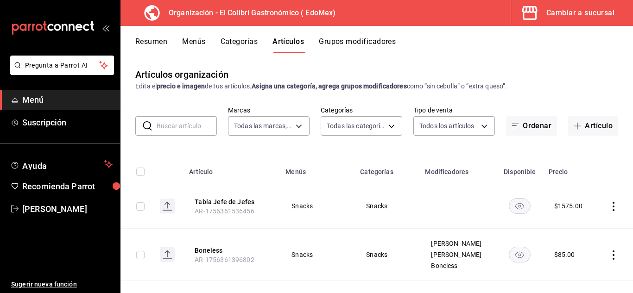
click at [240, 47] on button "Categorías" at bounding box center [240, 45] width 38 height 16
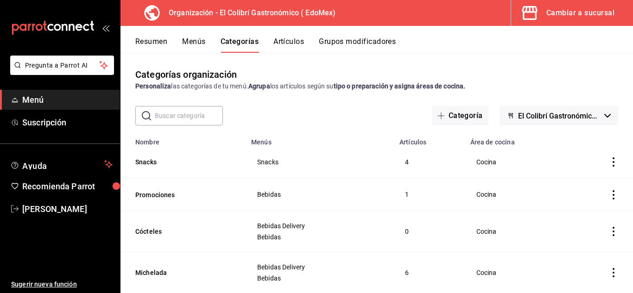
click at [196, 51] on button "Menús" at bounding box center [193, 45] width 23 height 16
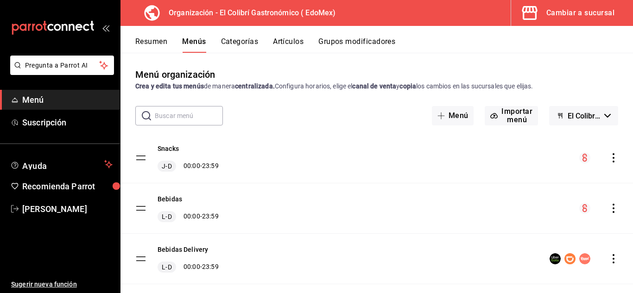
click at [609, 161] on icon "actions" at bounding box center [613, 157] width 9 height 9
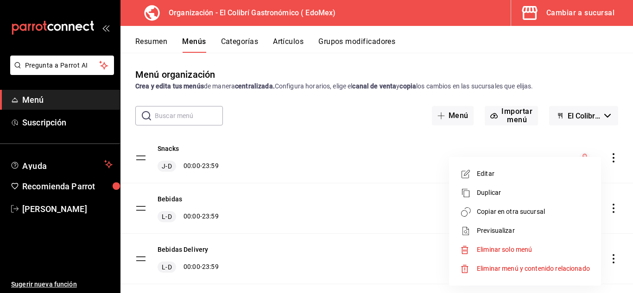
click at [523, 208] on span "Copiar en otra sucursal" at bounding box center [533, 212] width 113 height 10
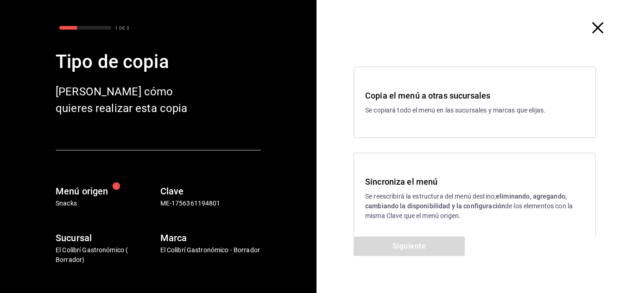
click at [425, 216] on p "Se reescribirá la estructura del menú destino; eliminando, agregando, cambiando…" at bounding box center [474, 206] width 219 height 29
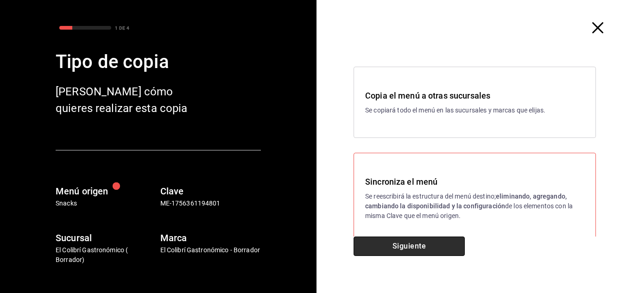
click at [408, 247] on button "Siguiente" at bounding box center [409, 246] width 111 height 19
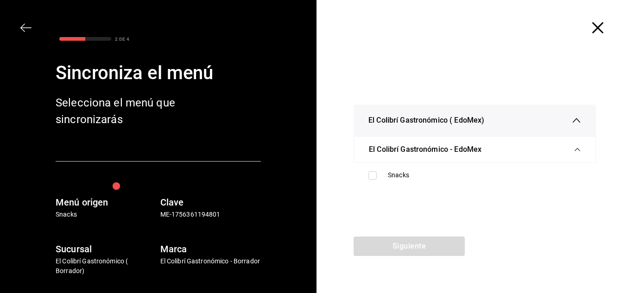
click at [487, 163] on ul "Snacks" at bounding box center [475, 175] width 242 height 25
click at [458, 185] on ul "Snacks" at bounding box center [475, 175] width 242 height 25
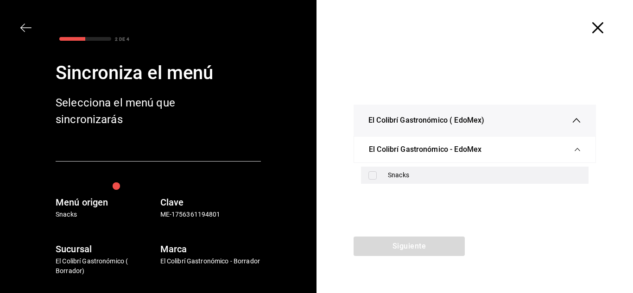
click at [462, 178] on div "Snacks" at bounding box center [484, 176] width 193 height 10
checkbox input "true"
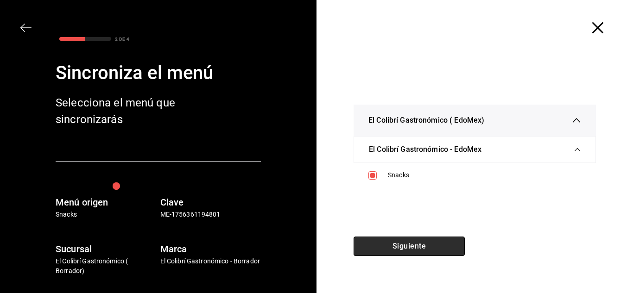
click at [427, 250] on button "Siguiente" at bounding box center [409, 246] width 111 height 19
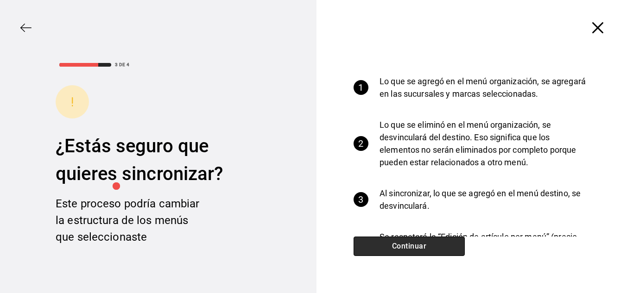
click at [429, 250] on button "Continuar" at bounding box center [409, 246] width 111 height 19
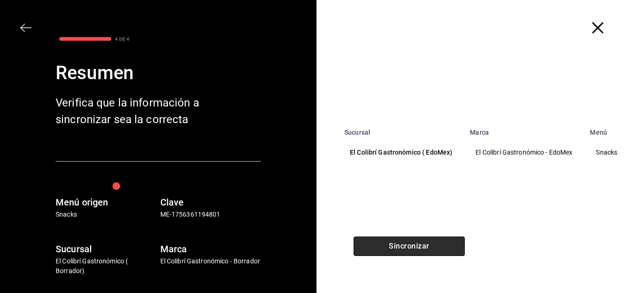
click at [429, 250] on button "Sincronizar" at bounding box center [409, 246] width 111 height 19
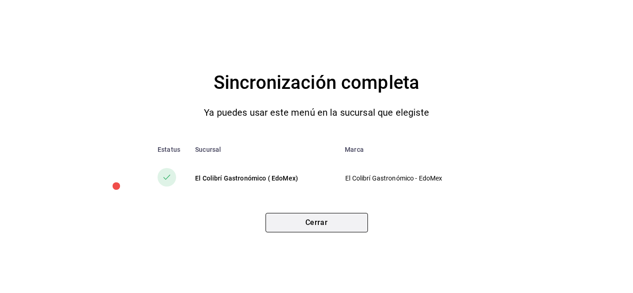
click at [320, 214] on button "Cerrar" at bounding box center [317, 222] width 102 height 19
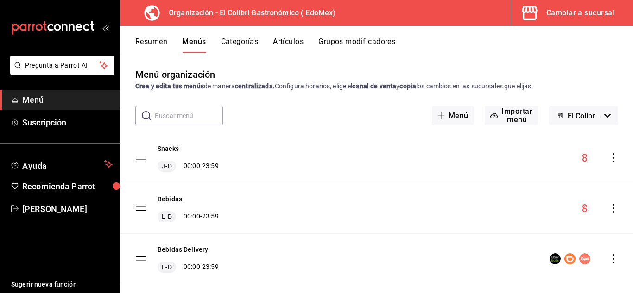
click at [540, 18] on span "button" at bounding box center [532, 13] width 22 height 19
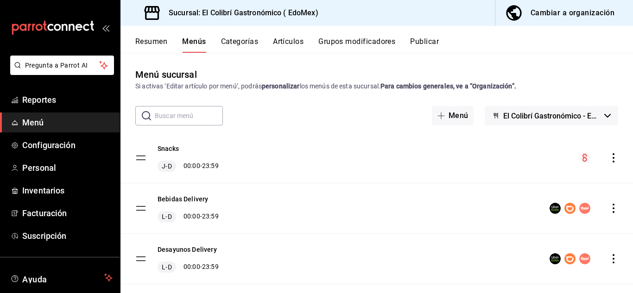
click at [540, 18] on div "Cambiar a organización" at bounding box center [573, 12] width 84 height 13
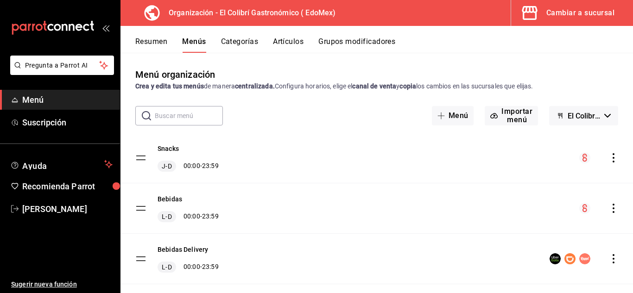
click at [540, 18] on span "button" at bounding box center [532, 13] width 22 height 19
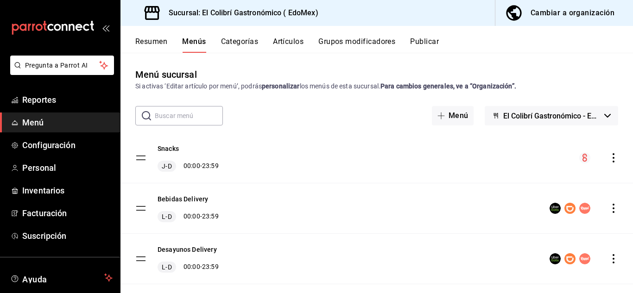
click at [359, 42] on button "Grupos modificadores" at bounding box center [357, 45] width 77 height 16
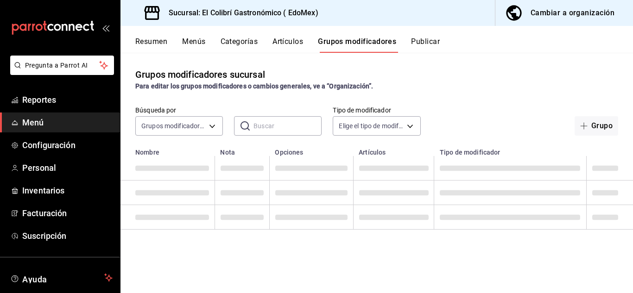
click at [299, 46] on button "Artículos" at bounding box center [288, 45] width 31 height 16
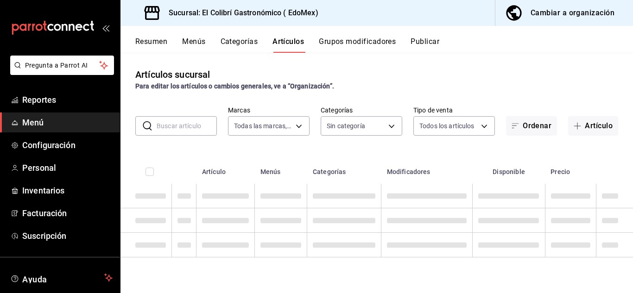
type input "d4f20551-9377-4971-9074-0a47c404ef09"
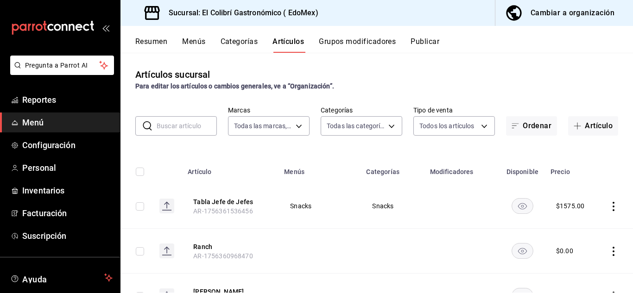
type input "84796cea-f163-4c53-b999-ab98ddf469de,e23f588d-3afa-4470-867b-d0365e6c2e4d,f27fc…"
click at [434, 51] on button "Publicar" at bounding box center [425, 45] width 29 height 16
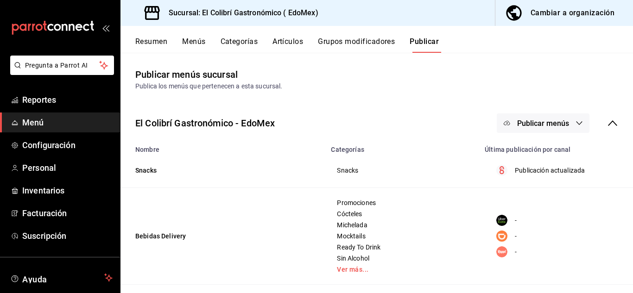
click at [504, 122] on icon "button" at bounding box center [507, 123] width 7 height 7
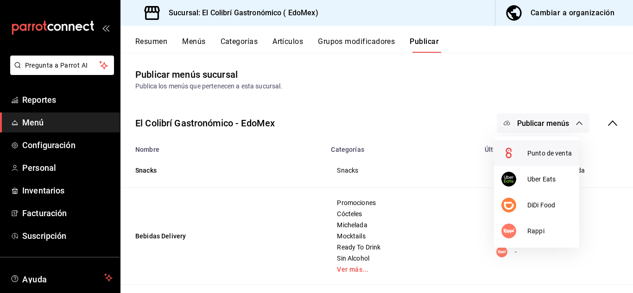
click at [552, 164] on li "Punto de venta" at bounding box center [536, 153] width 85 height 26
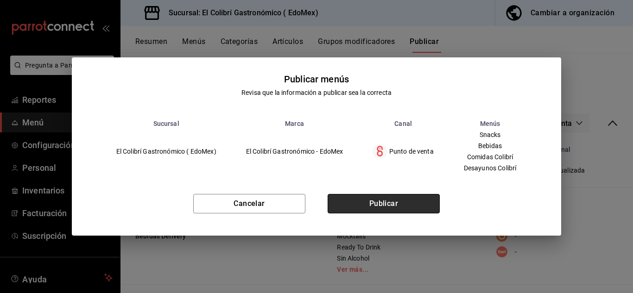
click at [426, 211] on button "Publicar" at bounding box center [384, 203] width 112 height 19
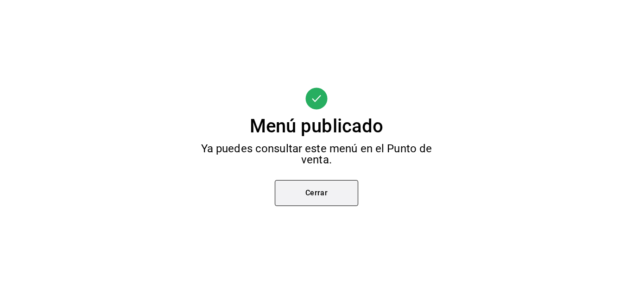
click at [319, 187] on button "Cerrar" at bounding box center [316, 193] width 83 height 26
